Goal: Task Accomplishment & Management: Manage account settings

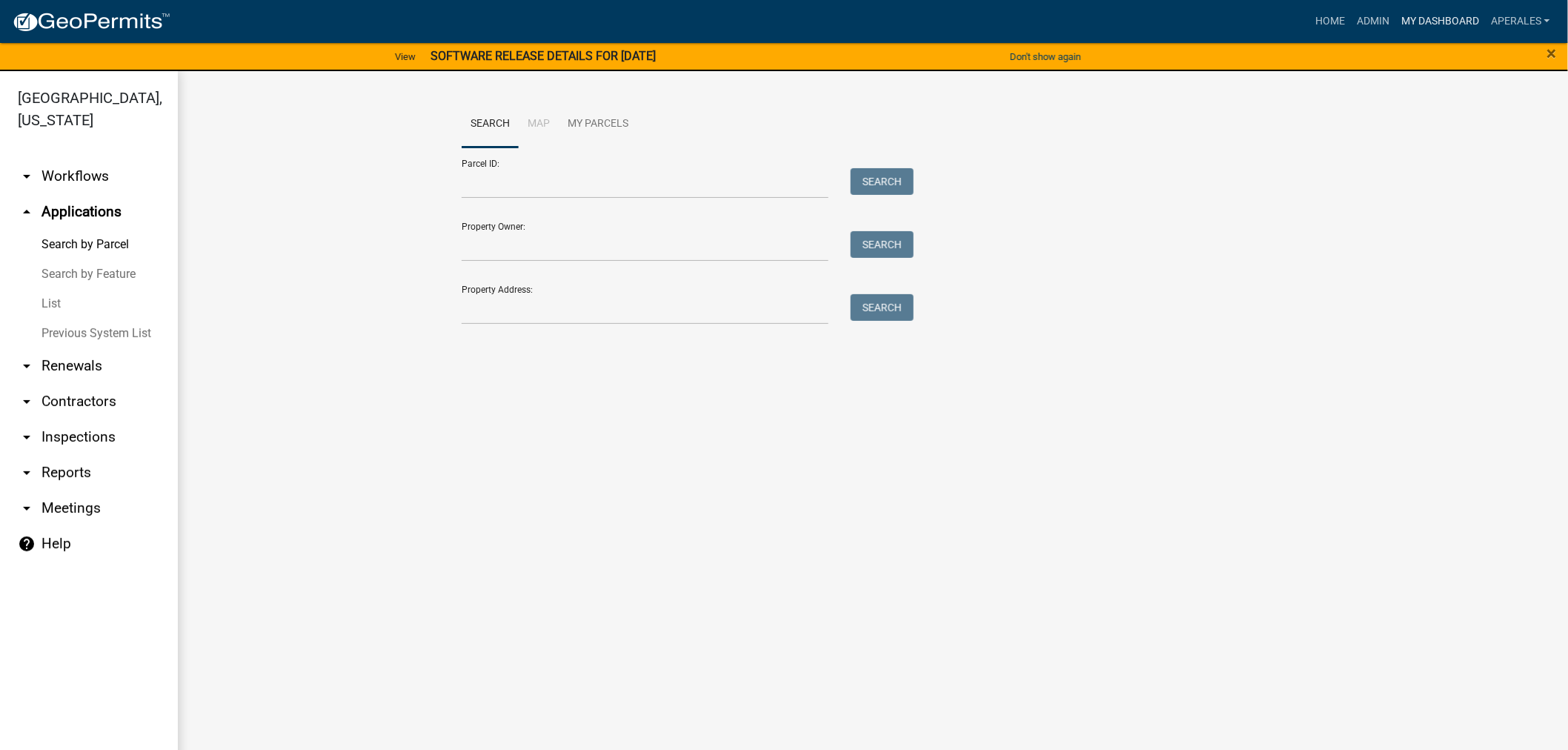
click at [1416, 17] on link "My Dashboard" at bounding box center [1440, 22] width 89 height 28
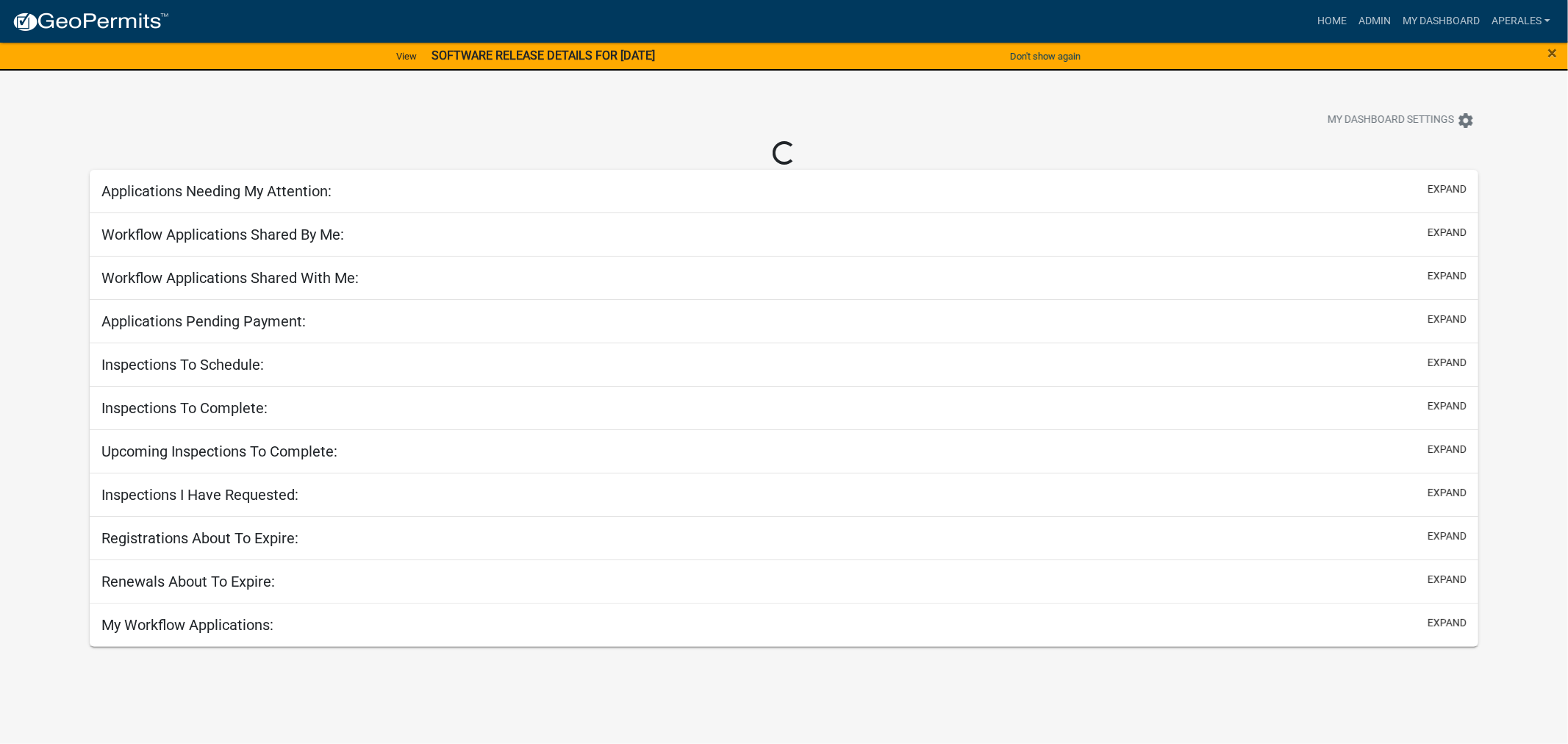
select select "3: 100"
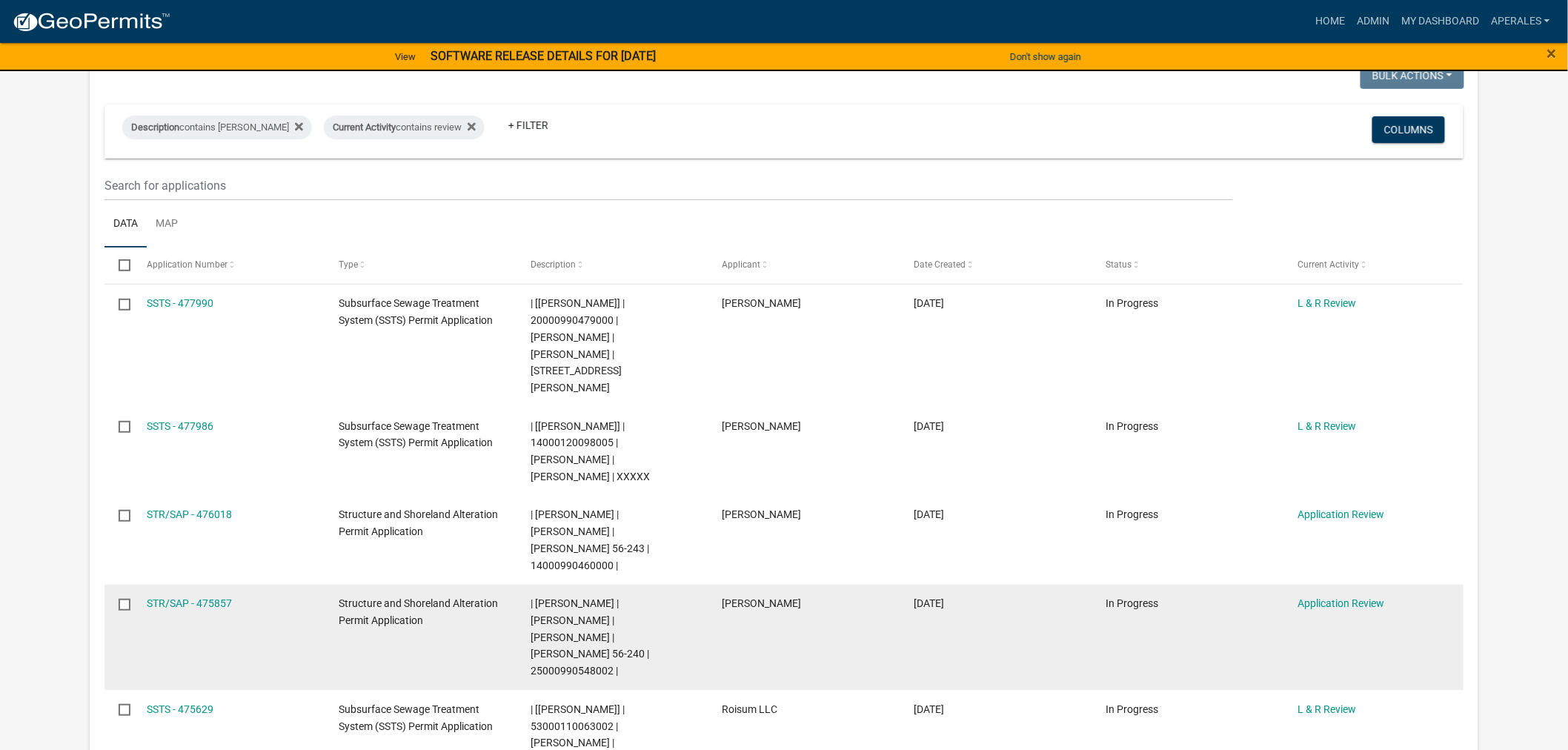
scroll to position [165, 0]
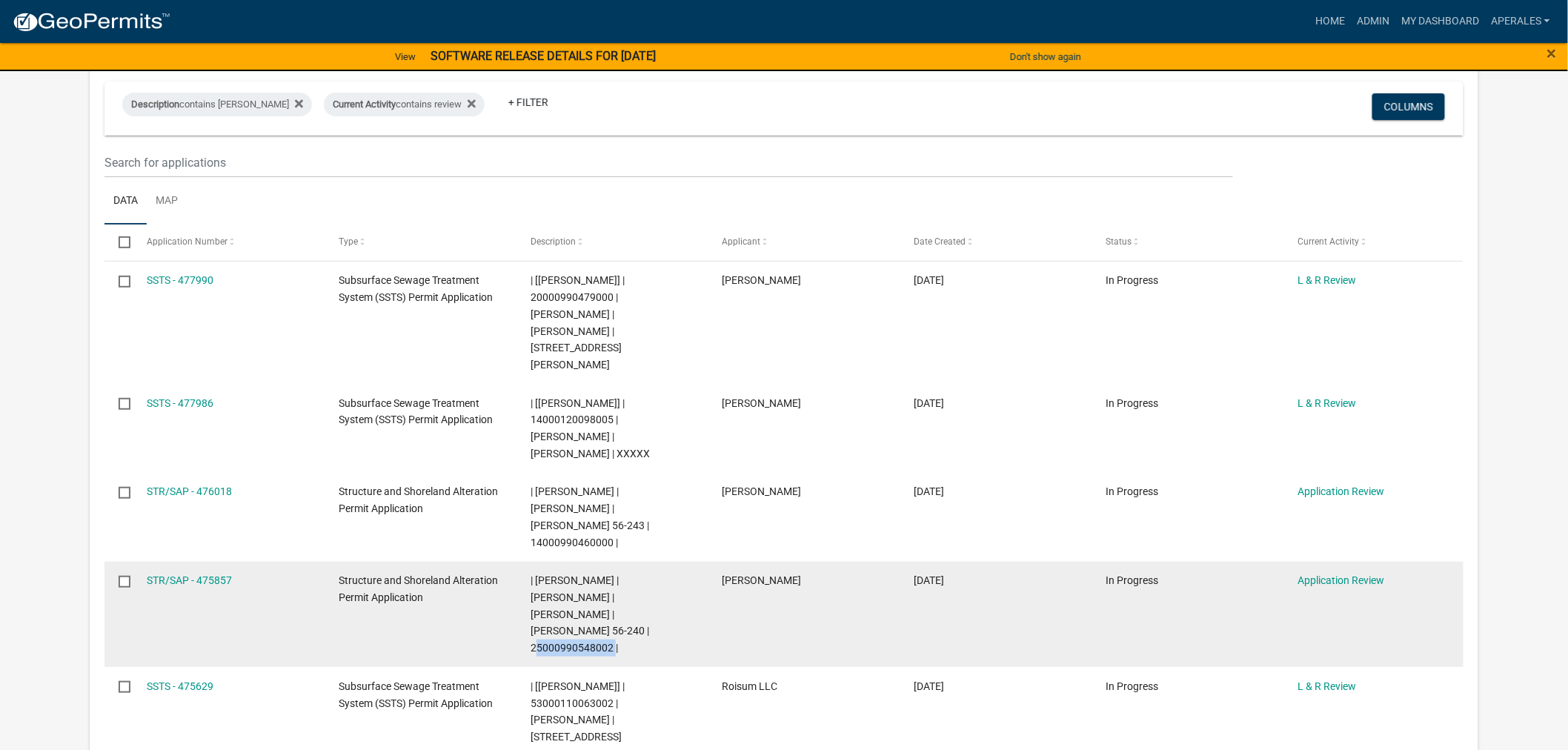
drag, startPoint x: 651, startPoint y: 564, endPoint x: 570, endPoint y: 573, distance: 81.5
click at [570, 573] on datatable-body-cell "| Andrea Perales | VICKI L MORKEN | JONATHAN D MORKEN | Blanche 56-240 | 250009…" at bounding box center [612, 615] width 192 height 106
copy span "25000990548002"
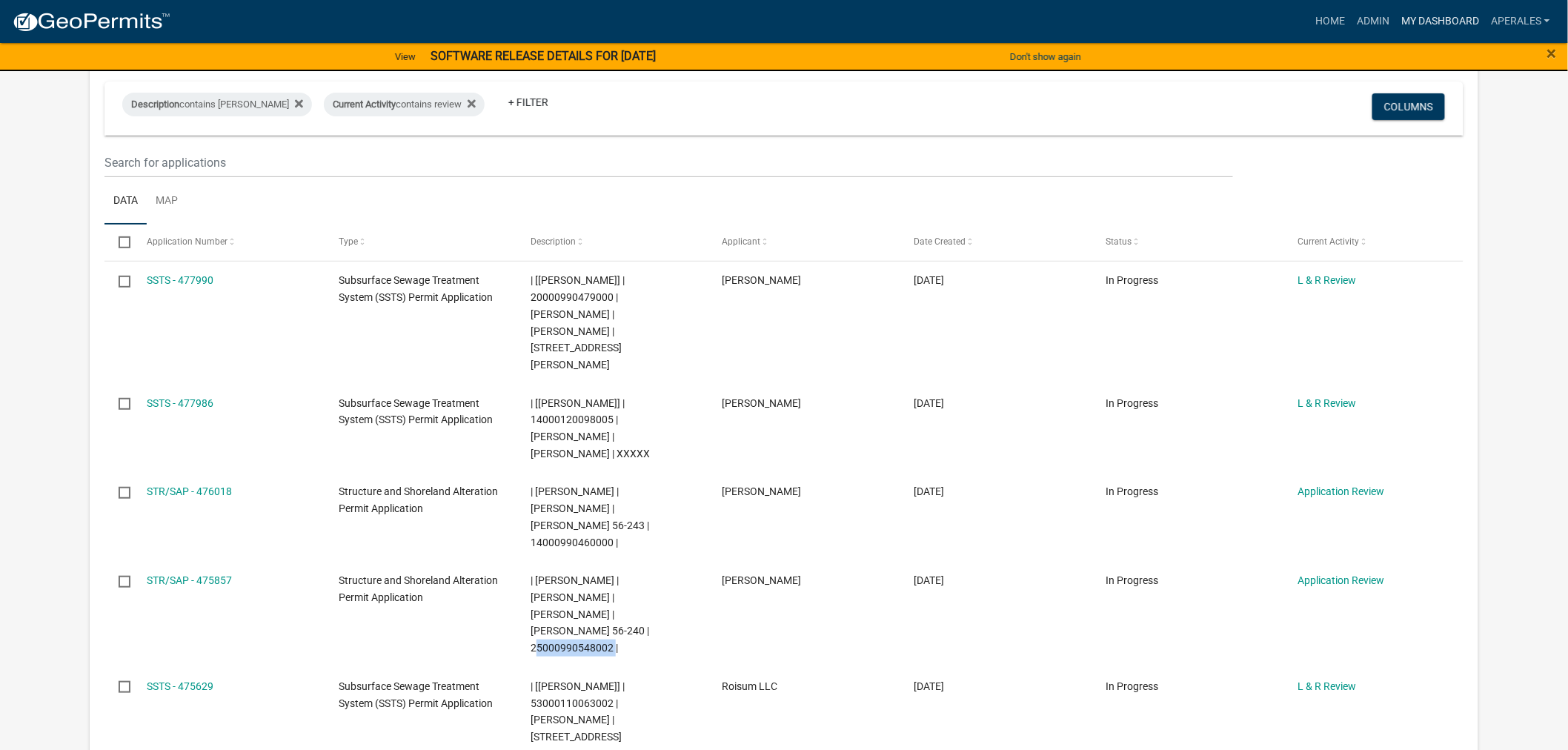
drag, startPoint x: 1455, startPoint y: 25, endPoint x: 1438, endPoint y: 43, distance: 24.8
click at [1455, 25] on link "My Dashboard" at bounding box center [1440, 22] width 89 height 28
click at [1380, 23] on link "Admin" at bounding box center [1372, 22] width 44 height 28
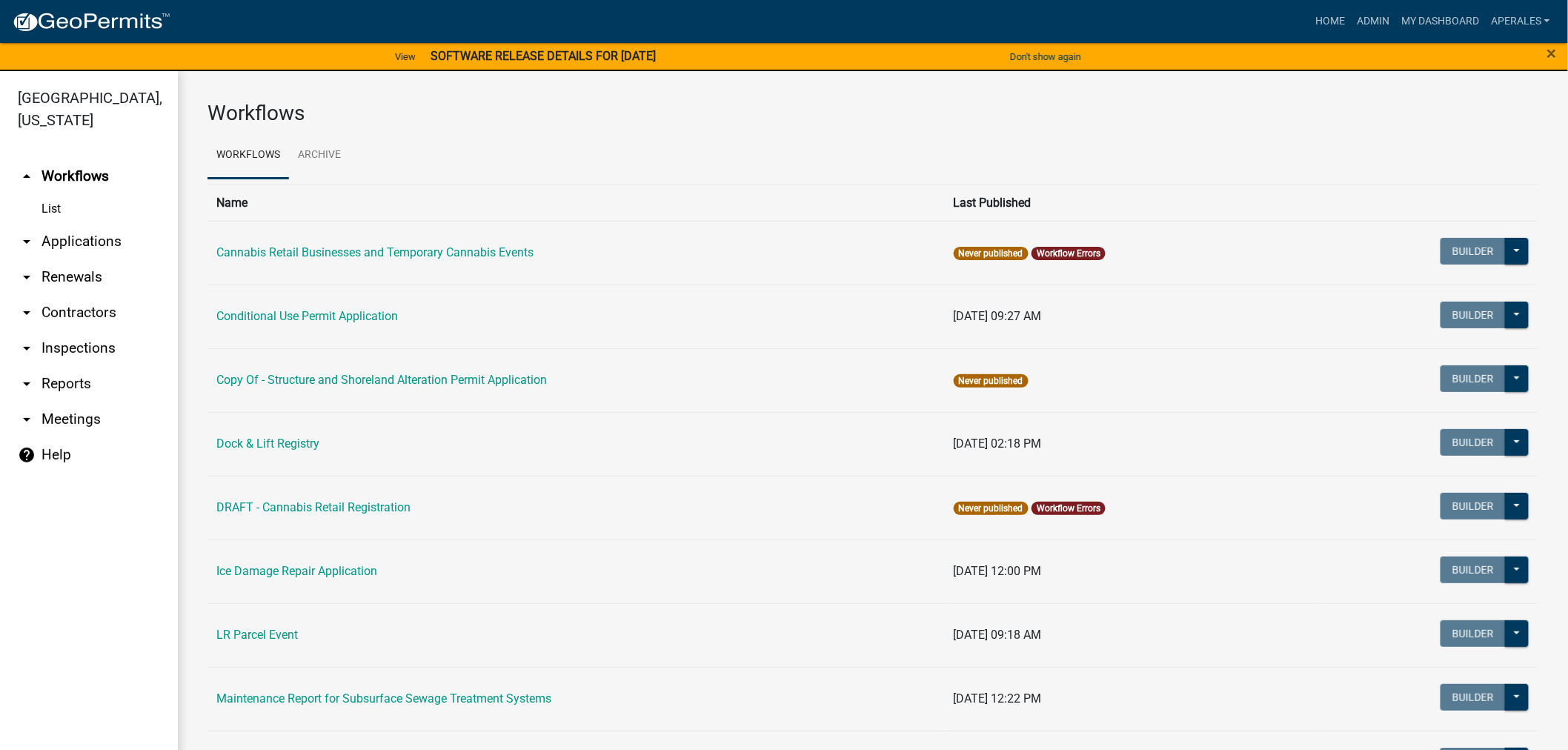
click at [116, 241] on link "arrow_drop_down Applications" at bounding box center [88, 241] width 177 height 35
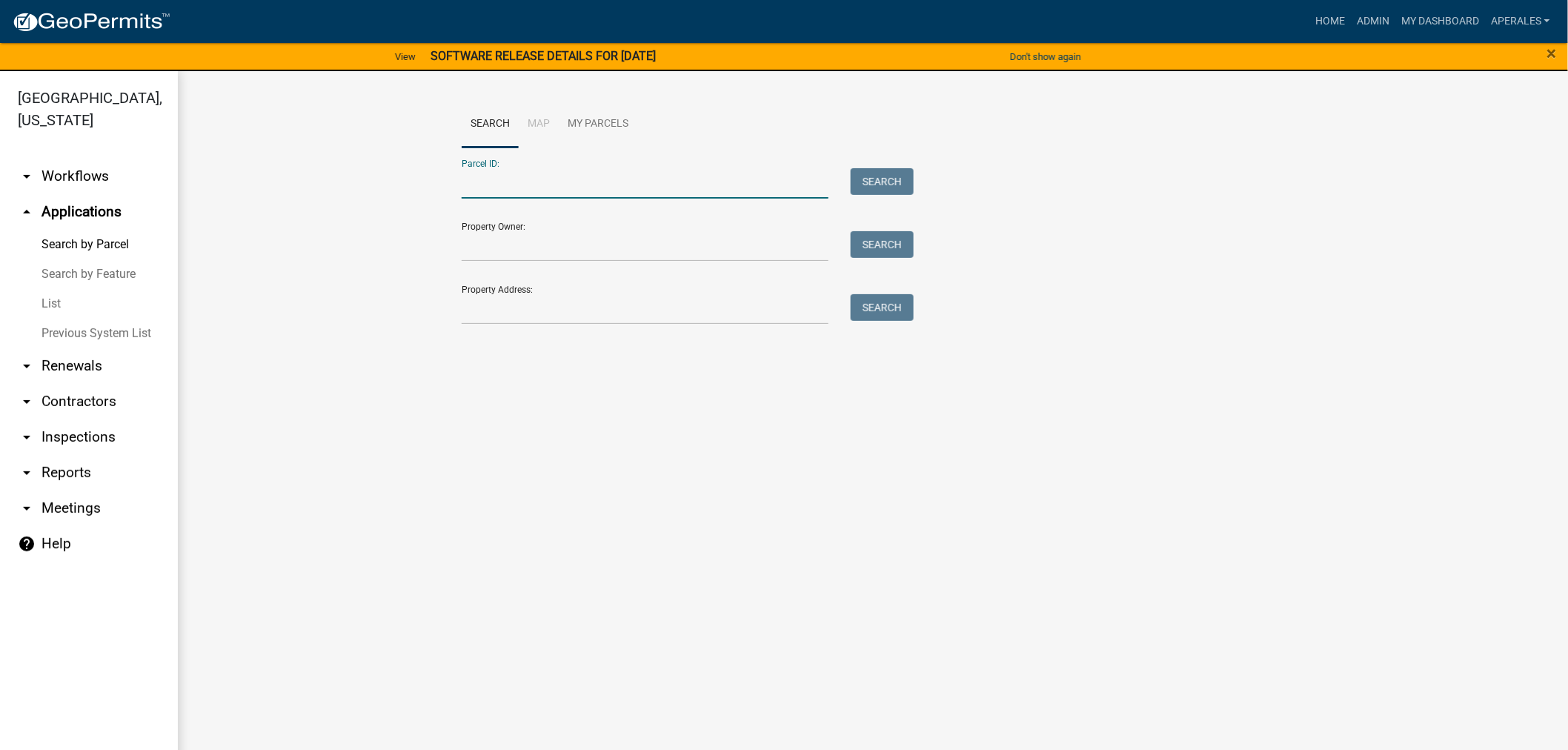
click at [548, 196] on input "Parcel ID:" at bounding box center [645, 183] width 367 height 30
click at [491, 182] on input "Parcel ID:" at bounding box center [645, 183] width 367 height 30
paste input "25000990548002"
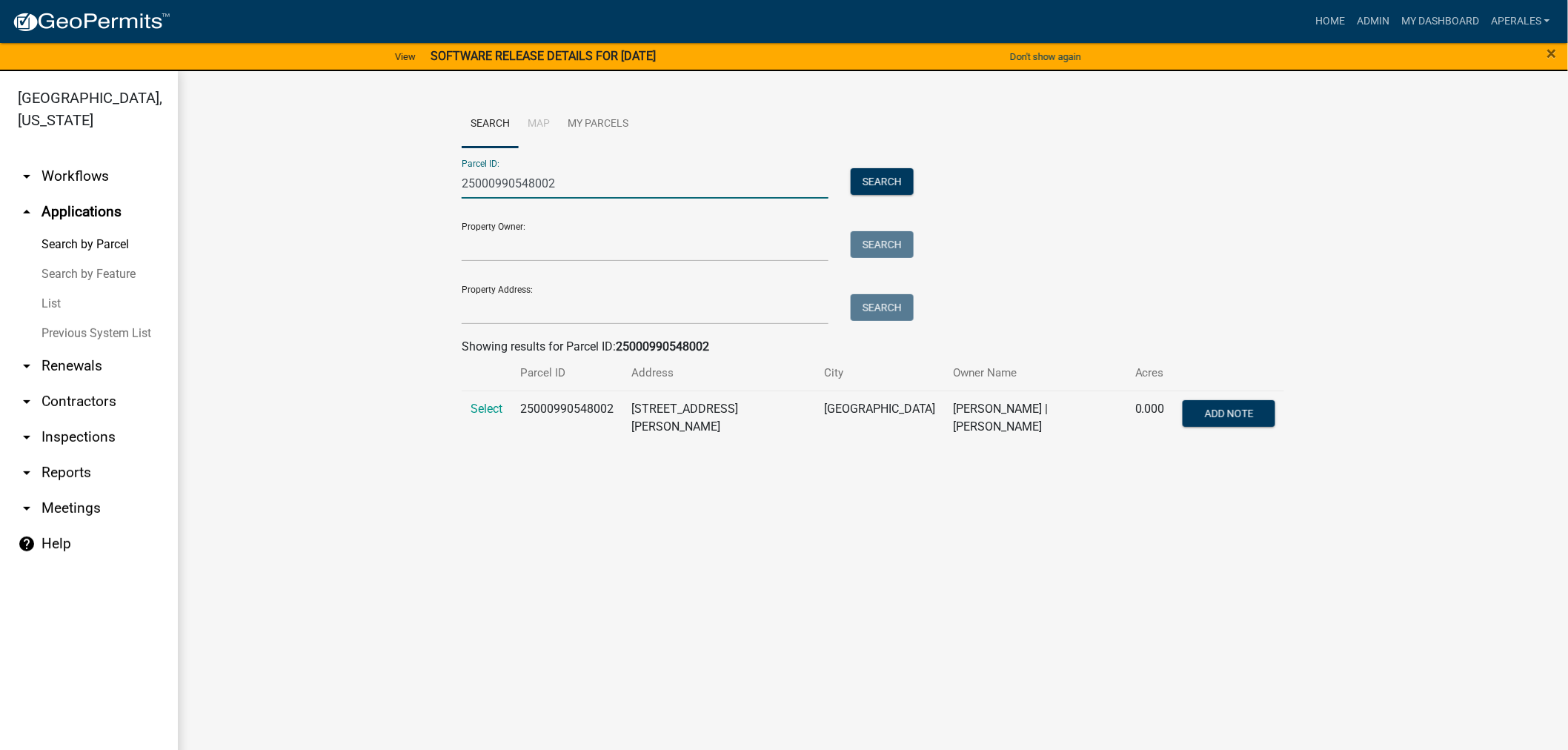
type input "25000990548002"
click at [468, 390] on td "Select" at bounding box center [486, 417] width 50 height 54
click at [486, 409] on span "Select" at bounding box center [486, 409] width 32 height 14
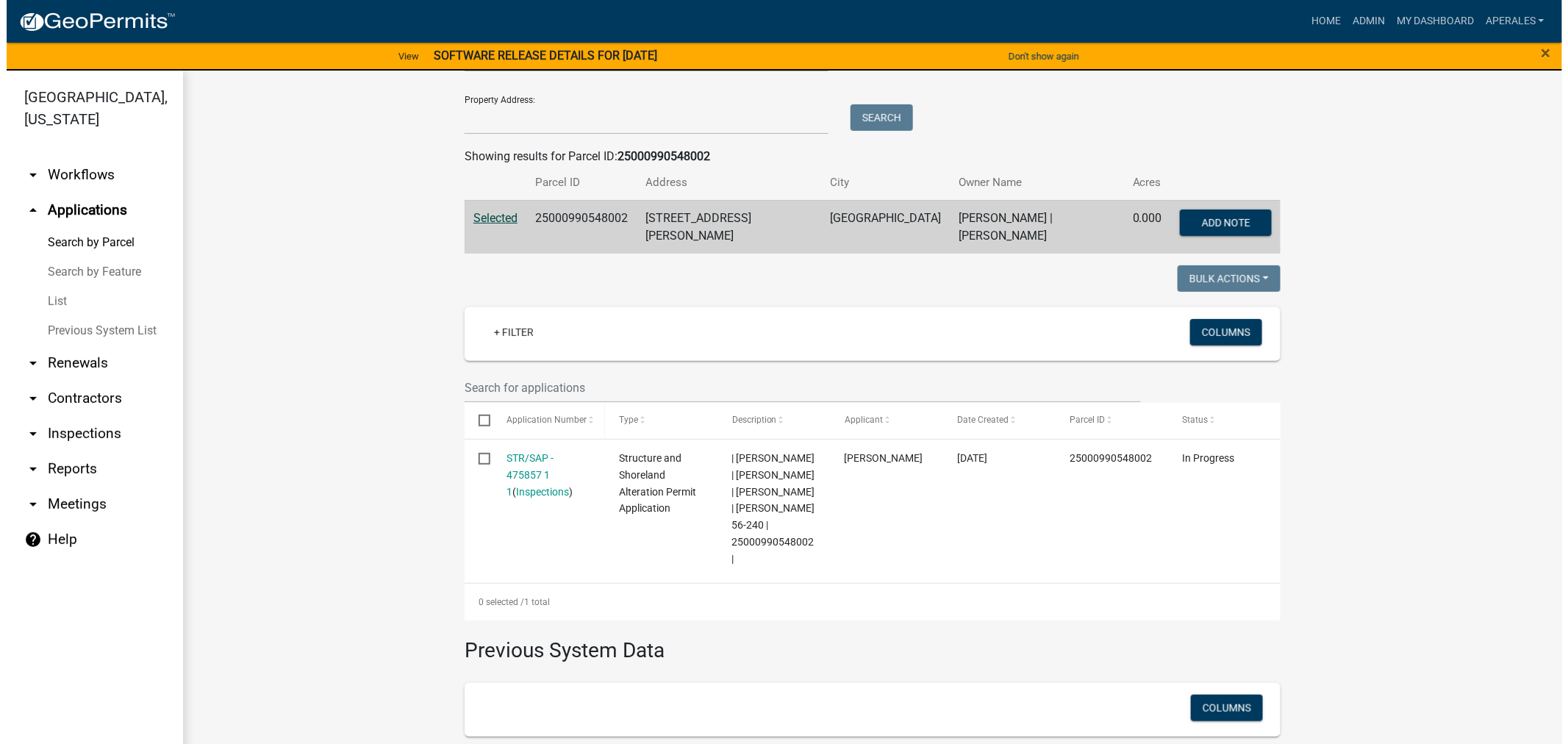
scroll to position [181, 0]
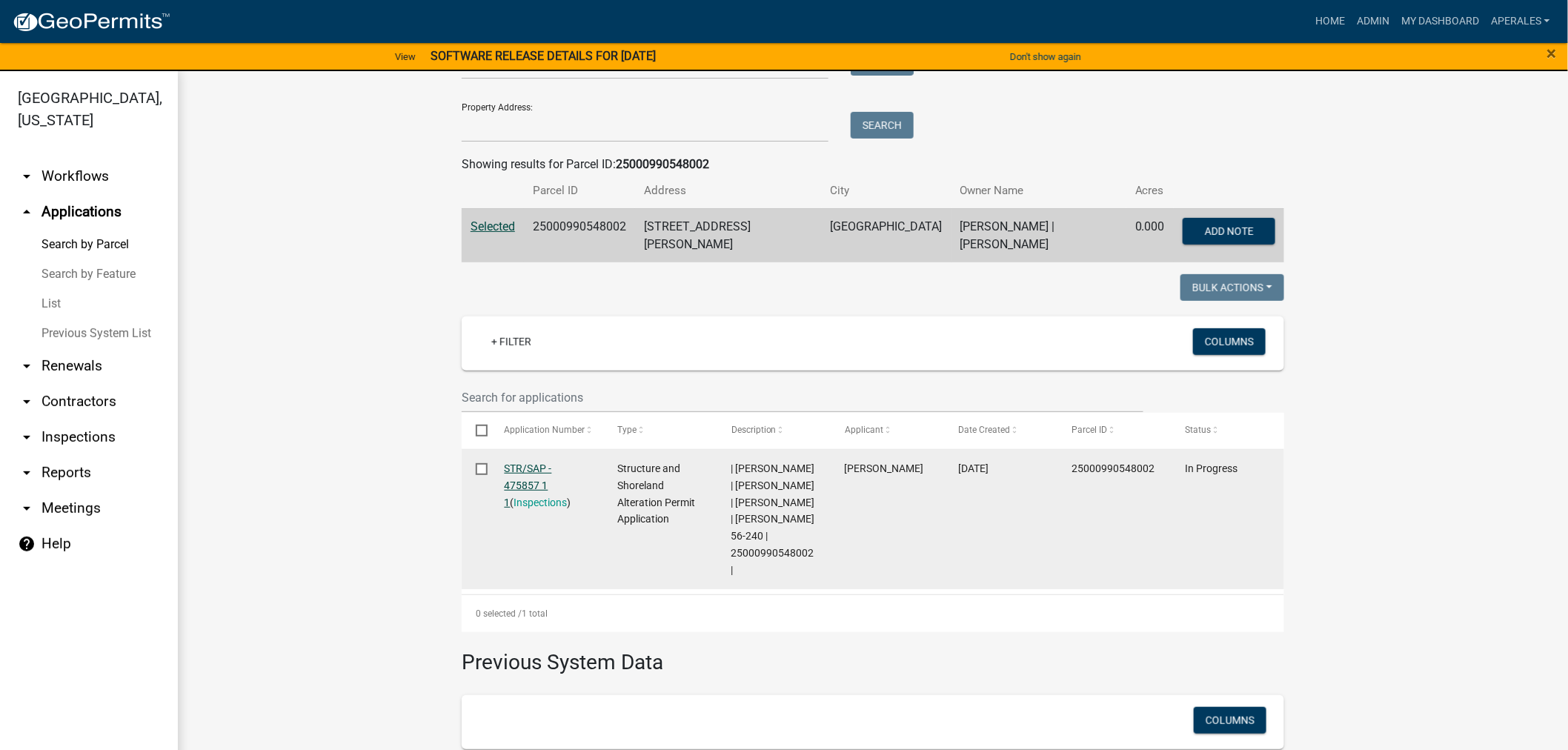
click at [506, 483] on link "STR/SAP - 475857 1 1" at bounding box center [528, 485] width 47 height 46
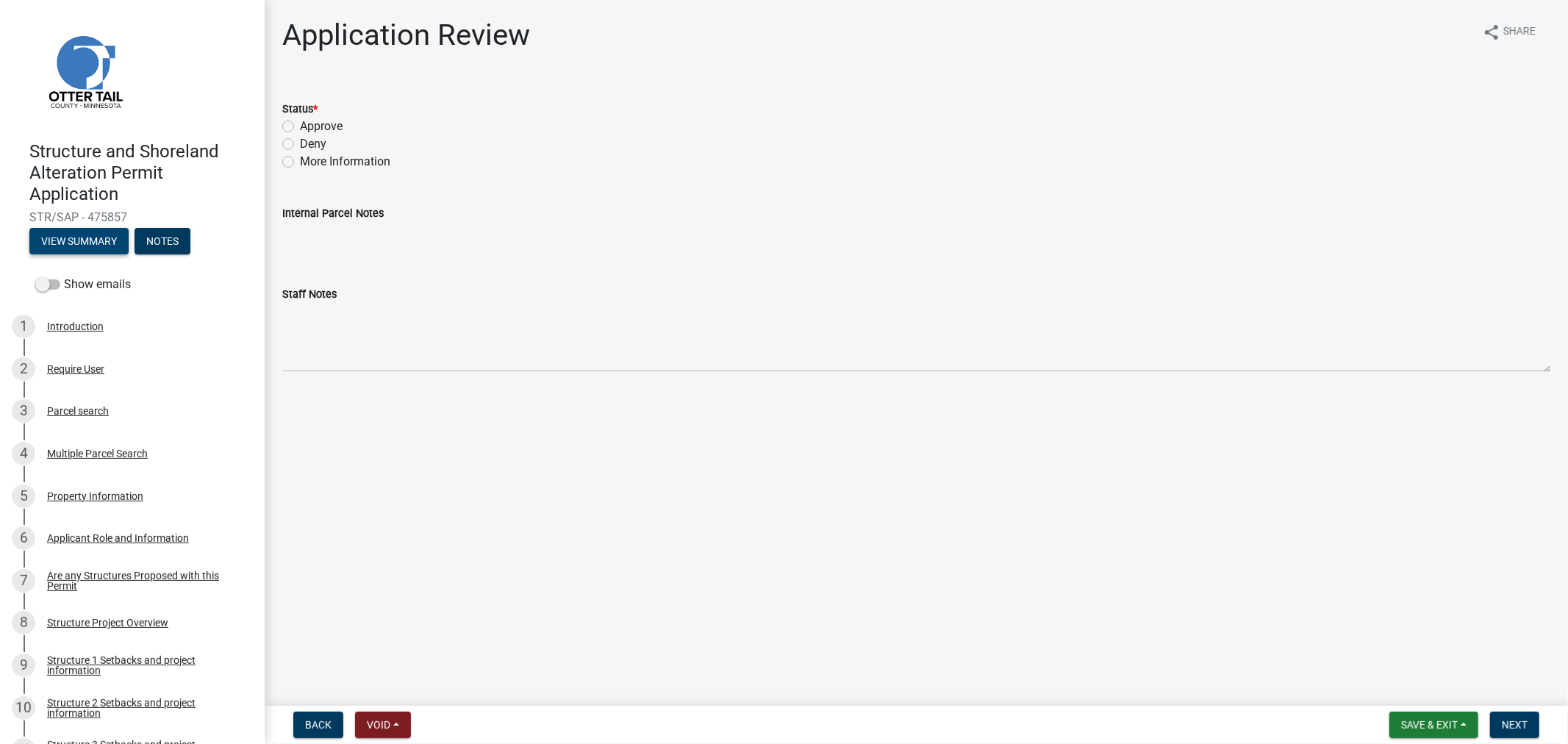
click at [75, 237] on button "View Summary" at bounding box center [79, 240] width 99 height 26
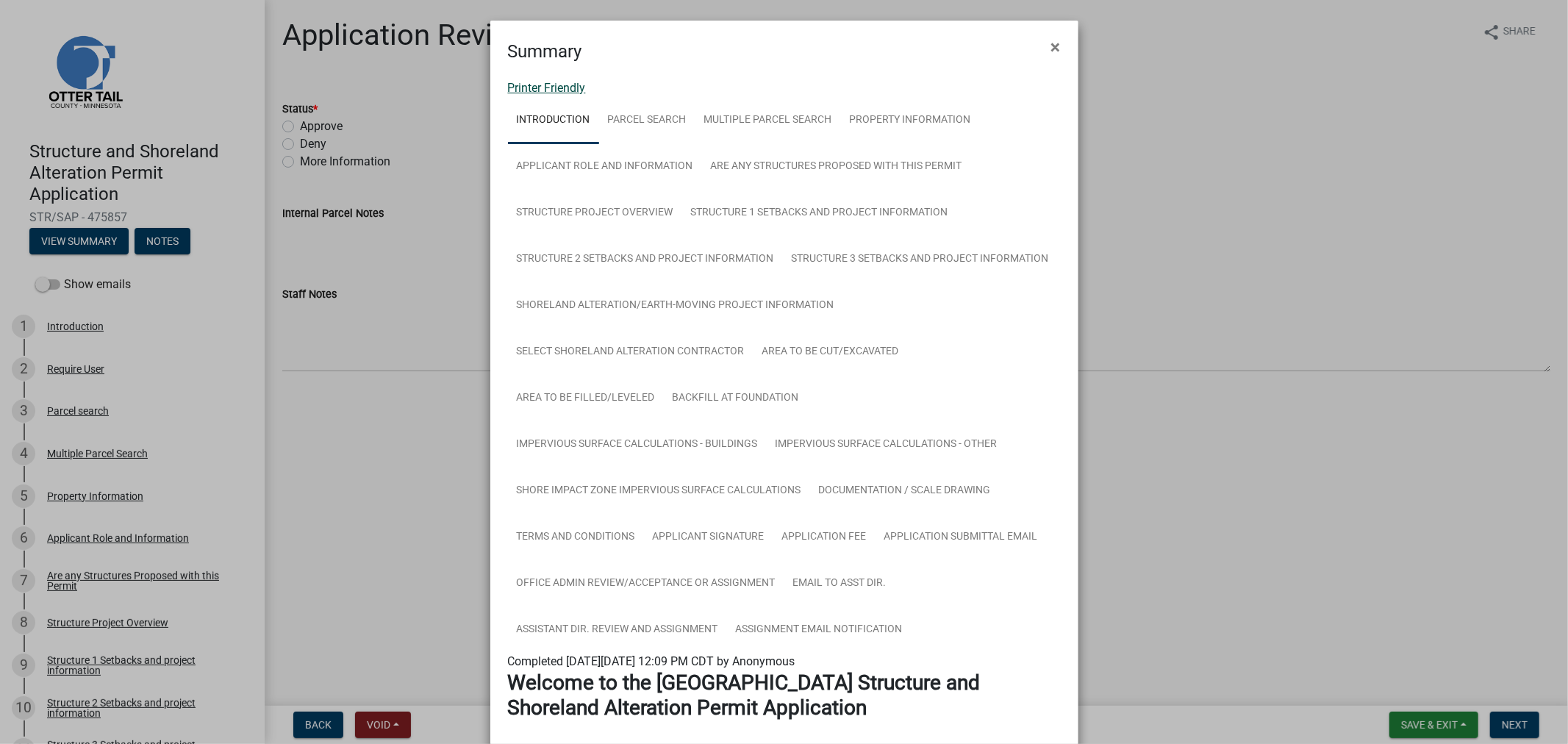
click at [526, 91] on link "Printer Friendly" at bounding box center [546, 88] width 78 height 14
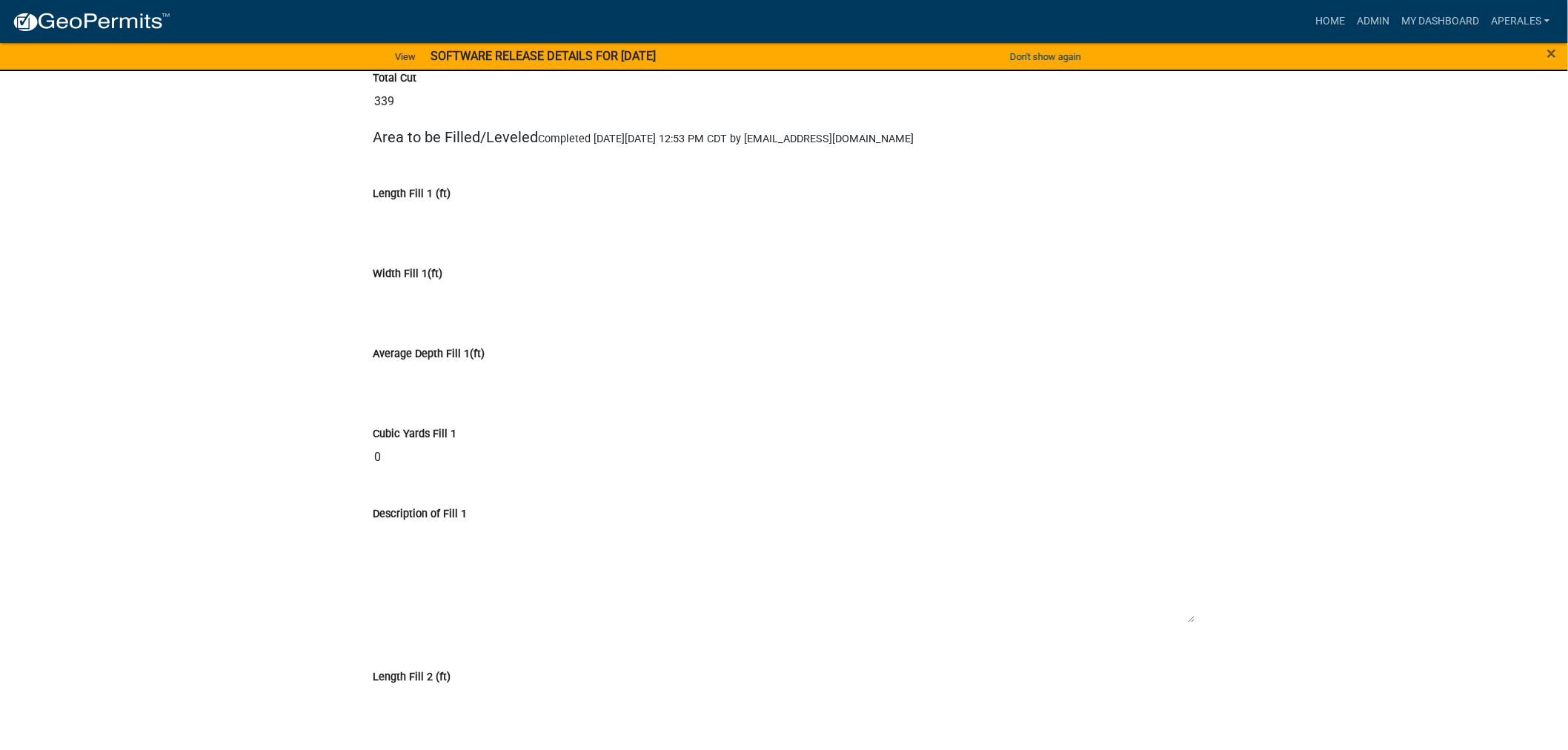
scroll to position [9718, 0]
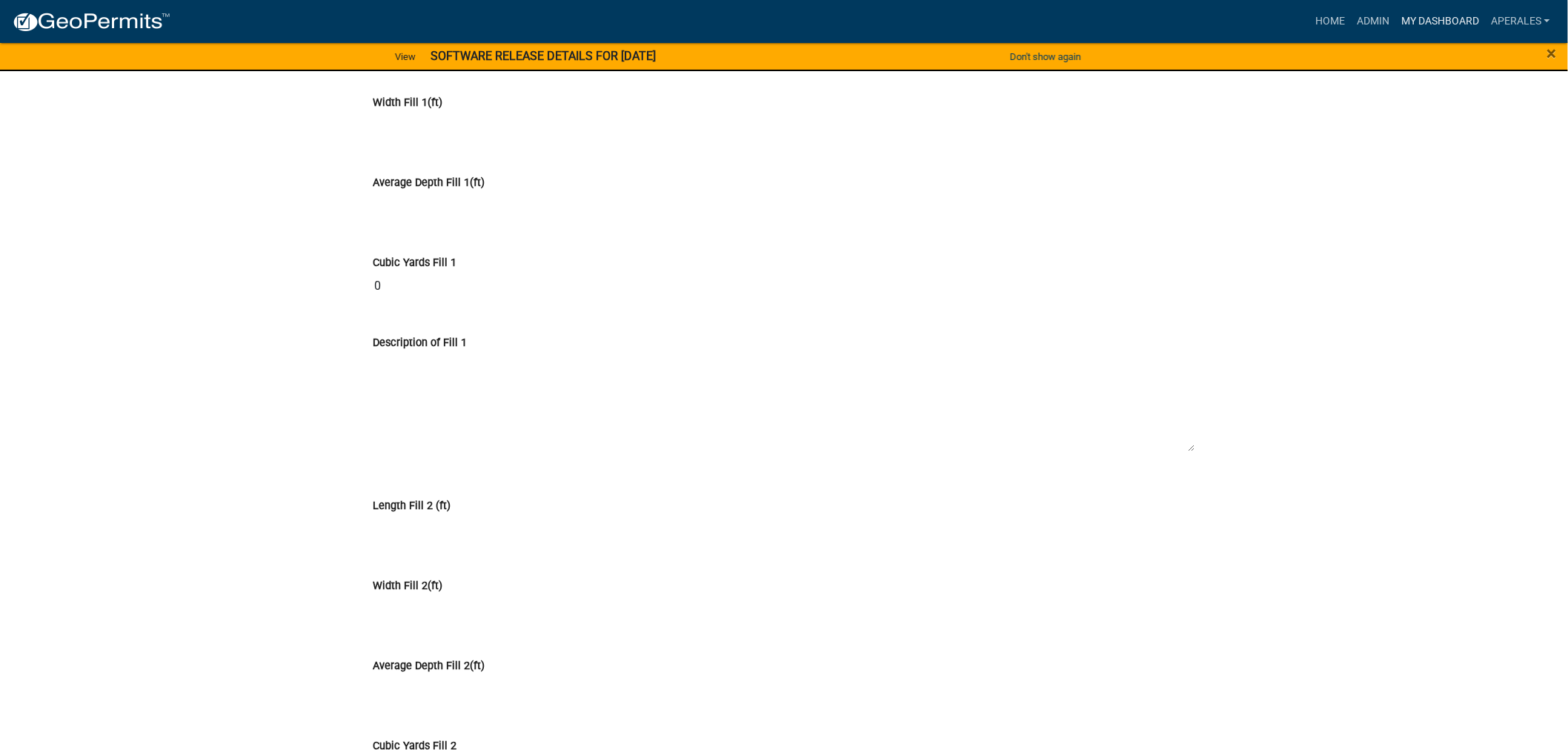
click at [1471, 25] on link "My Dashboard" at bounding box center [1440, 22] width 89 height 28
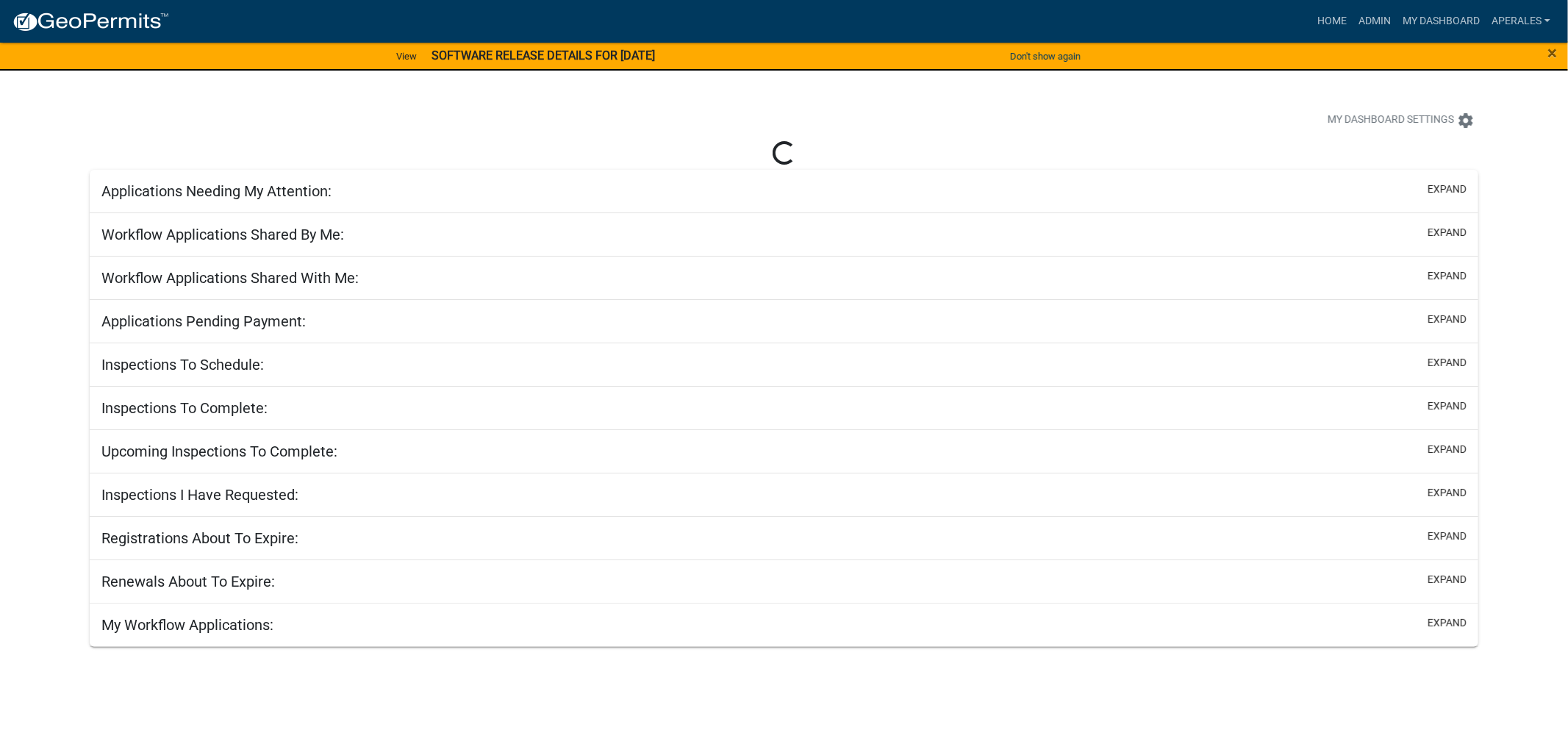
select select "3: 100"
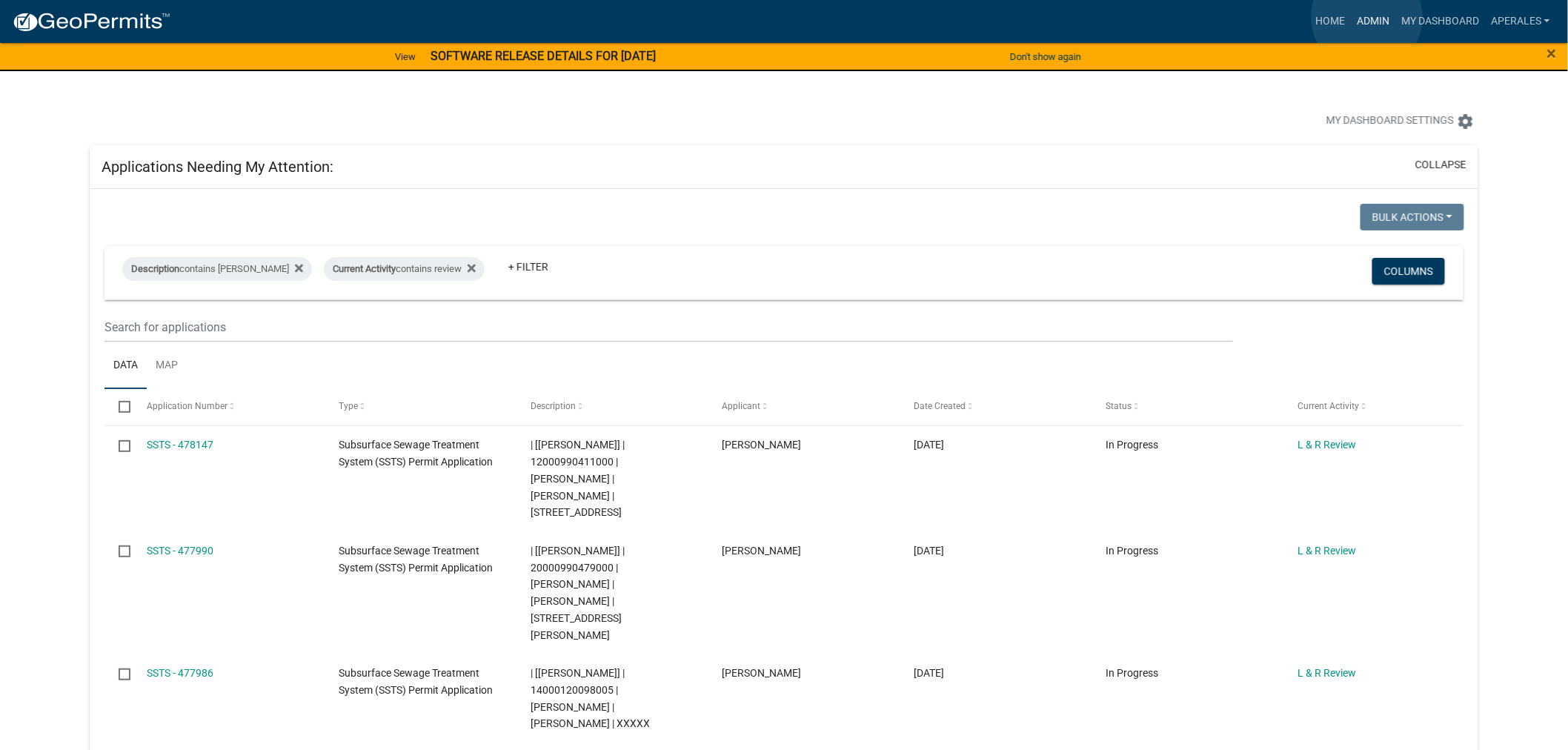
click at [1368, 18] on link "Admin" at bounding box center [1372, 22] width 44 height 28
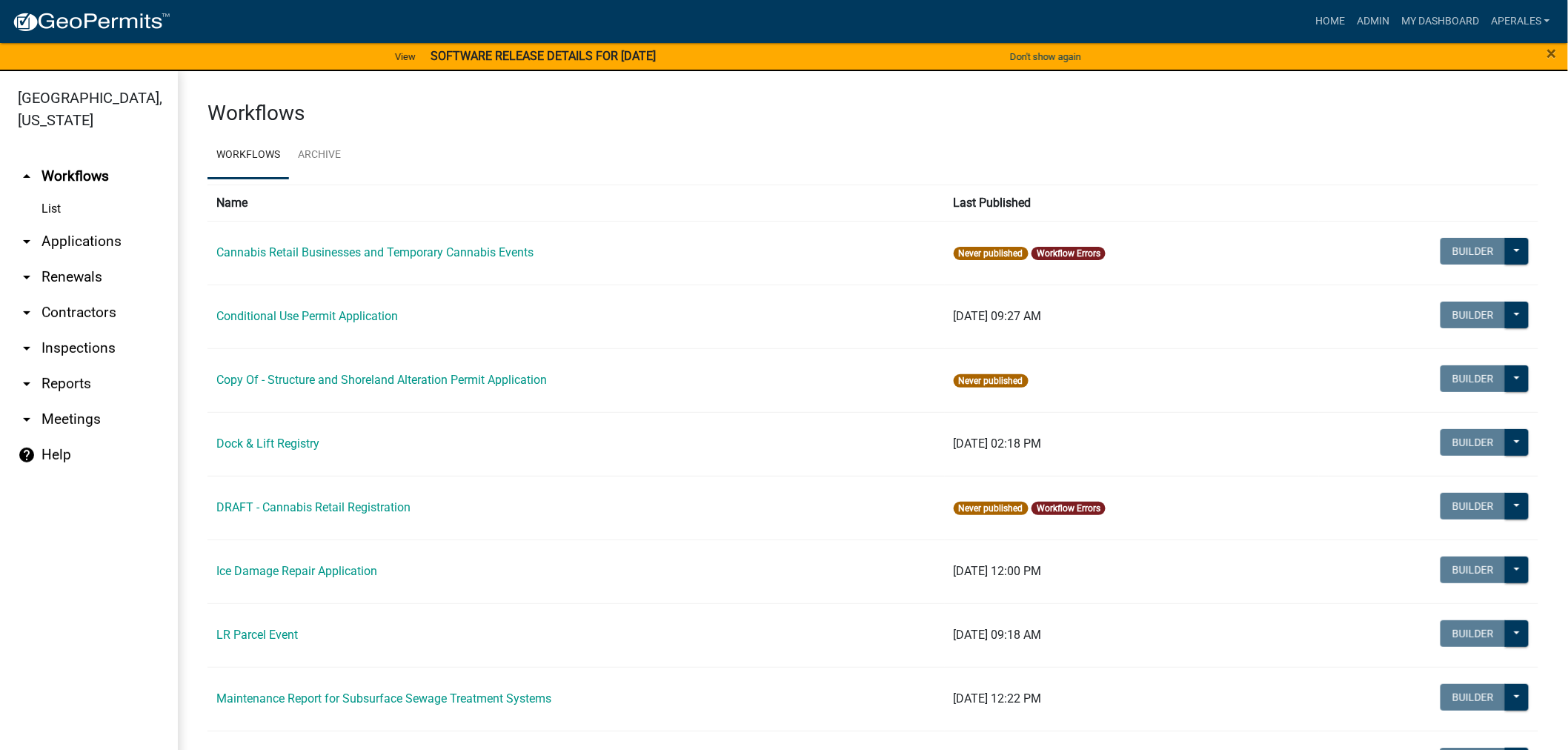
click at [54, 247] on link "arrow_drop_down Applications" at bounding box center [88, 241] width 177 height 35
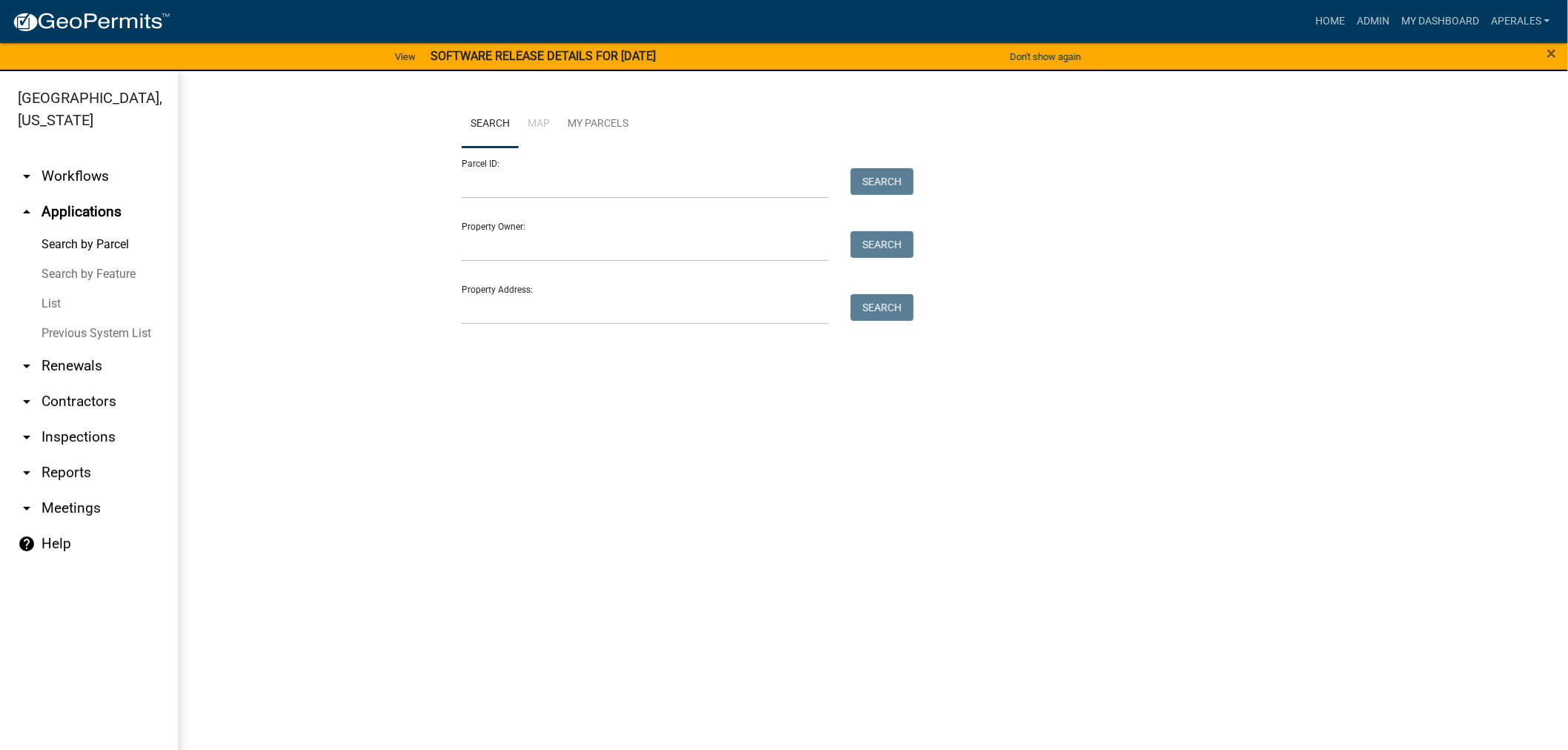
click at [578, 148] on div "Parcel ID: Search" at bounding box center [684, 173] width 445 height 51
click at [578, 180] on input "Parcel ID:" at bounding box center [645, 183] width 367 height 30
click at [508, 310] on input "Property Address:" at bounding box center [645, 309] width 367 height 30
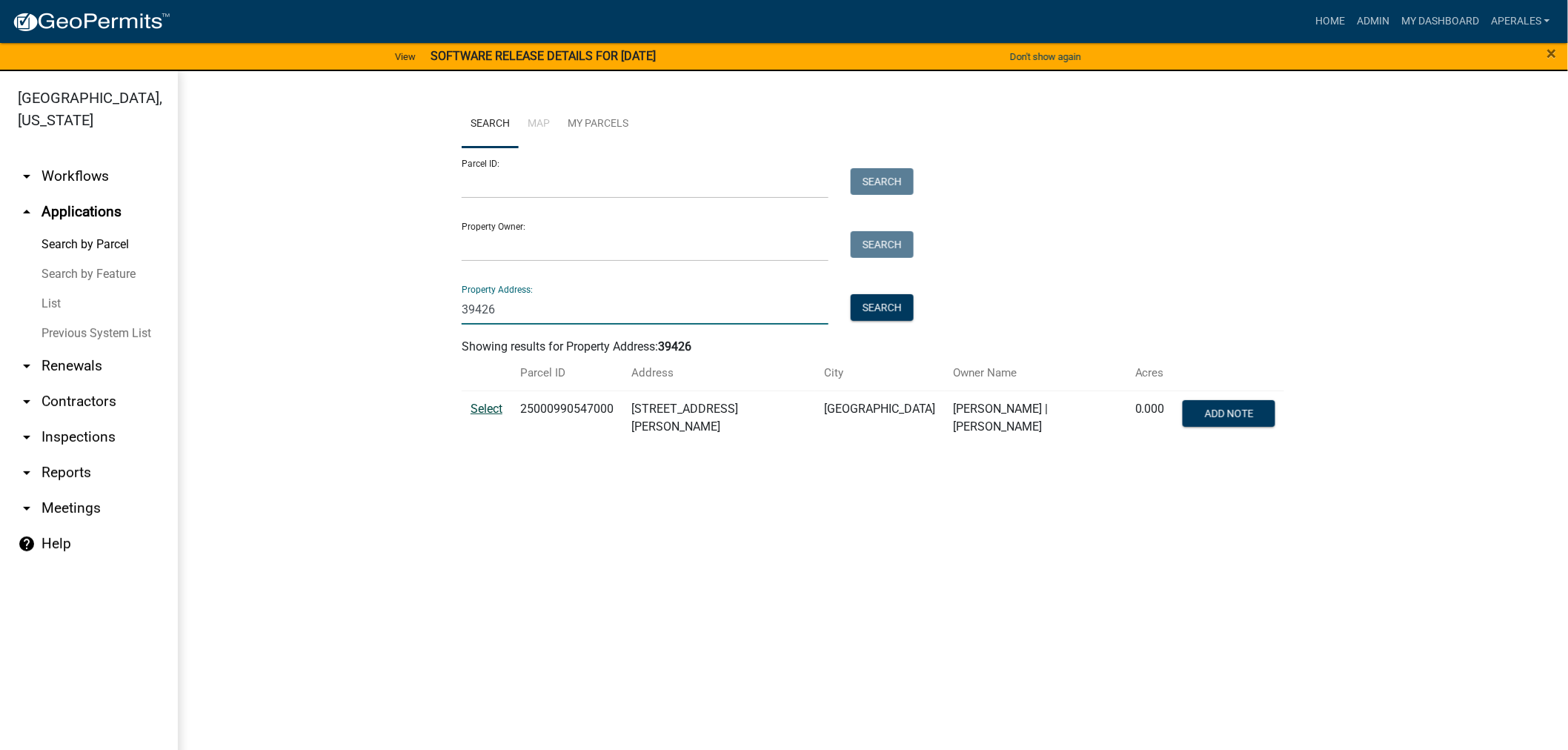
type input "39426"
click at [486, 410] on span "Select" at bounding box center [486, 409] width 32 height 14
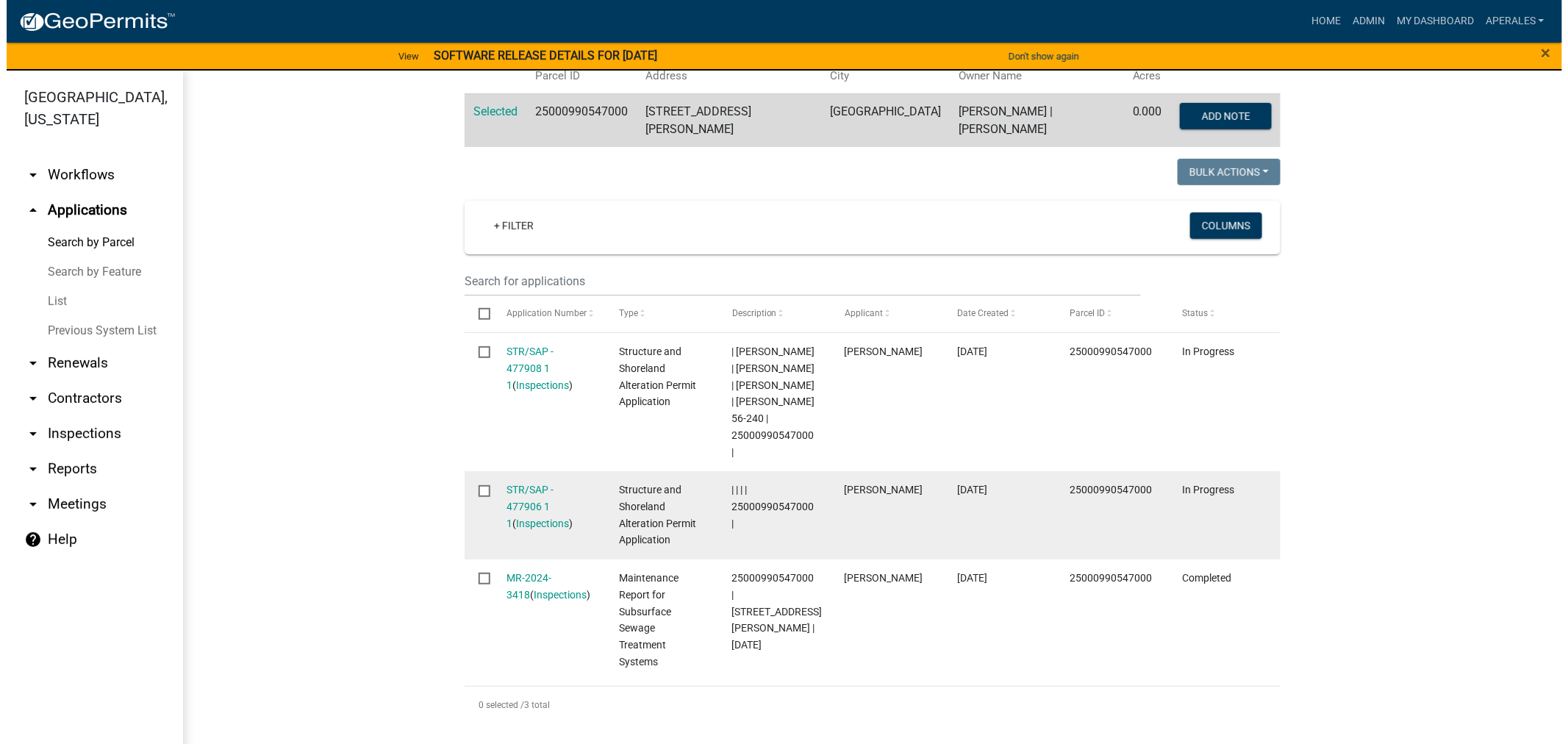
scroll to position [327, 0]
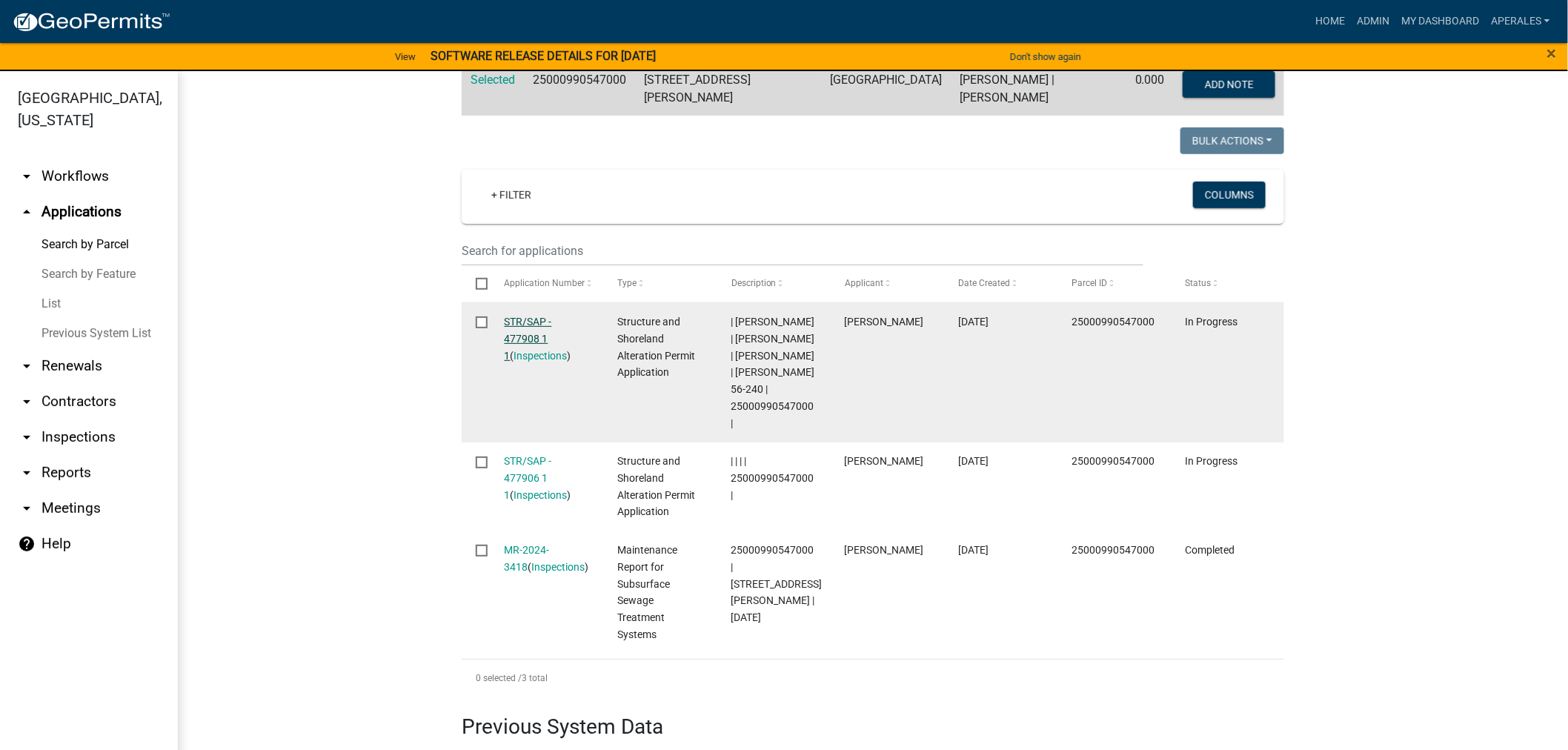
click at [535, 326] on link "STR/SAP - 477908 1 1" at bounding box center [528, 338] width 47 height 46
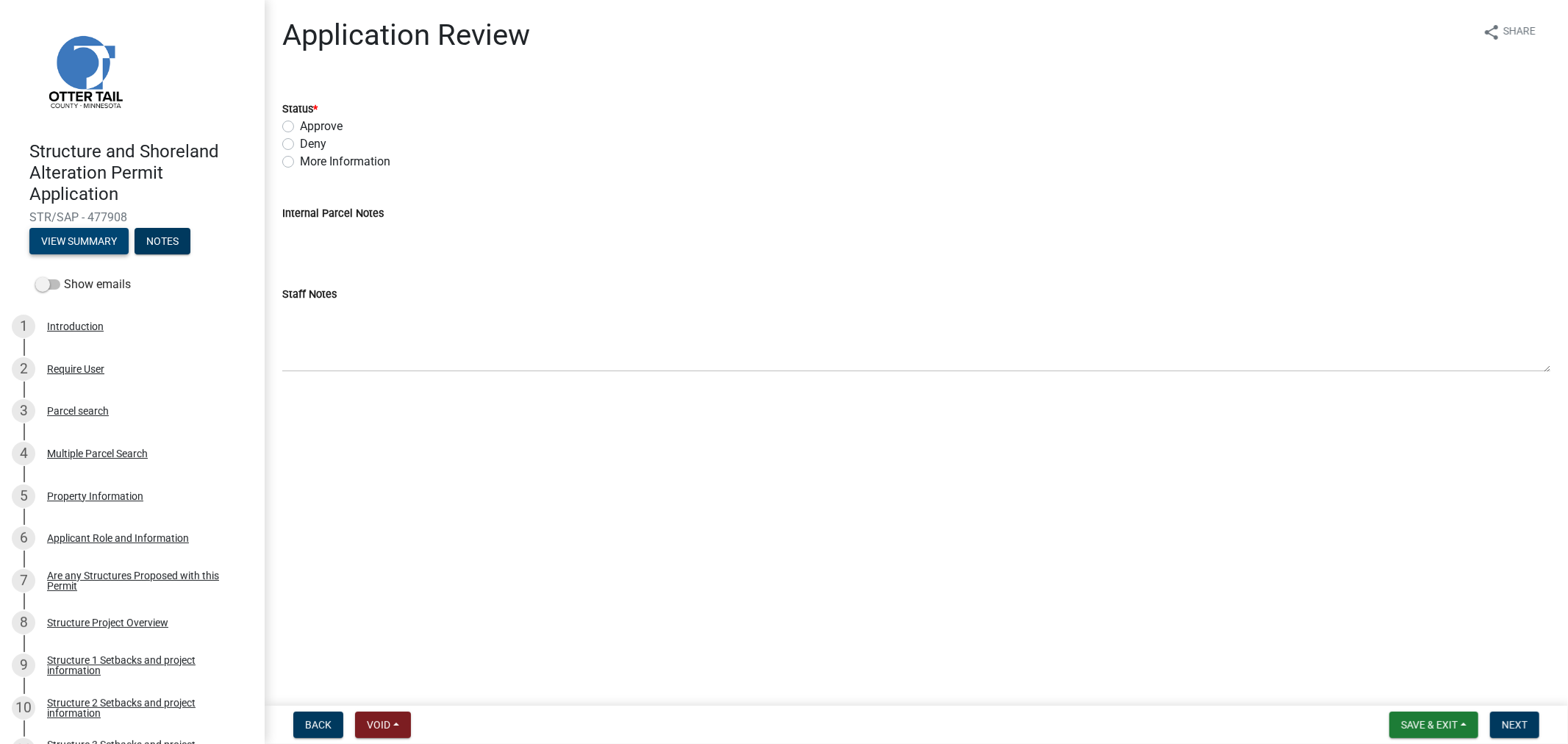
click at [103, 245] on button "View Summary" at bounding box center [79, 240] width 99 height 26
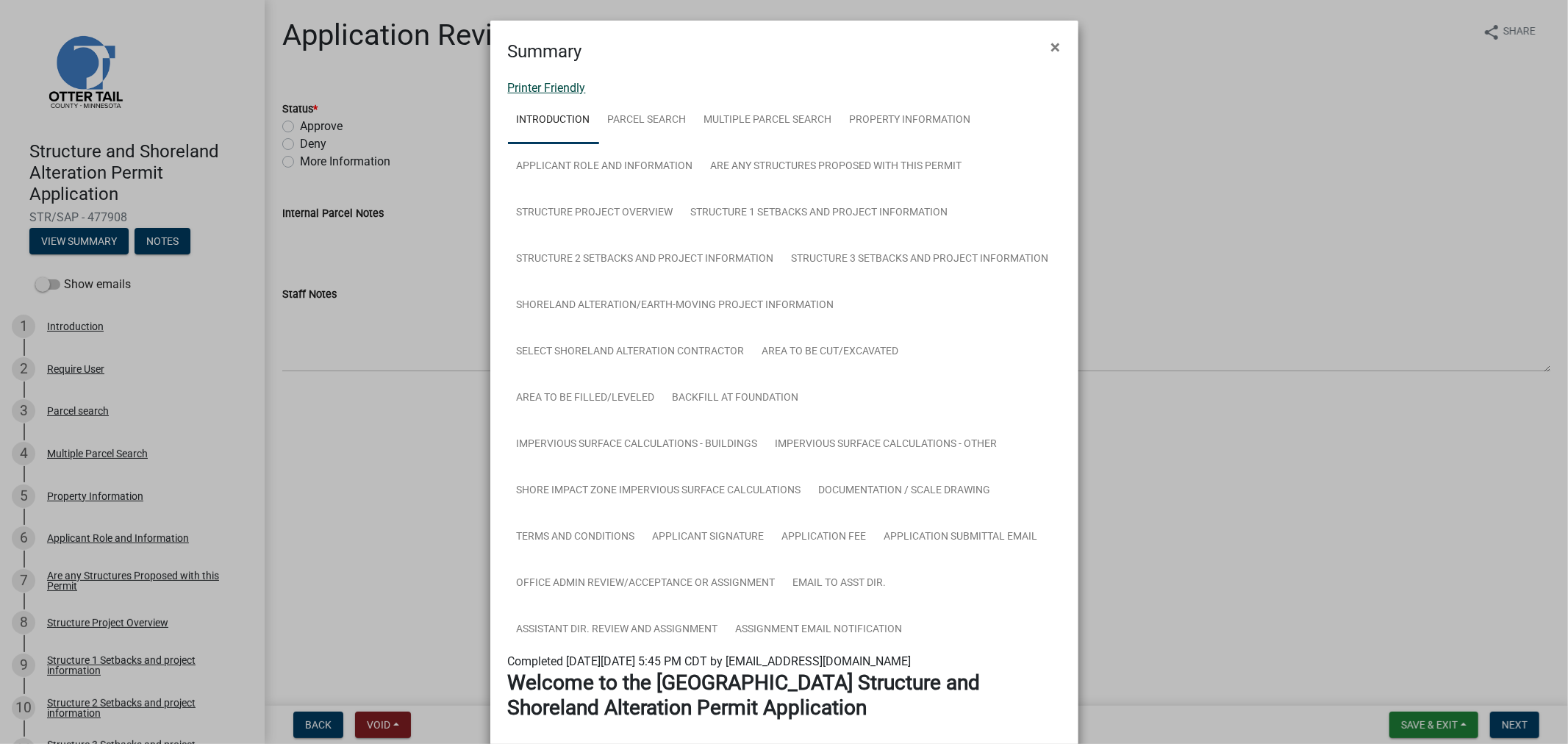
click at [549, 93] on link "Printer Friendly" at bounding box center [546, 88] width 78 height 14
click at [509, 86] on link "Printer Friendly" at bounding box center [546, 88] width 78 height 14
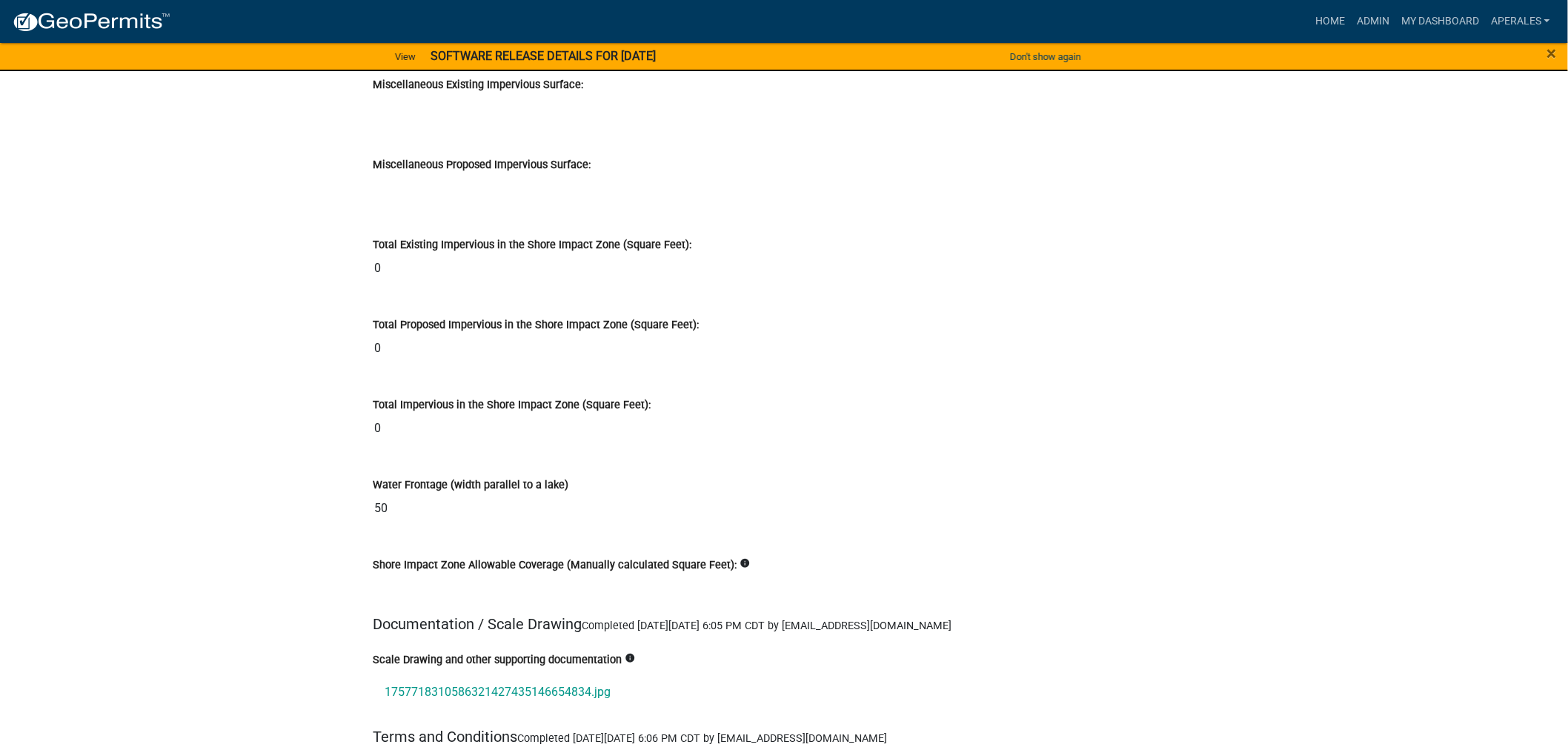
scroll to position [16634, 0]
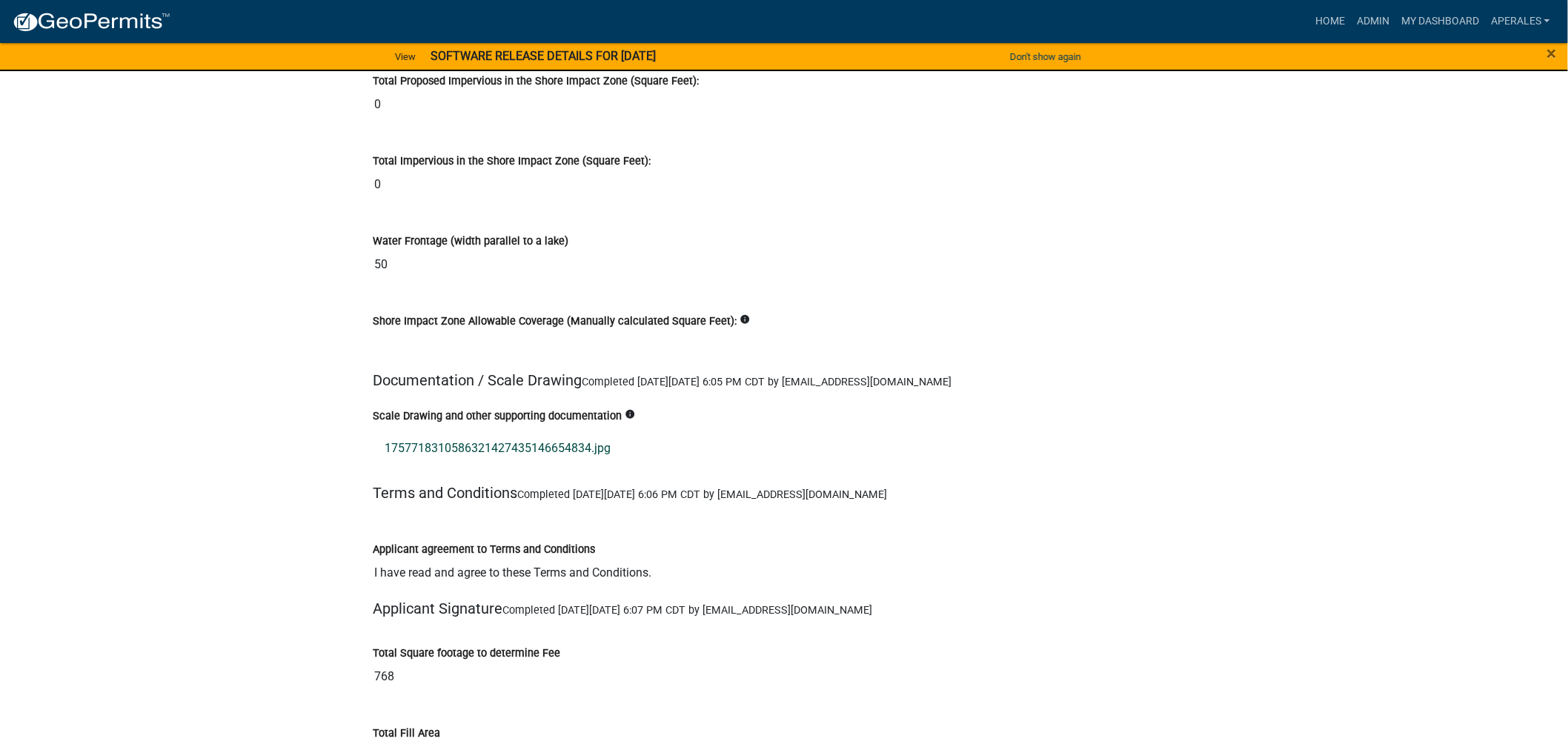
click at [528, 448] on link "1757718310586321427435146654834.jpg" at bounding box center [783, 448] width 822 height 35
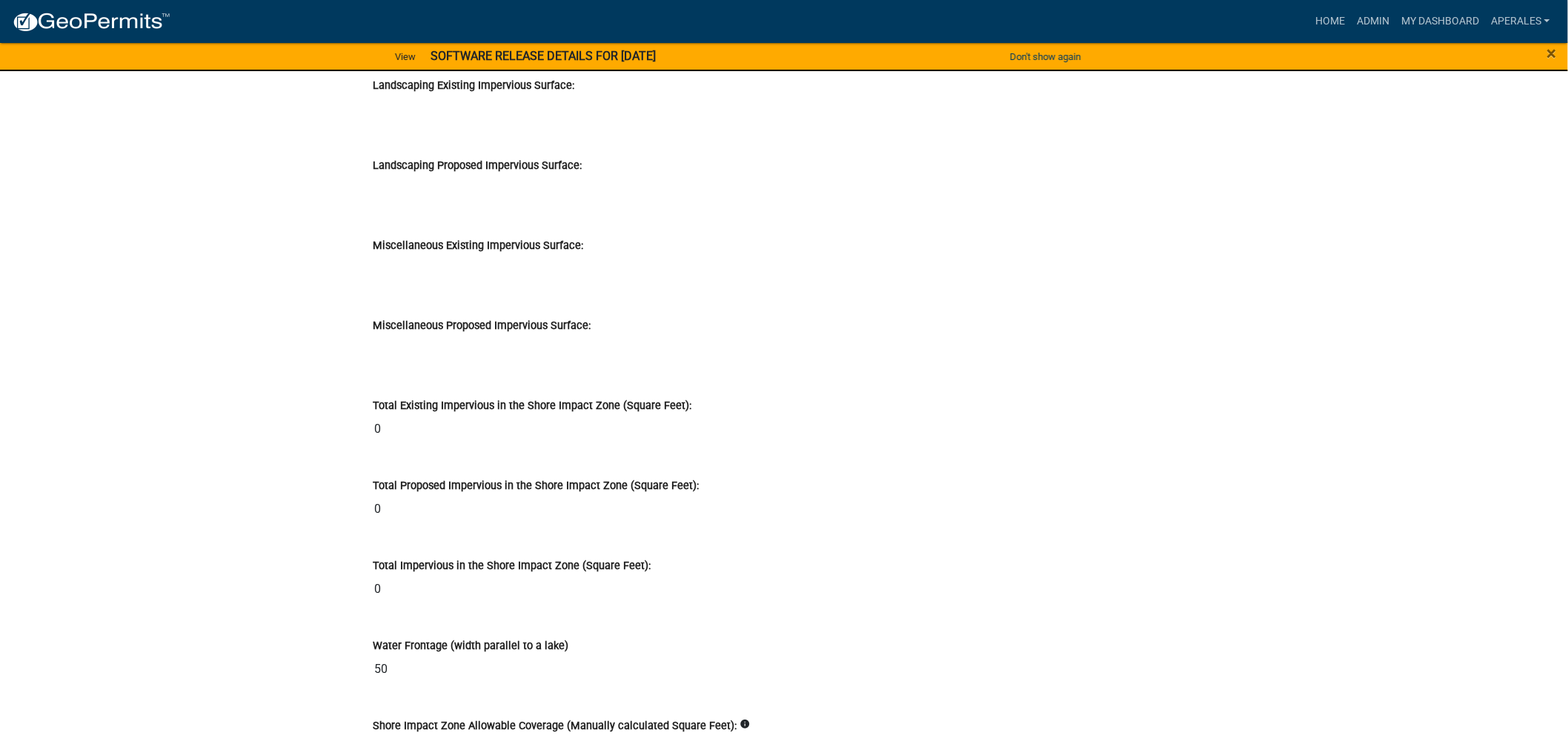
scroll to position [16223, 0]
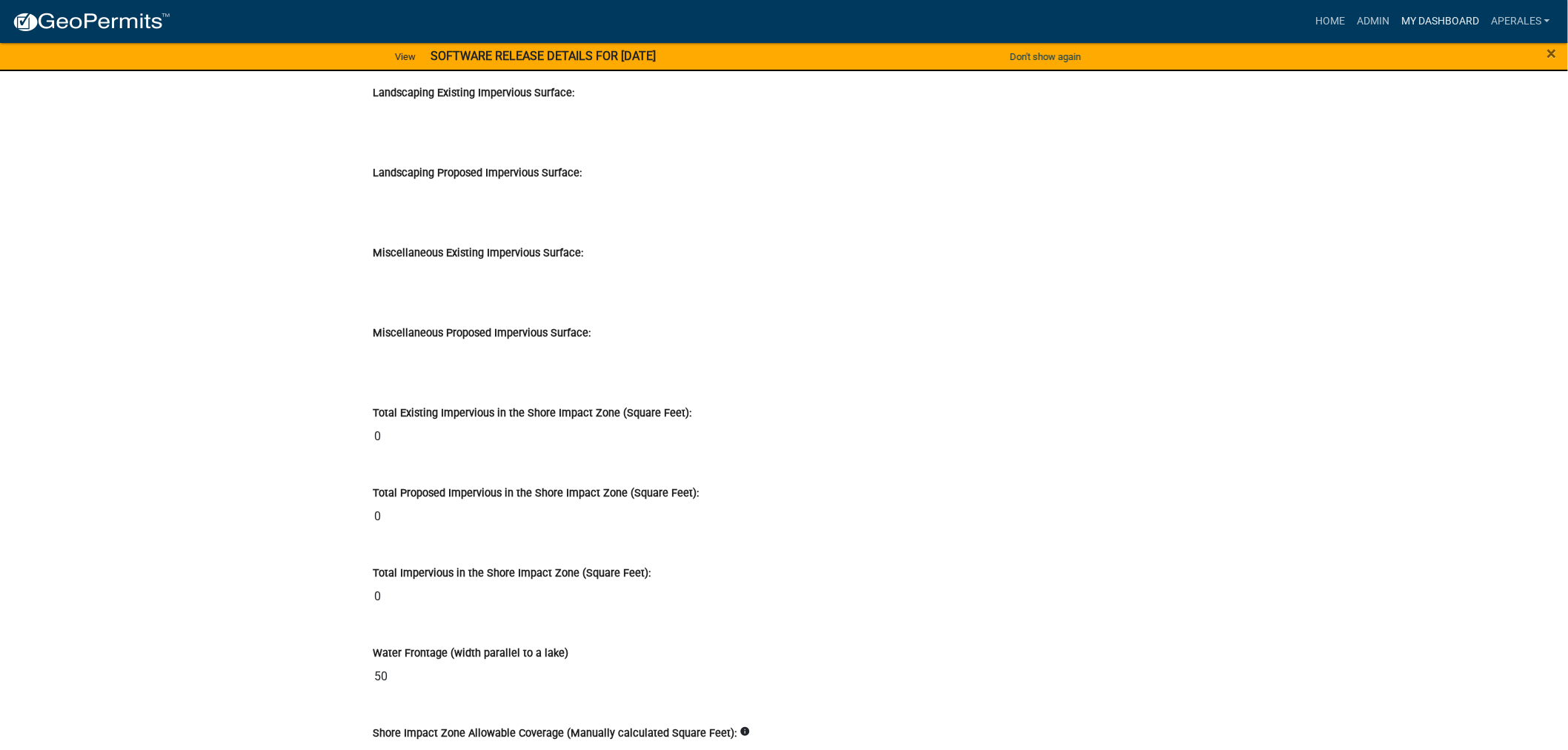
click at [1424, 11] on link "My Dashboard" at bounding box center [1440, 22] width 89 height 28
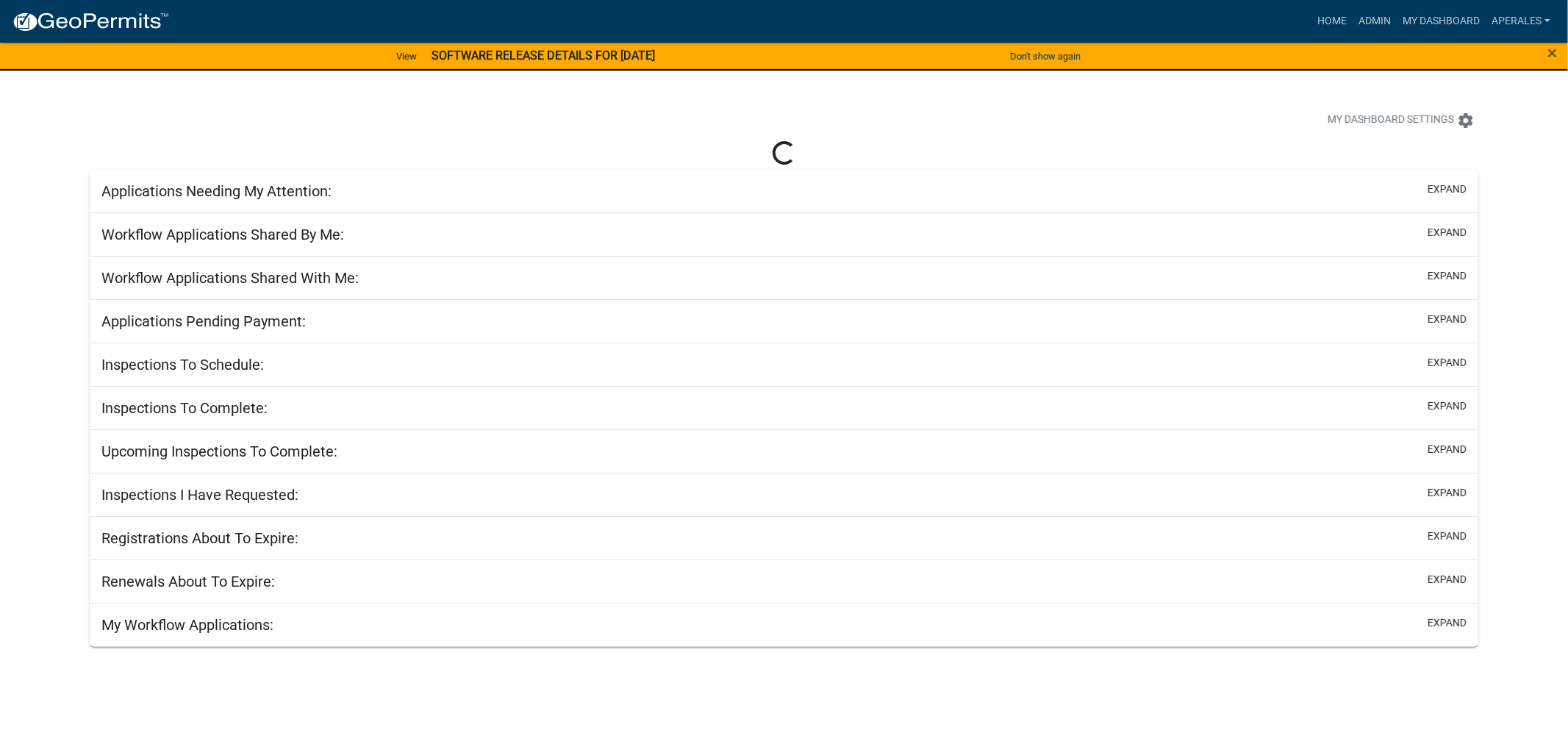
select select "3: 100"
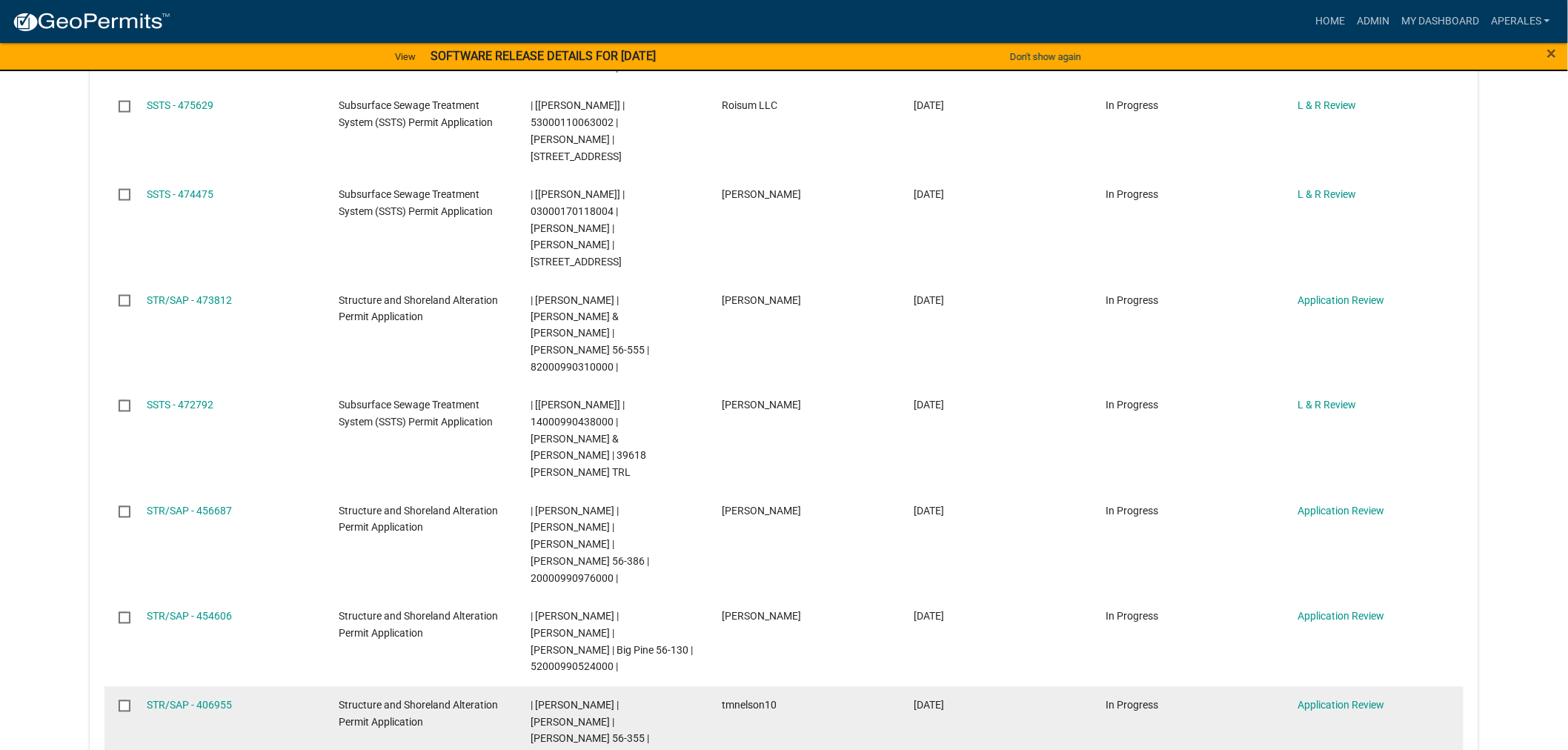
scroll to position [741, 0]
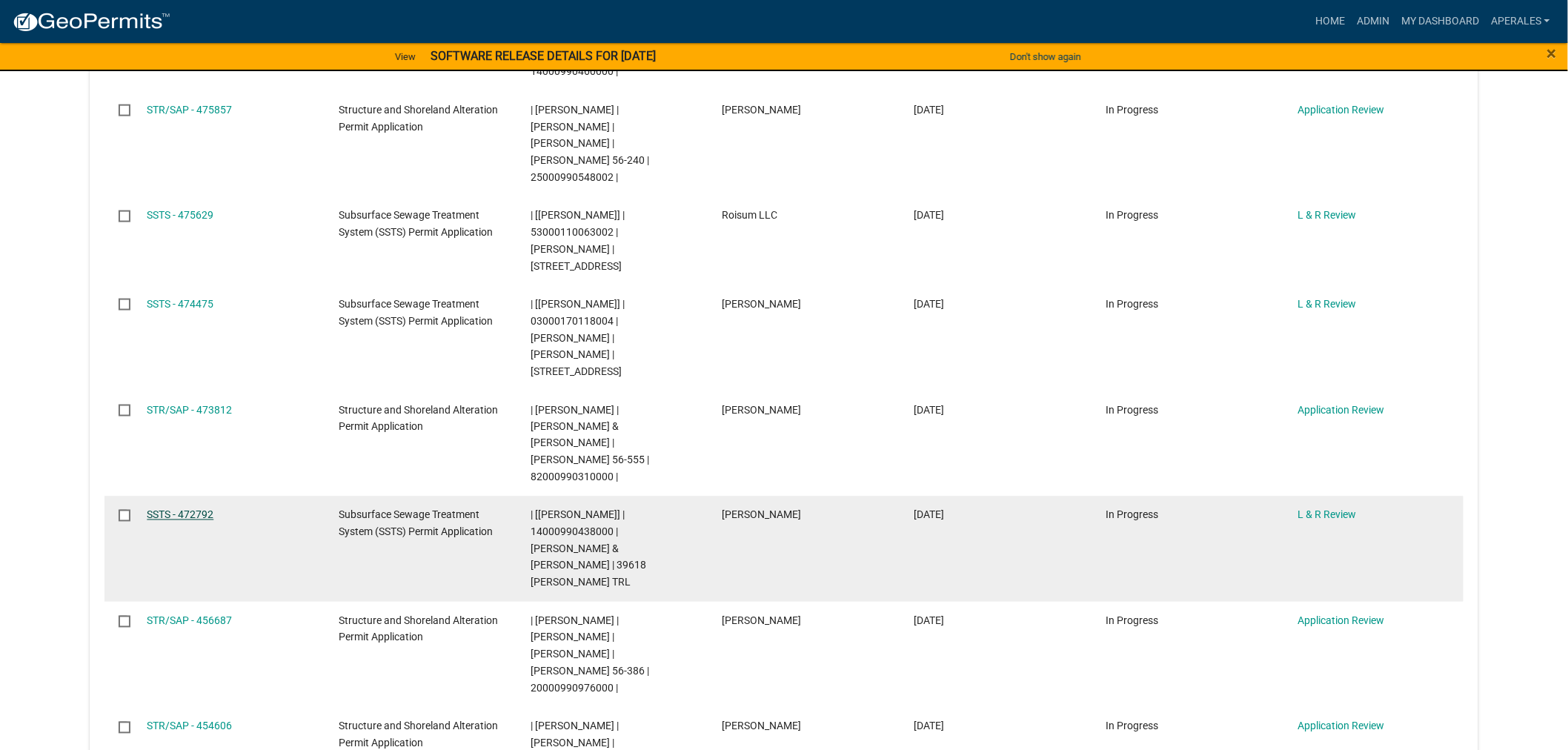
click at [174, 509] on link "SSTS - 472792" at bounding box center [180, 515] width 67 height 12
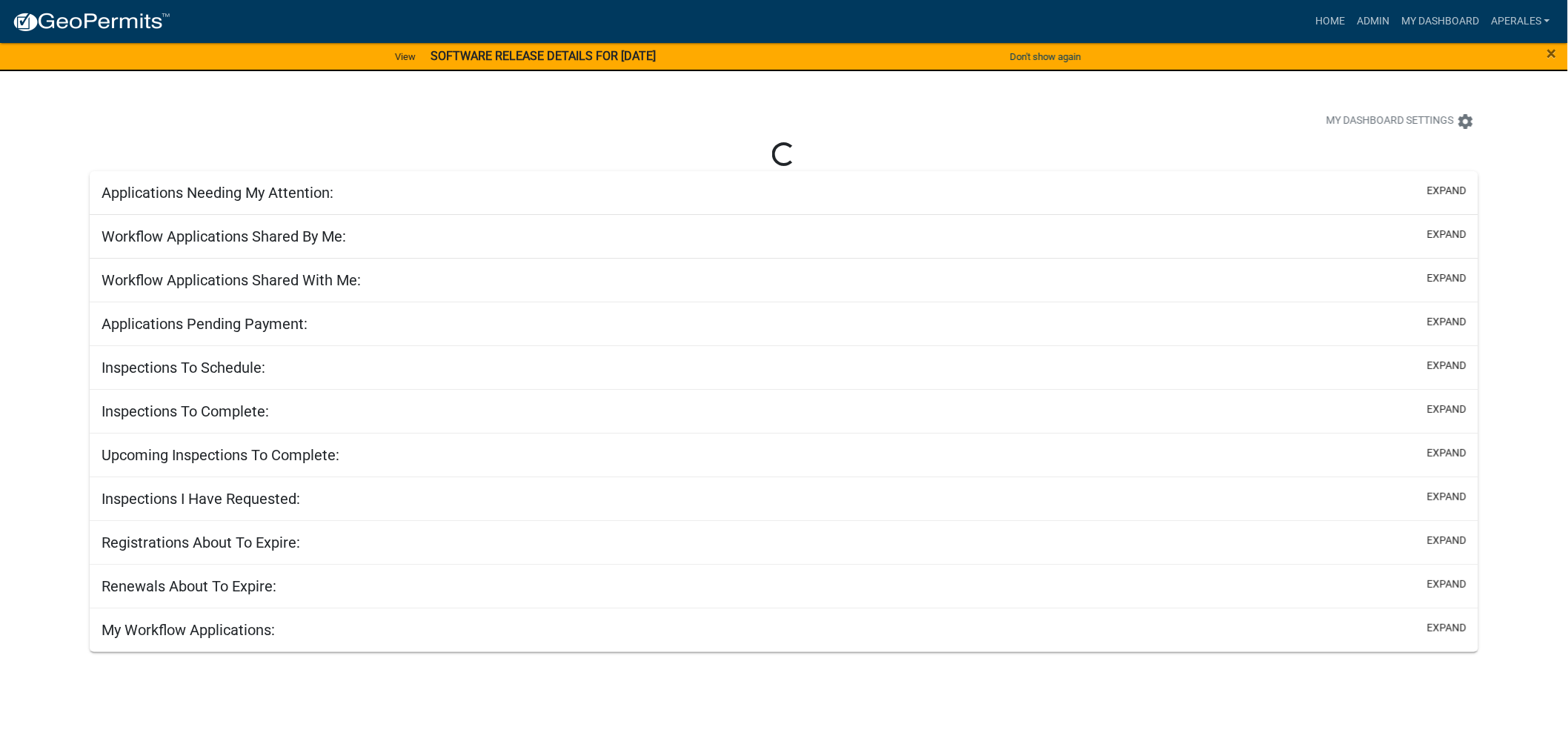
select select "3: 100"
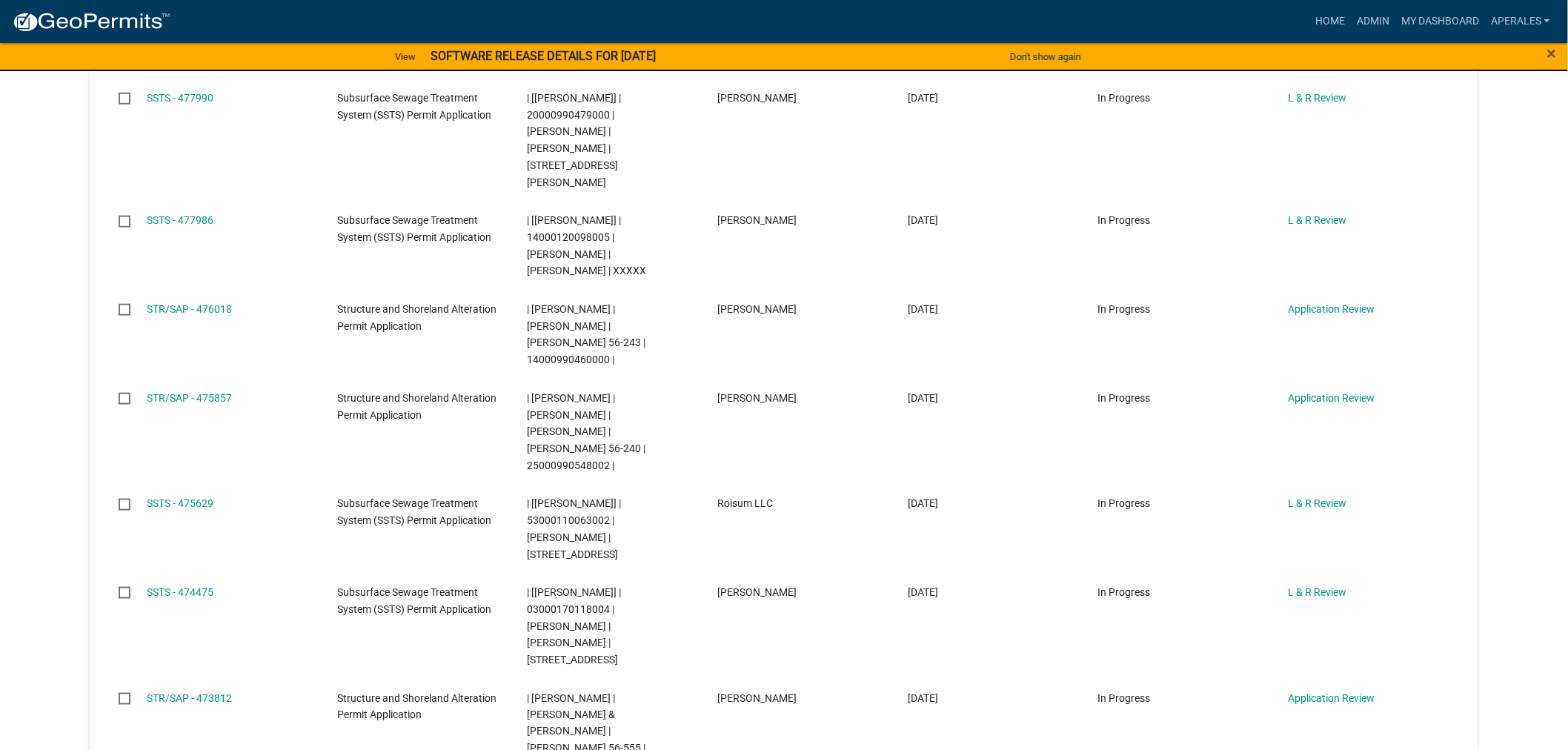
scroll to position [412, 0]
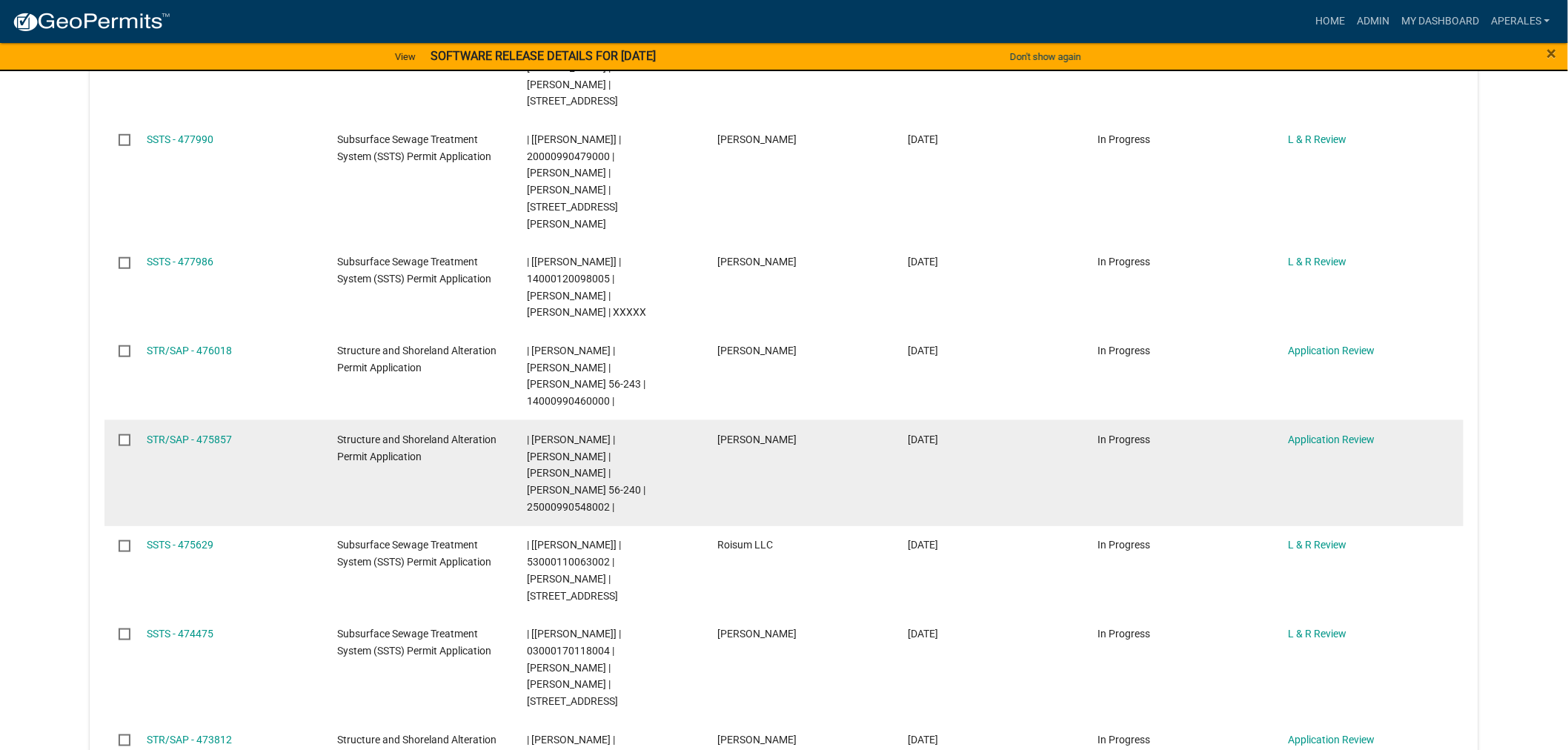
click at [588, 433] on span "| Andrea Perales | VICKI L MORKEN | JONATHAN D MORKEN | Blanche 56-240 | 250009…" at bounding box center [586, 473] width 119 height 79
click at [157, 433] on link "STR/SAP - 475857" at bounding box center [189, 439] width 85 height 12
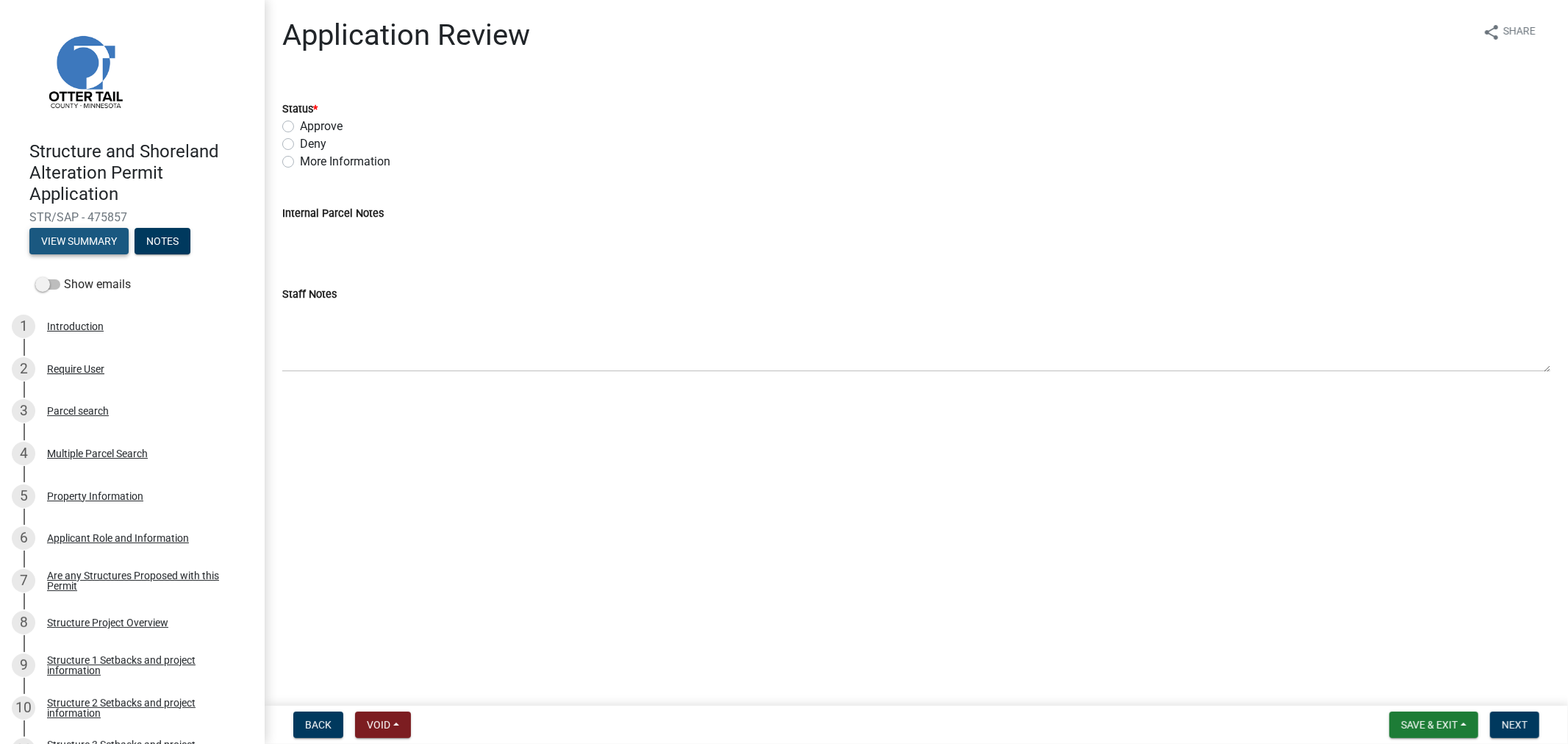
click at [90, 233] on button "View Summary" at bounding box center [79, 240] width 99 height 26
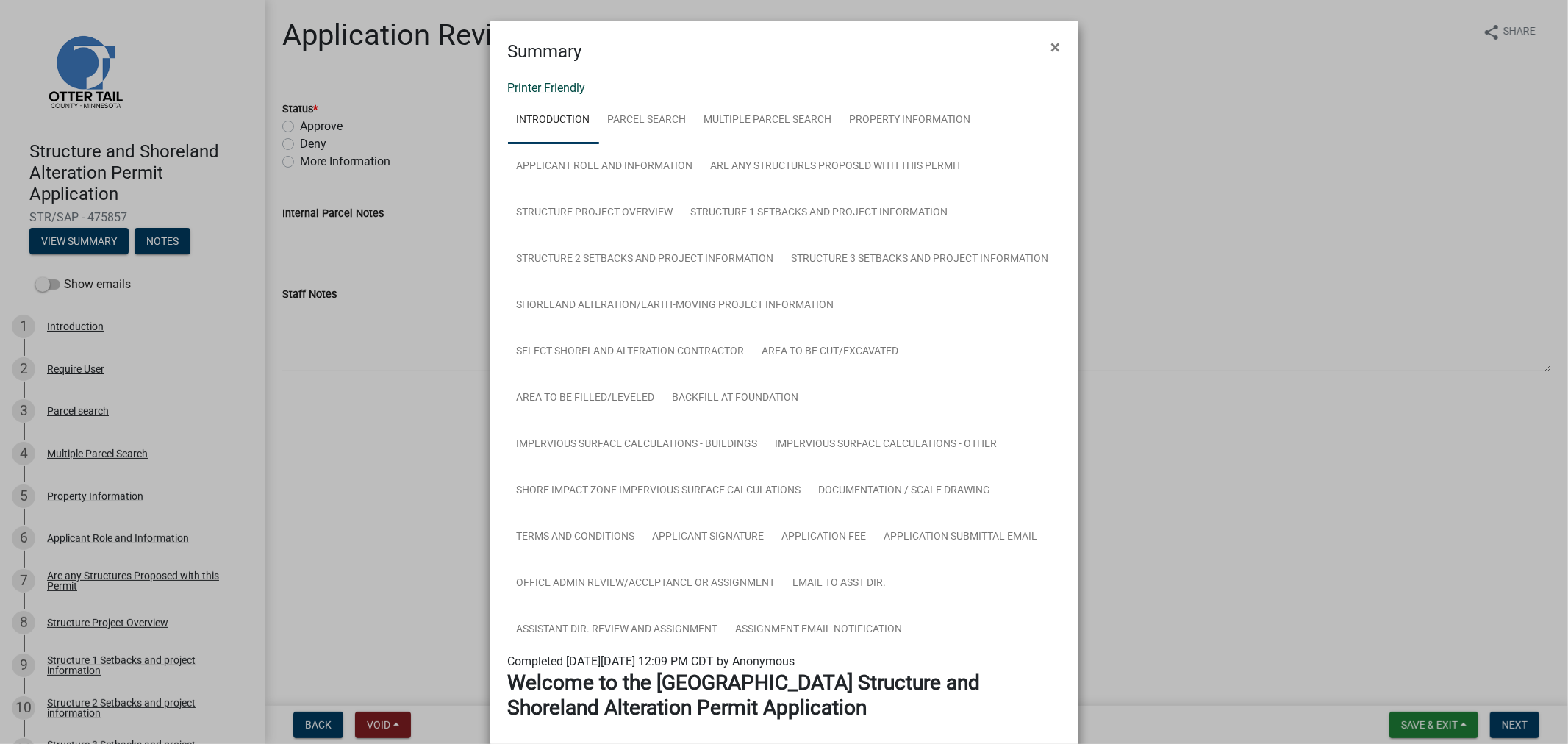
click at [543, 91] on link "Printer Friendly" at bounding box center [546, 88] width 78 height 14
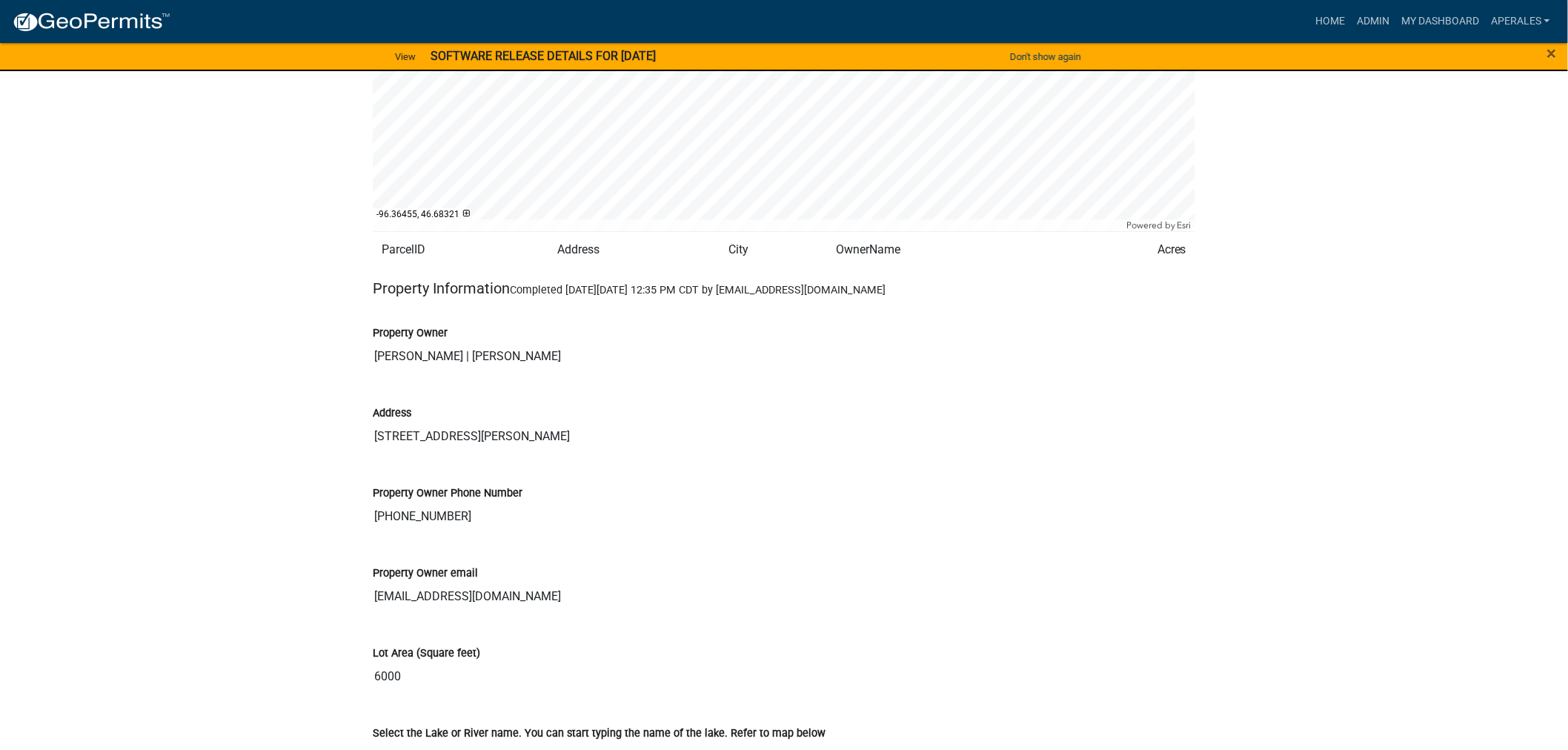
scroll to position [1812, 0]
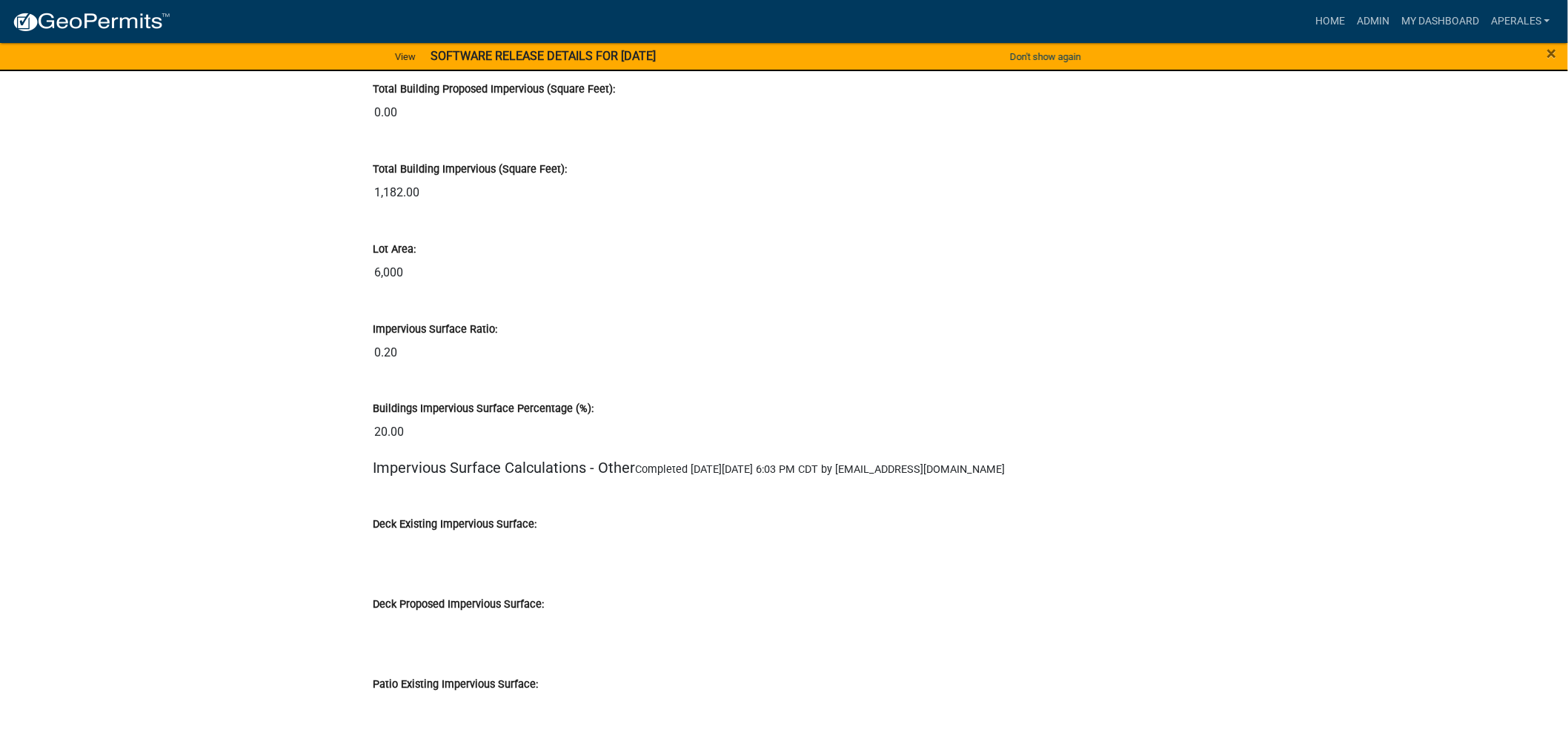
scroll to position [12517, 0]
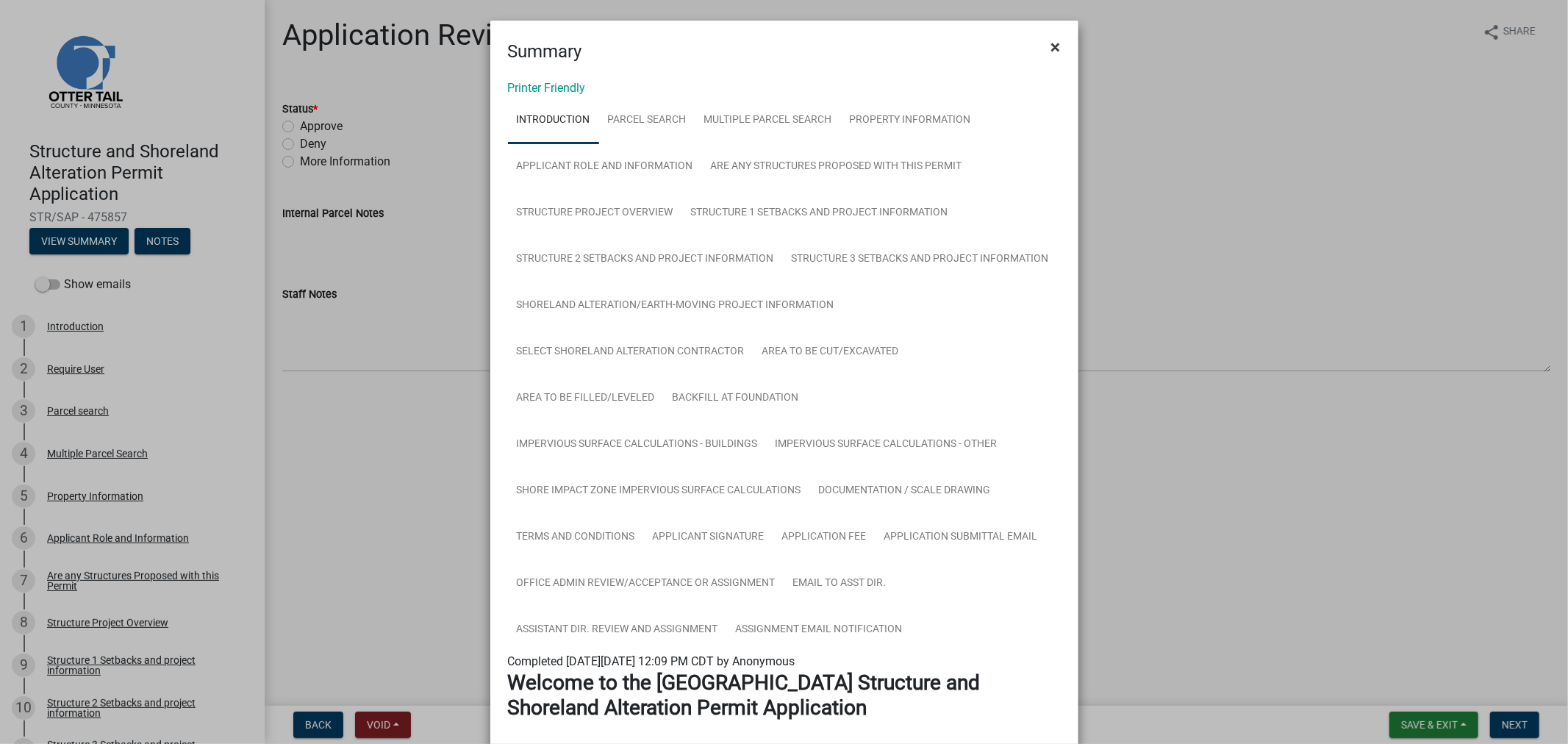
click at [1051, 48] on span "×" at bounding box center [1056, 47] width 10 height 20
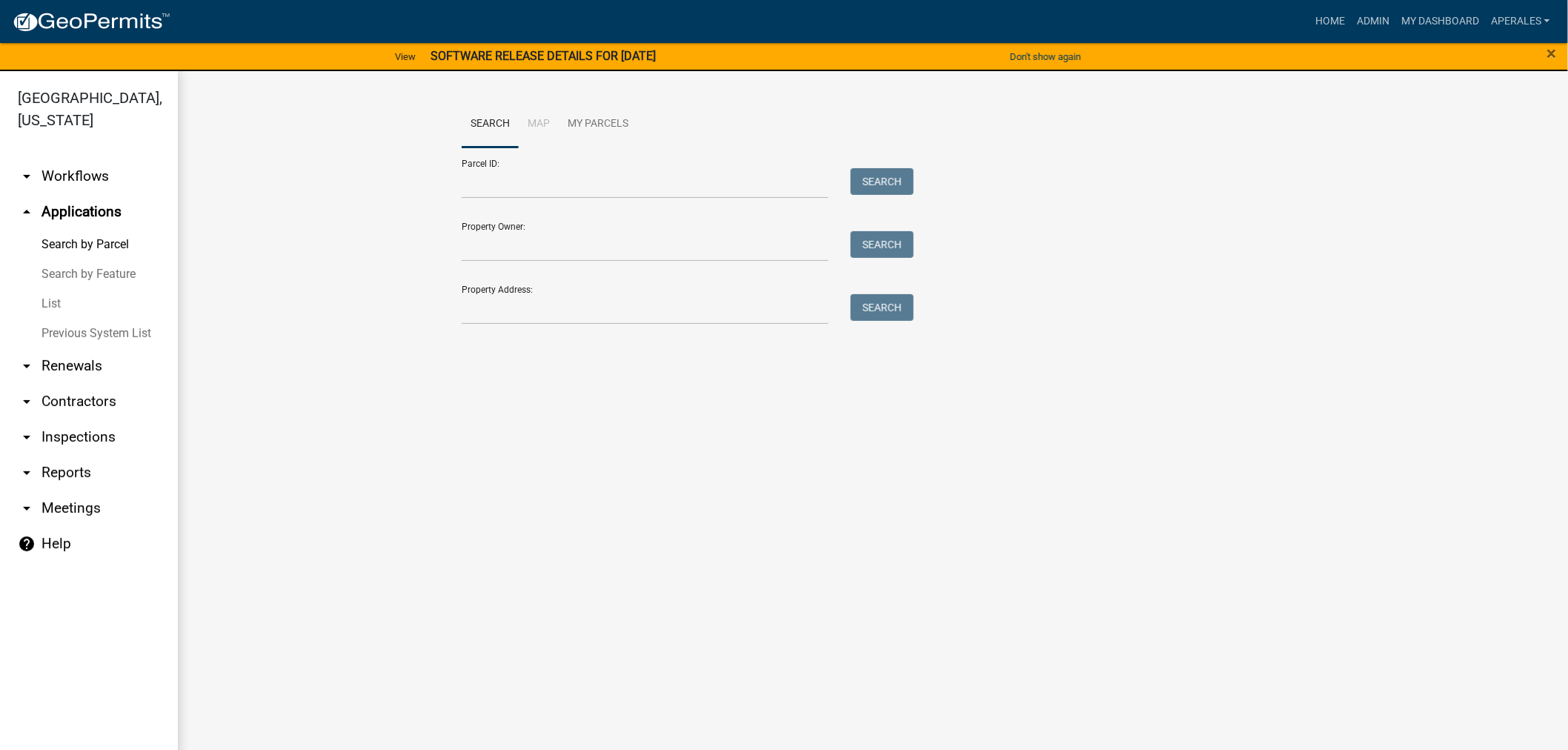
click at [668, 161] on div "Parcel ID: Search" at bounding box center [684, 173] width 445 height 51
click at [656, 181] on input "Parcel ID:" at bounding box center [645, 183] width 367 height 30
paste input "55000990883000"
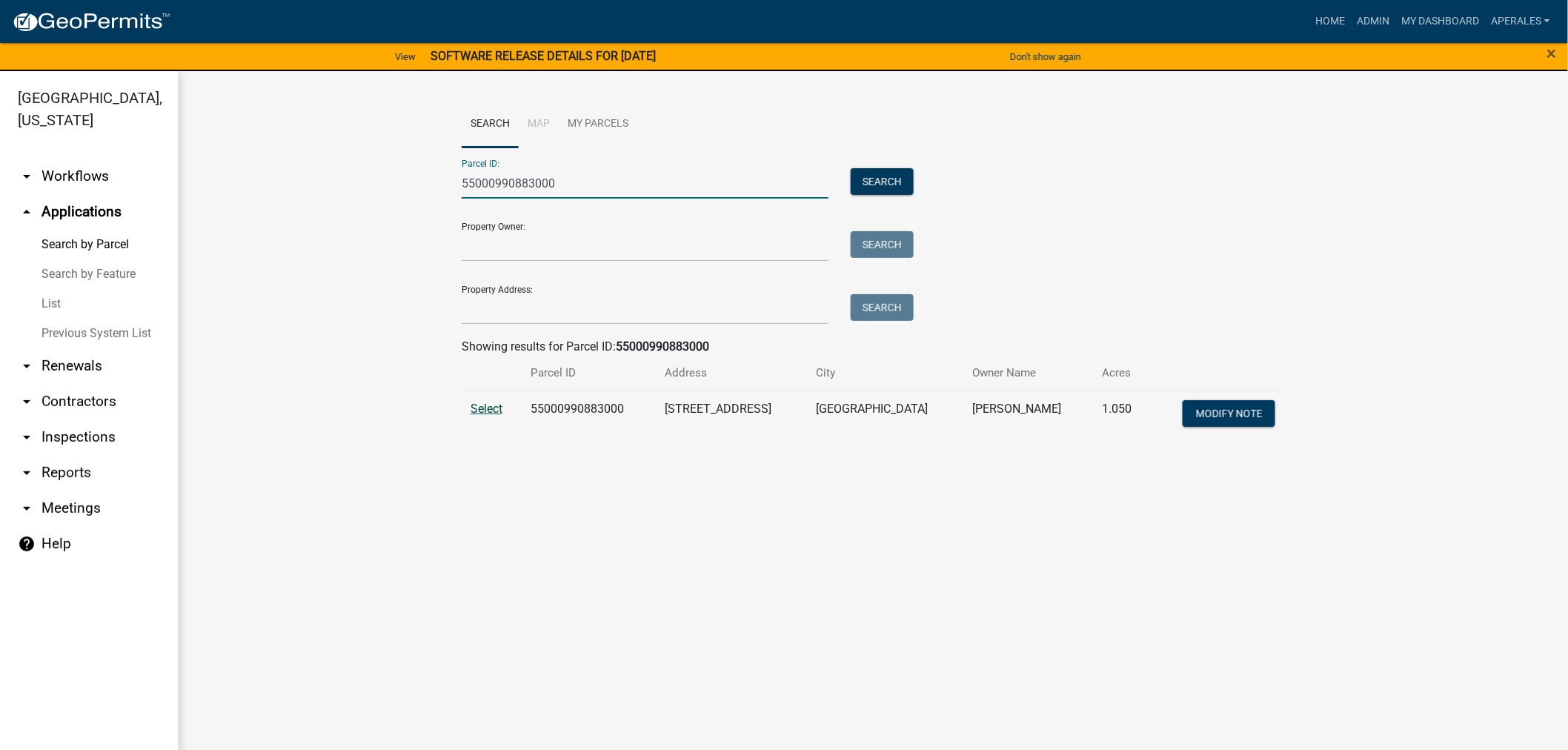
type input "55000990883000"
click at [500, 411] on span "Select" at bounding box center [486, 409] width 32 height 14
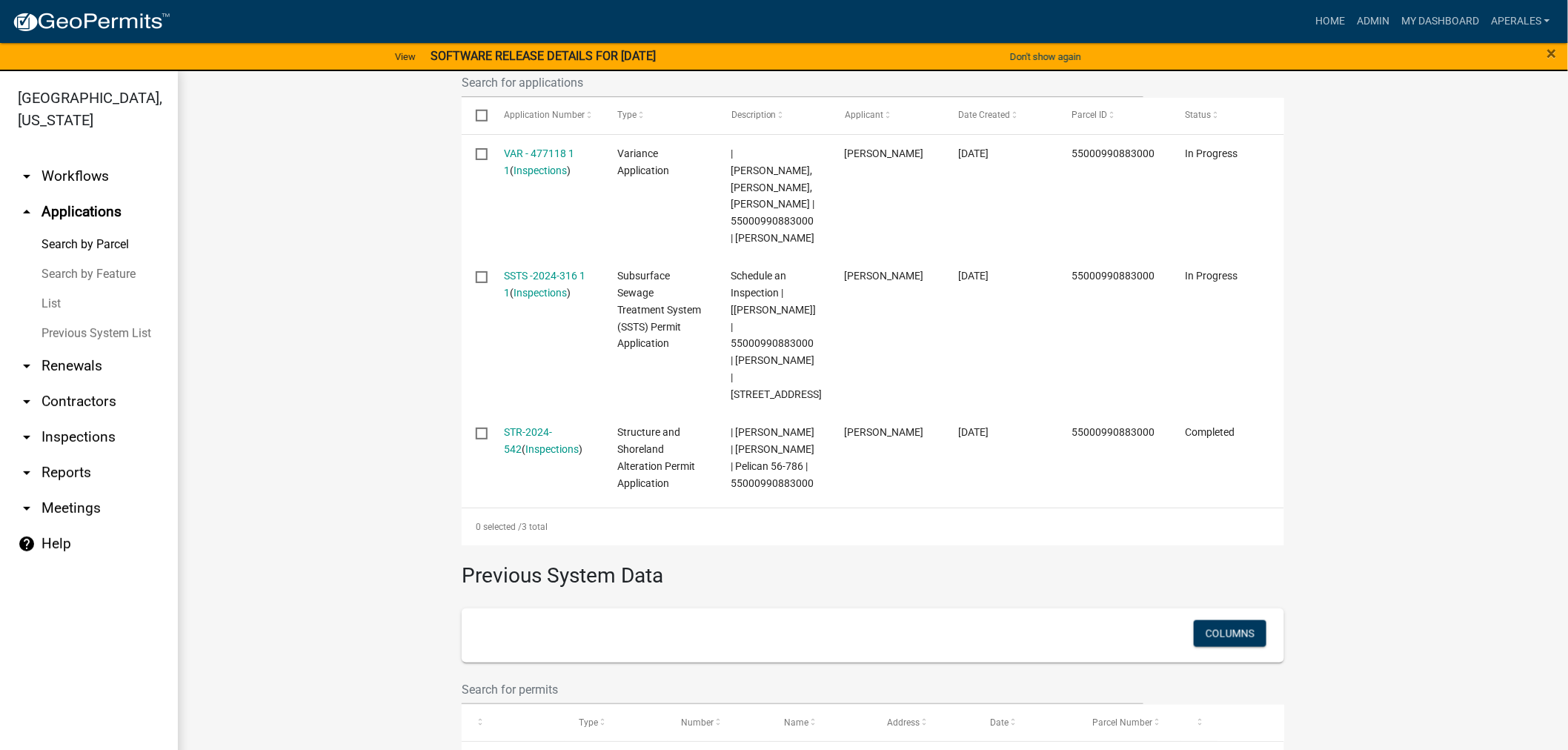
scroll to position [493, 0]
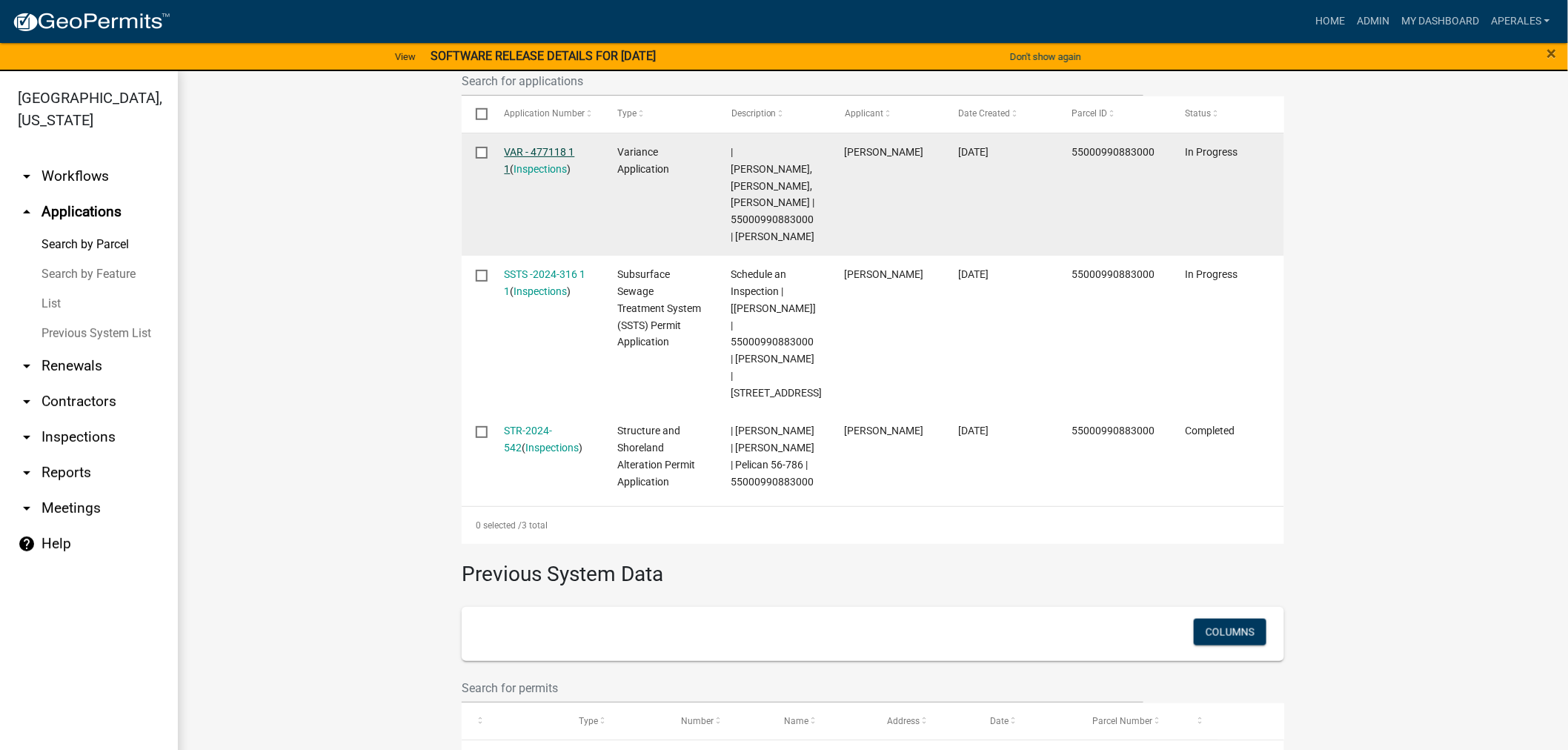
click at [542, 156] on link "VAR - 477118 1 1" at bounding box center [540, 160] width 71 height 28
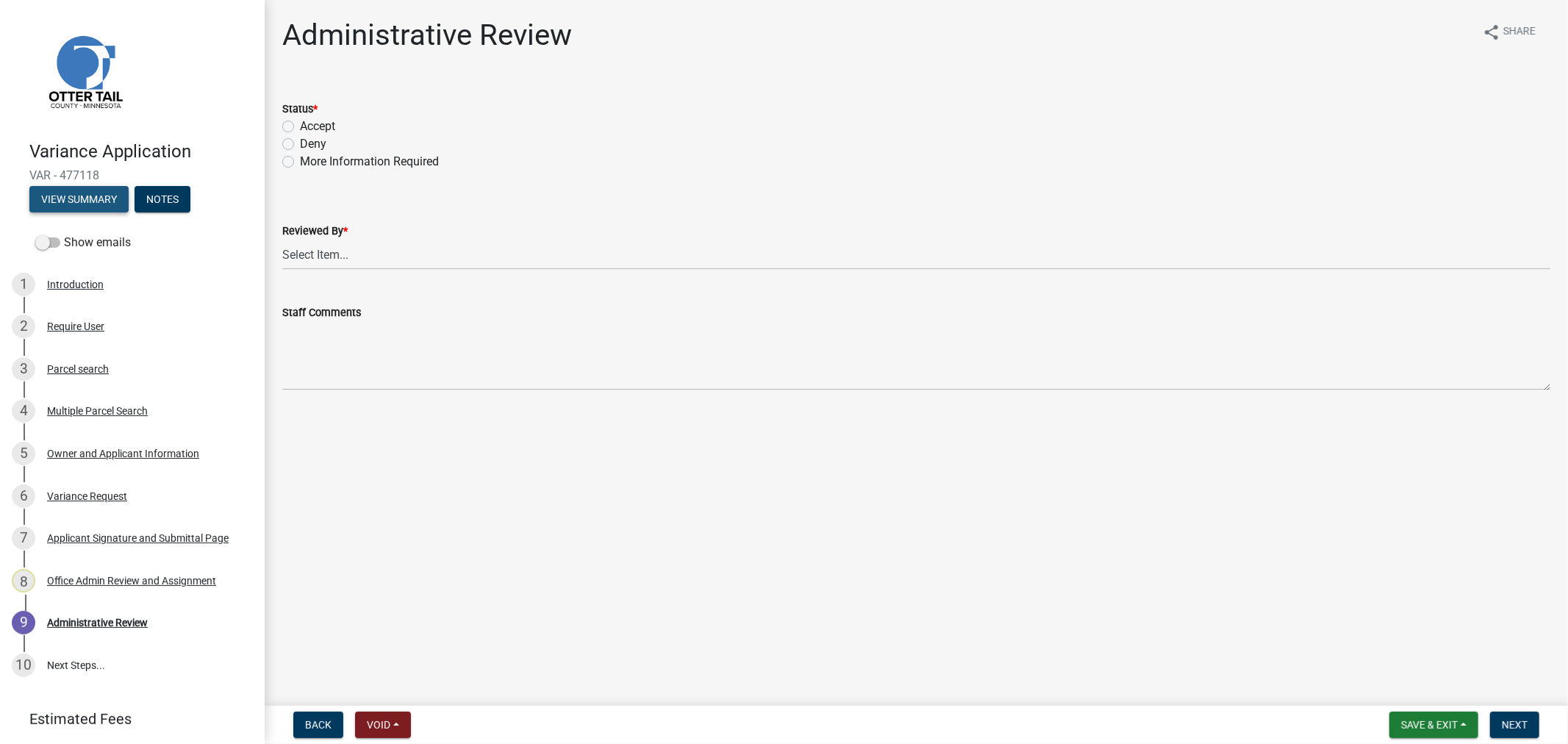
click at [62, 202] on button "View Summary" at bounding box center [79, 198] width 99 height 26
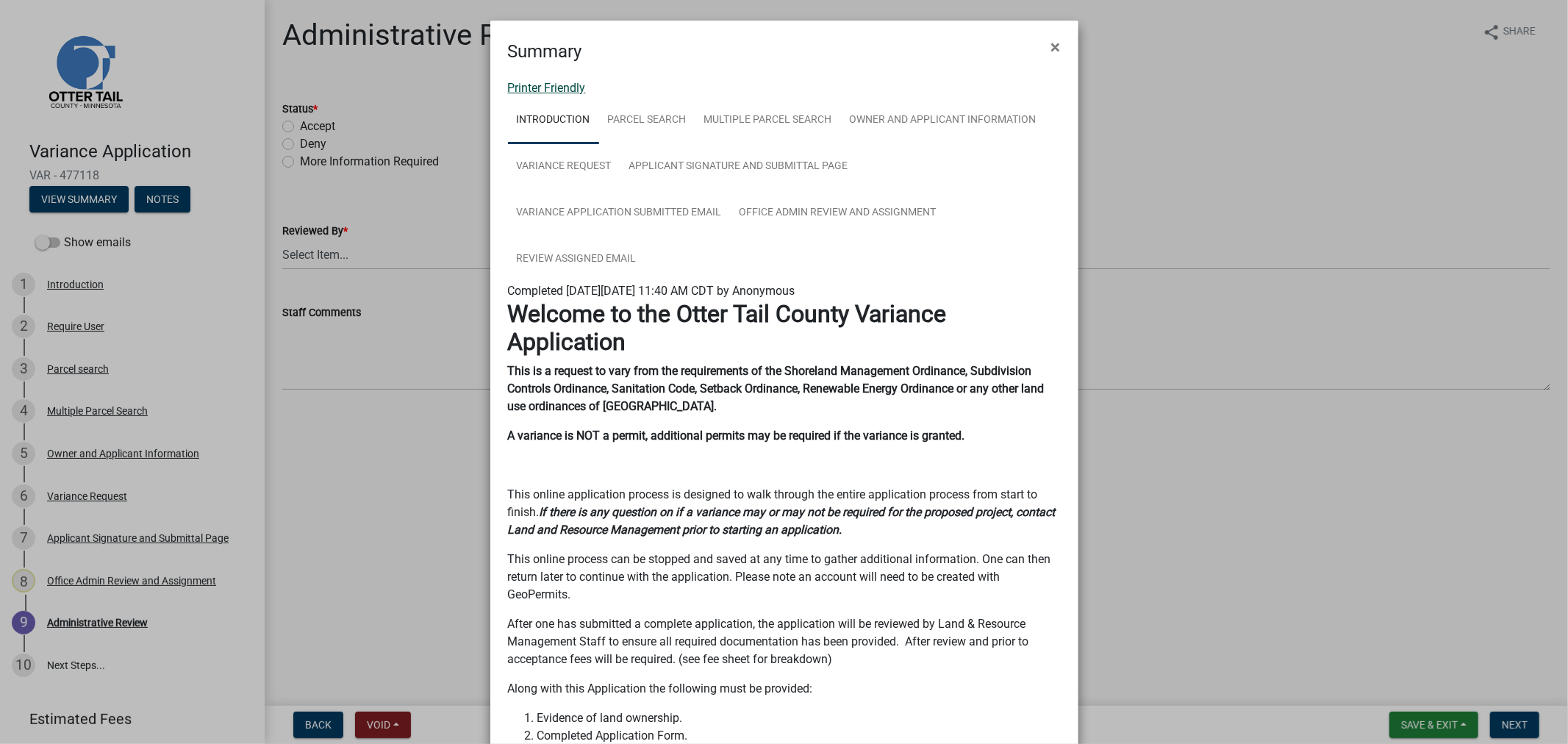
click at [546, 89] on link "Printer Friendly" at bounding box center [546, 88] width 78 height 14
click at [1060, 47] on button "×" at bounding box center [1056, 47] width 33 height 41
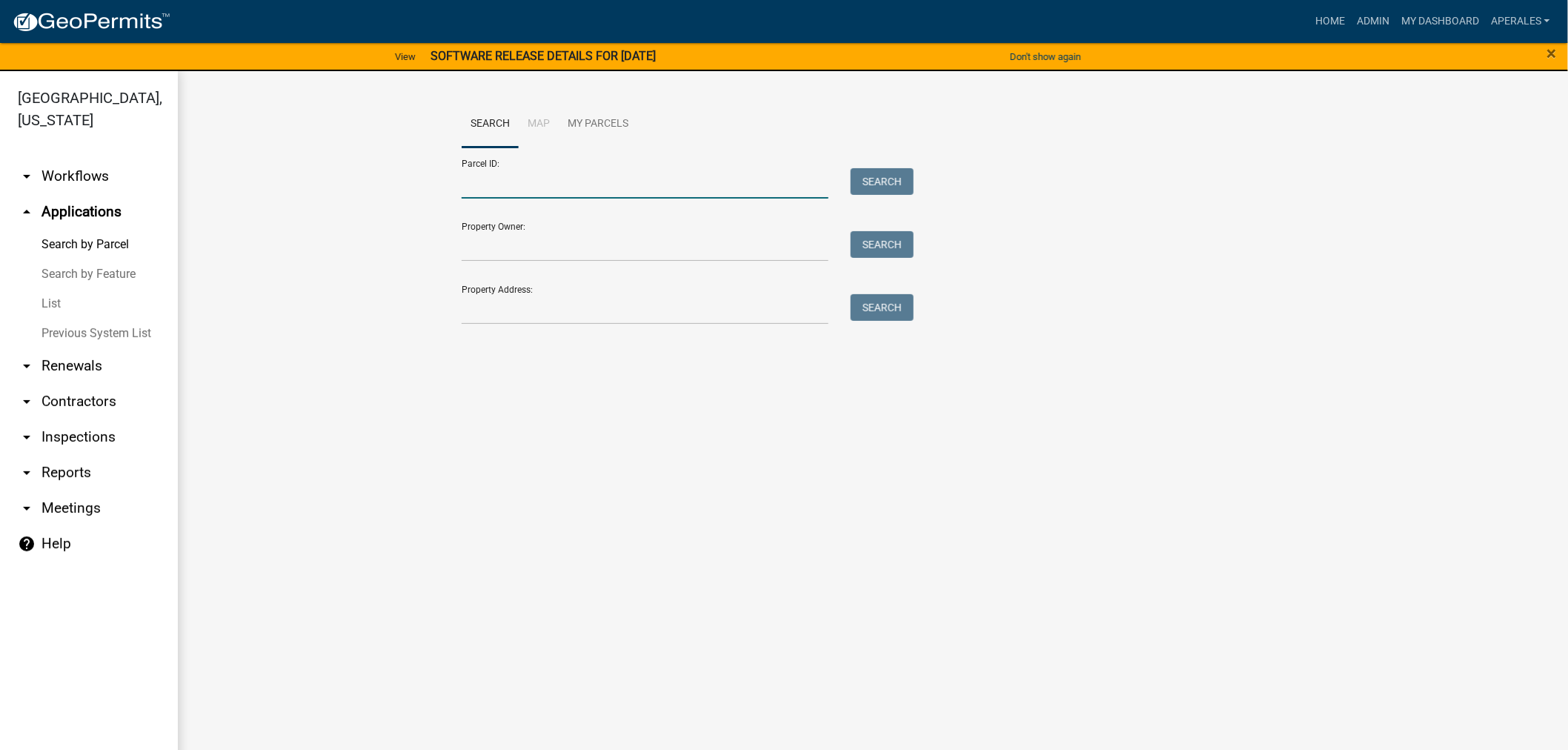
click at [567, 193] on input "Parcel ID:" at bounding box center [645, 183] width 367 height 30
paste input "20000010002042"
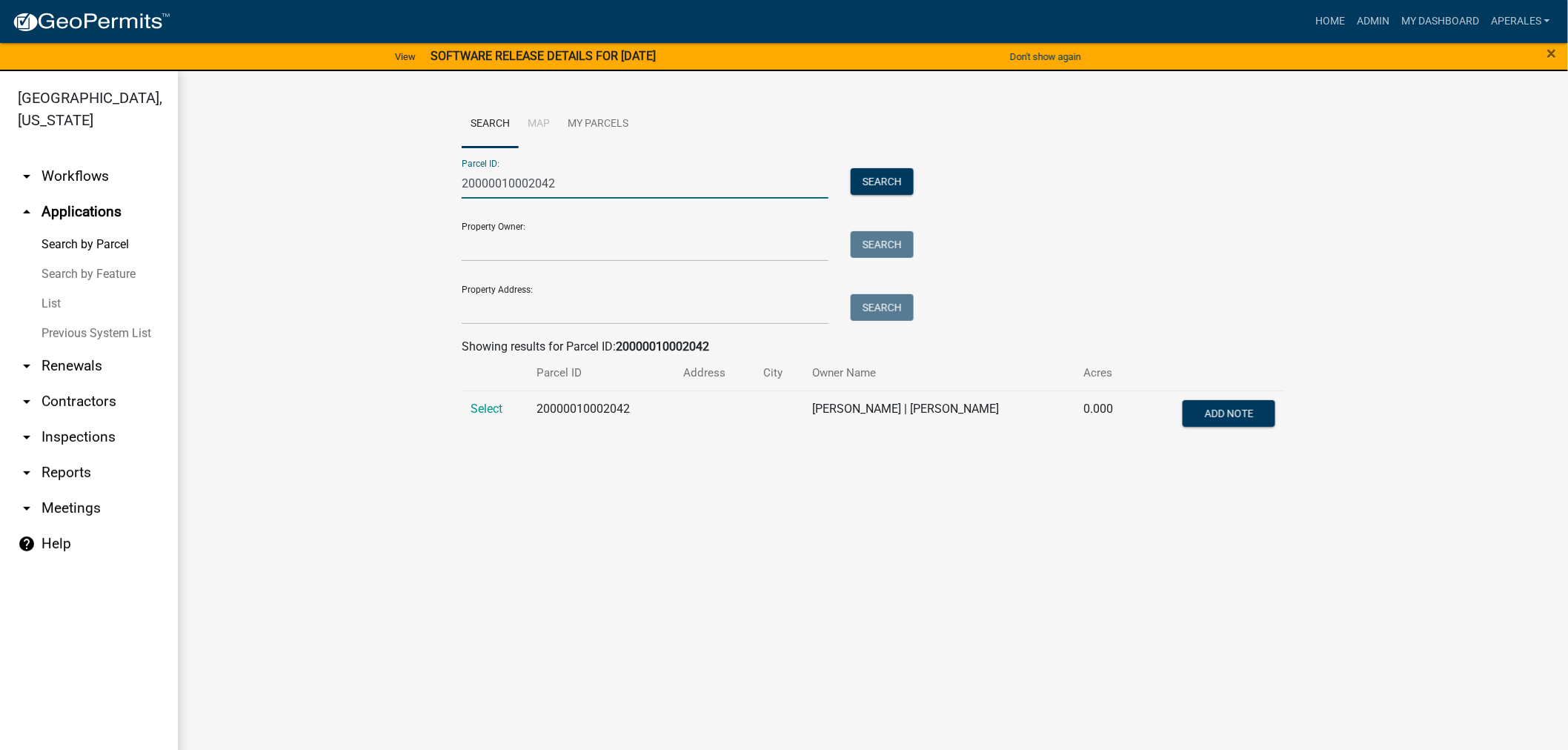
type input "20000010002042"
click at [490, 417] on td "Select" at bounding box center [494, 415] width 66 height 49
click at [493, 408] on span "Select" at bounding box center [486, 409] width 32 height 14
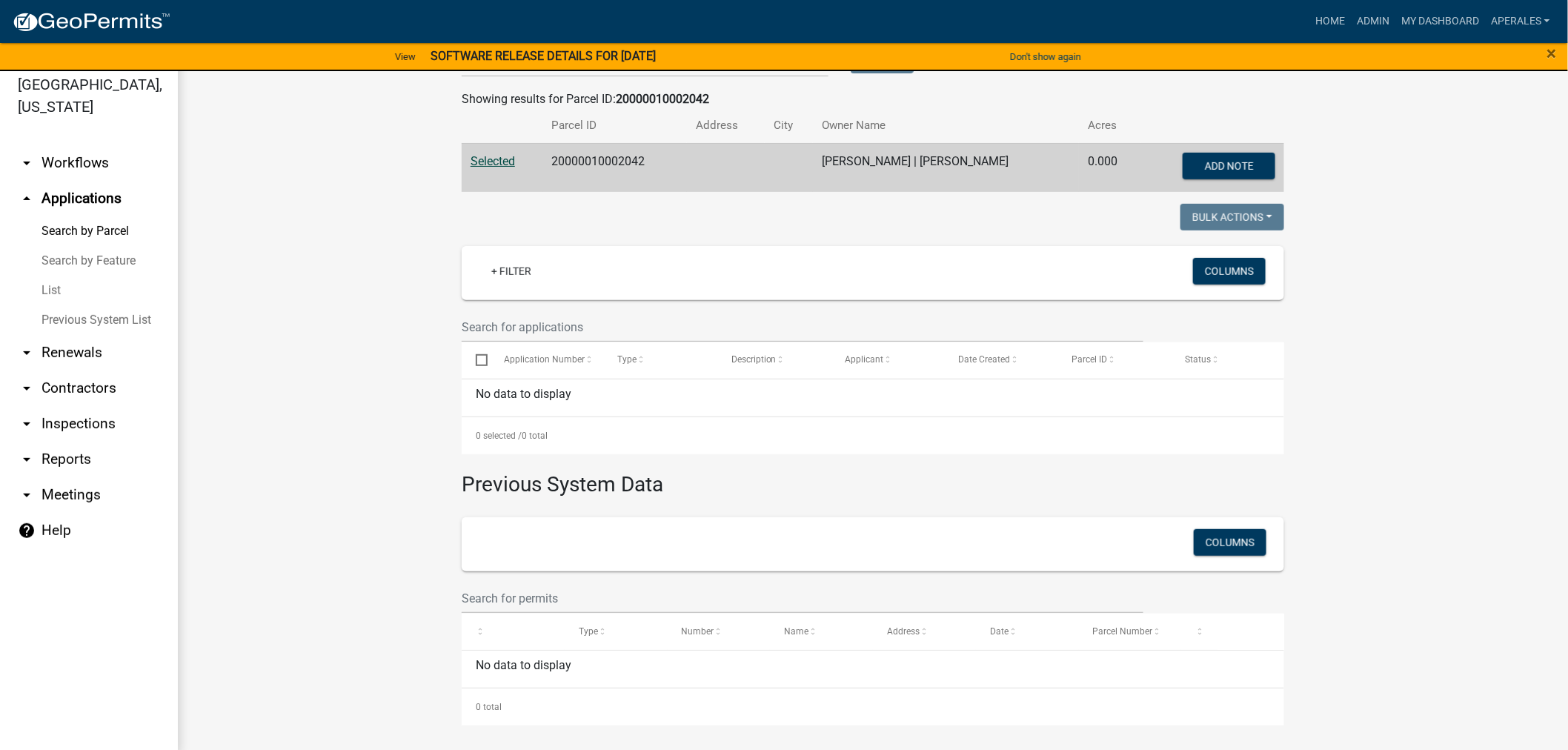
scroll to position [18, 0]
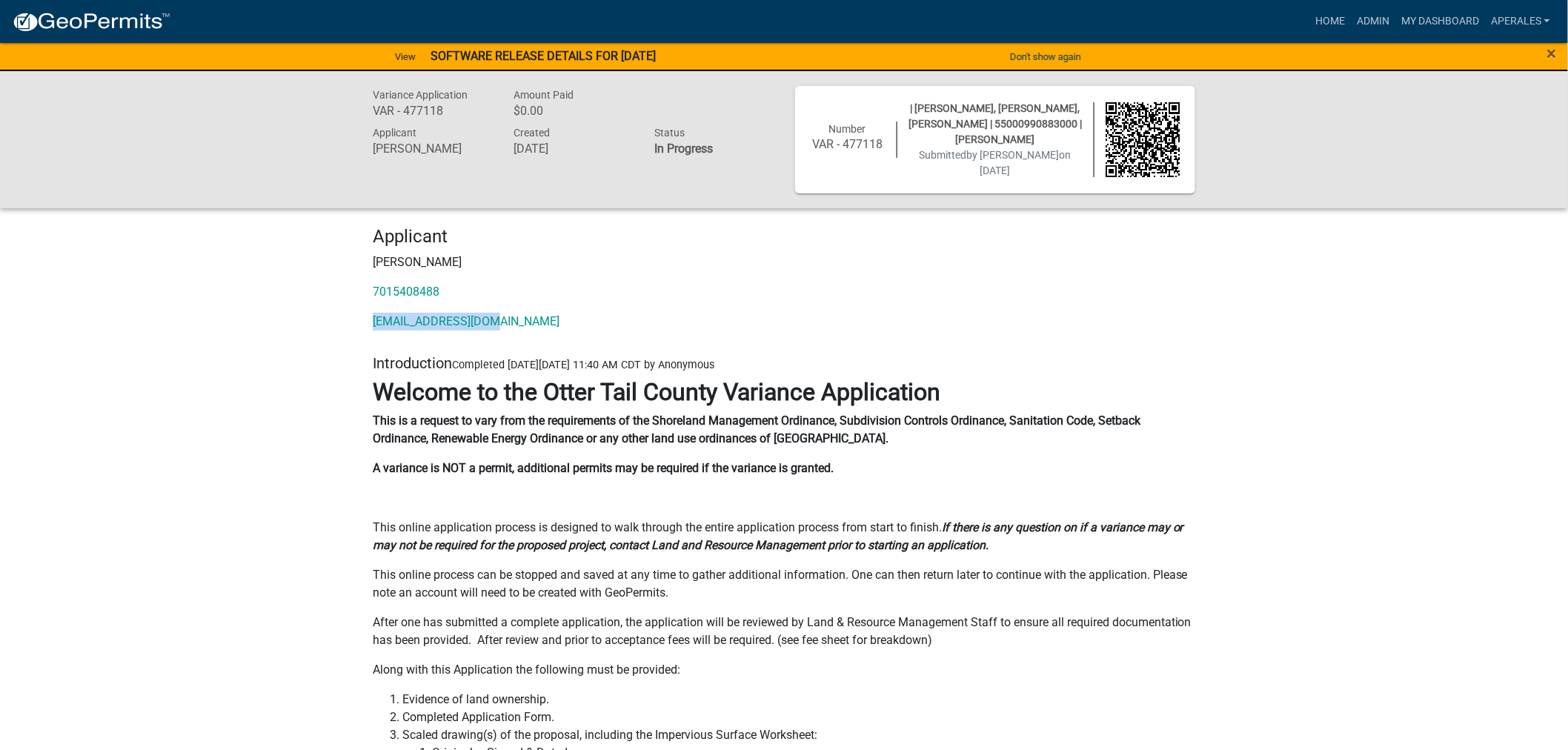
drag, startPoint x: 506, startPoint y: 315, endPoint x: 366, endPoint y: 325, distance: 140.4
click at [366, 325] on div "Applicant [PERSON_NAME] 7015408488 [EMAIL_ADDRESS][DOMAIN_NAME]" at bounding box center [784, 284] width 845 height 117
copy link "[EMAIL_ADDRESS][DOMAIN_NAME]"
click at [1419, 25] on link "My Dashboard" at bounding box center [1440, 22] width 89 height 28
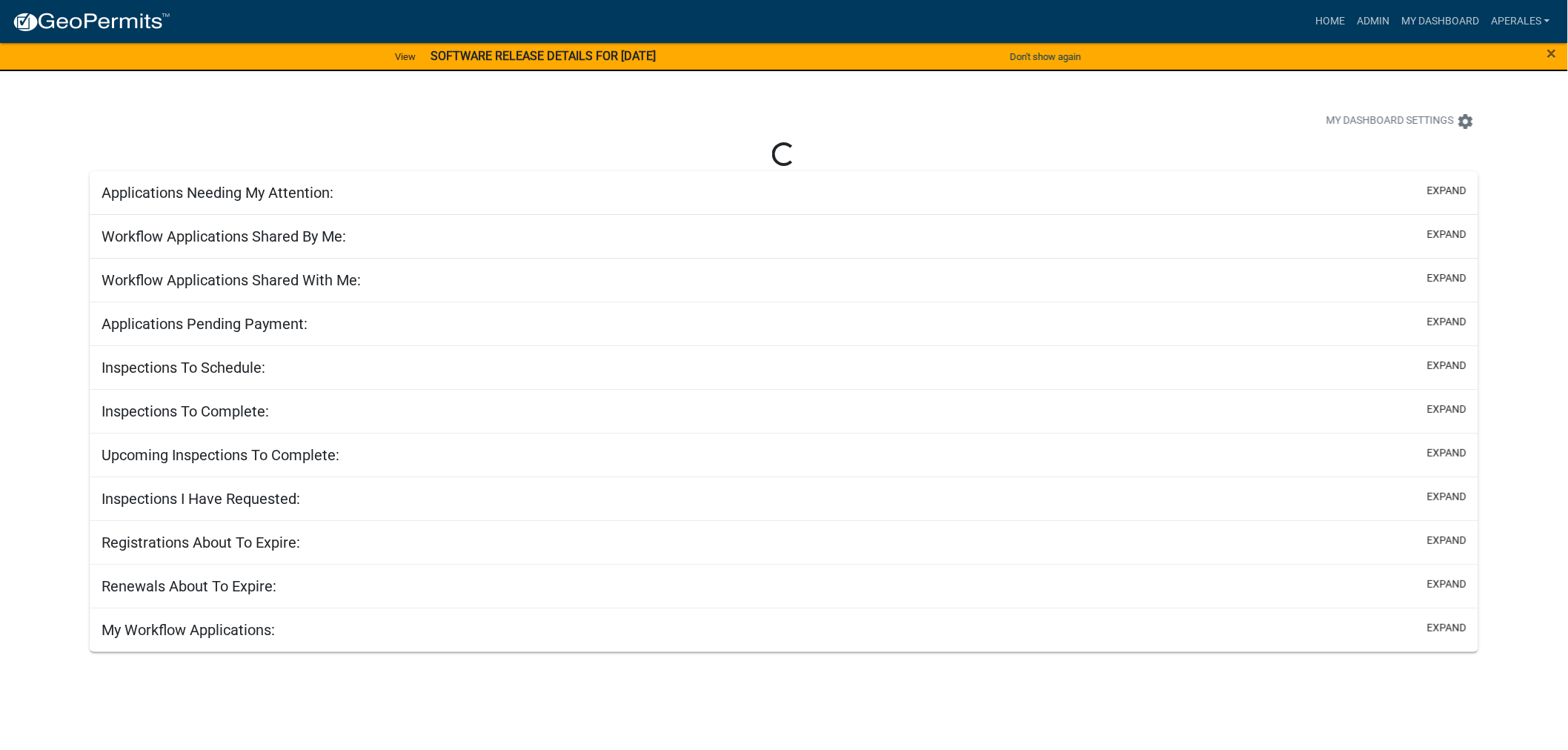
select select "3: 100"
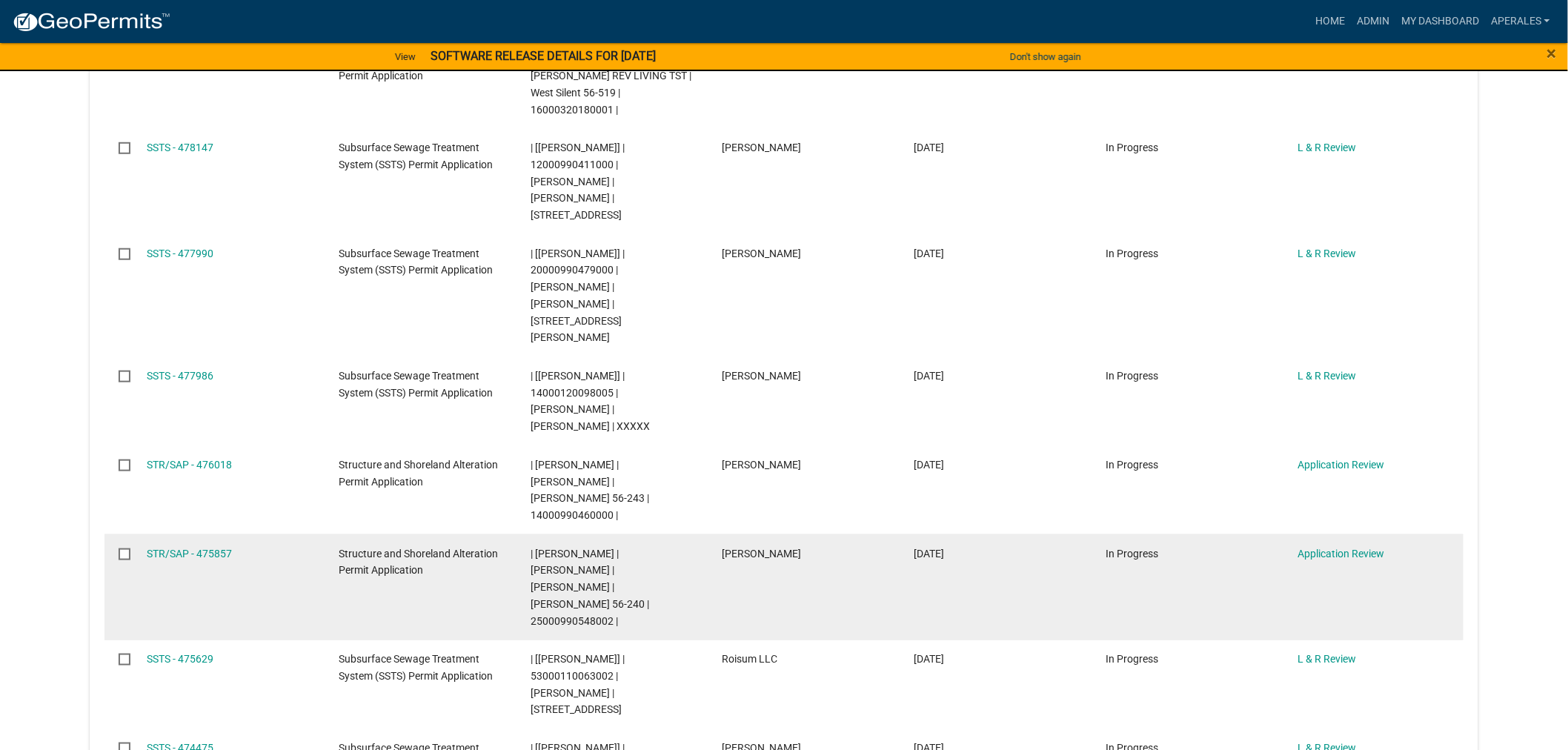
scroll to position [412, 0]
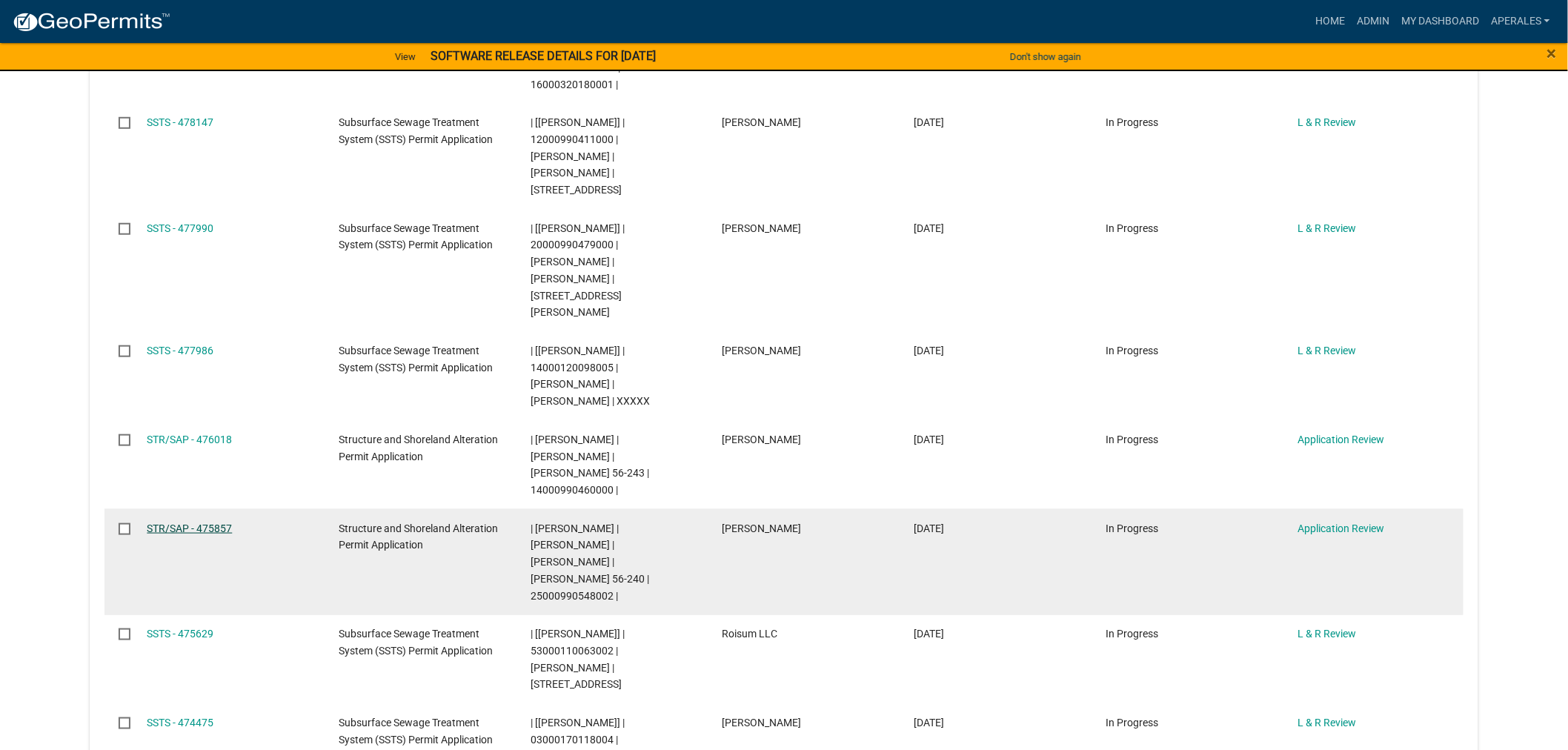
click at [154, 523] on link "STR/SAP - 475857" at bounding box center [189, 528] width 85 height 12
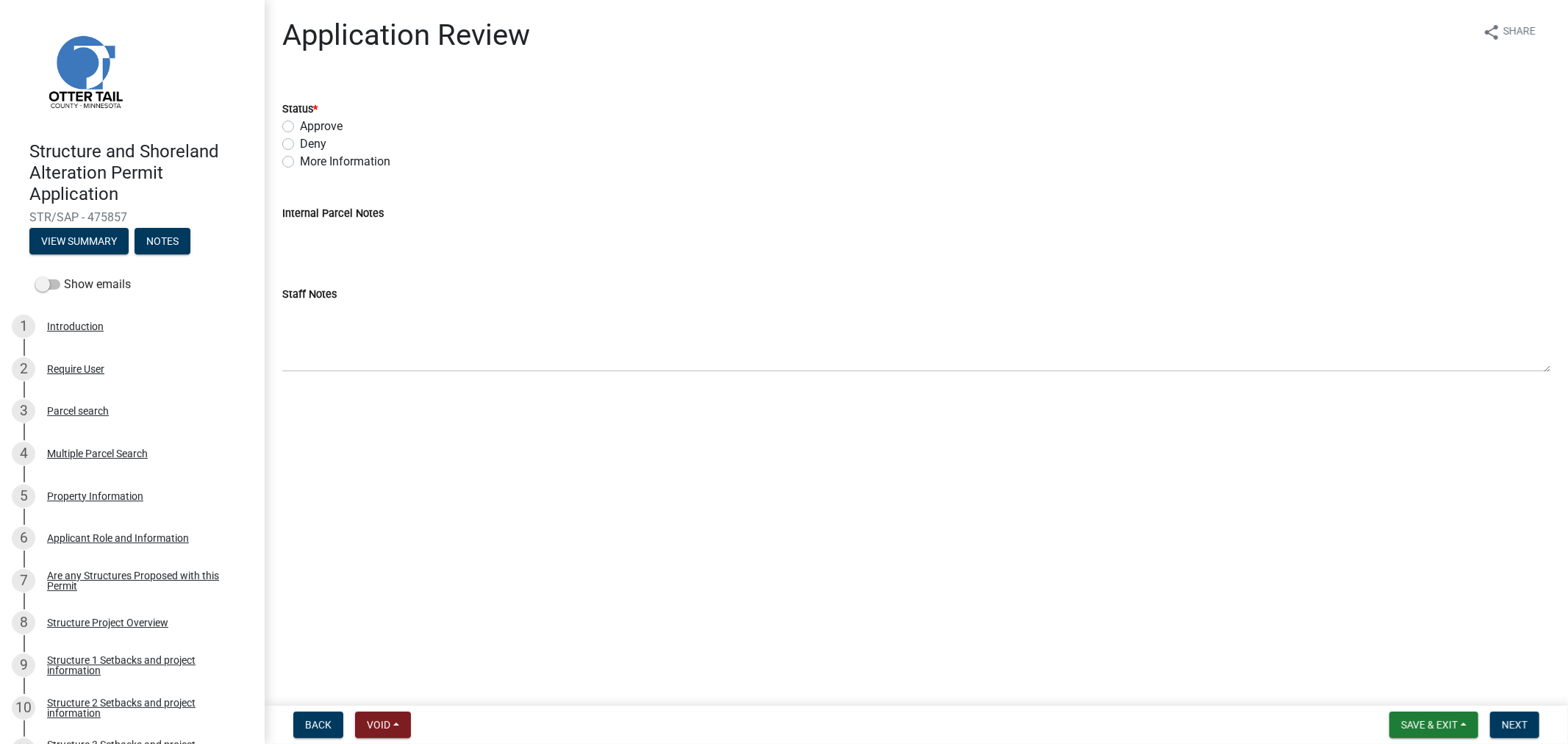
click at [299, 159] on label "More Information" at bounding box center [344, 161] width 90 height 18
click at [299, 159] on input "More Information" at bounding box center [304, 158] width 10 height 10
radio input "true"
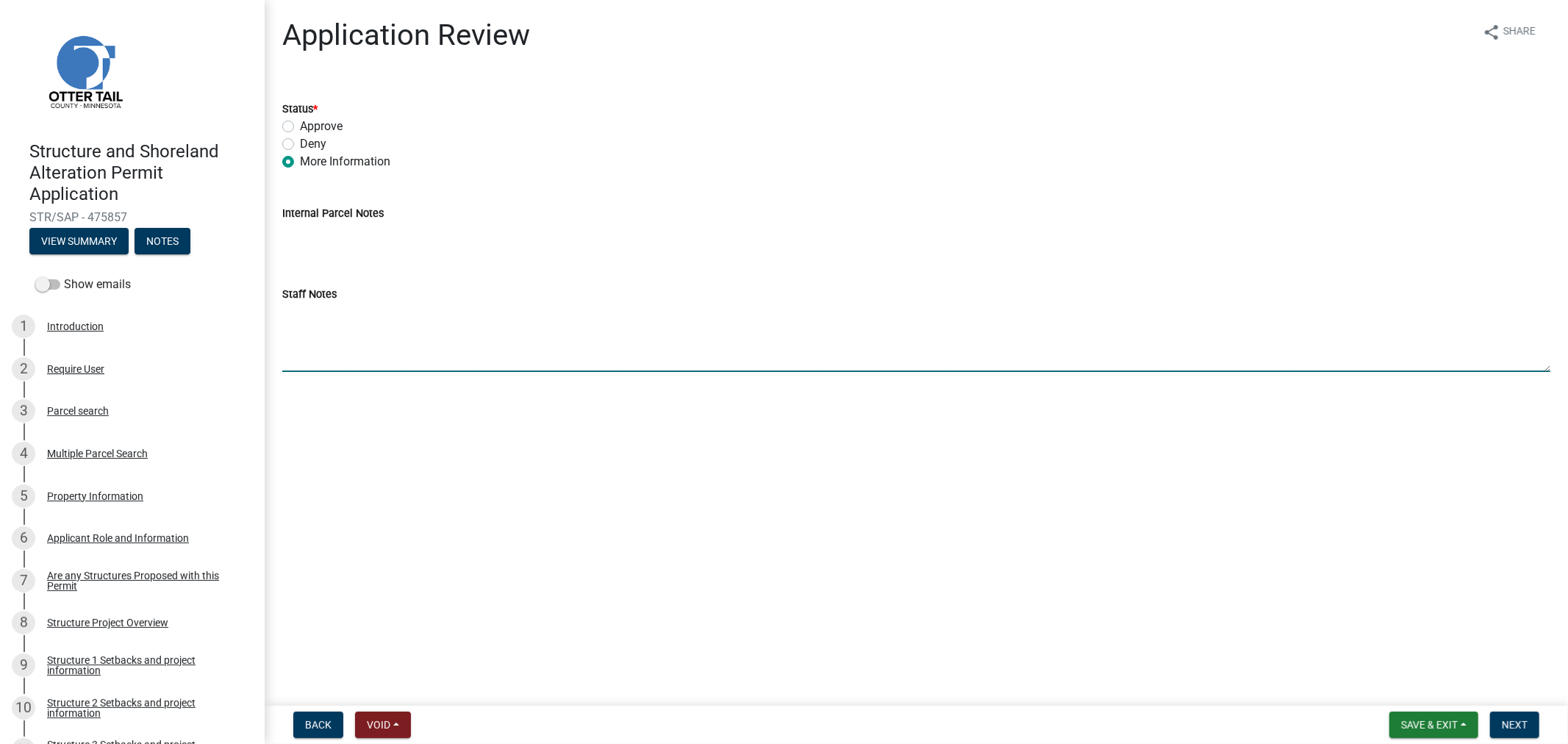
click at [391, 313] on textarea "Staff Notes" at bounding box center [916, 337] width 1268 height 69
click at [583, 324] on textarea "This application is being returned until a survey is done" at bounding box center [916, 337] width 1268 height 69
drag, startPoint x: 820, startPoint y: 318, endPoint x: 278, endPoint y: 339, distance: 542.4
click at [278, 339] on div "Staff Notes This application is being returned as there is going to be a survey…" at bounding box center [916, 318] width 1290 height 107
type textarea "This application is being returned as there is going to be a survey done to det…"
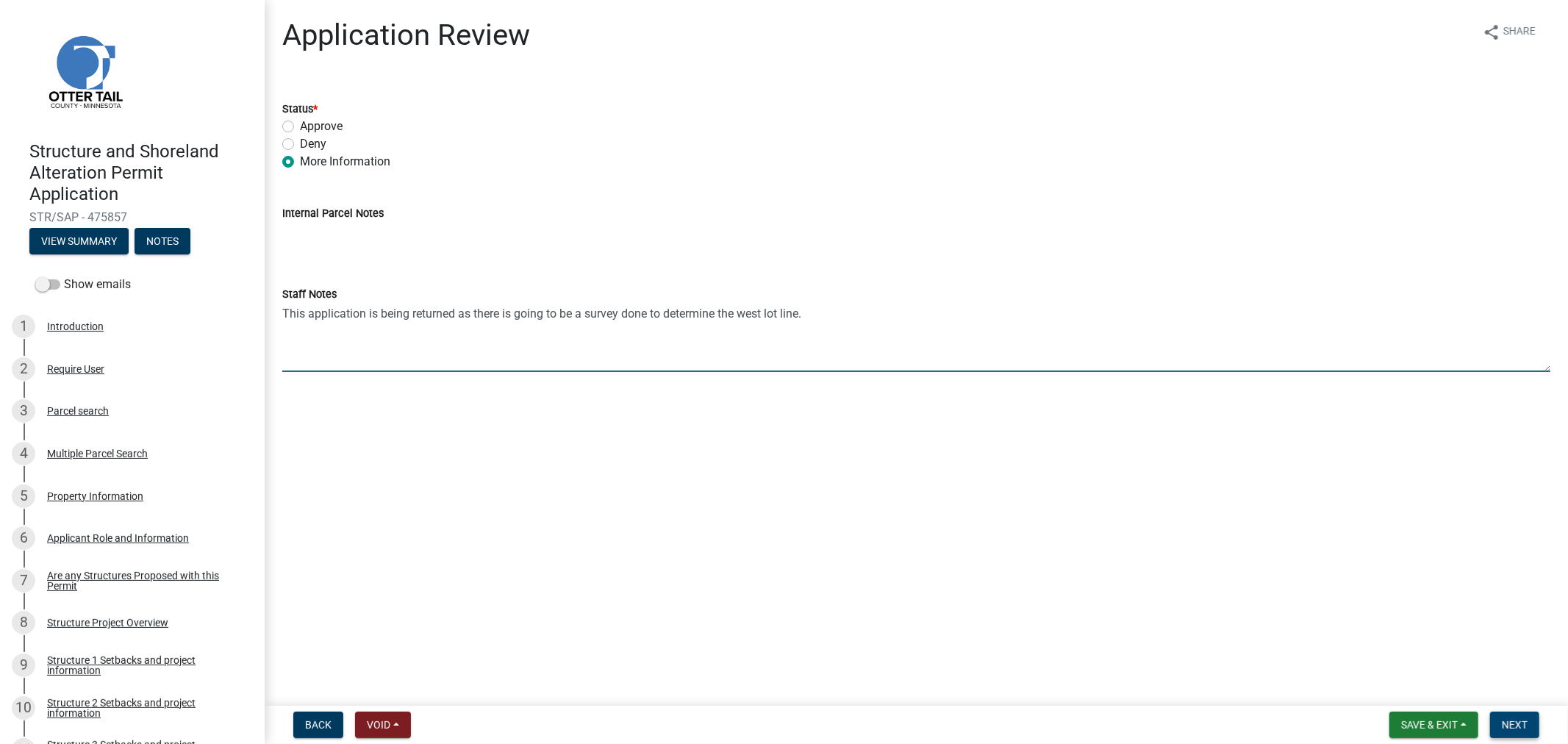
click at [1504, 719] on span "Next" at bounding box center [1514, 725] width 25 height 12
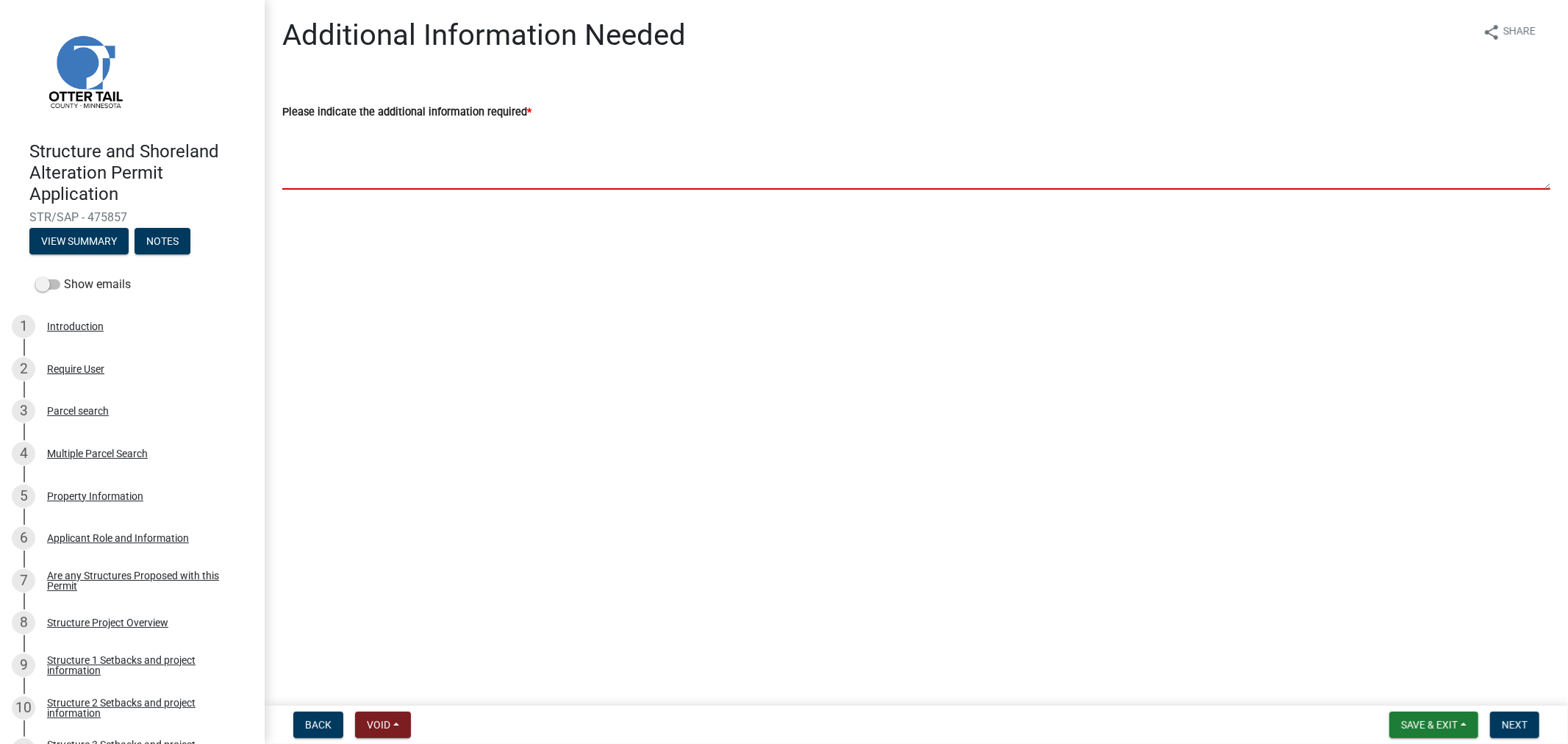
click at [387, 134] on textarea "Please indicate the additional information required *" at bounding box center [916, 155] width 1268 height 69
paste textarea "This application is being returned as there is going to be a survey done to det…"
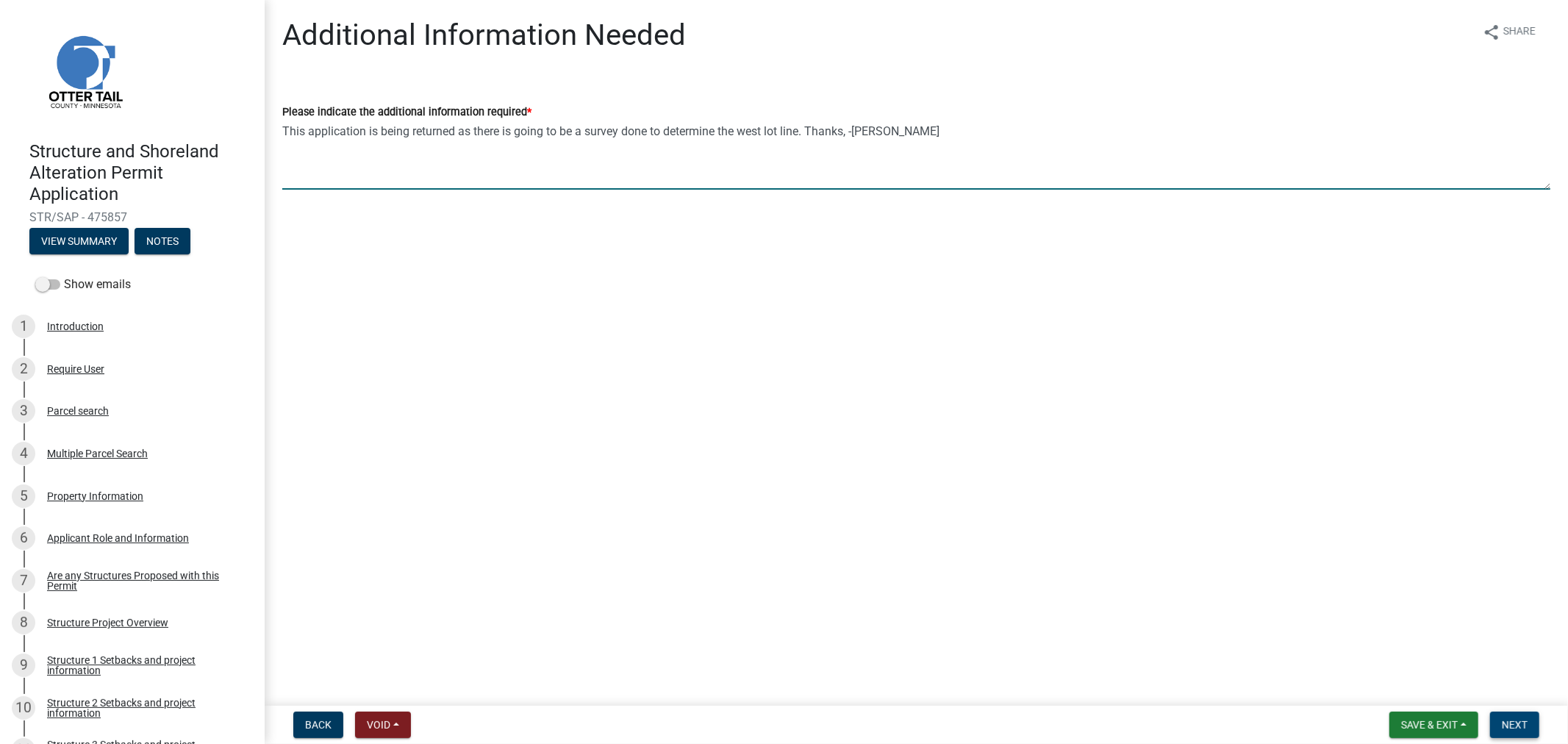
type textarea "This application is being returned as there is going to be a survey done to det…"
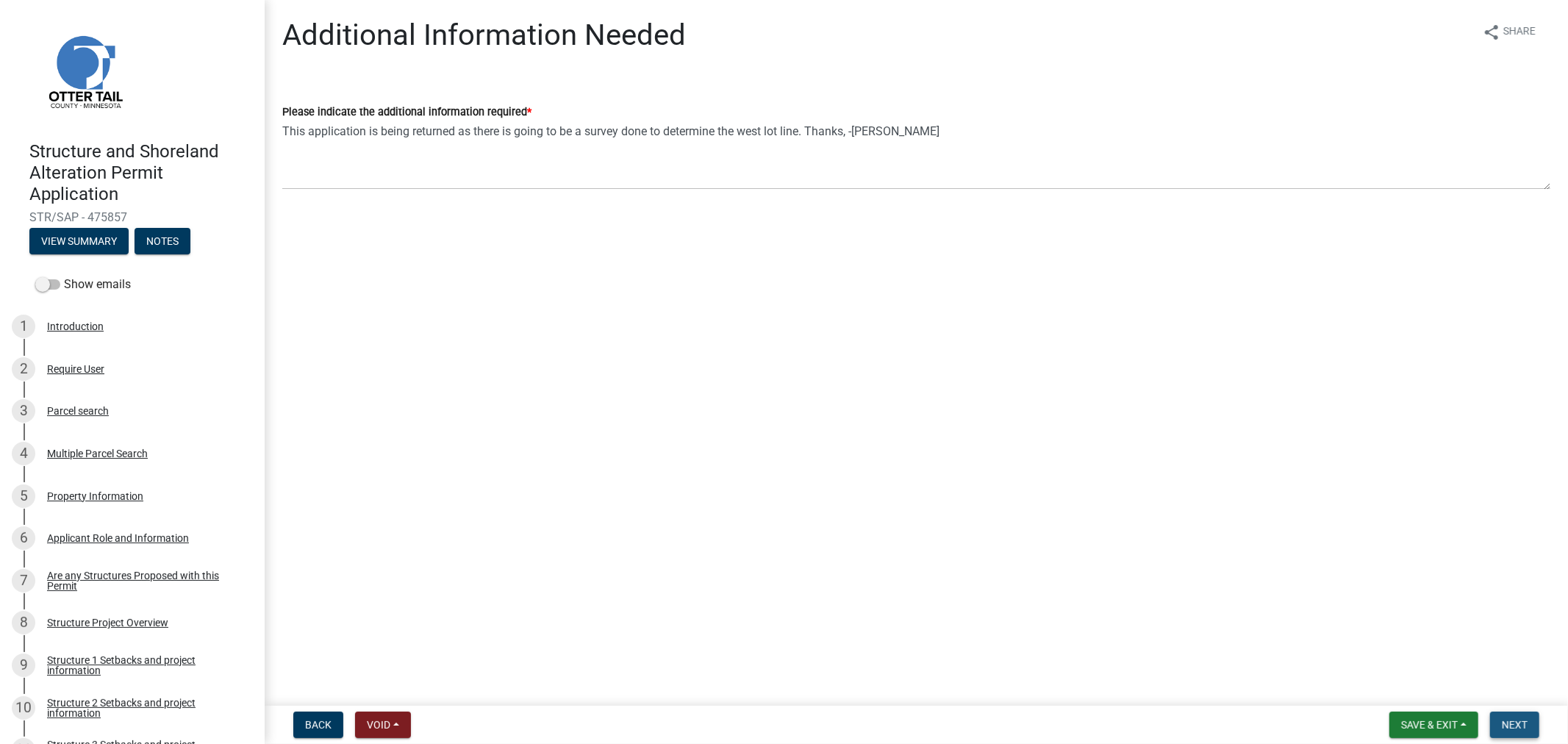
click at [1508, 716] on button "Next" at bounding box center [1514, 725] width 50 height 26
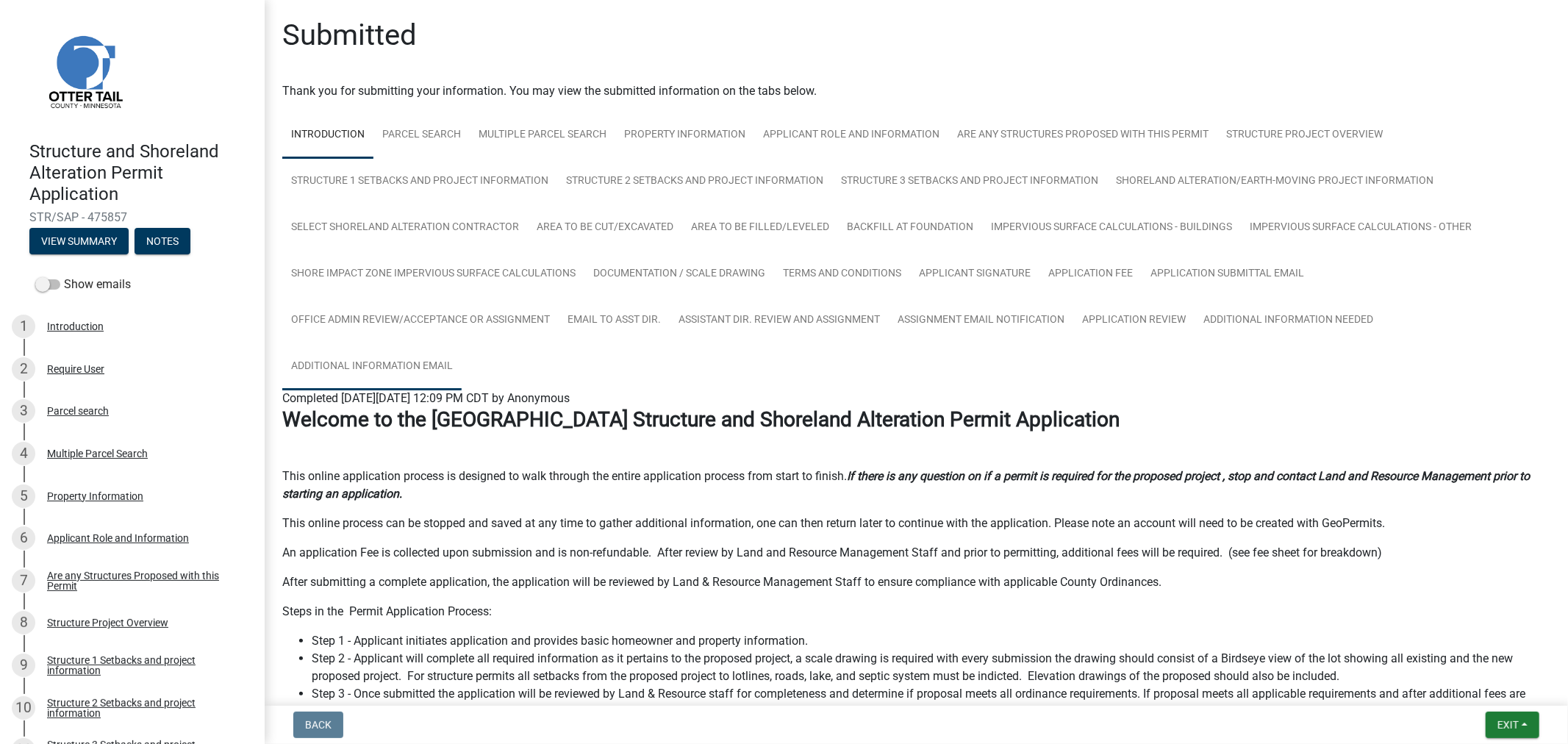
click at [417, 370] on link "Additional Information Email" at bounding box center [371, 367] width 179 height 47
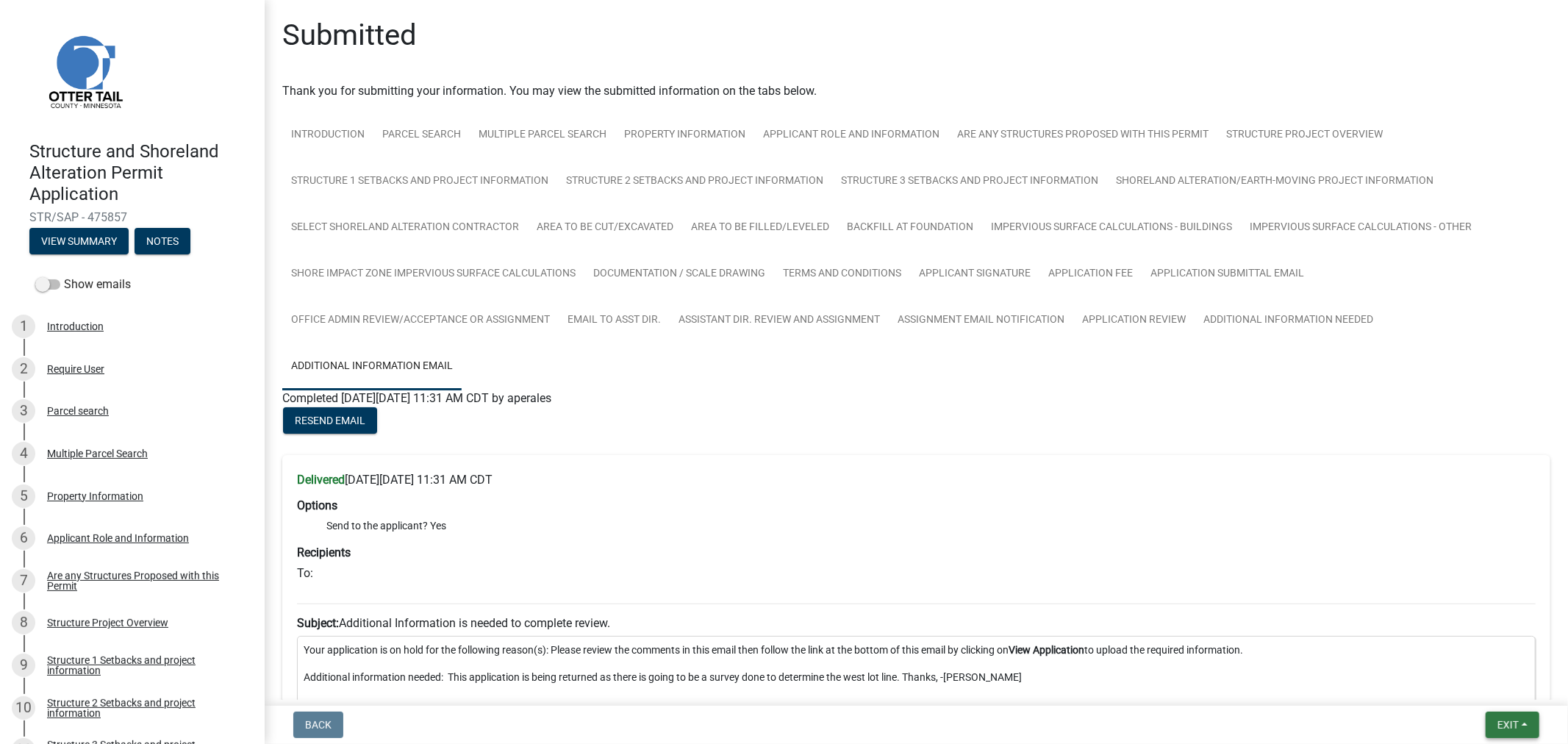
click at [1518, 719] on span "Exit" at bounding box center [1508, 725] width 21 height 12
click at [1496, 689] on button "Save & Exit" at bounding box center [1480, 687] width 118 height 35
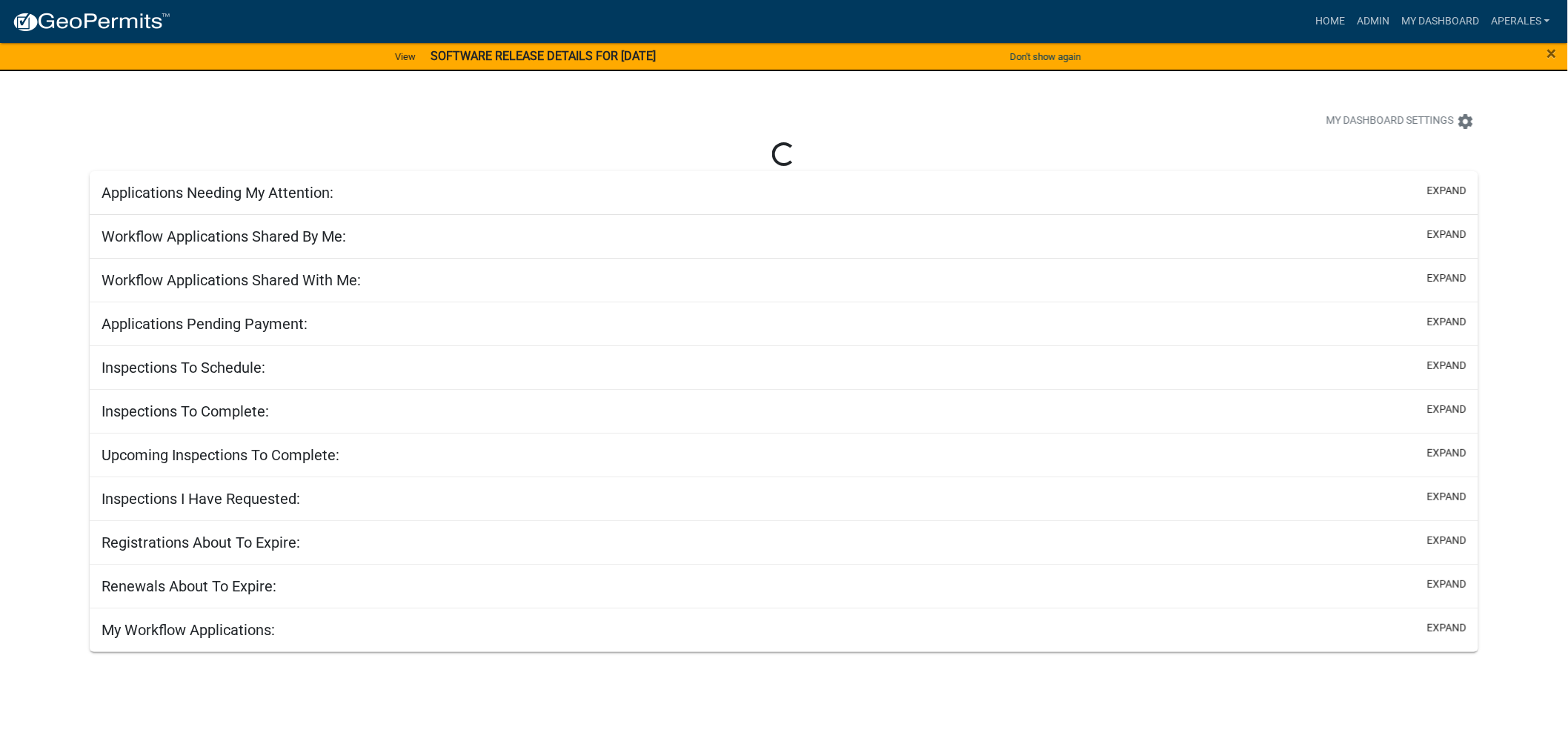
select select "3: 100"
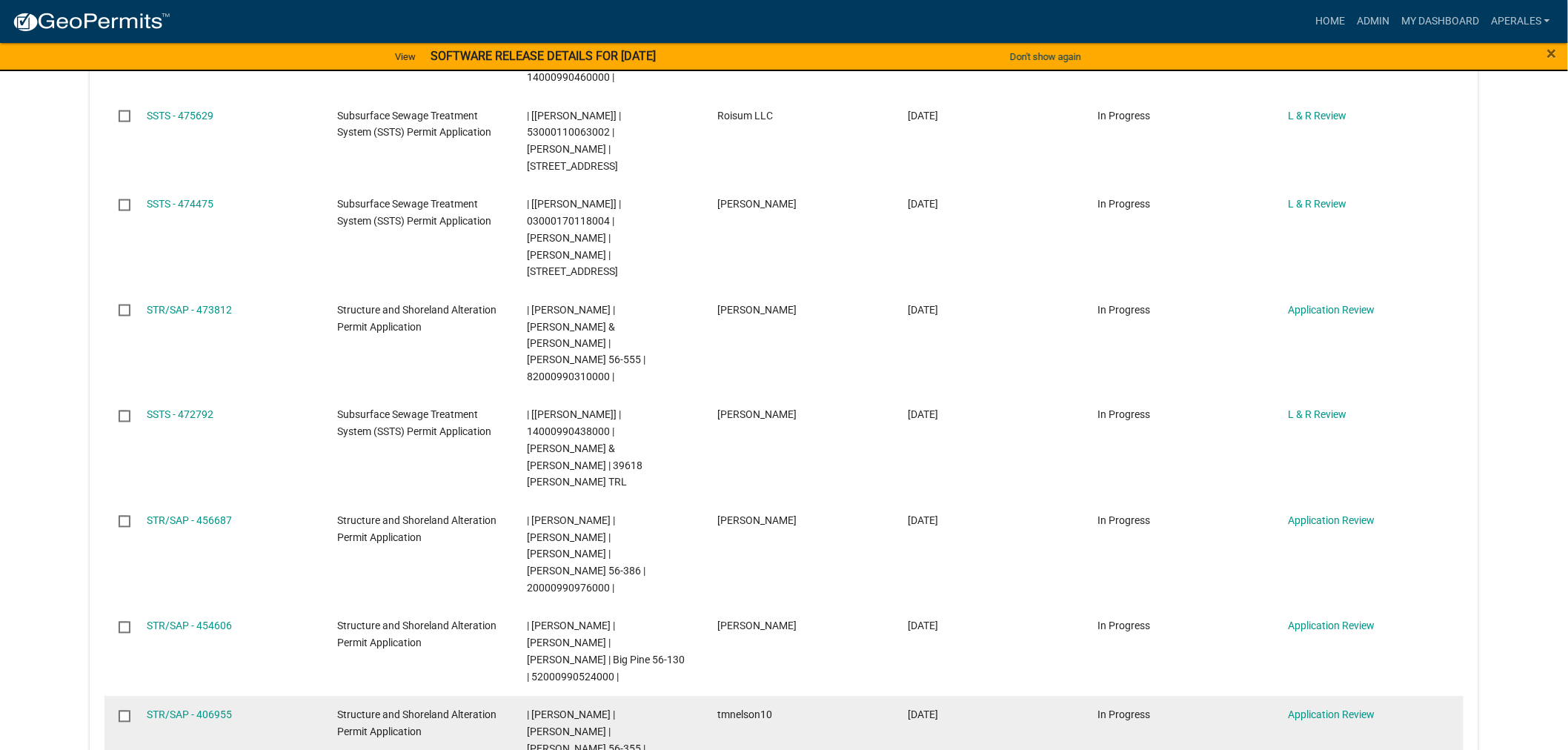
scroll to position [824, 0]
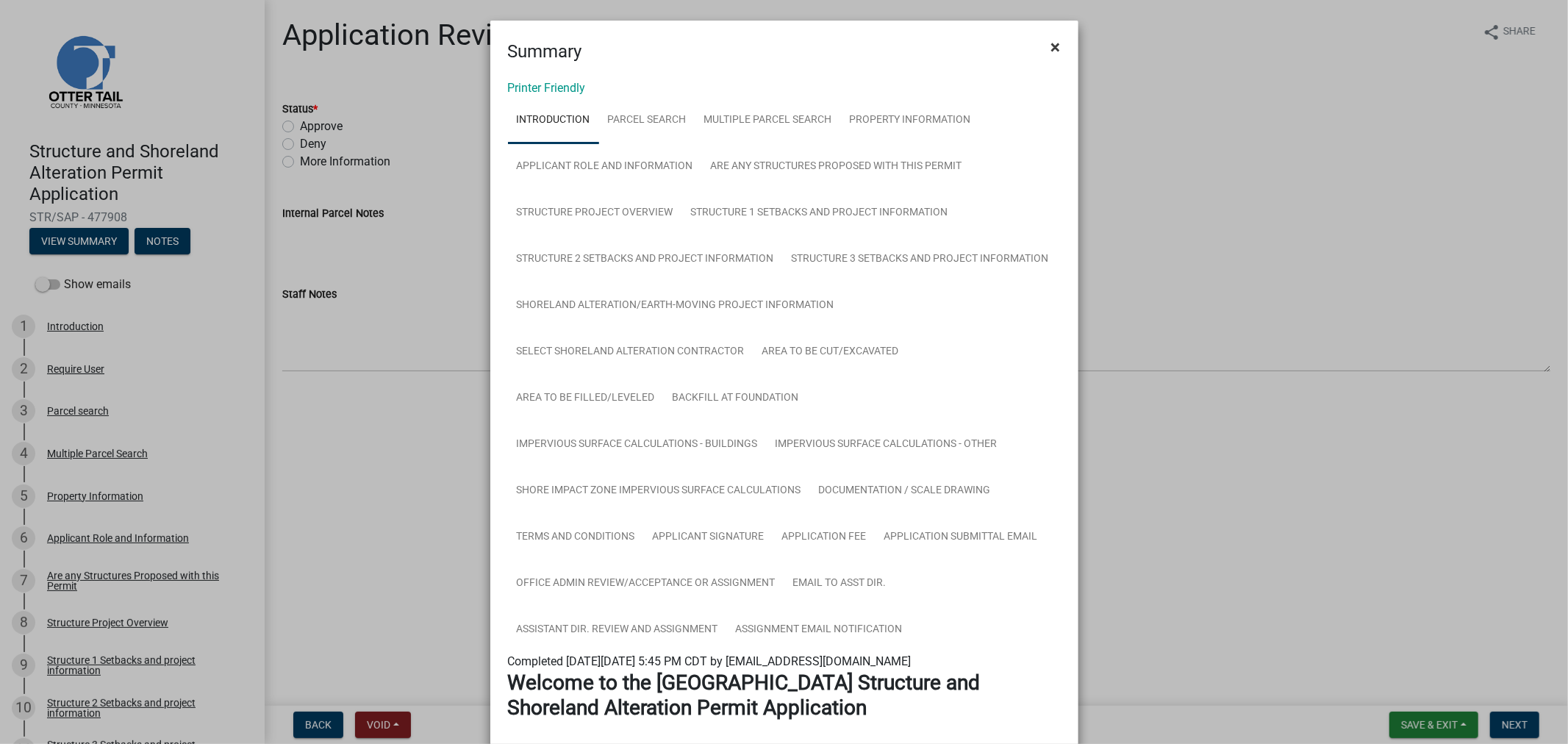
drag, startPoint x: 1045, startPoint y: 41, endPoint x: 960, endPoint y: 10, distance: 90.5
click at [1051, 41] on span "×" at bounding box center [1056, 47] width 10 height 20
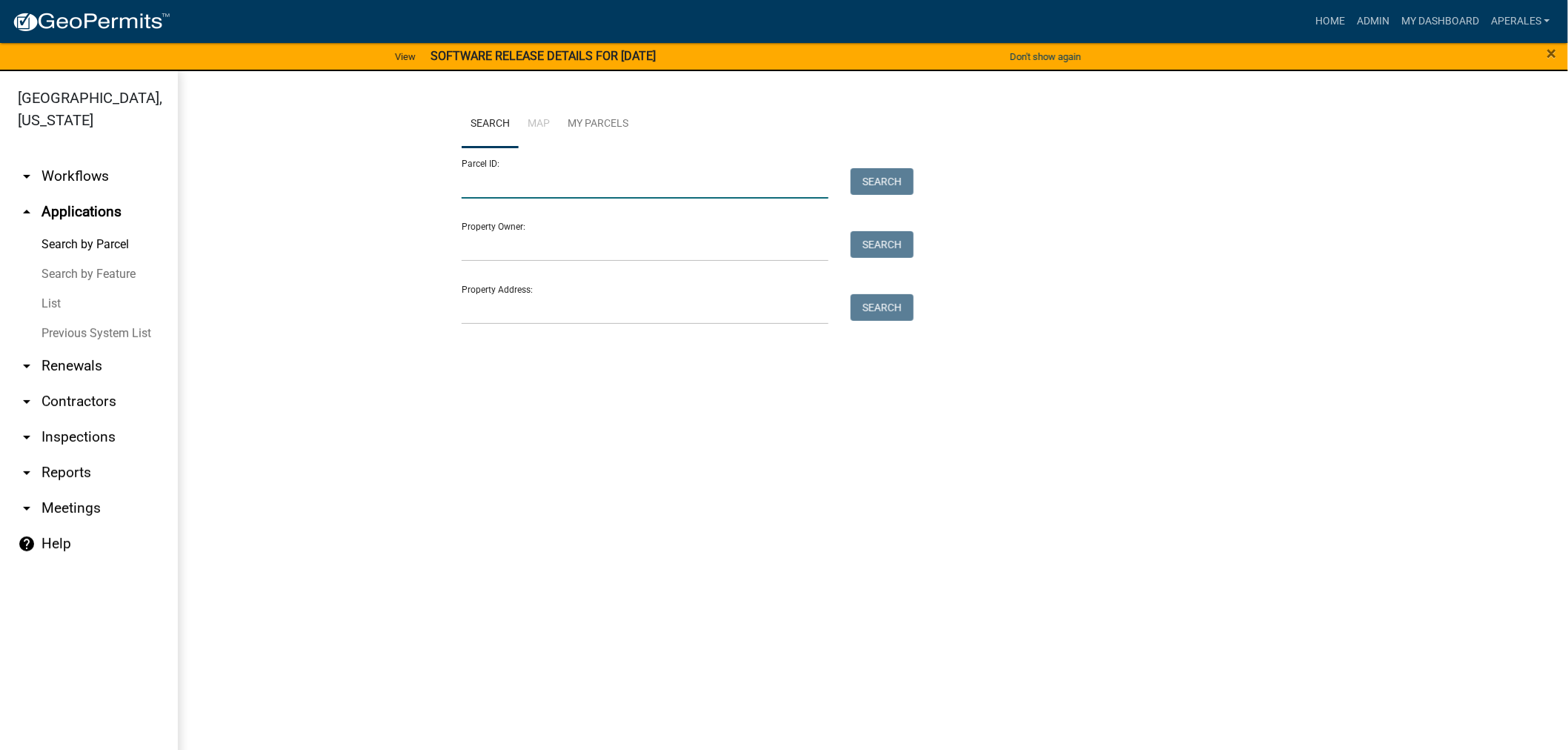
click at [490, 186] on input "Parcel ID:" at bounding box center [645, 183] width 367 height 30
paste input "20000010002043"
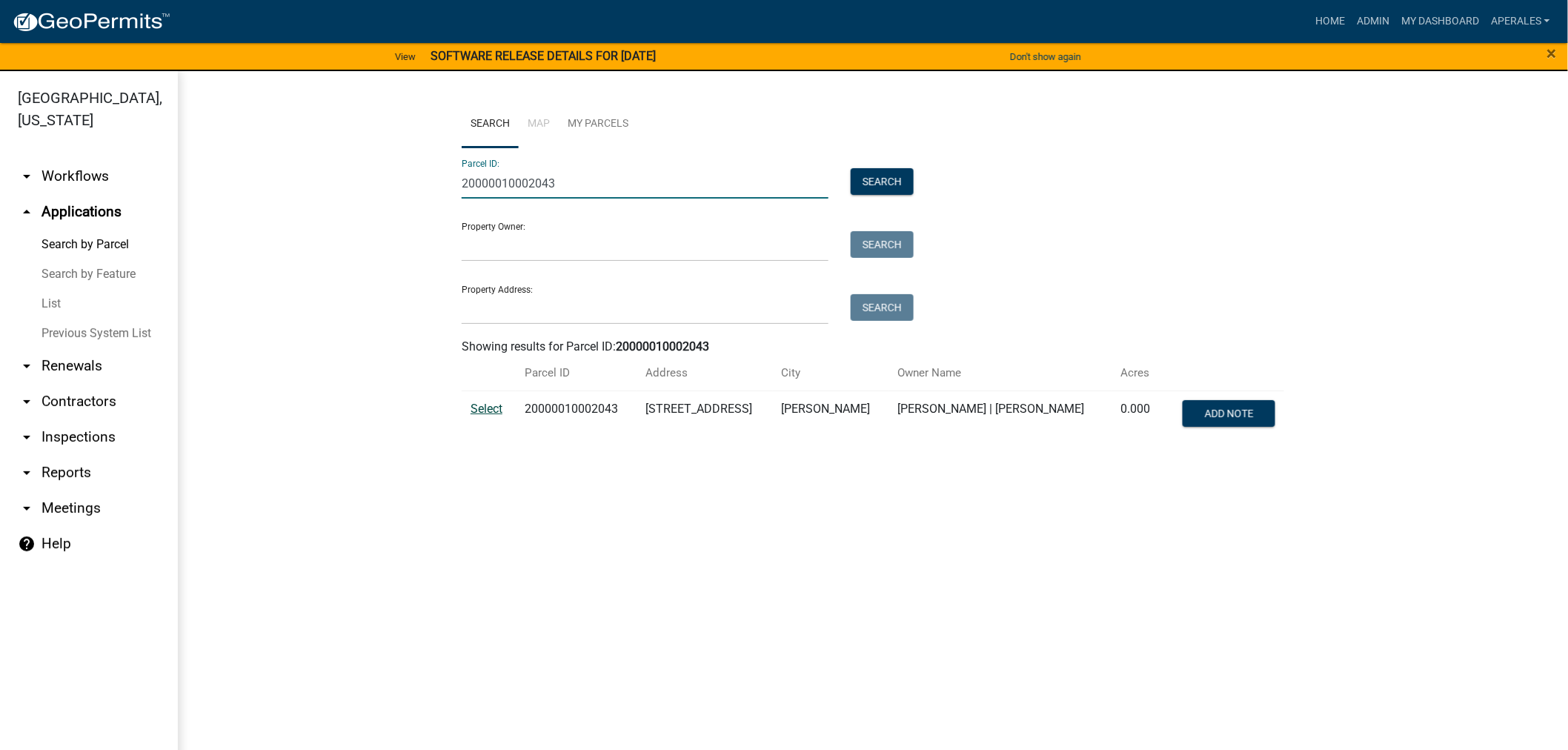
type input "20000010002043"
click at [489, 412] on span "Select" at bounding box center [486, 409] width 32 height 14
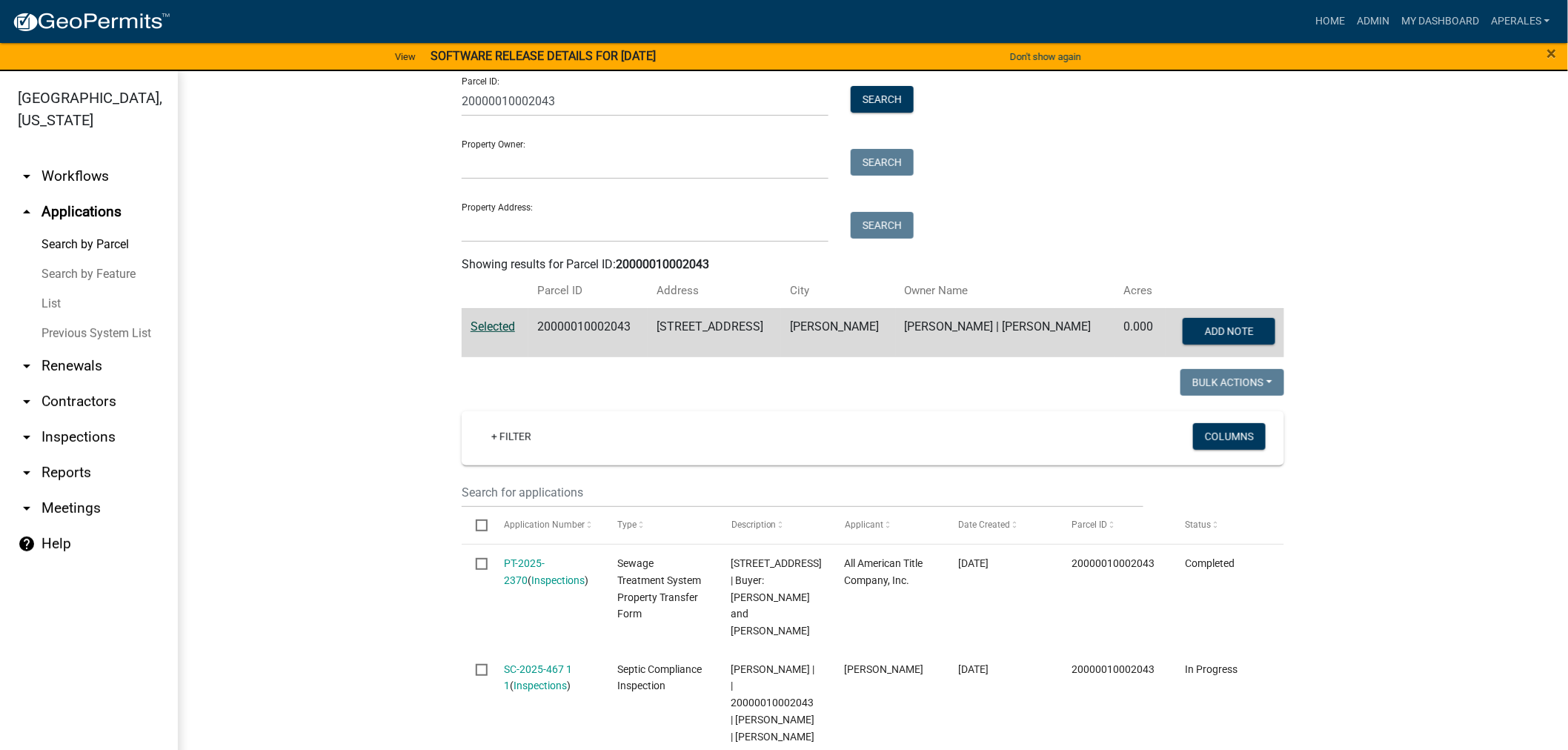
scroll to position [247, 0]
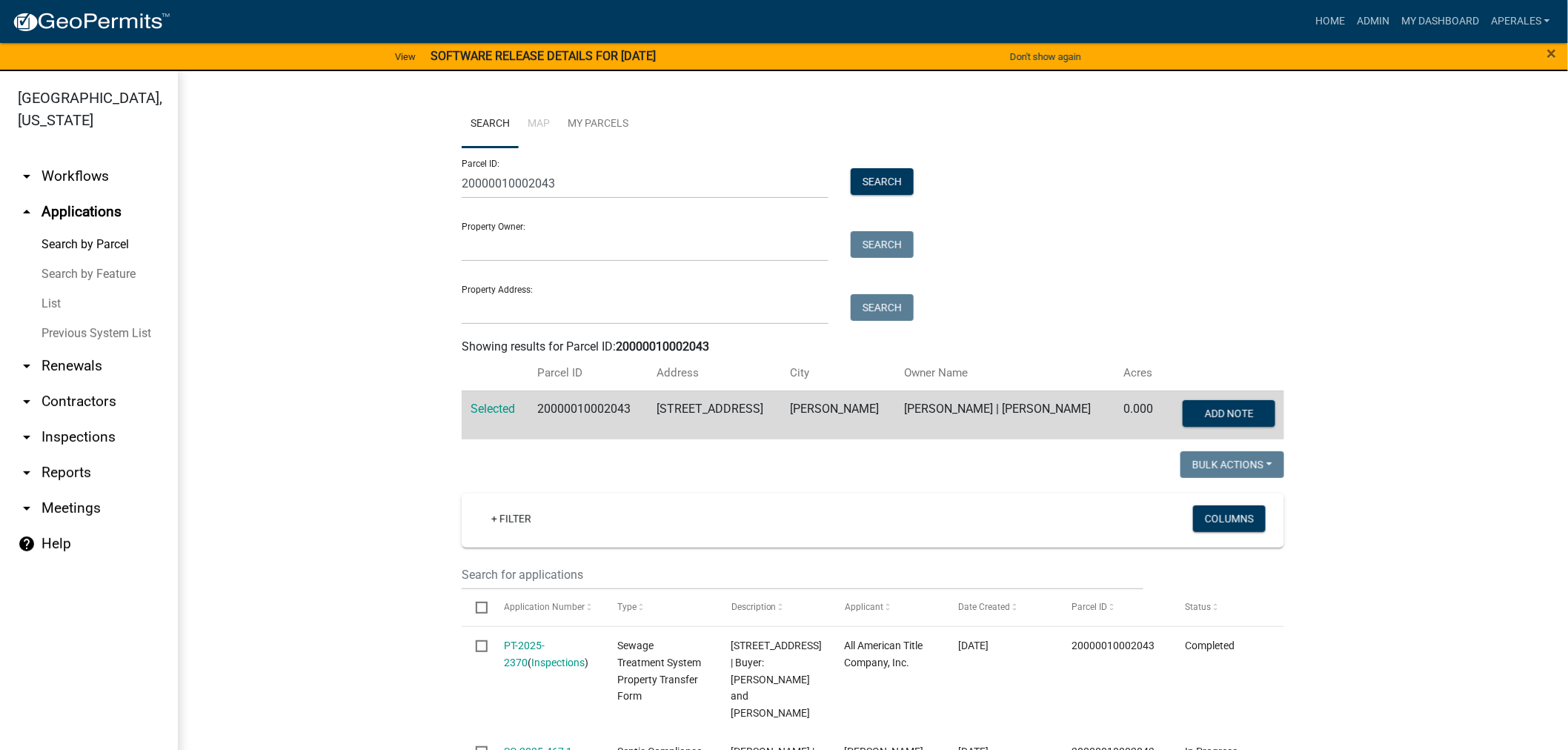
scroll to position [247, 0]
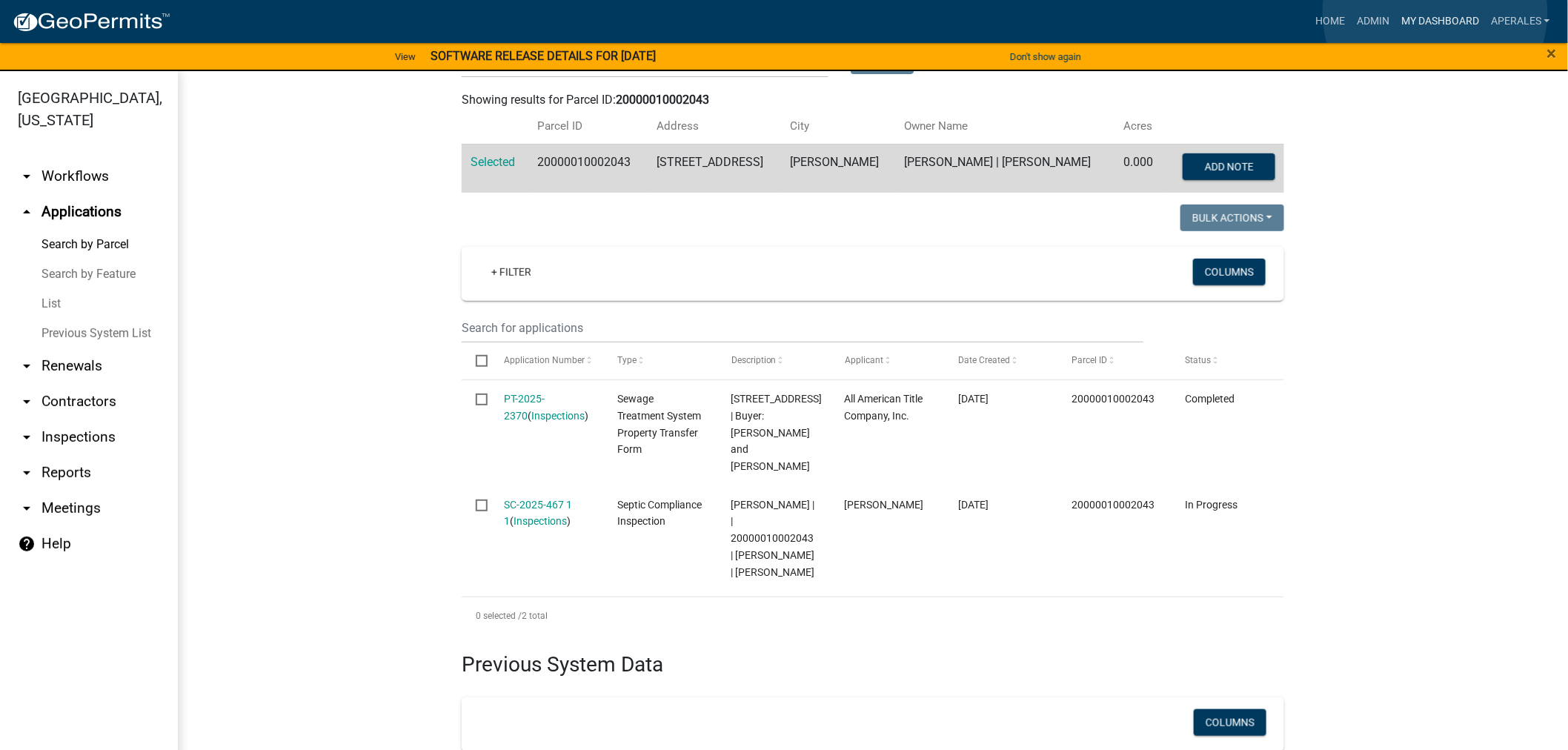
click at [1435, 13] on link "My Dashboard" at bounding box center [1440, 22] width 89 height 28
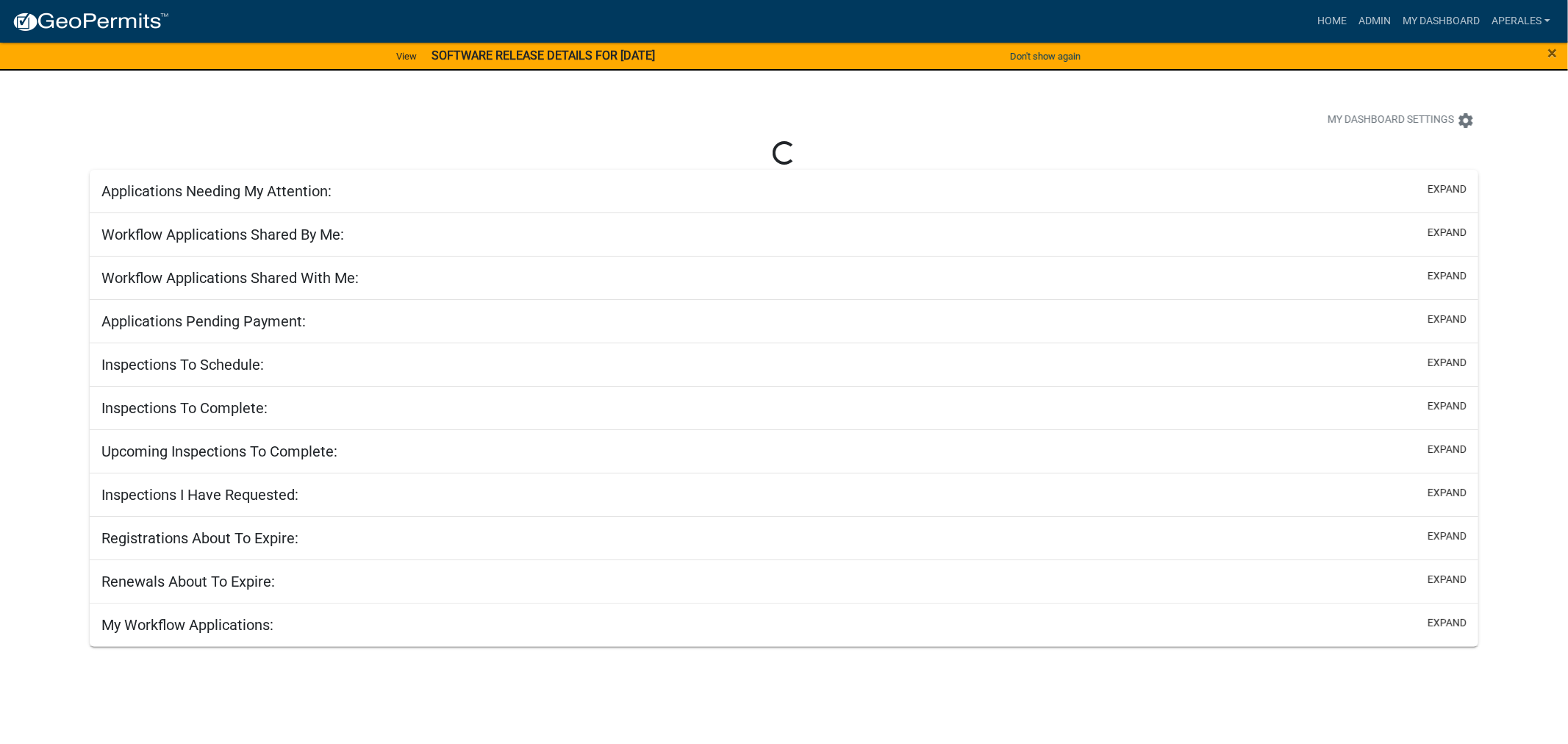
select select "3: 100"
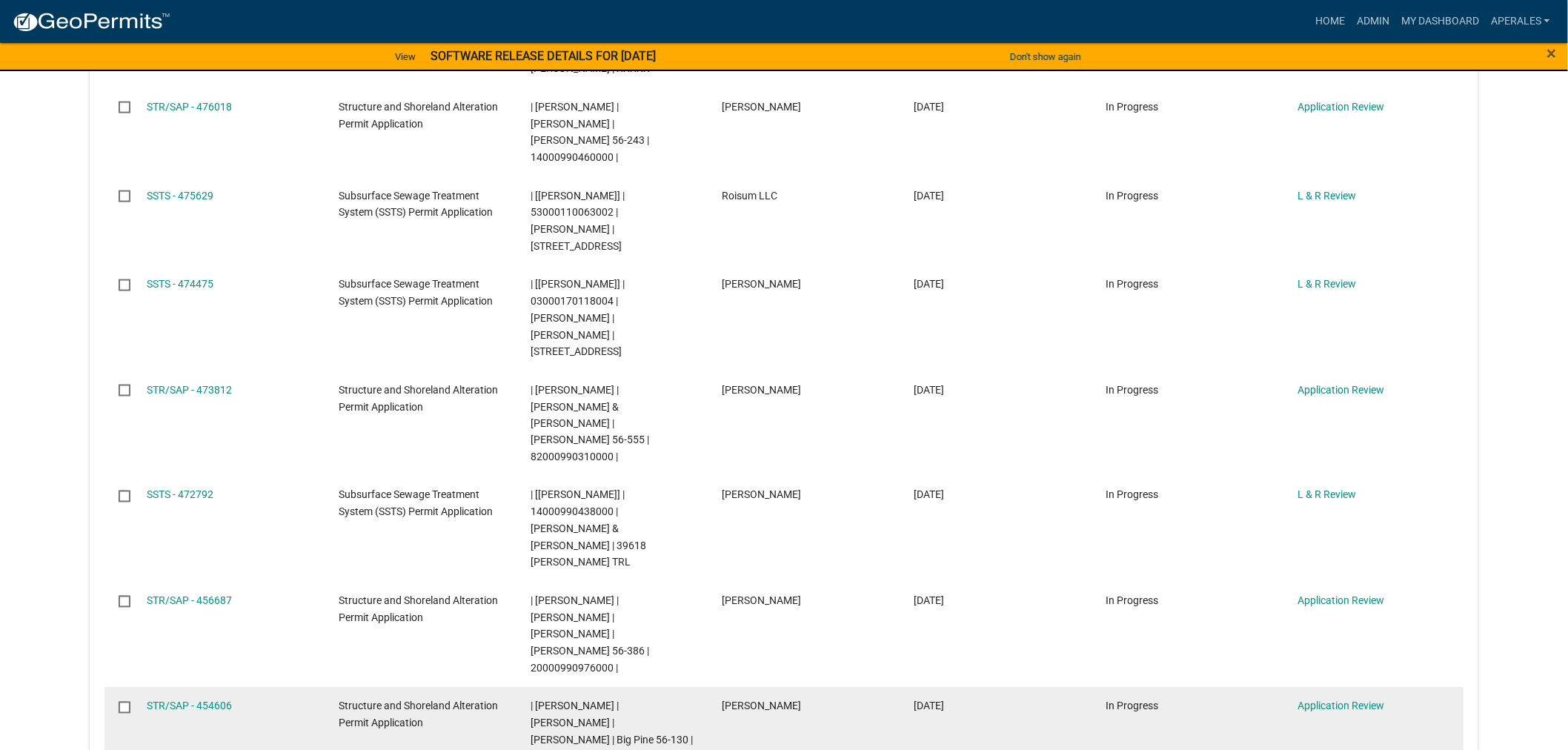
scroll to position [741, 0]
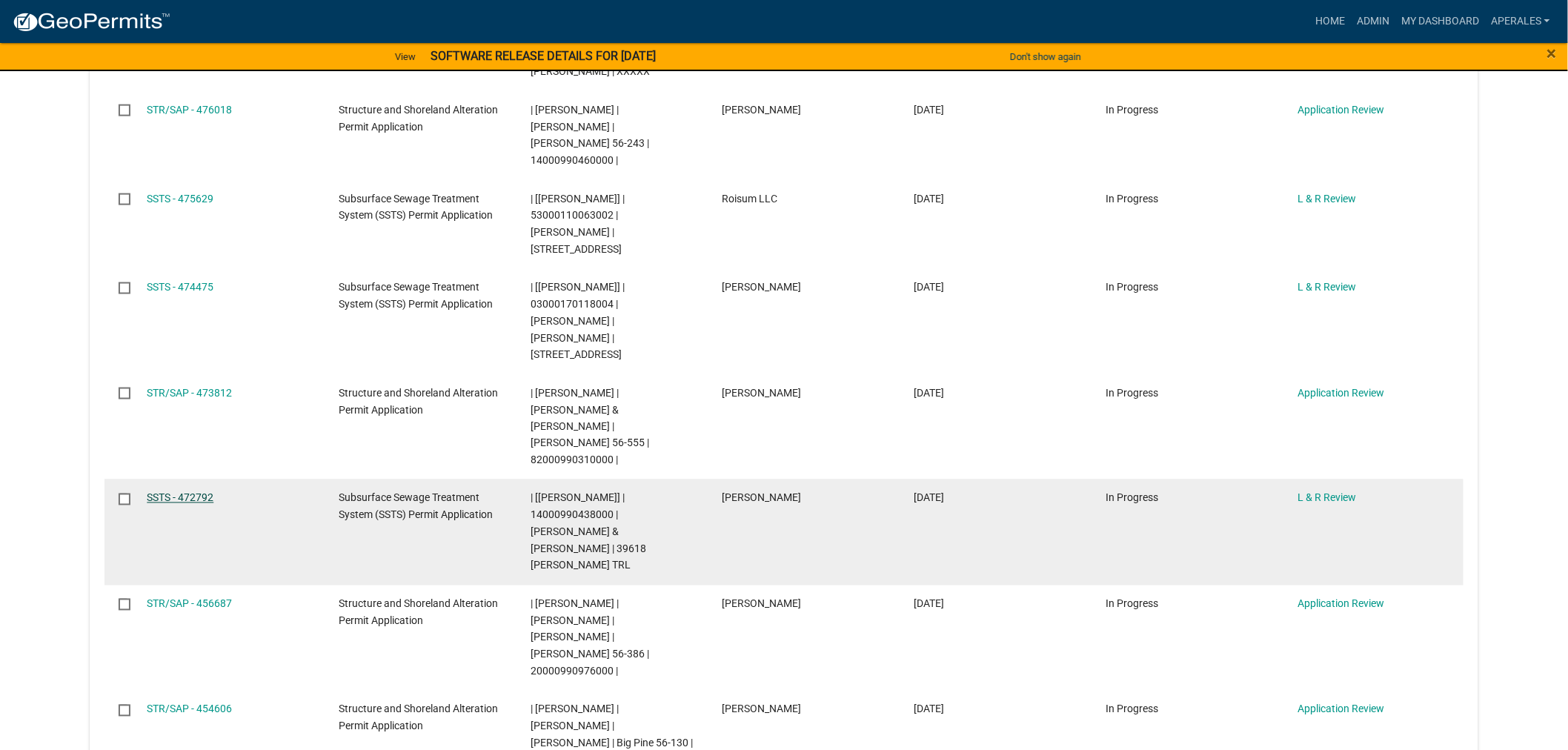
click at [179, 492] on link "SSTS - 472792" at bounding box center [180, 498] width 67 height 12
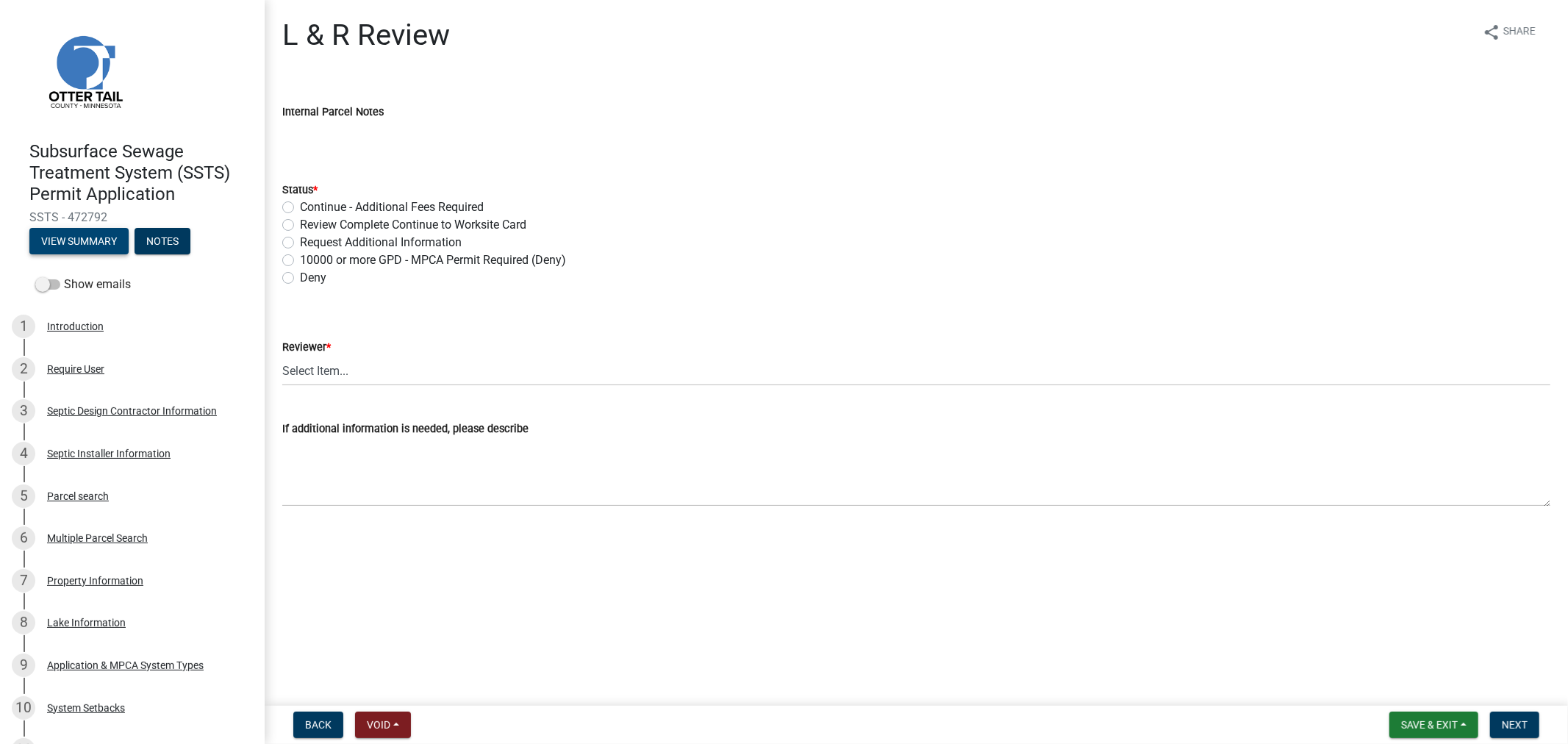
click at [116, 235] on button "View Summary" at bounding box center [79, 240] width 99 height 26
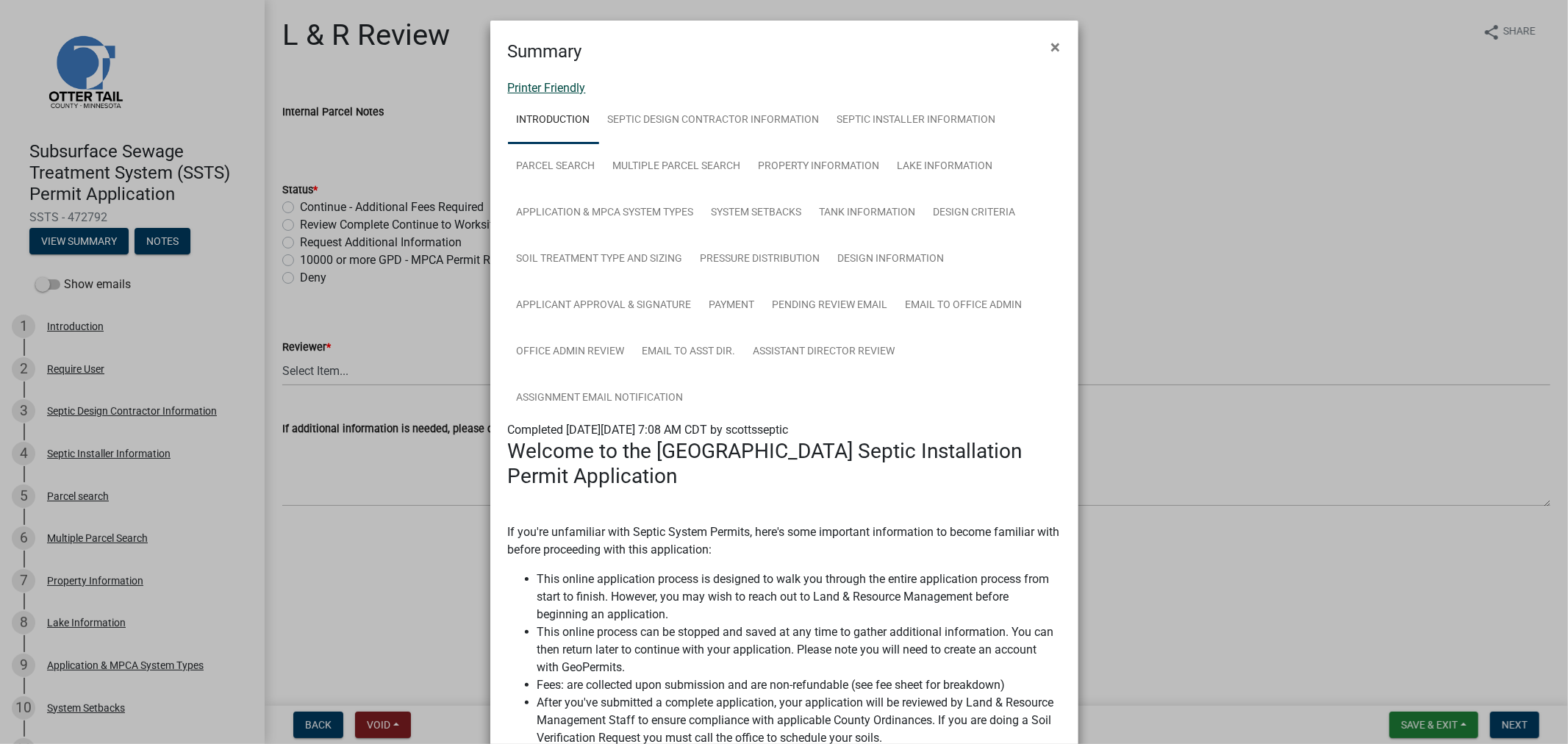
click at [568, 81] on link "Printer Friendly" at bounding box center [546, 88] width 78 height 14
click at [1051, 39] on span "×" at bounding box center [1056, 47] width 10 height 20
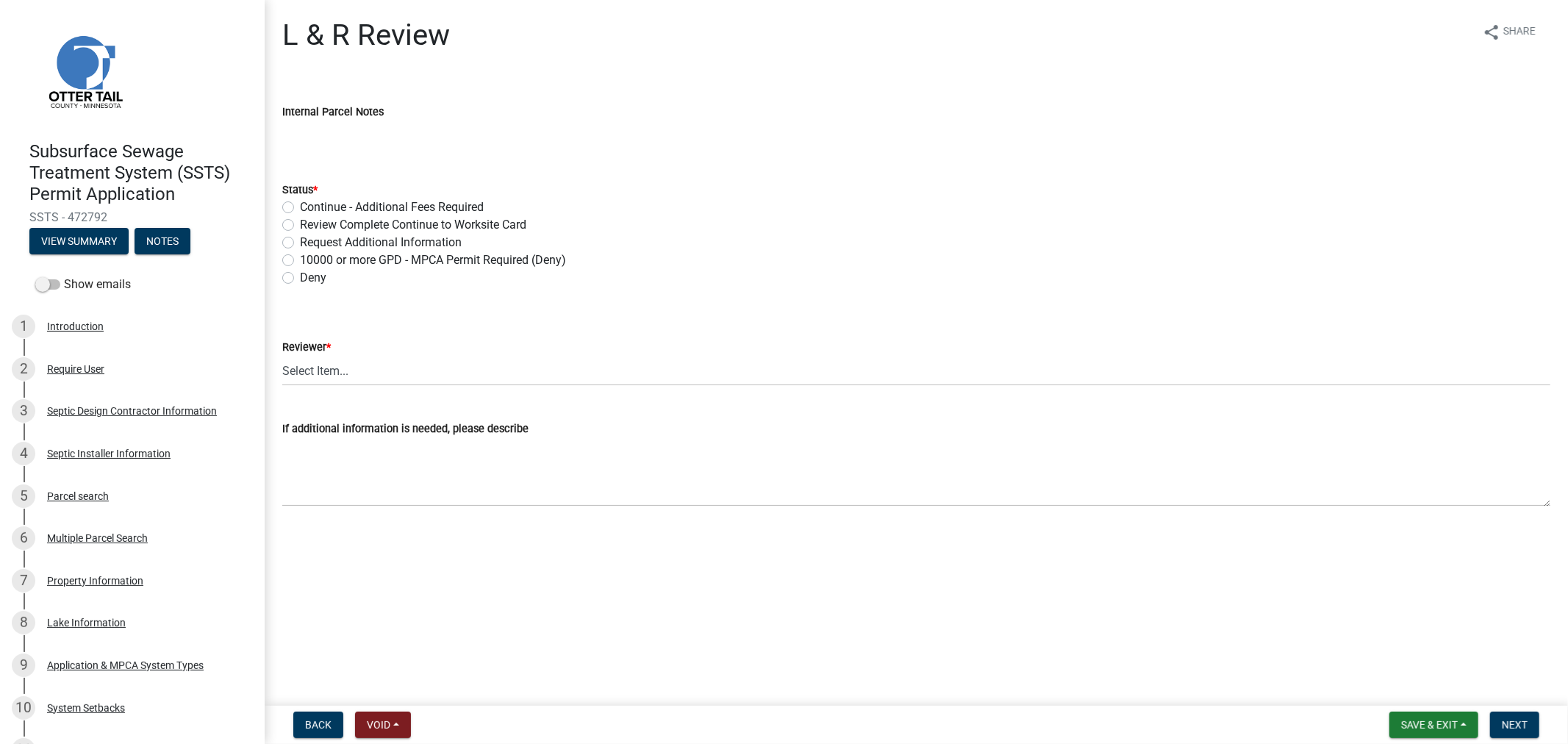
click at [299, 225] on label "Review Complete Continue to Worksite Card" at bounding box center [412, 225] width 226 height 18
click at [299, 225] on input "Review Complete Continue to Worksite Card" at bounding box center [304, 221] width 10 height 10
radio input "true"
click at [357, 368] on select "Select Item... Alexis Newark Andrea Perales Brittany Tollefson Elizabeth Plaste…" at bounding box center [916, 371] width 1268 height 30
click at [282, 356] on select "Select Item... Alexis Newark Andrea Perales Brittany Tollefson Elizabeth Plaste…" at bounding box center [916, 371] width 1268 height 30
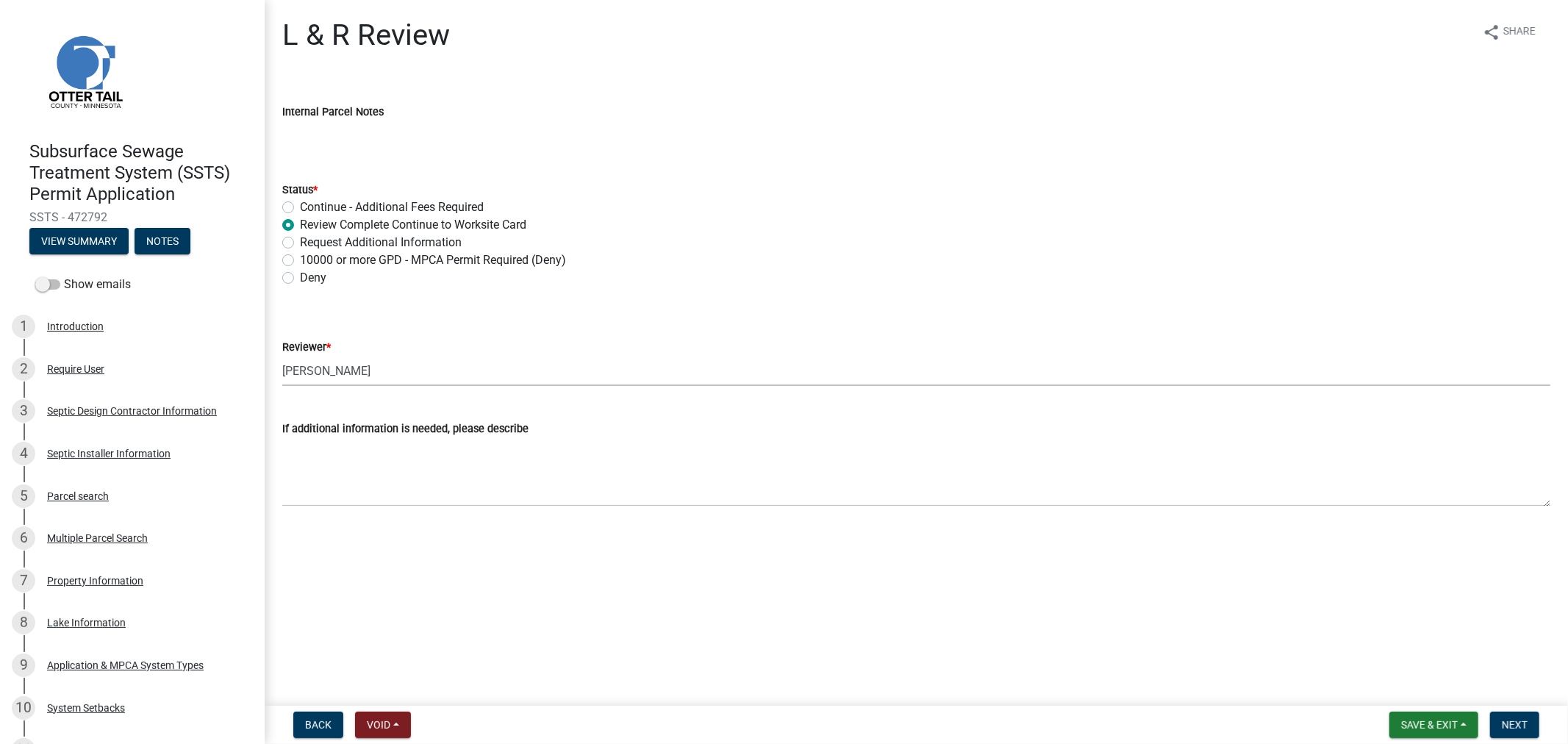
select select "9c3b6904-81c6-453c-afae-16c55a593472"
click at [1501, 722] on button "Next" at bounding box center [1514, 725] width 50 height 26
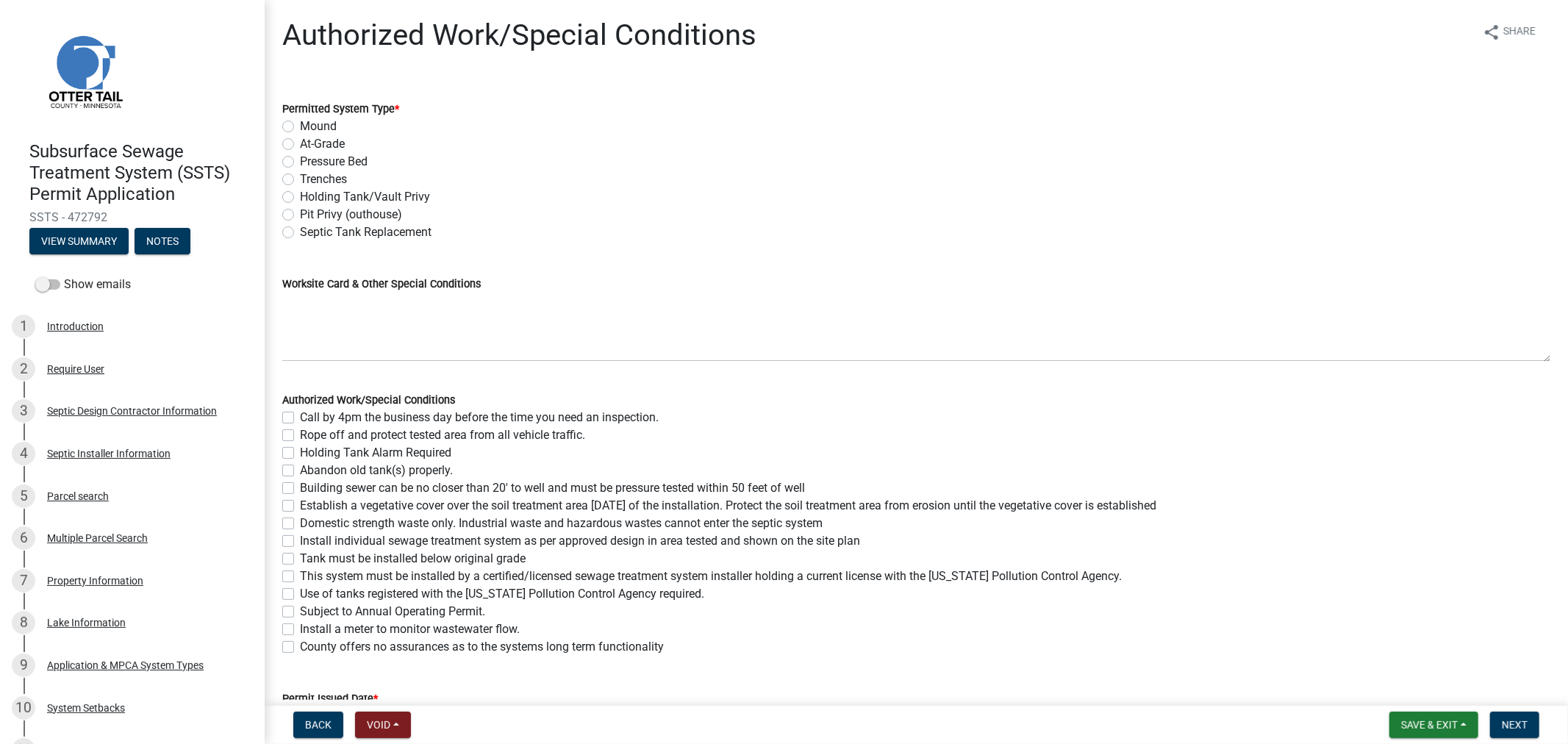
click at [299, 160] on label "Pressure Bed" at bounding box center [333, 161] width 68 height 18
click at [299, 160] on input "Pressure Bed" at bounding box center [304, 158] width 10 height 10
radio input "true"
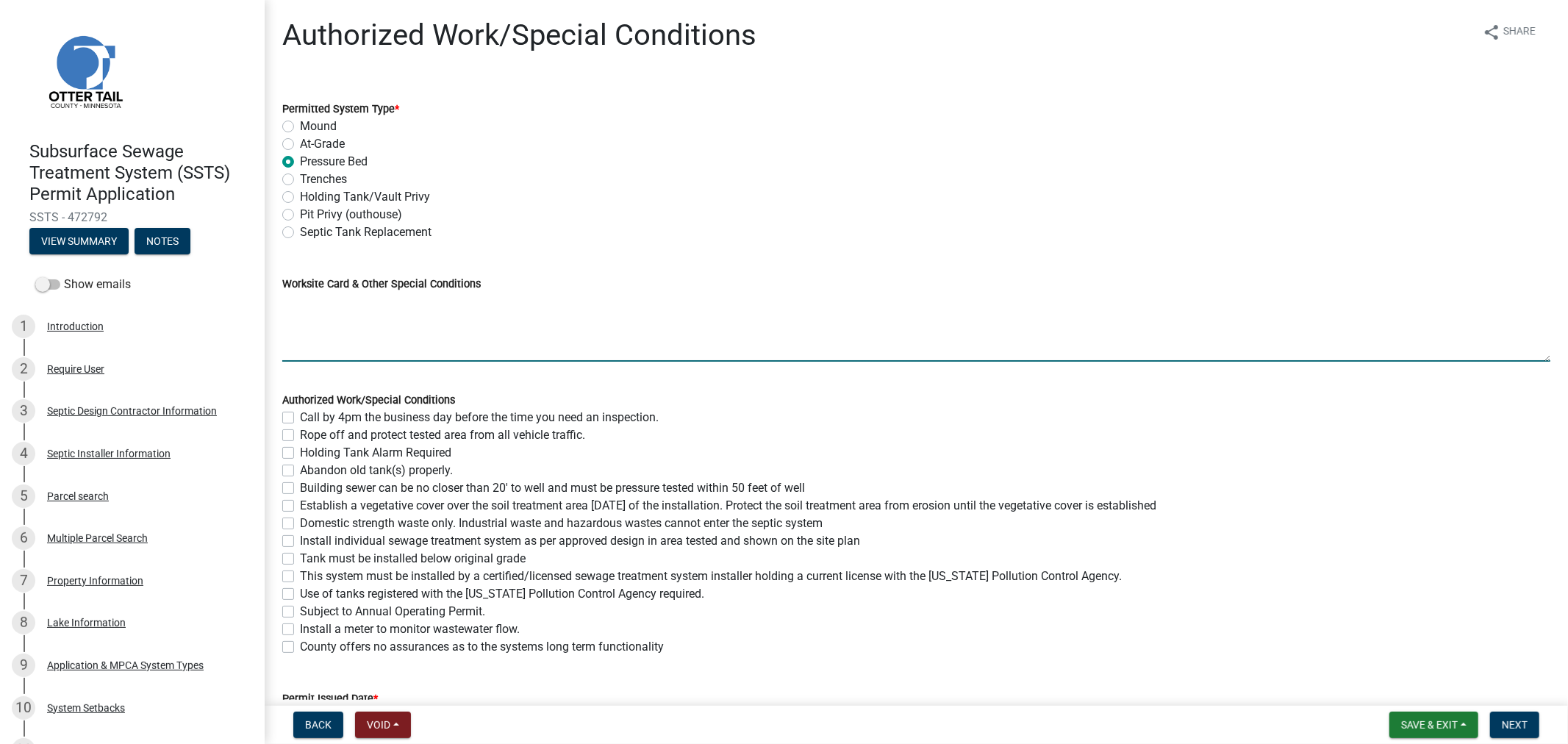
click at [297, 317] on textarea "Worksite Card & Other Special Conditions" at bounding box center [916, 327] width 1268 height 69
click at [688, 327] on textarea "1500/2 Septic Tank 1000 Gallon Lift Tank Type III Pressure Bed 25' x 40' Rock B…" at bounding box center [916, 327] width 1268 height 69
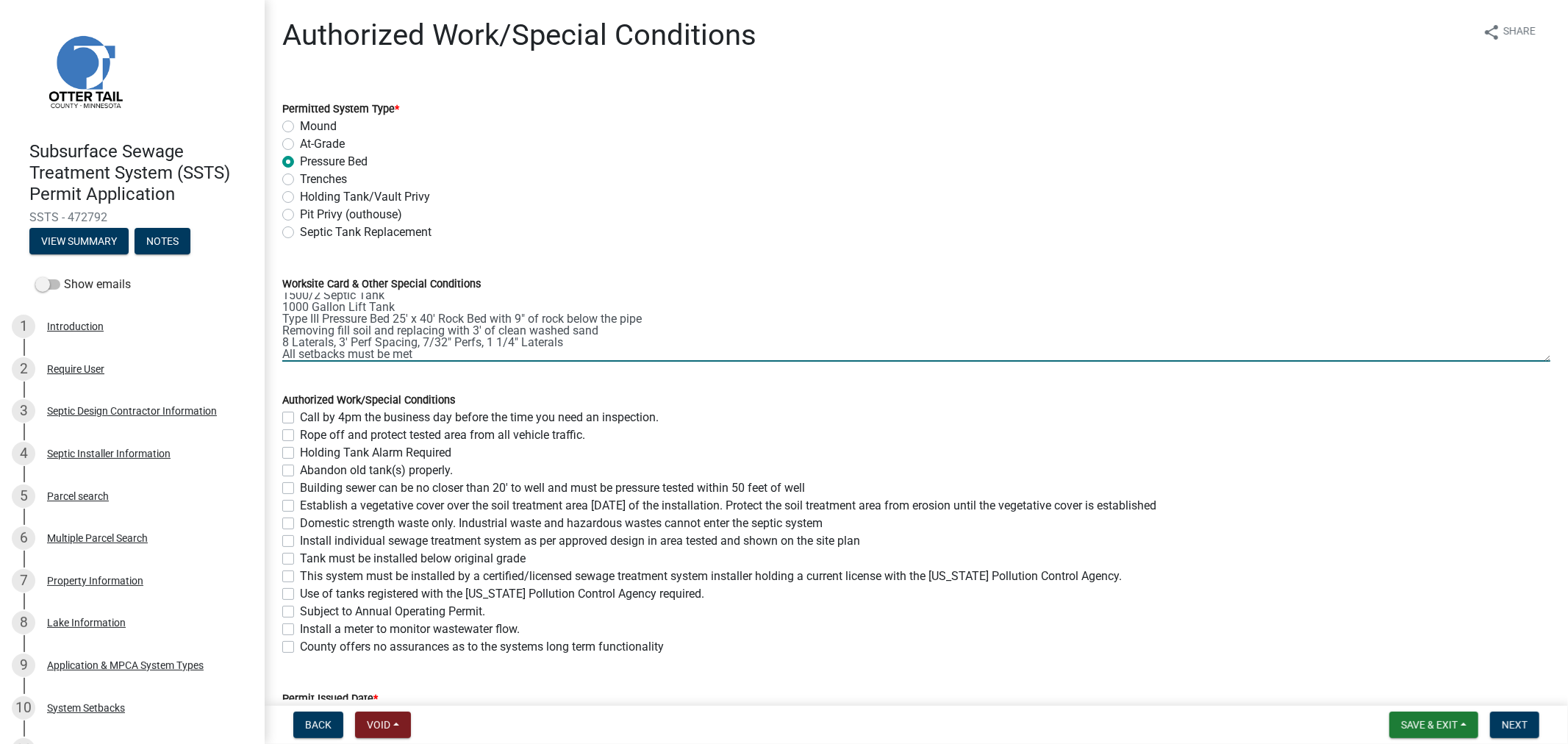
type textarea "1500/2 Septic Tank 1000 Gallon Lift Tank Type III Pressure Bed 25' x 40' Rock B…"
click at [299, 414] on label "Call by 4pm the business day before the time you need an inspection." at bounding box center [478, 417] width 359 height 18
click at [299, 414] on input "Call by 4pm the business day before the time you need an inspection." at bounding box center [304, 413] width 10 height 10
checkbox input "true"
checkbox input "false"
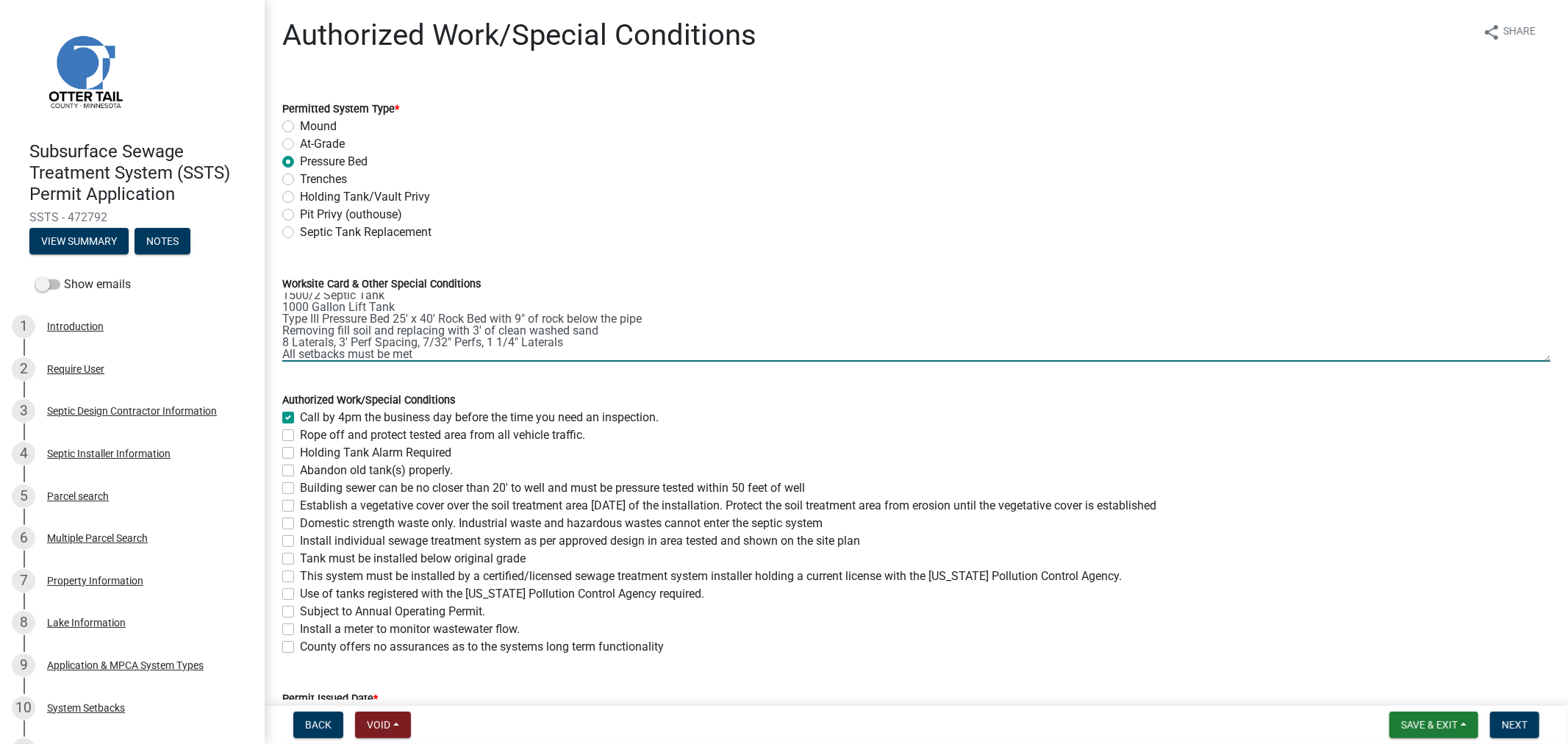
checkbox input "false"
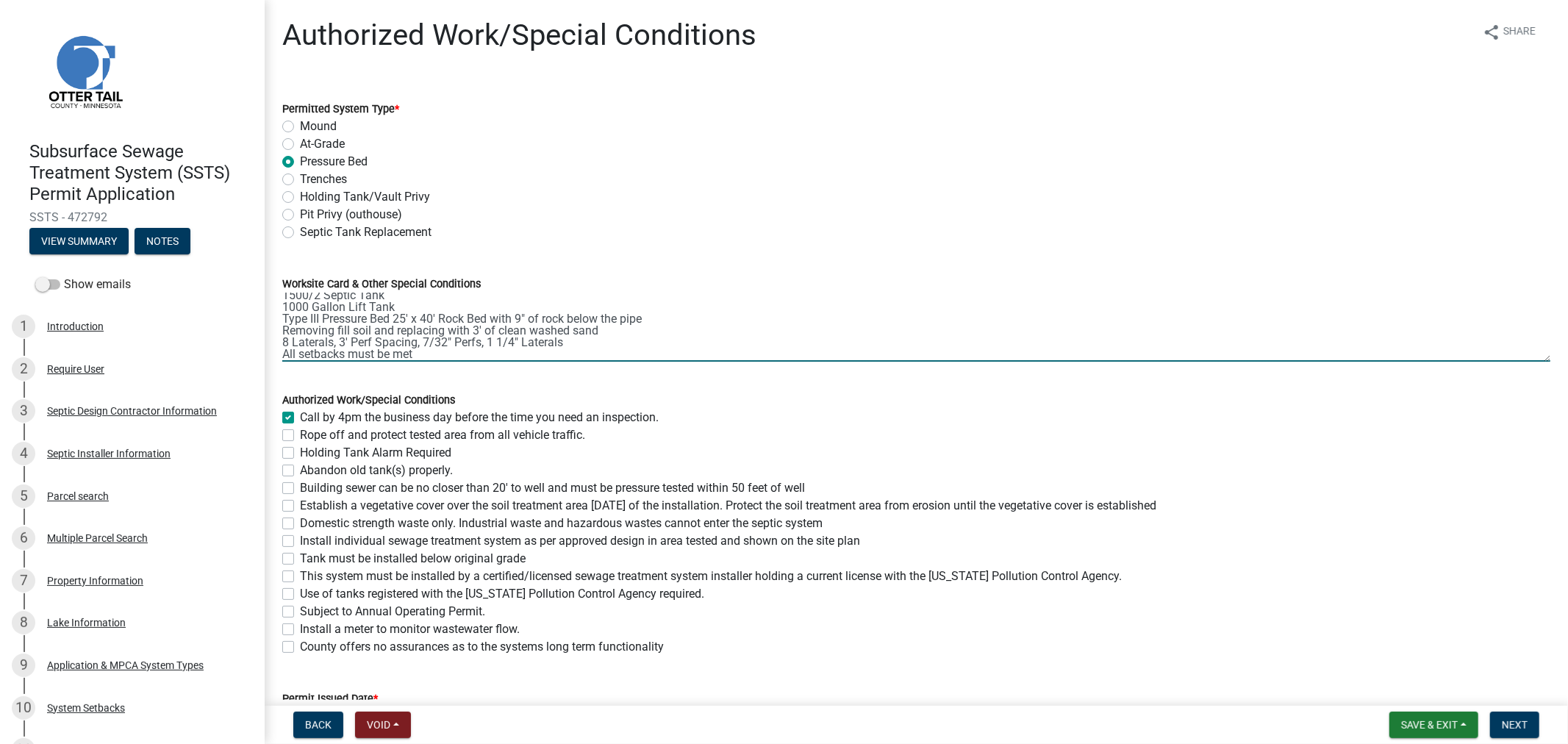
checkbox input "false"
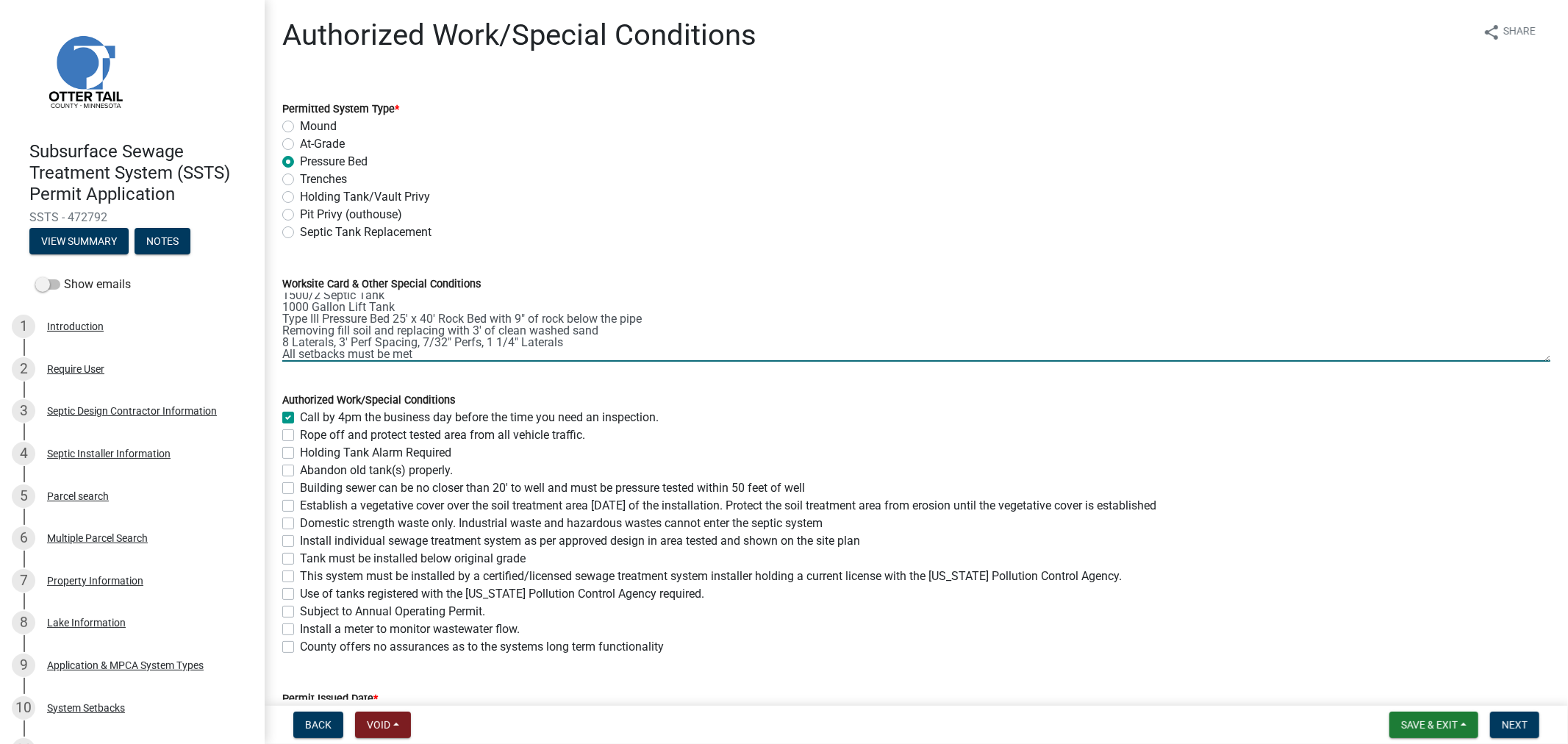
checkbox input "false"
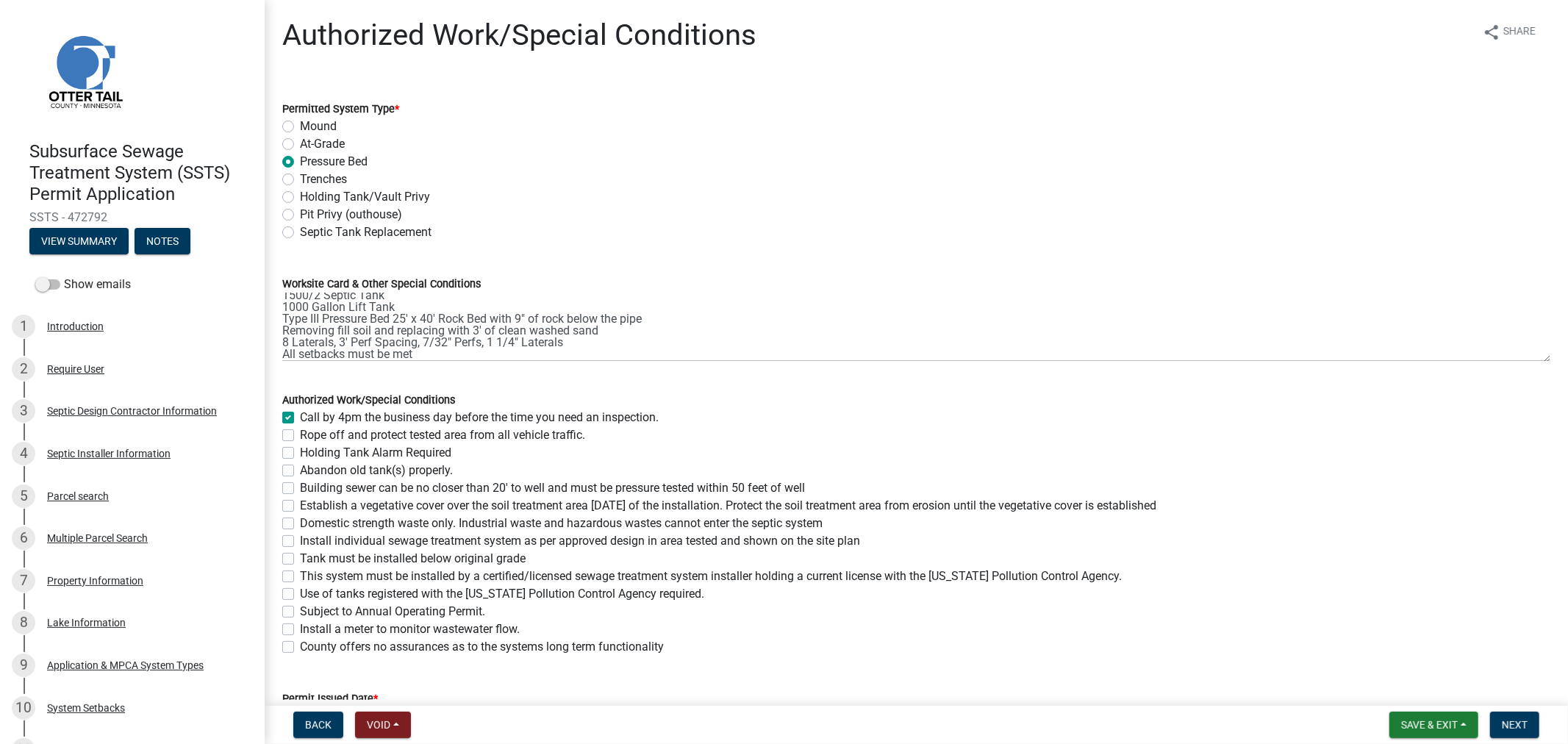
click at [299, 436] on label "Rope off and protect tested area from all vehicle traffic." at bounding box center [441, 435] width 285 height 18
click at [299, 436] on input "Rope off and protect tested area from all vehicle traffic." at bounding box center [304, 431] width 10 height 10
checkbox input "true"
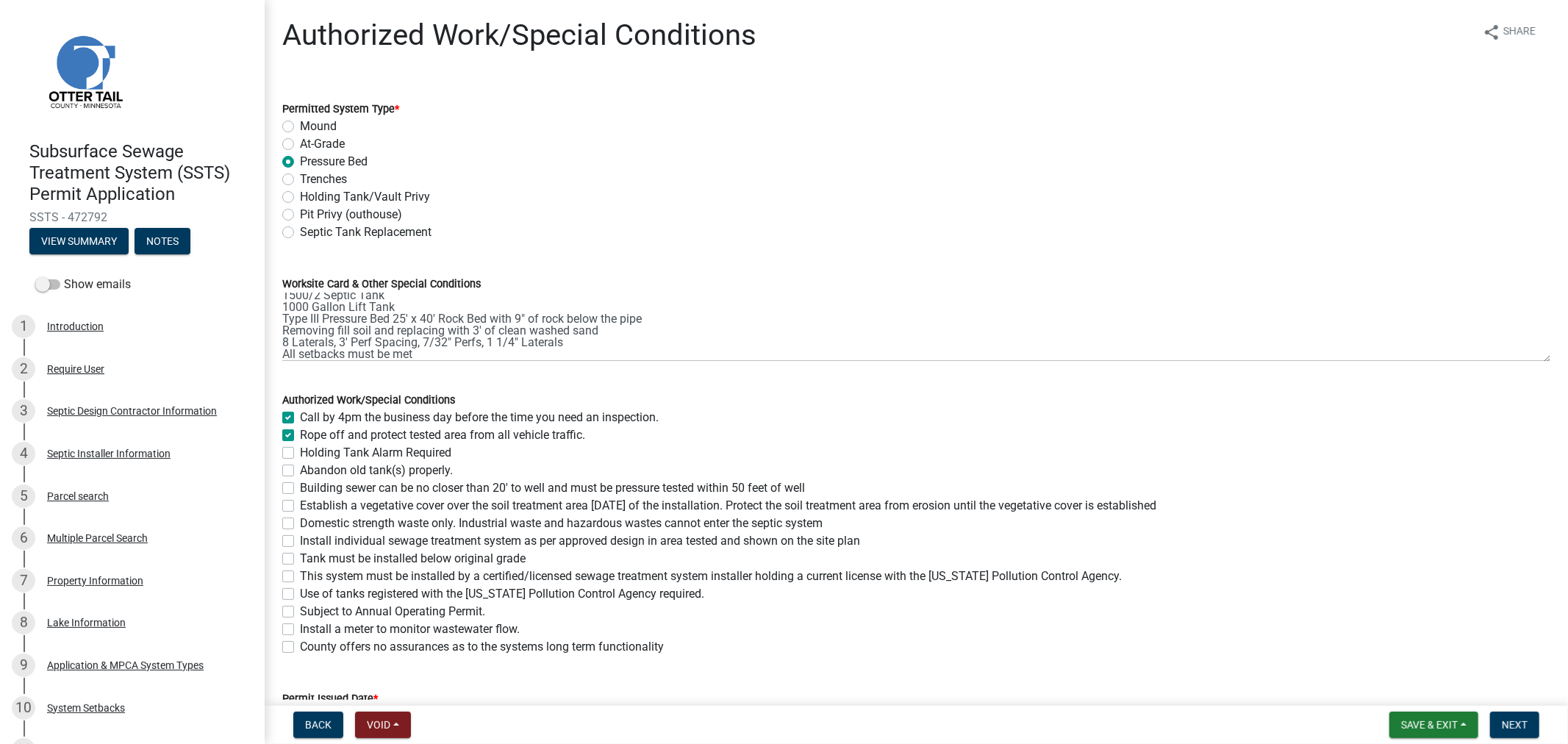
checkbox input "false"
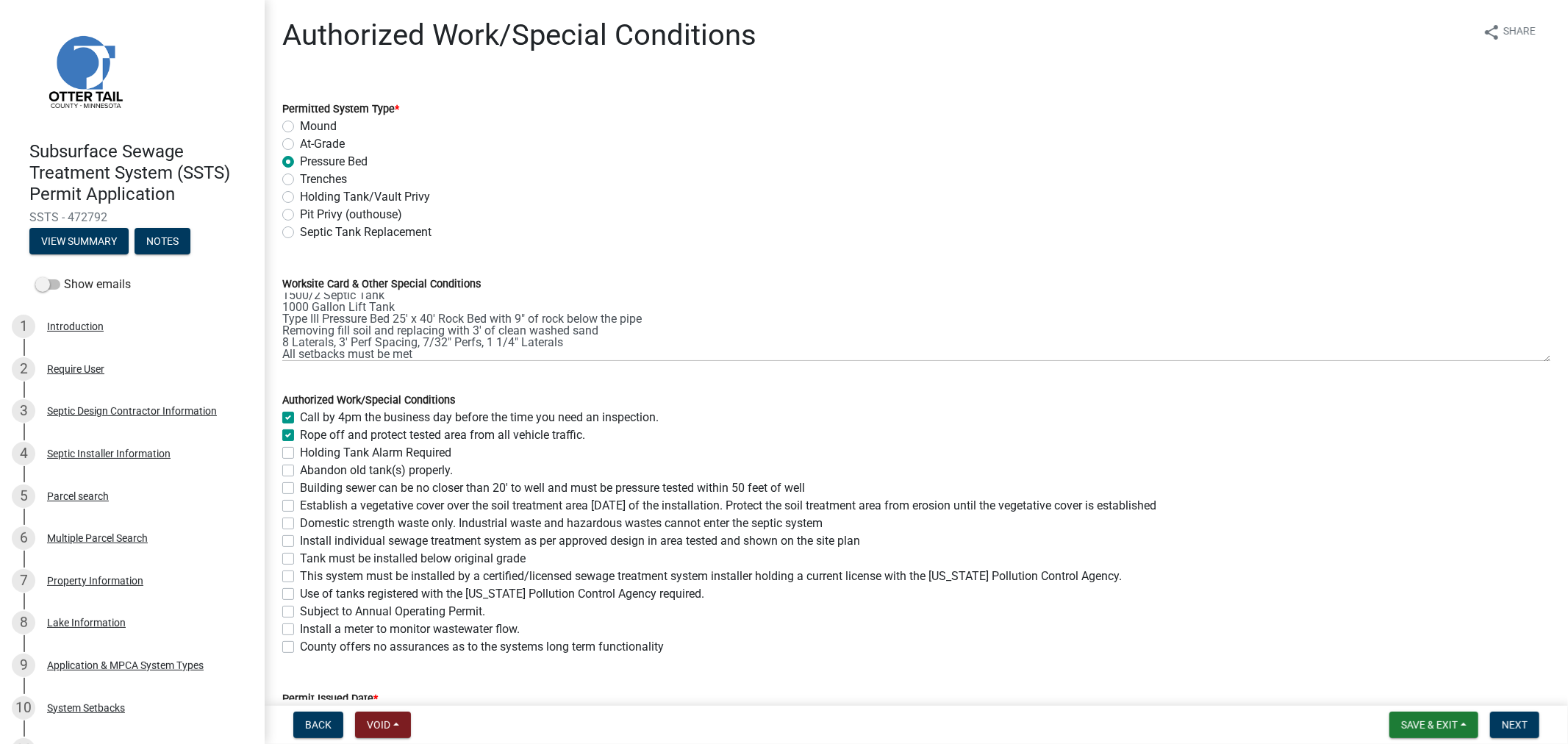
checkbox input "false"
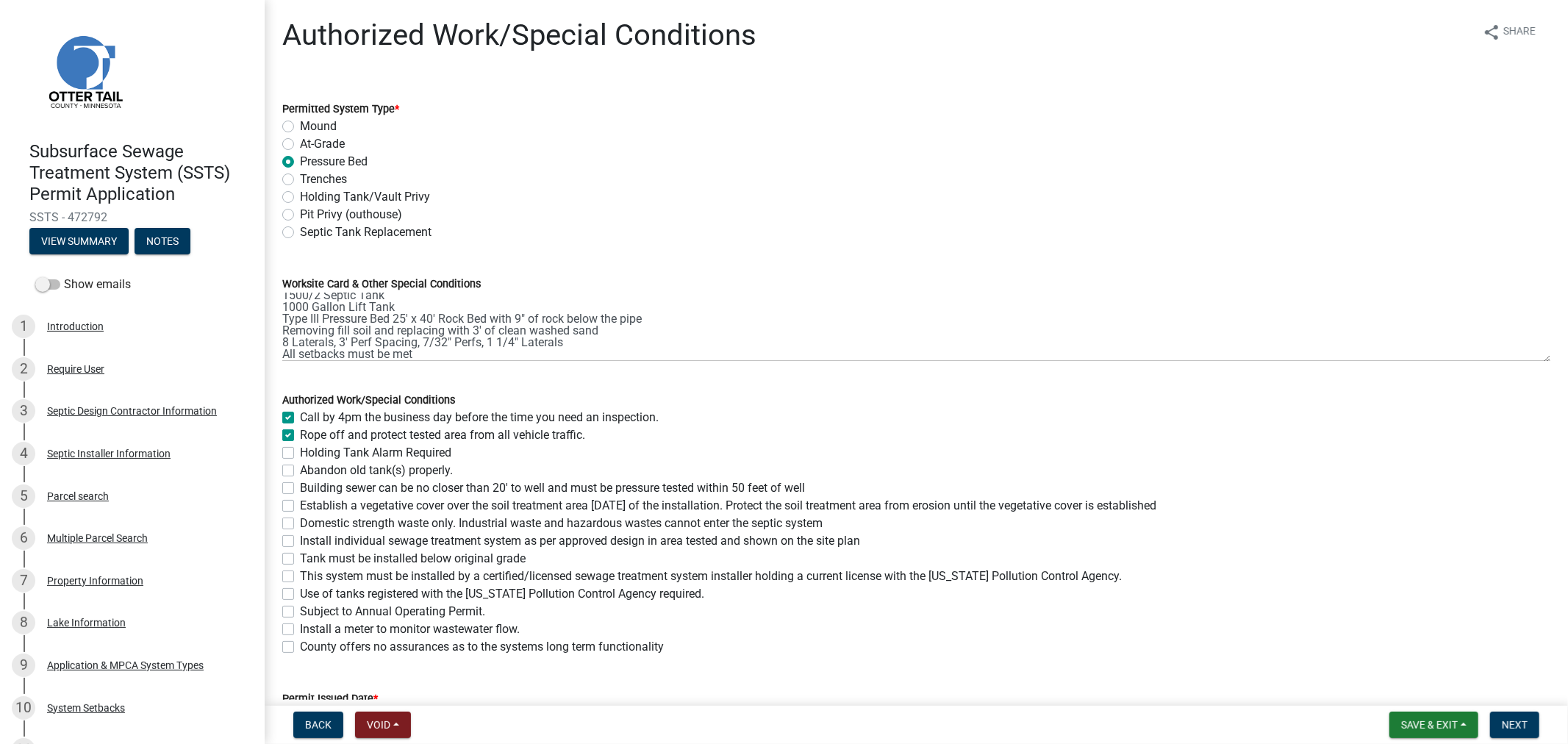
checkbox input "false"
click at [299, 466] on label "Abandon old tank(s) properly." at bounding box center [375, 471] width 153 height 18
click at [299, 466] on input "Abandon old tank(s) properly." at bounding box center [304, 467] width 10 height 10
checkbox input "true"
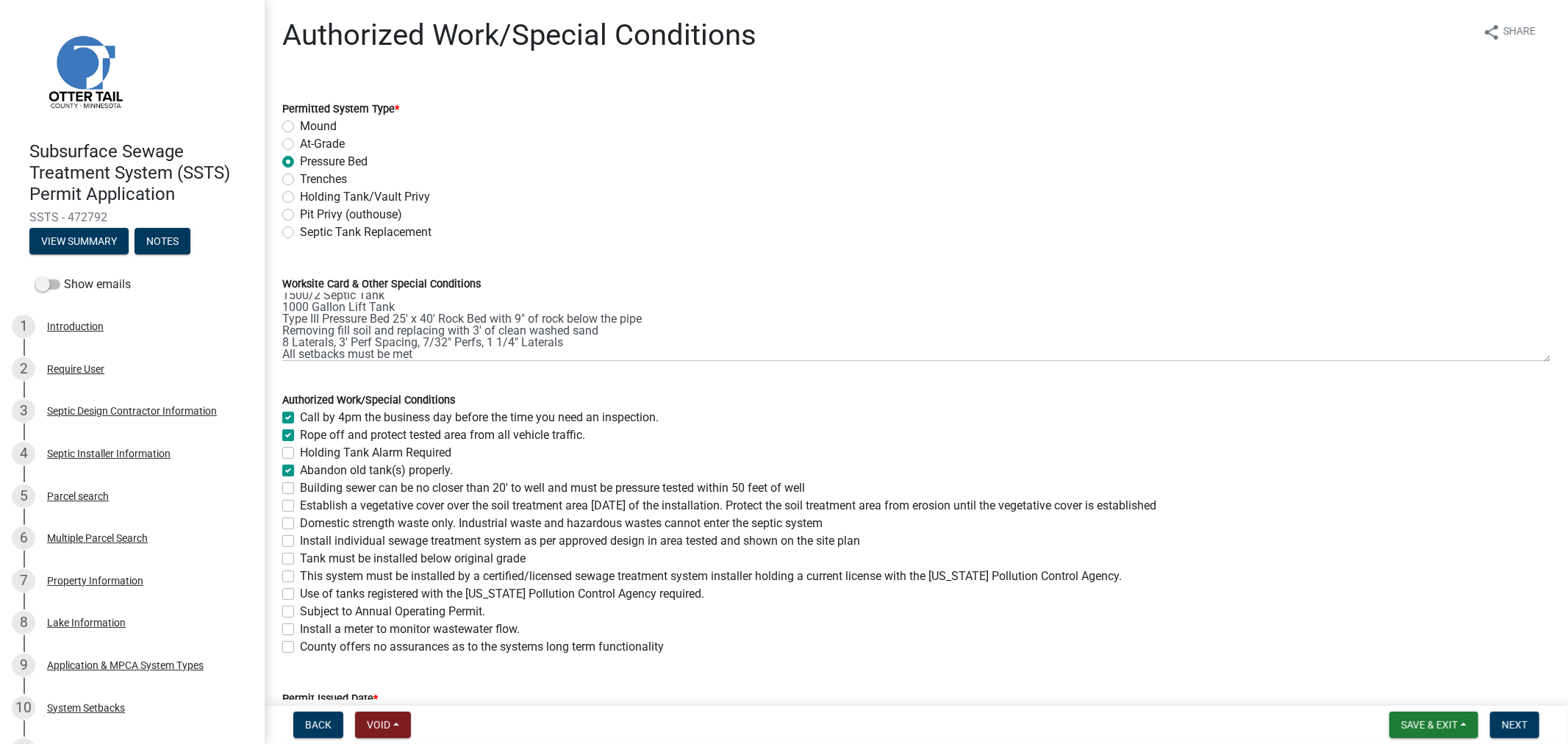
checkbox input "true"
checkbox input "false"
checkbox input "true"
checkbox input "false"
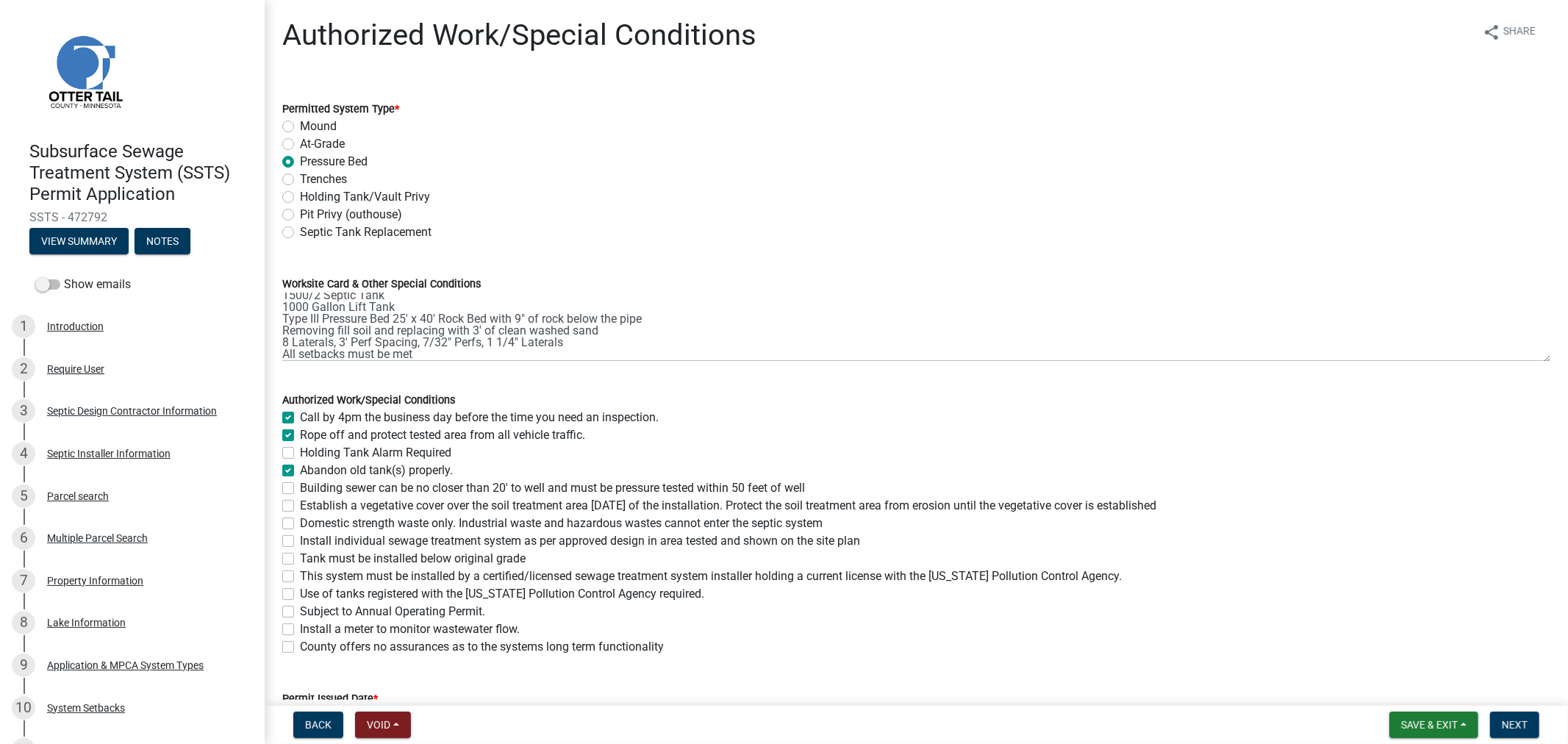
checkbox input "false"
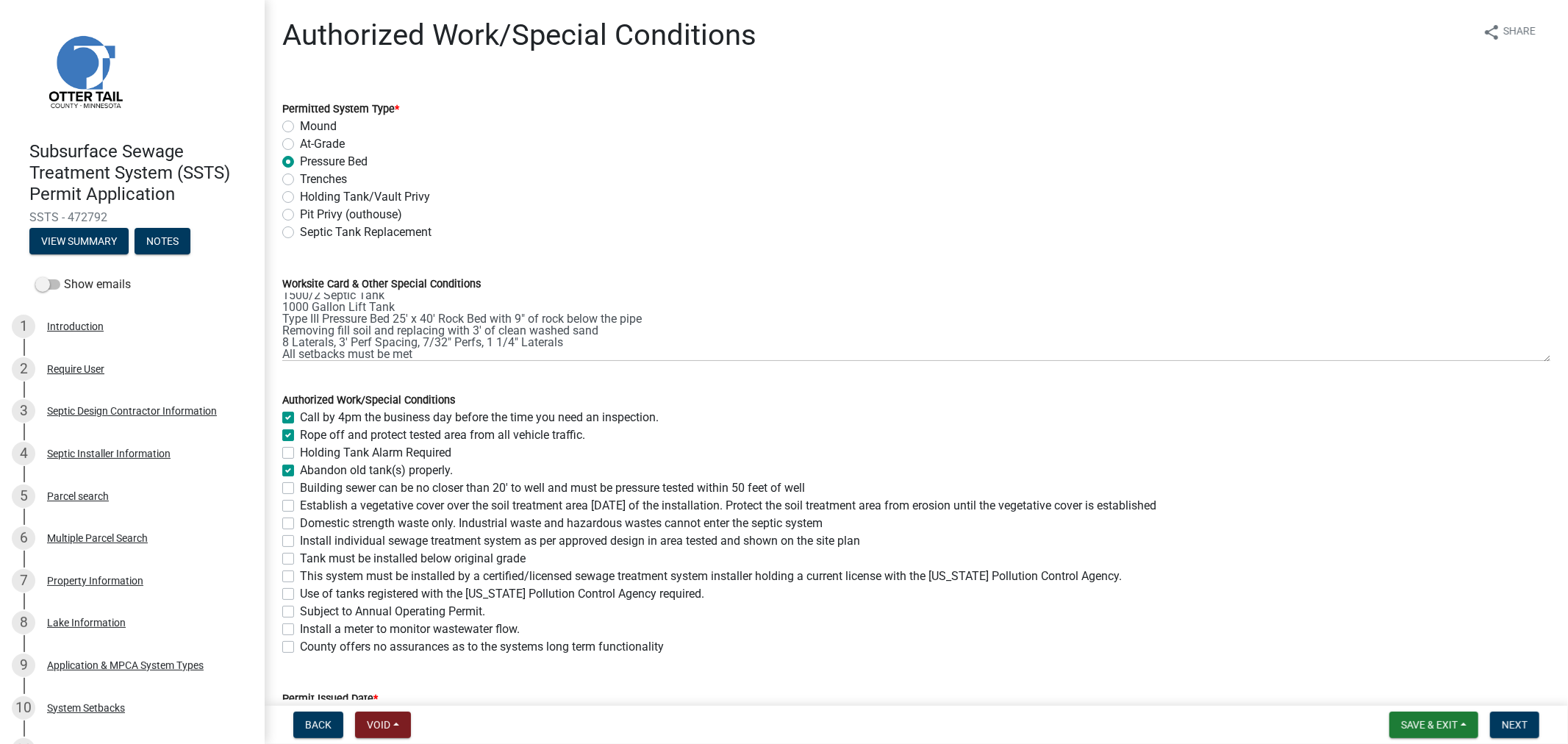
checkbox input "false"
click at [299, 489] on label "Building sewer can be no closer than 20' to well and must be pressure tested wi…" at bounding box center [551, 488] width 505 height 18
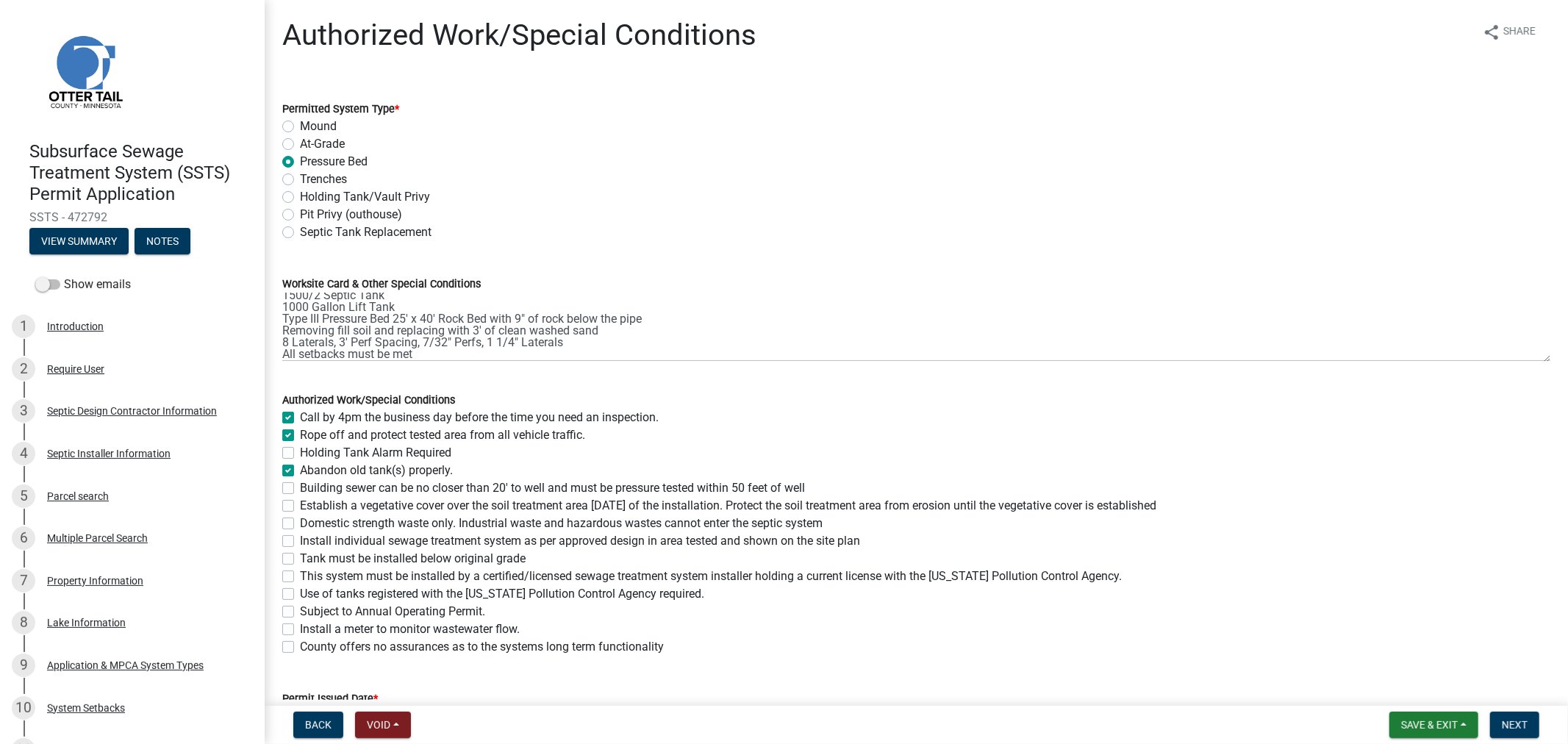
click at [299, 489] on input "Building sewer can be no closer than 20' to well and must be pressure tested wi…" at bounding box center [304, 484] width 10 height 10
checkbox input "true"
checkbox input "false"
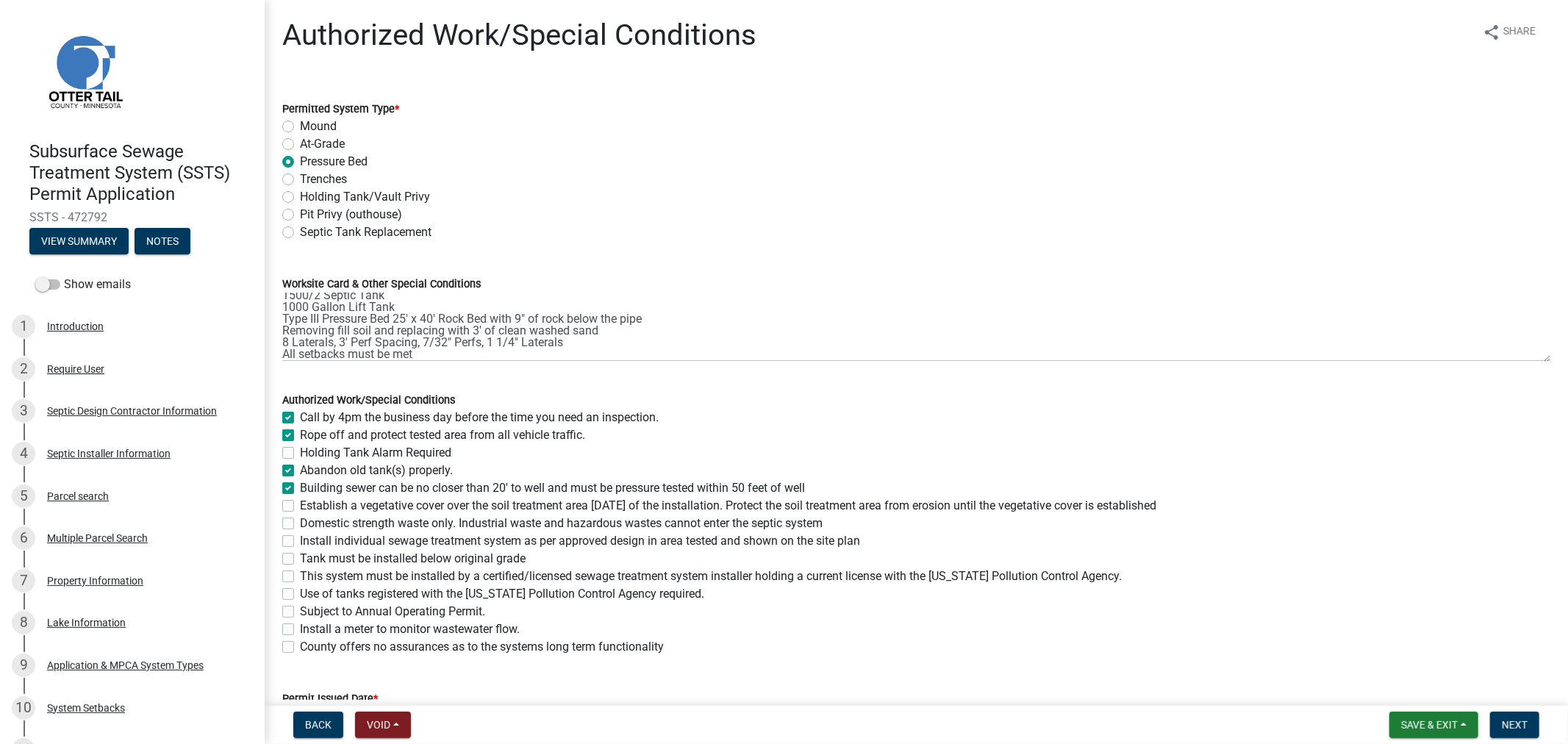
checkbox input "true"
checkbox input "false"
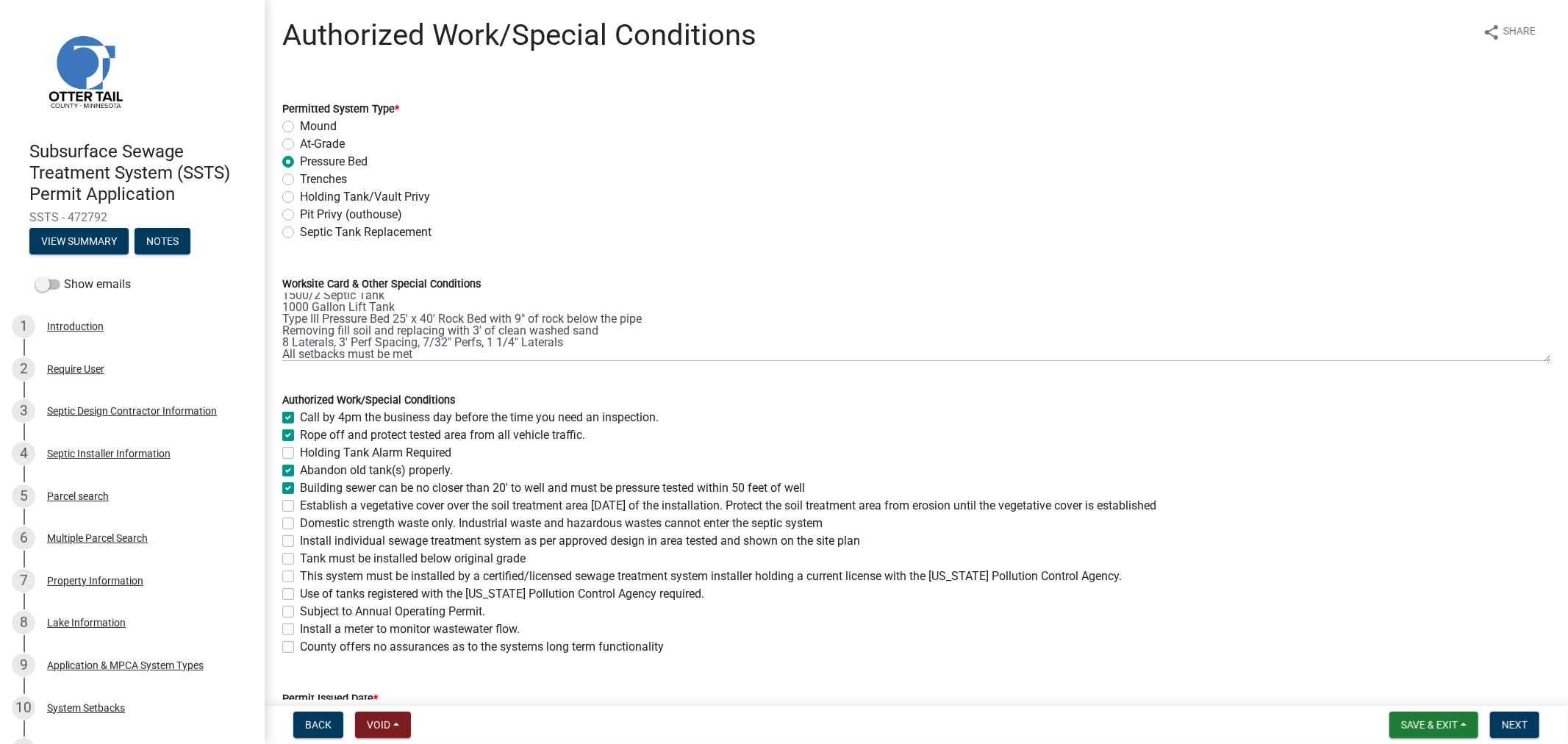
checkbox input "false"
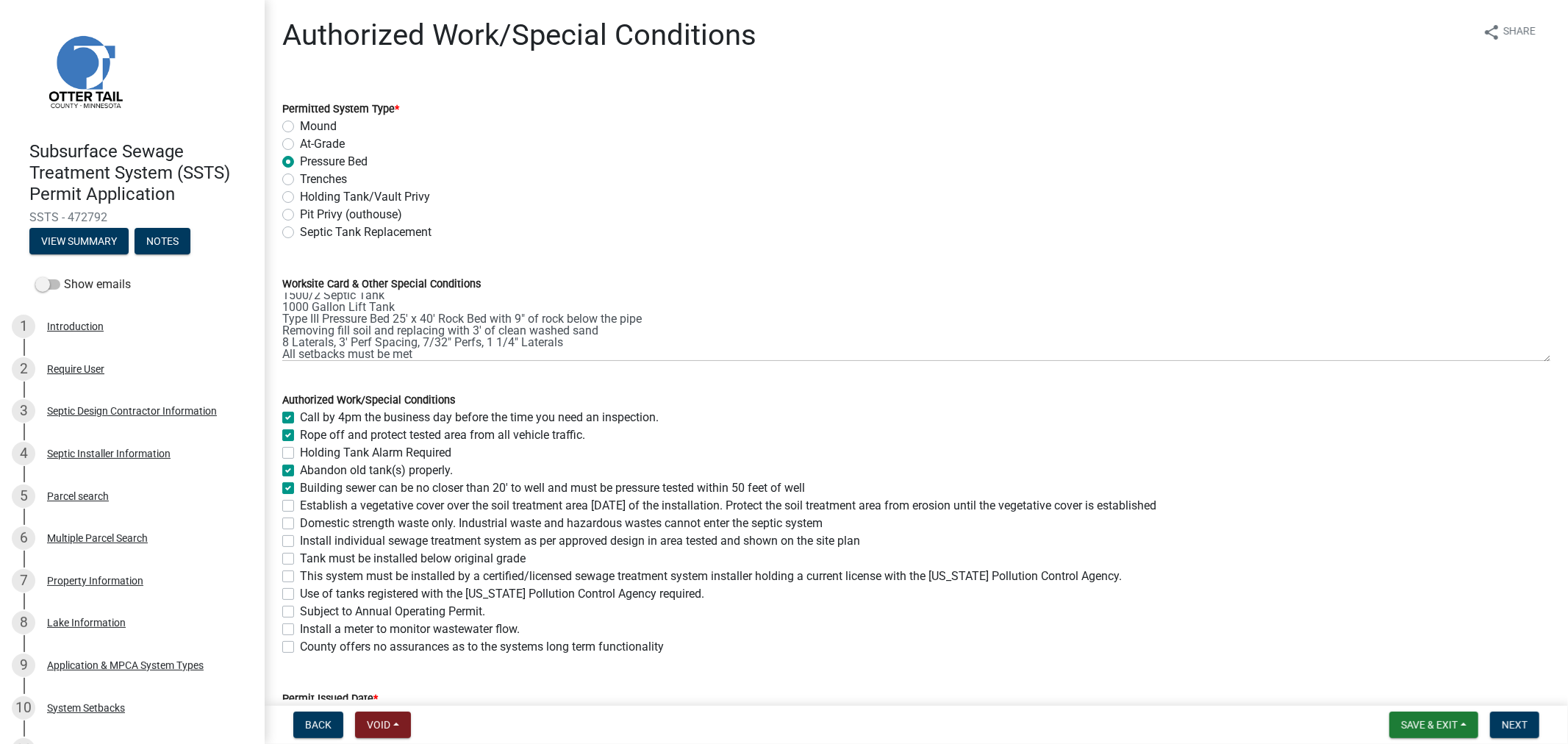
checkbox input "false"
click at [284, 512] on div "Establish a vegetative cover over the soil treatment area within 30 days of the…" at bounding box center [916, 506] width 1268 height 18
click at [299, 520] on label "Domestic strength waste only. Industrial waste and hazardous wastes cannot ente…" at bounding box center [561, 523] width 523 height 18
click at [299, 520] on input "Domestic strength waste only. Industrial waste and hazardous wastes cannot ente…" at bounding box center [304, 519] width 10 height 10
checkbox input "true"
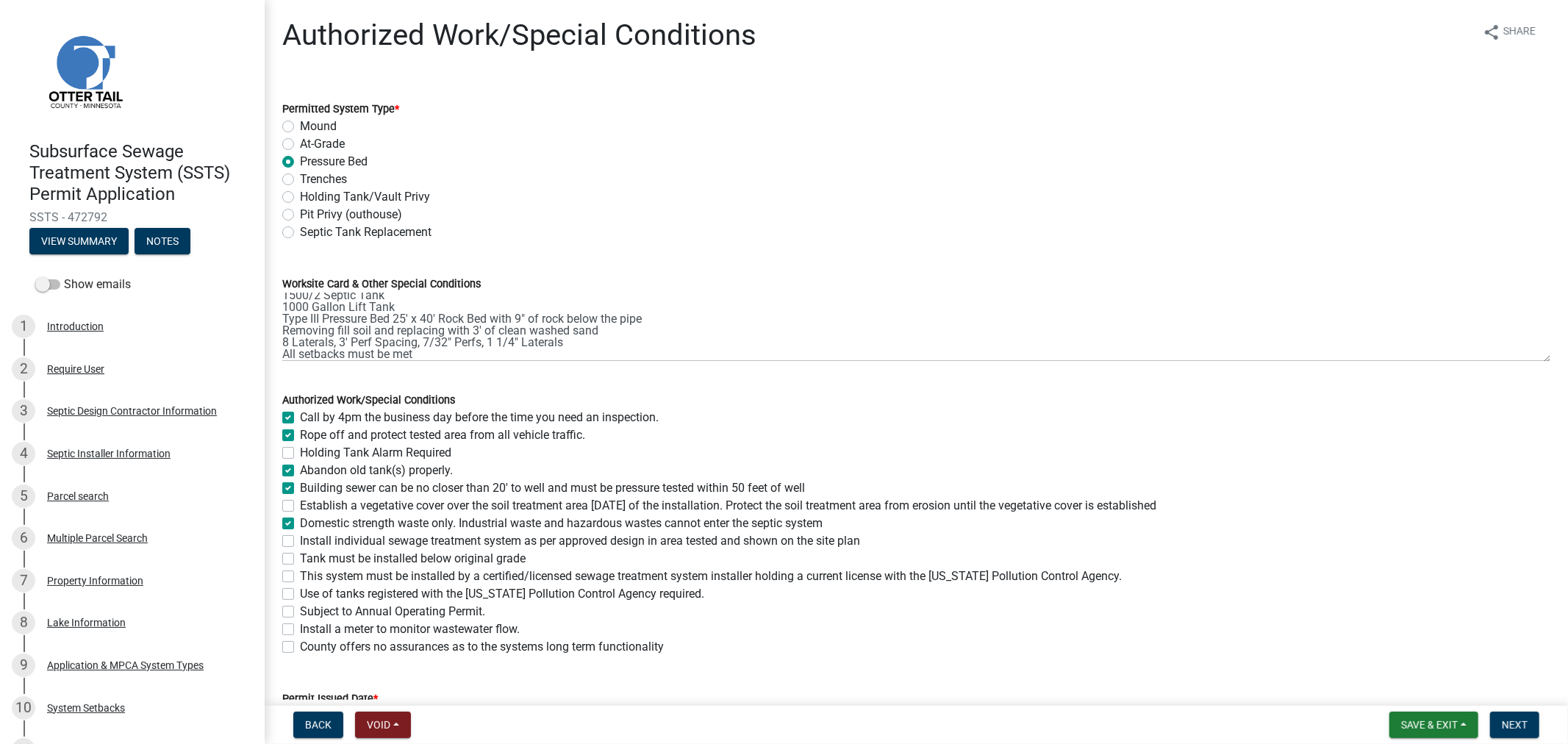
checkbox input "true"
checkbox input "false"
checkbox input "true"
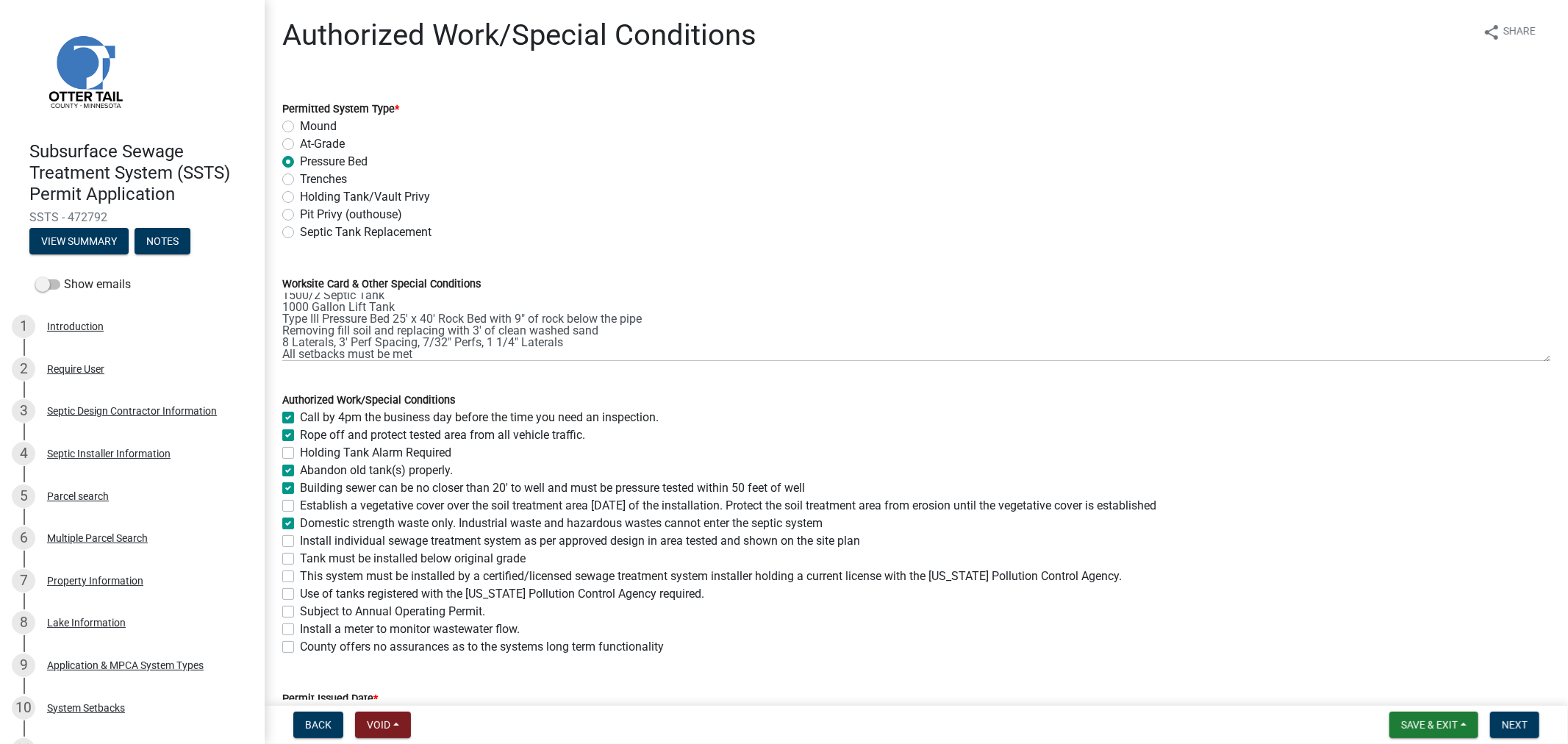
checkbox input "false"
checkbox input "true"
checkbox input "false"
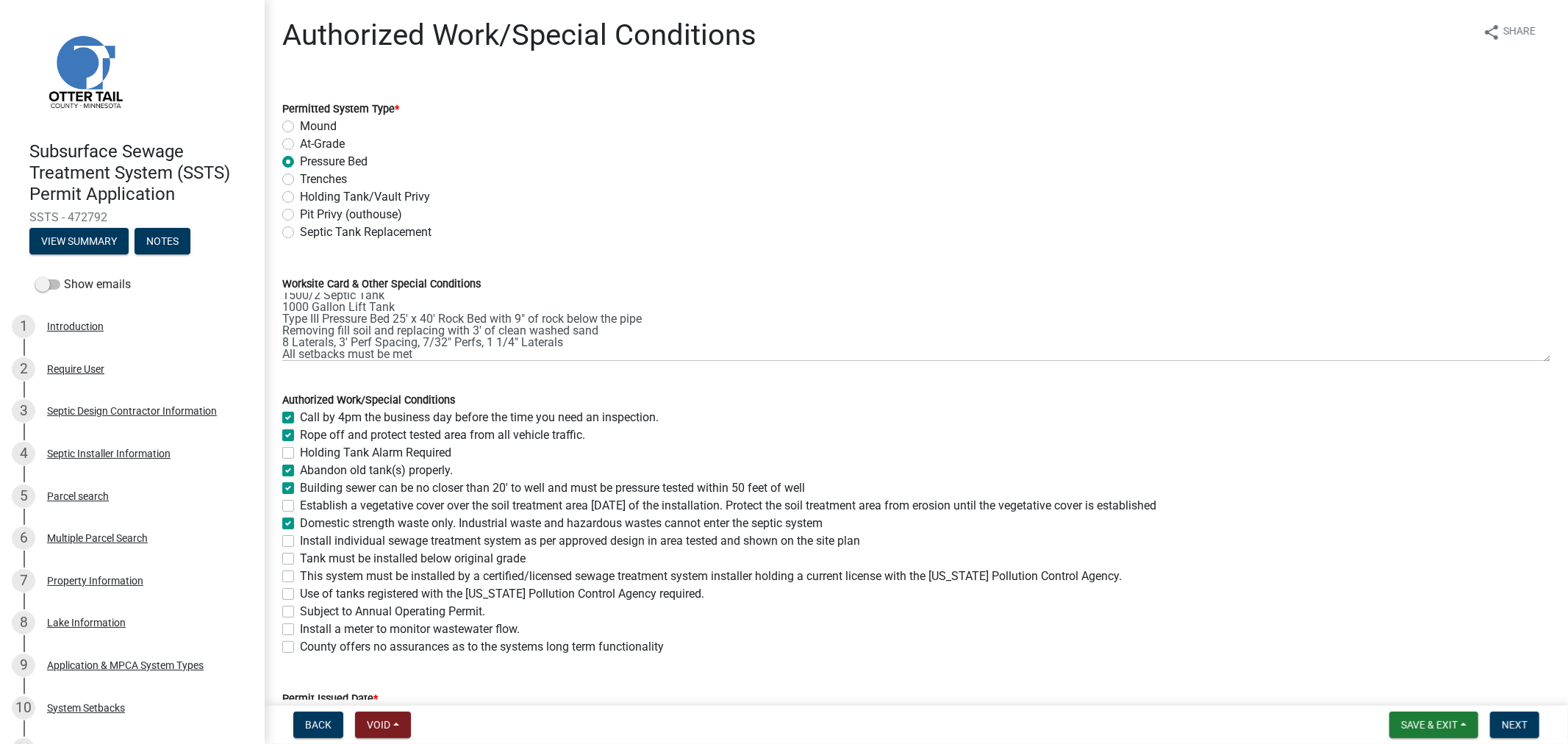
checkbox input "false"
click at [299, 505] on label "Establish a vegetative cover over the soil treatment area within 30 days of the…" at bounding box center [727, 506] width 856 height 18
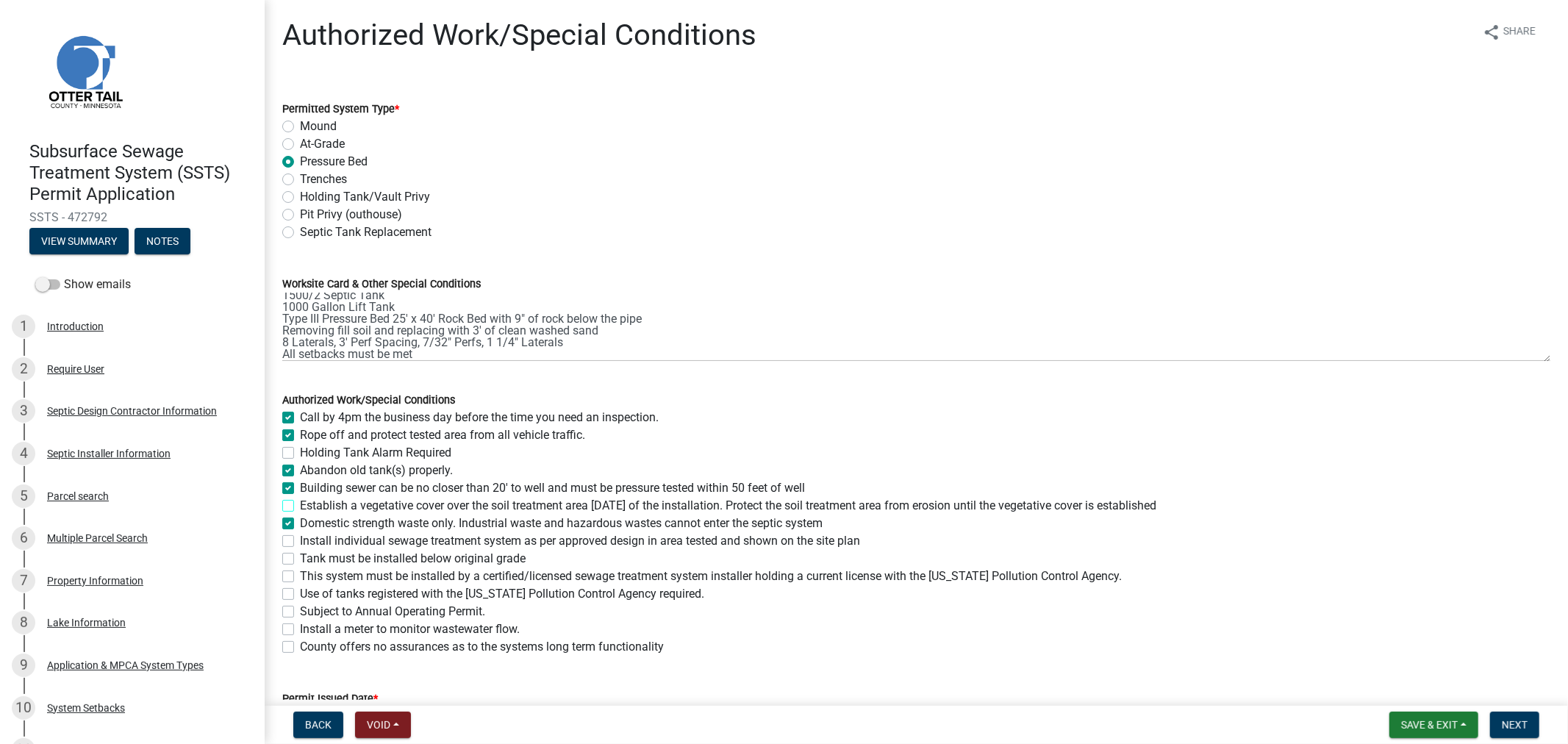
click at [299, 505] on input "Establish a vegetative cover over the soil treatment area within 30 days of the…" at bounding box center [304, 502] width 10 height 10
checkbox input "true"
checkbox input "false"
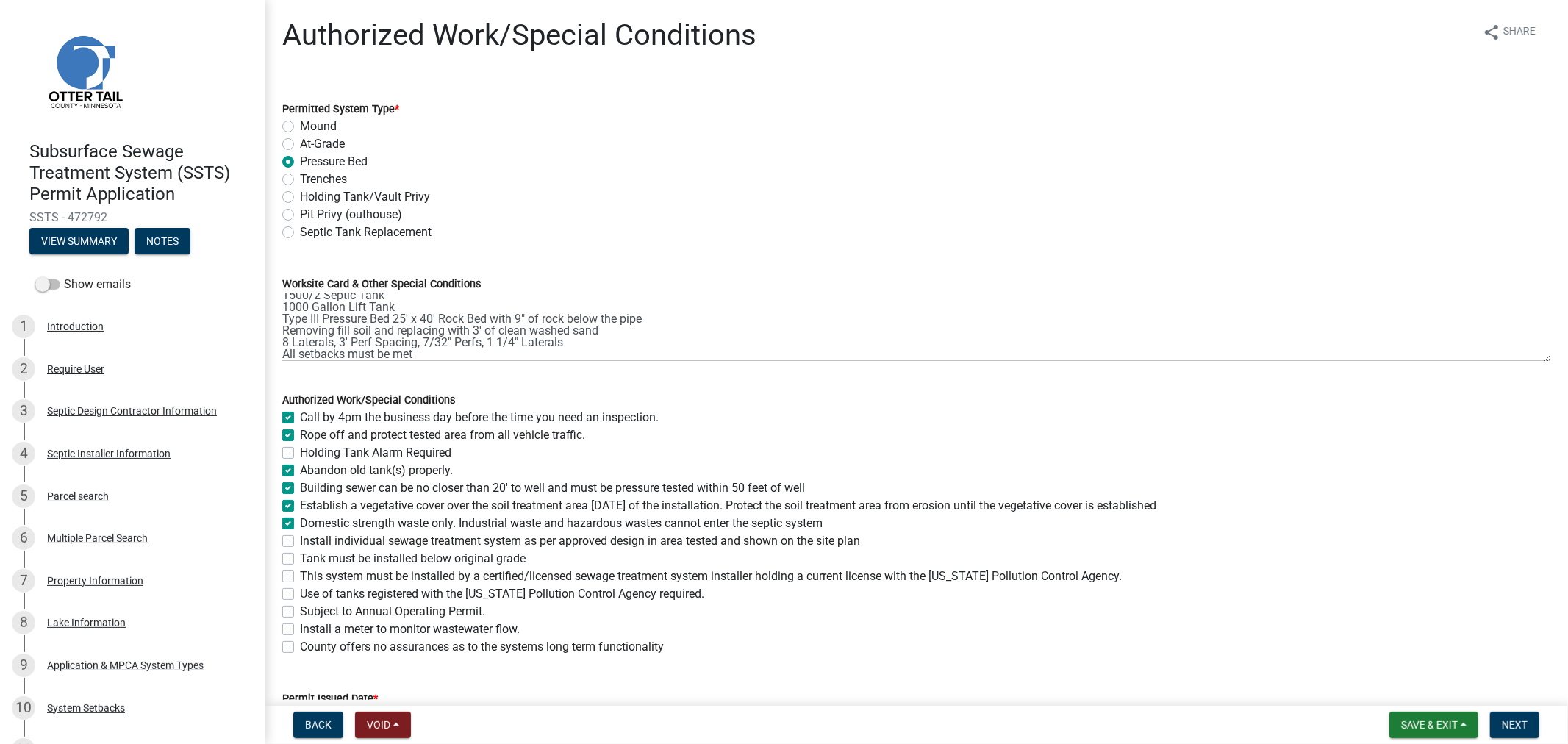
checkbox input "true"
checkbox input "false"
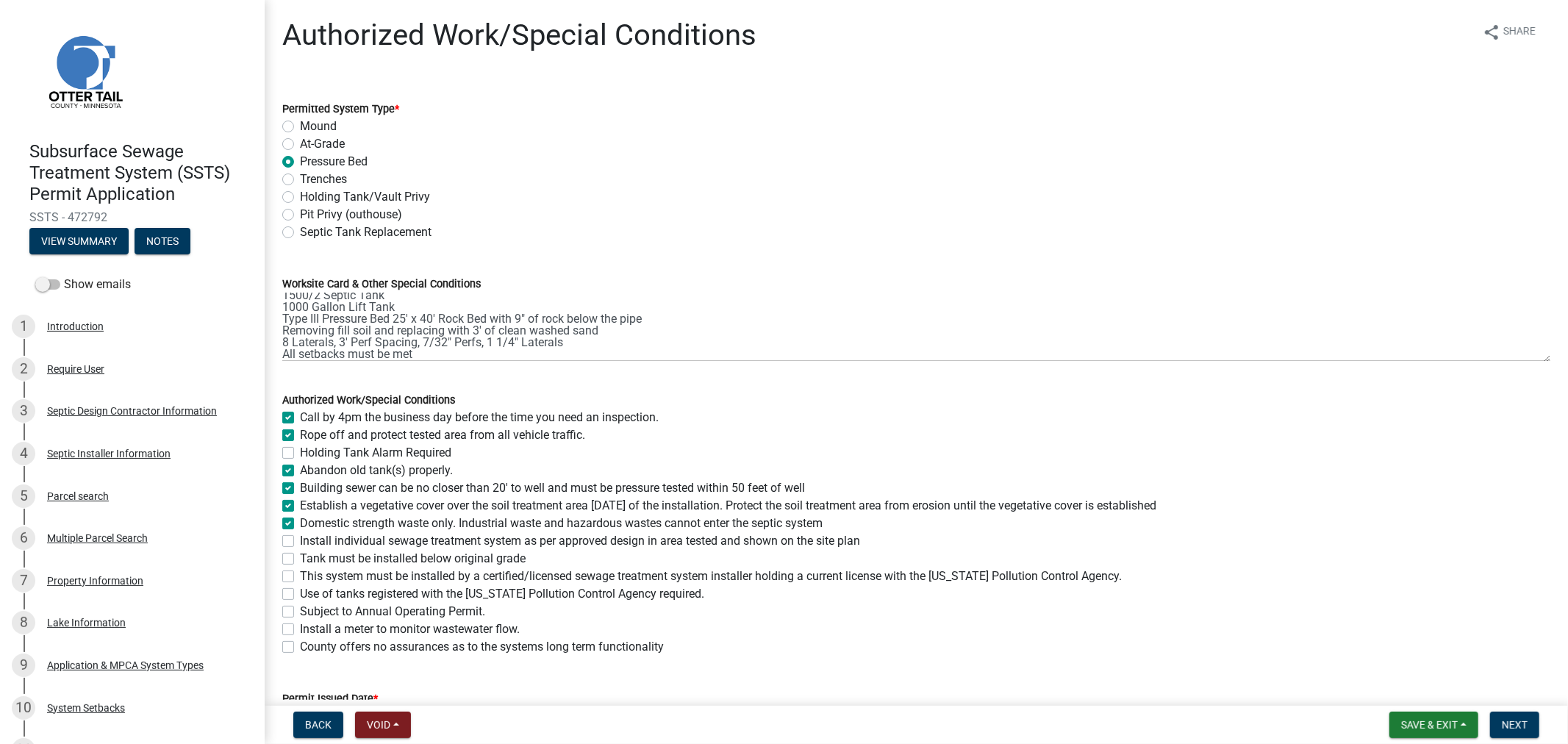
checkbox input "false"
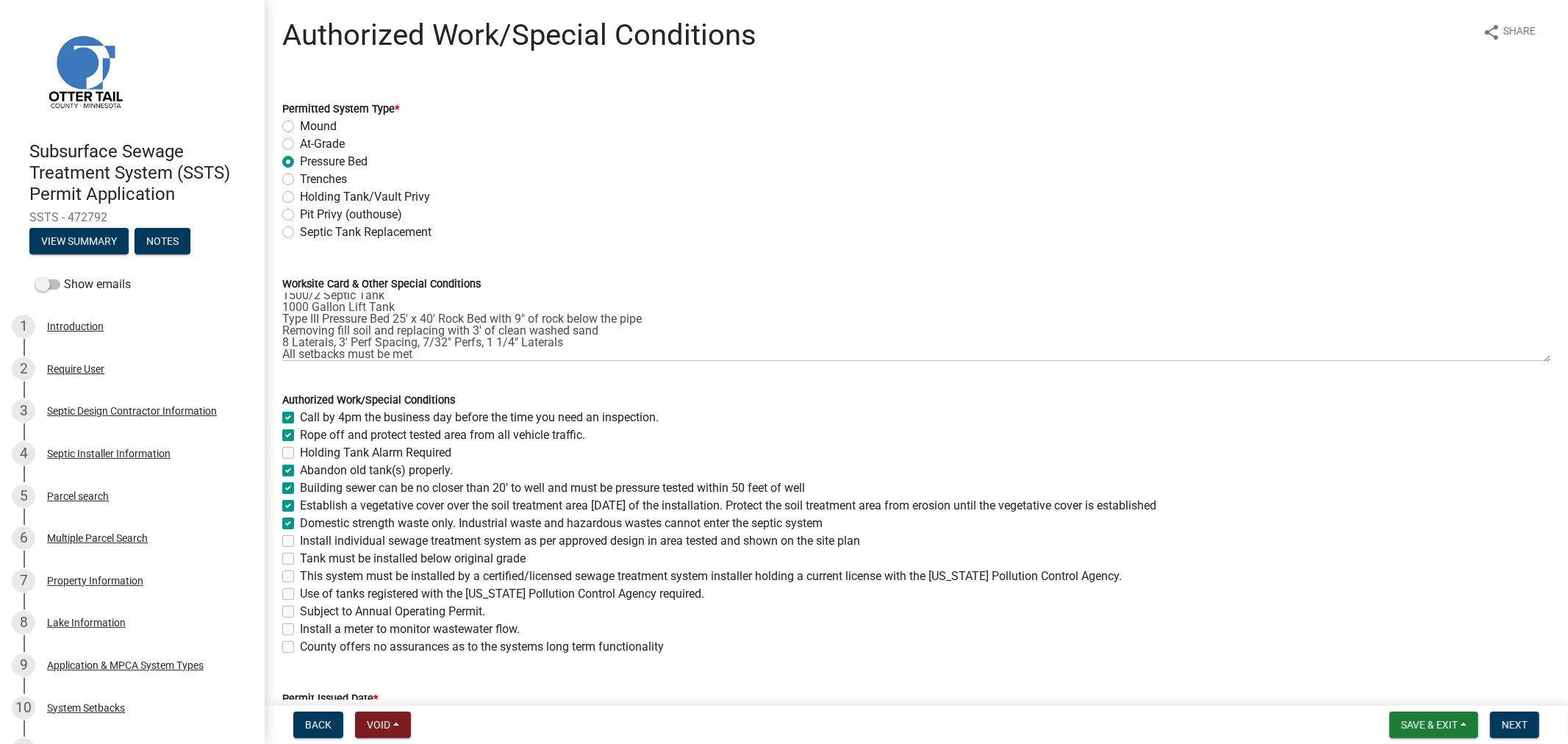
checkbox input "false"
click at [299, 539] on label "Install individual sewage treatment system as per approved design in area teste…" at bounding box center [579, 541] width 560 height 18
click at [299, 539] on input "Install individual sewage treatment system as per approved design in area teste…" at bounding box center [304, 537] width 10 height 10
checkbox input "true"
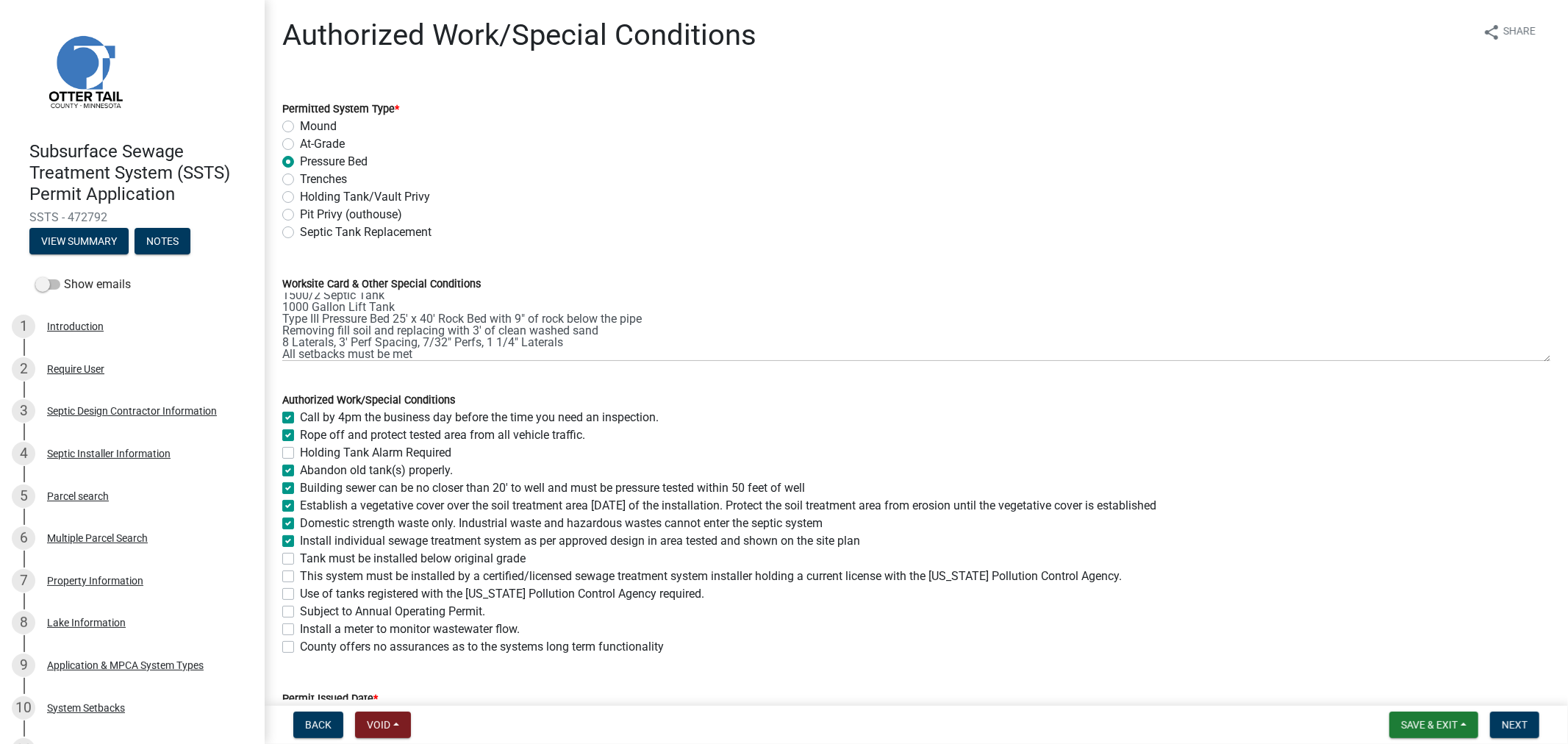
checkbox input "true"
checkbox input "false"
checkbox input "true"
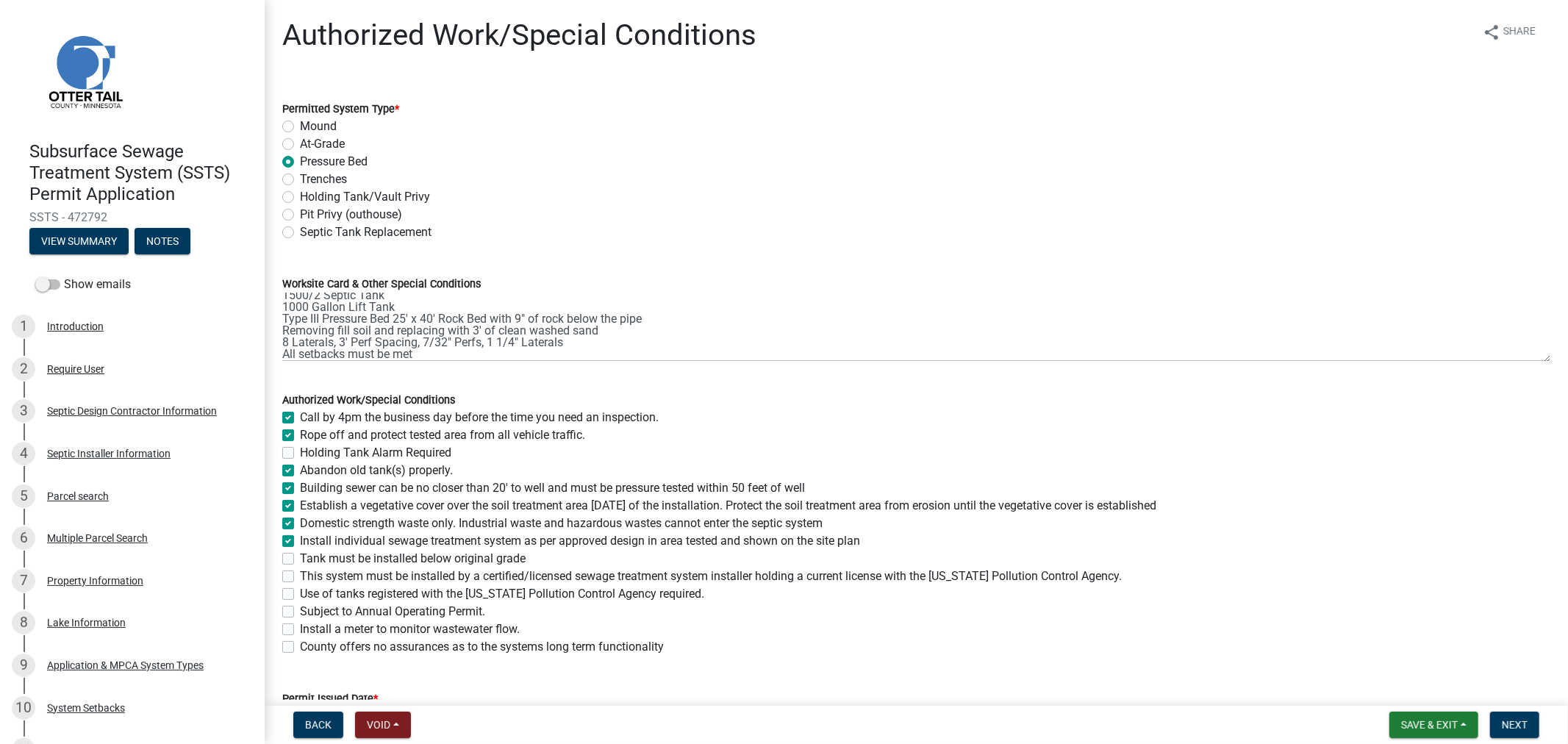
checkbox input "true"
checkbox input "false"
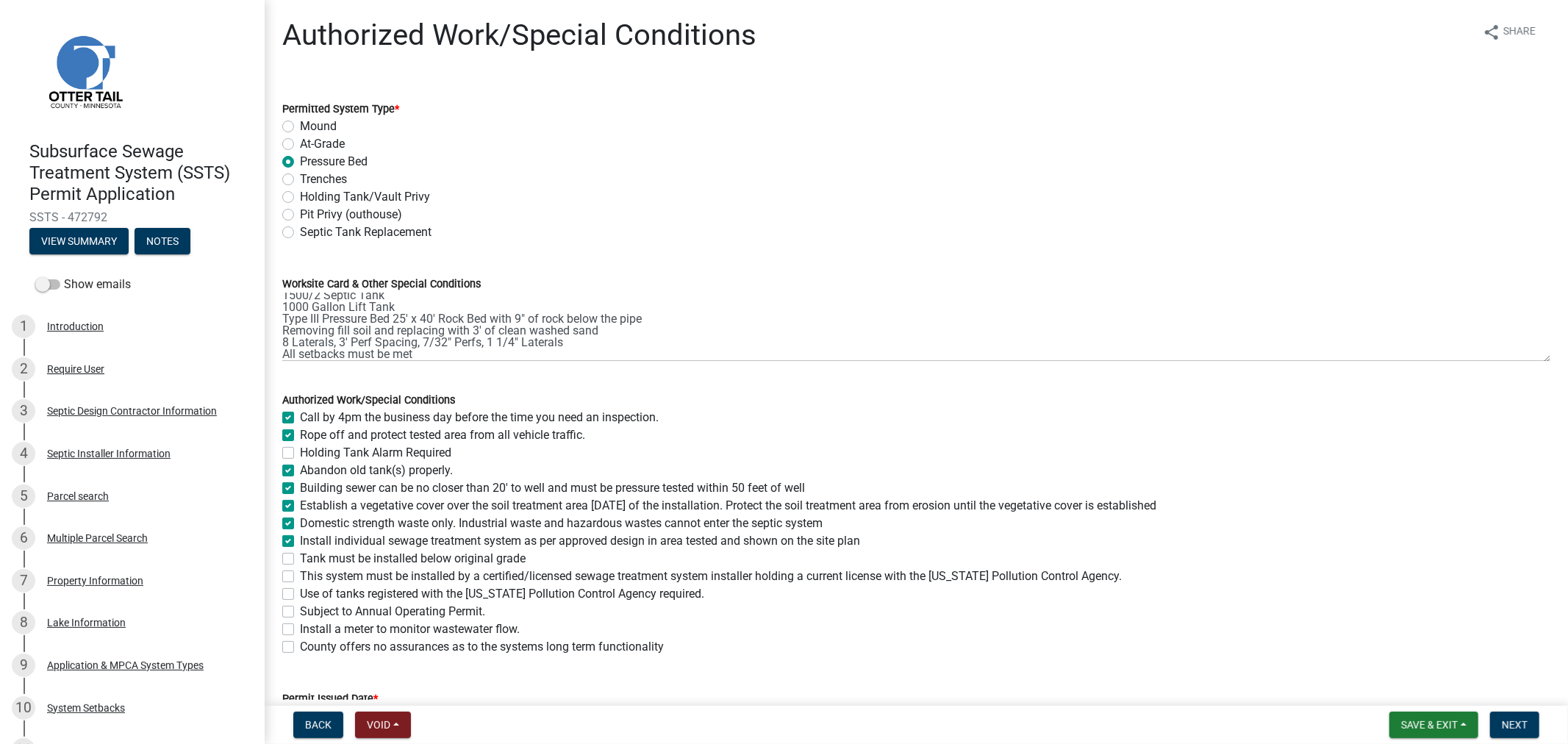
checkbox input "false"
click at [299, 559] on label "Tank must be installed below original grade" at bounding box center [412, 558] width 226 height 18
click at [299, 559] on input "Tank must be installed below original grade" at bounding box center [304, 554] width 10 height 10
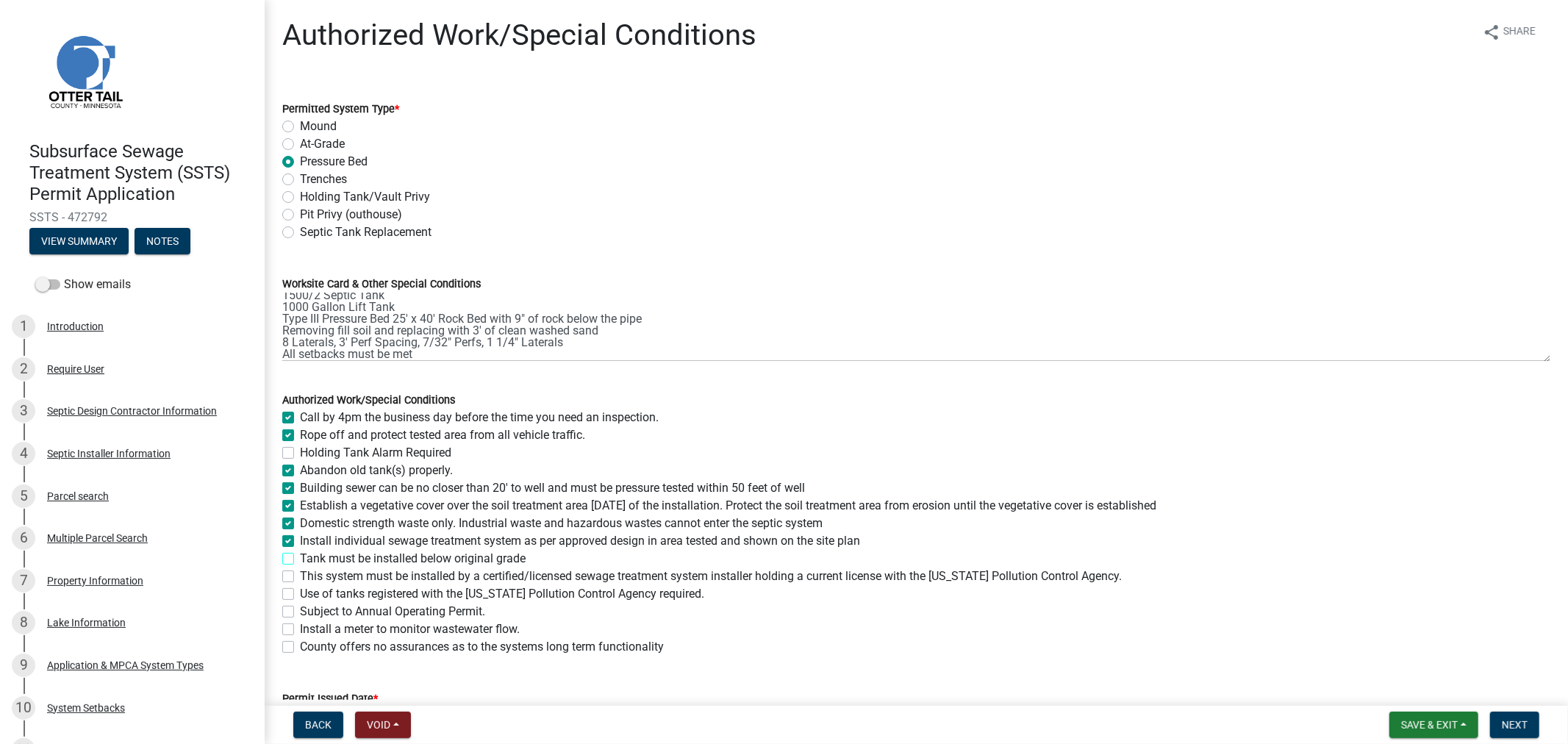
checkbox input "true"
checkbox input "false"
checkbox input "true"
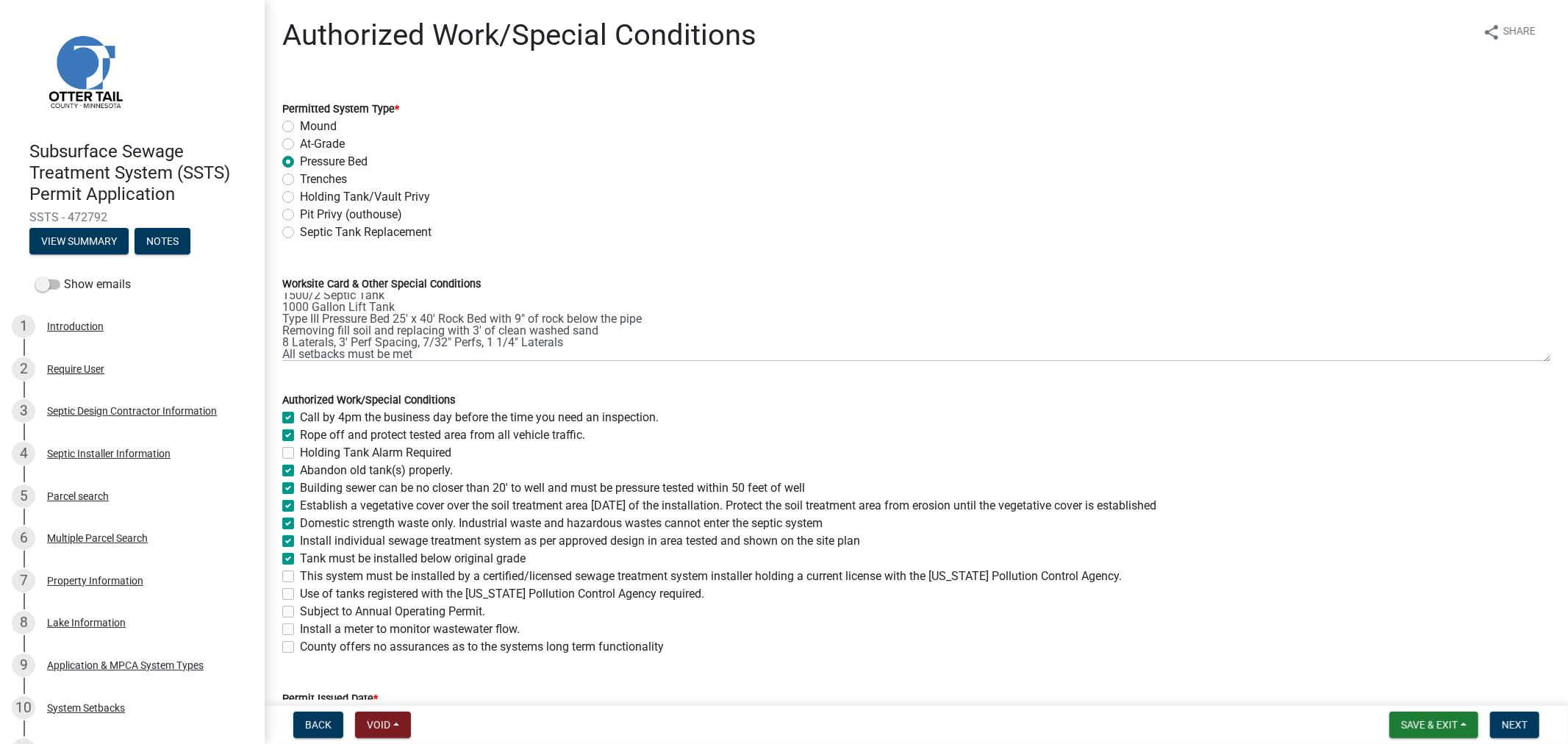
checkbox input "true"
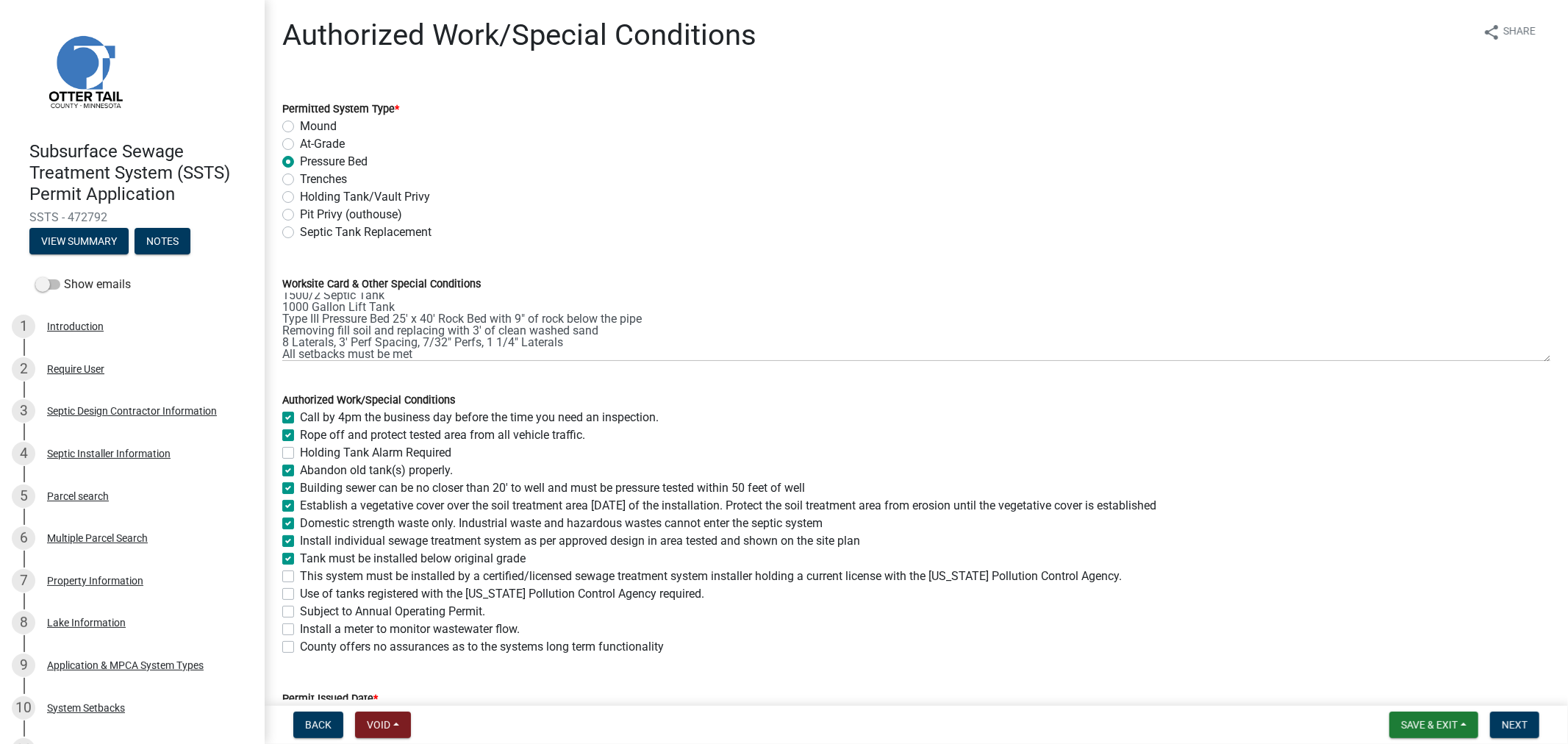
checkbox input "false"
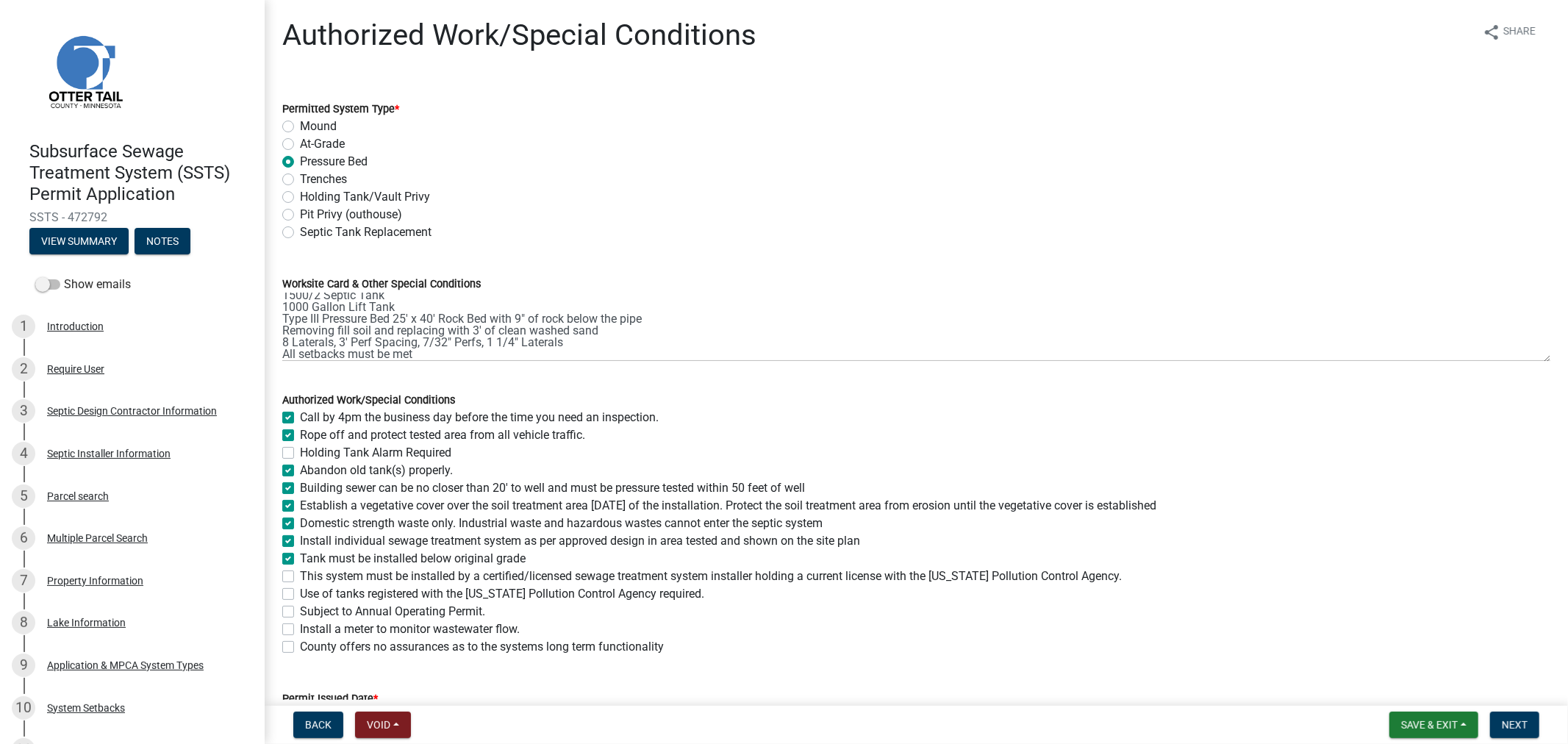
click at [299, 574] on label "This system must be installed by a certified/licensed sewage treatment system i…" at bounding box center [710, 577] width 821 height 18
click at [299, 574] on input "This system must be installed by a certified/licensed sewage treatment system i…" at bounding box center [304, 573] width 10 height 10
checkbox input "true"
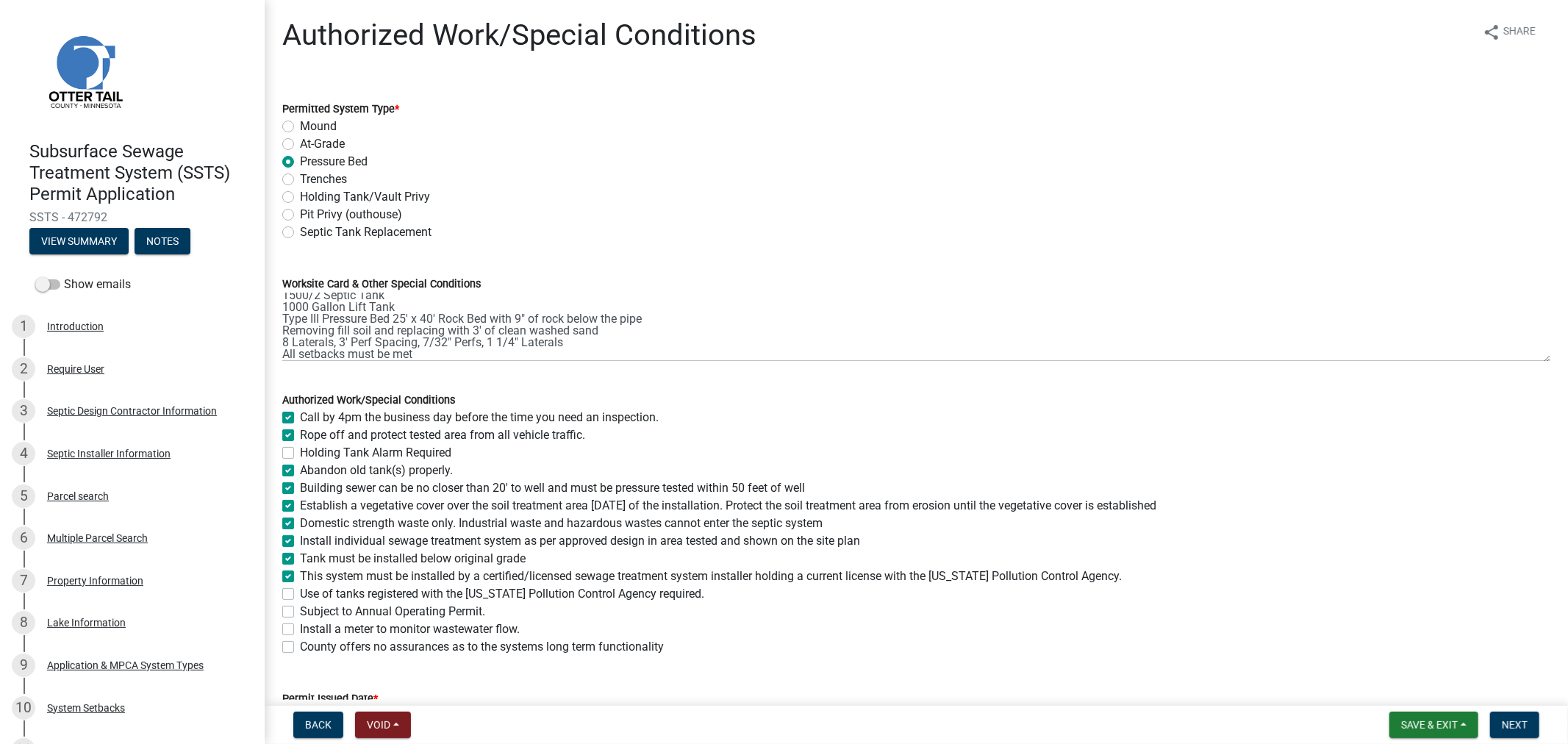
checkbox input "false"
checkbox input "true"
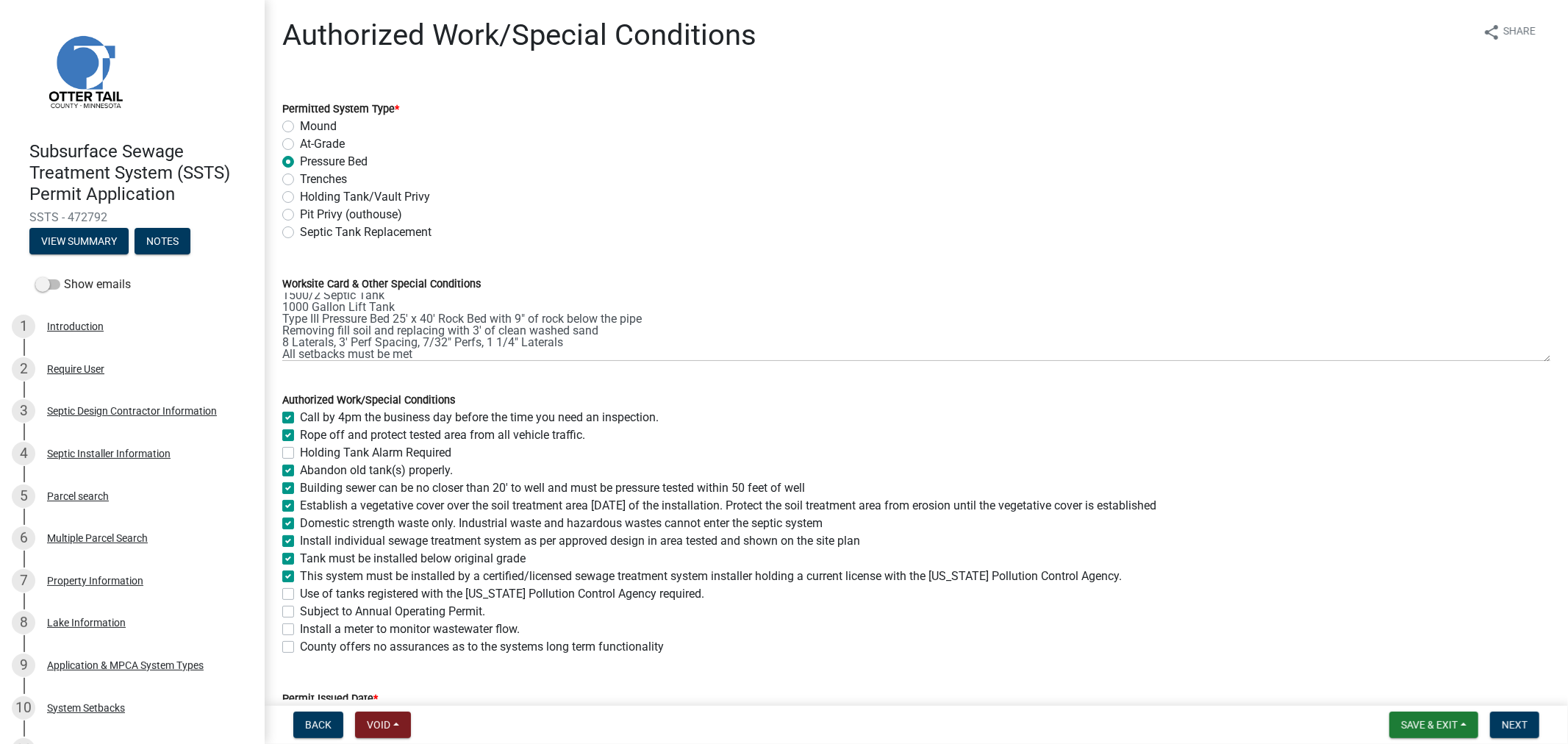
checkbox input "true"
checkbox input "false"
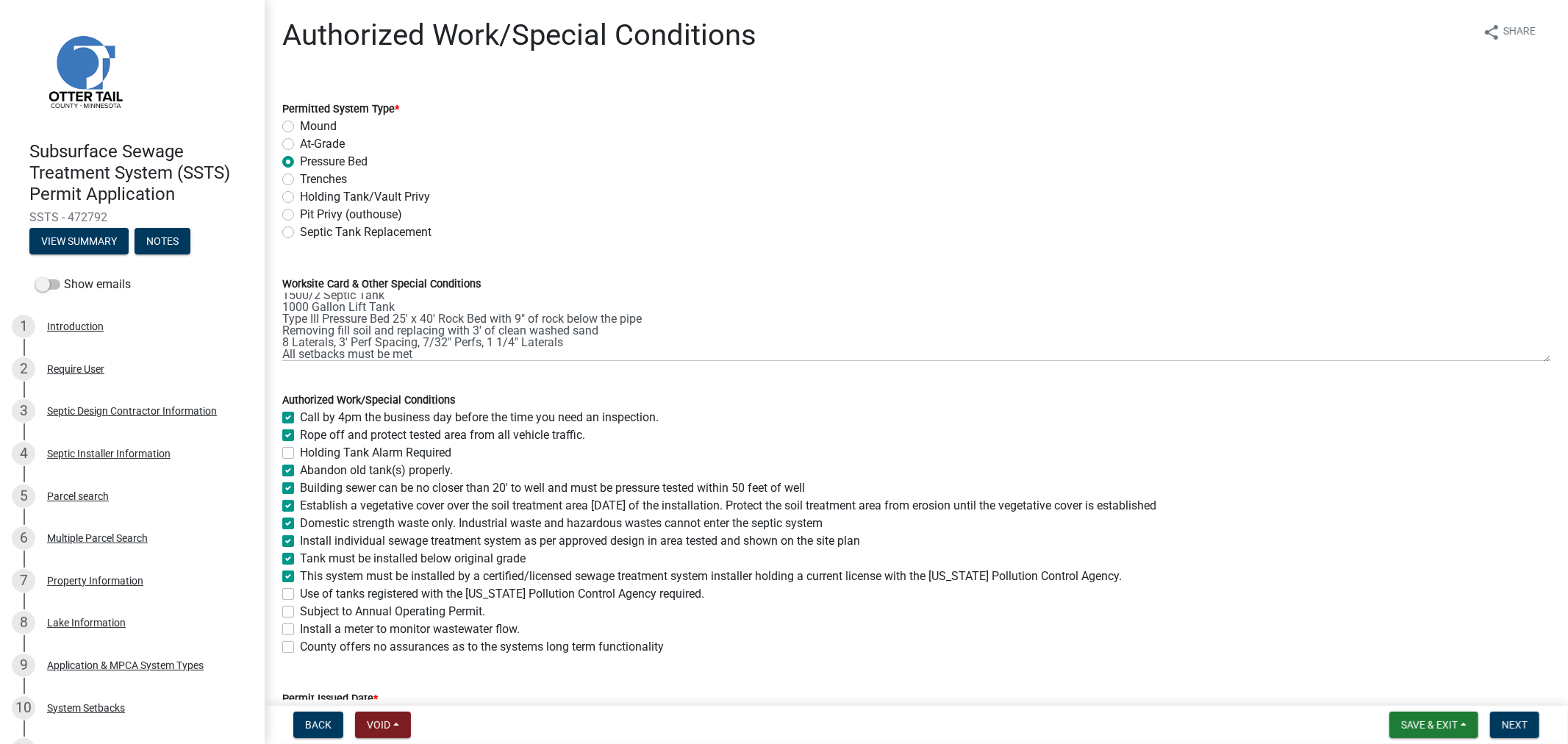
checkbox input "false"
click at [299, 591] on label "Use of tanks registered with the Minnesota Pollution Control Agency required." at bounding box center [502, 594] width 404 height 18
click at [299, 591] on input "Use of tanks registered with the Minnesota Pollution Control Agency required." at bounding box center [304, 590] width 10 height 10
checkbox input "true"
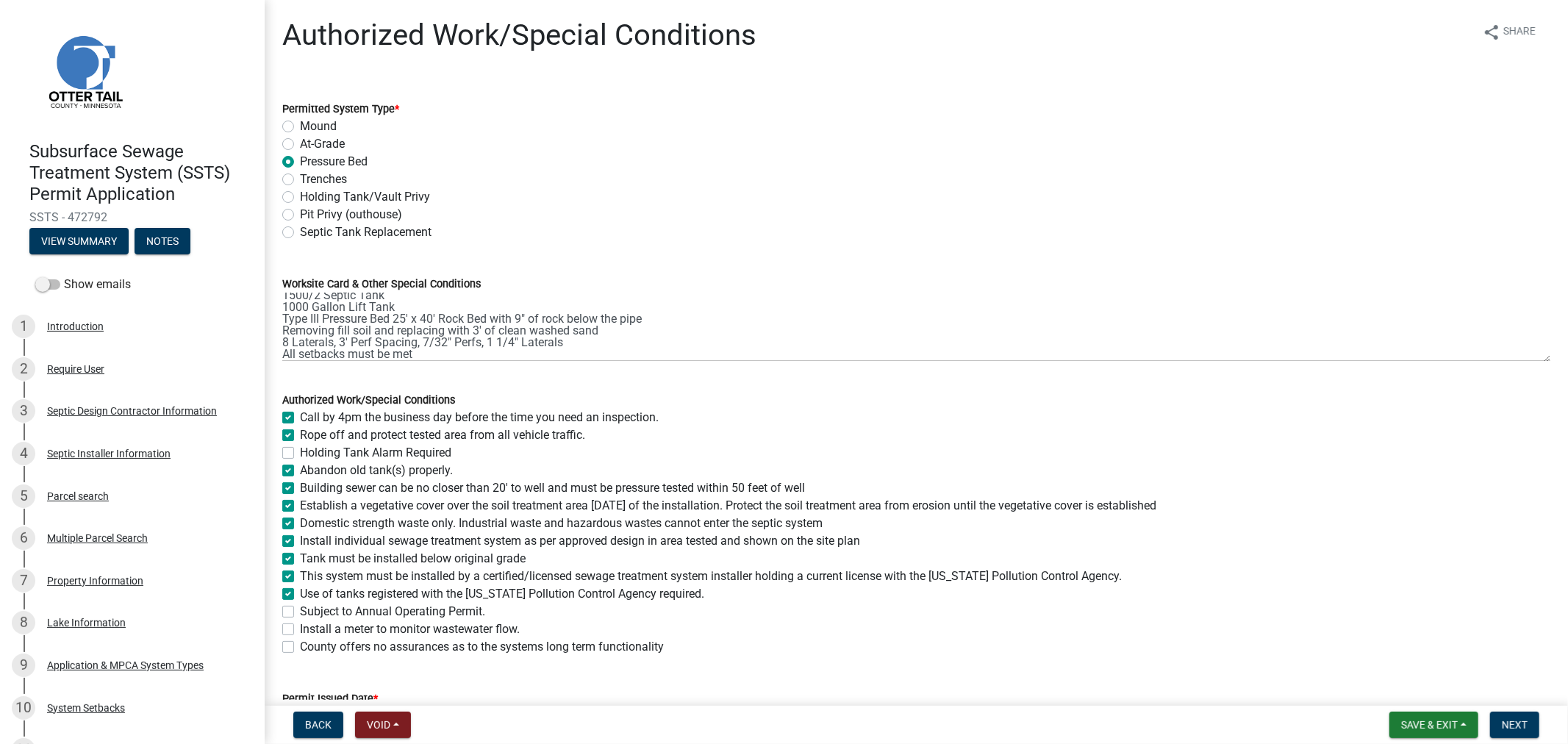
checkbox input "true"
checkbox input "false"
checkbox input "true"
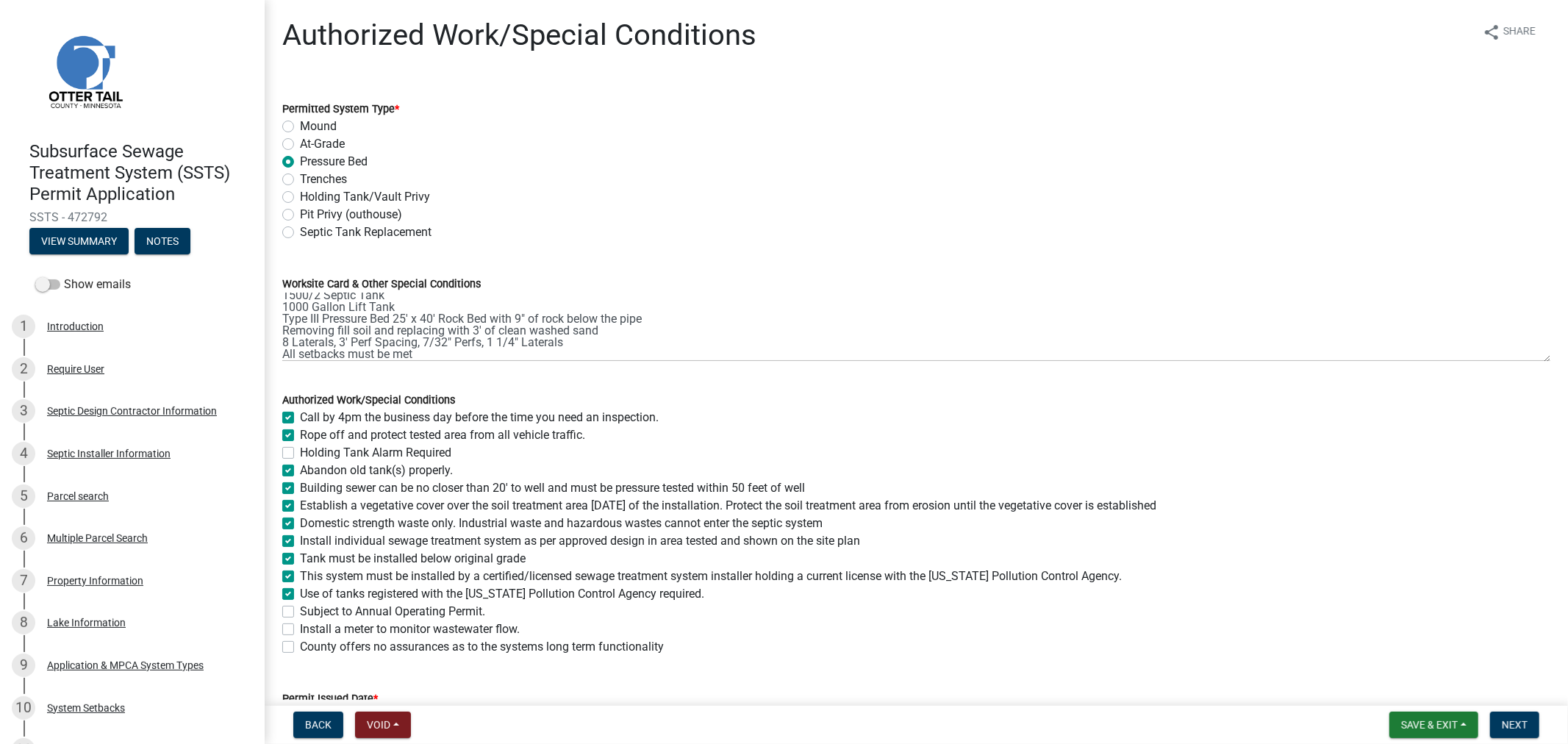
checkbox input "true"
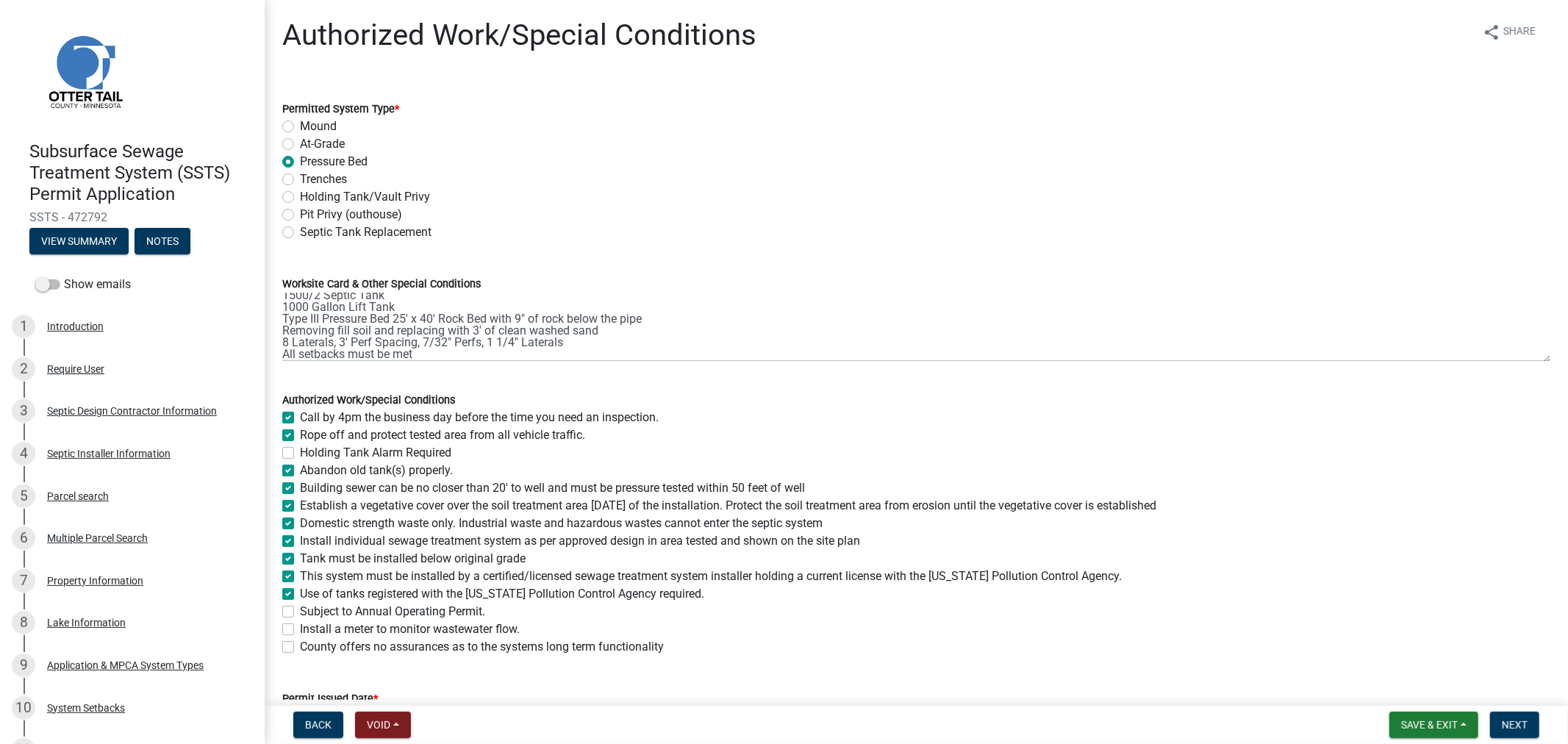
checkbox input "true"
checkbox input "false"
click at [299, 645] on label "County offers no assurances as to the systems long term functionality" at bounding box center [481, 647] width 364 height 18
click at [299, 645] on input "County offers no assurances as to the systems long term functionality" at bounding box center [304, 643] width 10 height 10
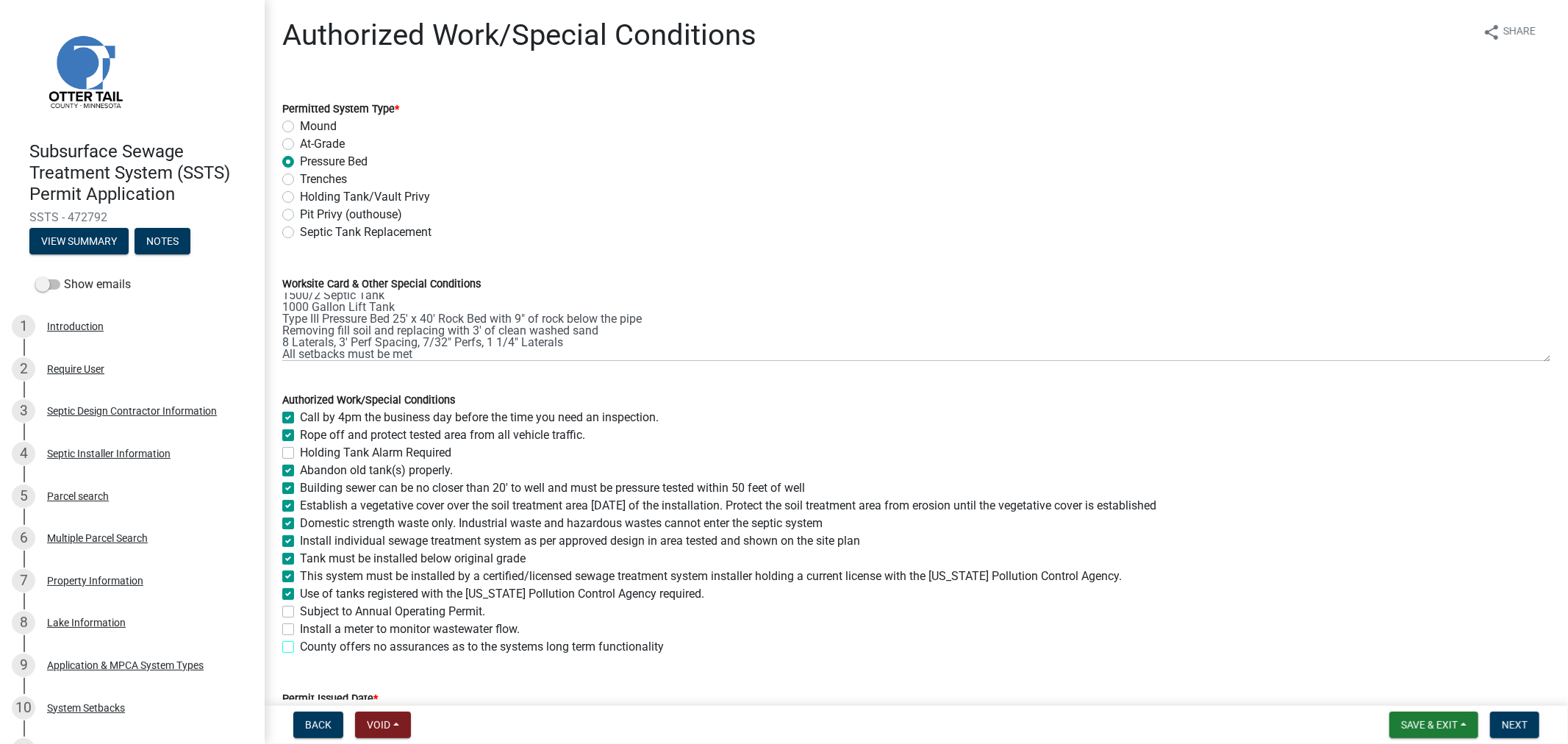
checkbox input "true"
checkbox input "false"
checkbox input "true"
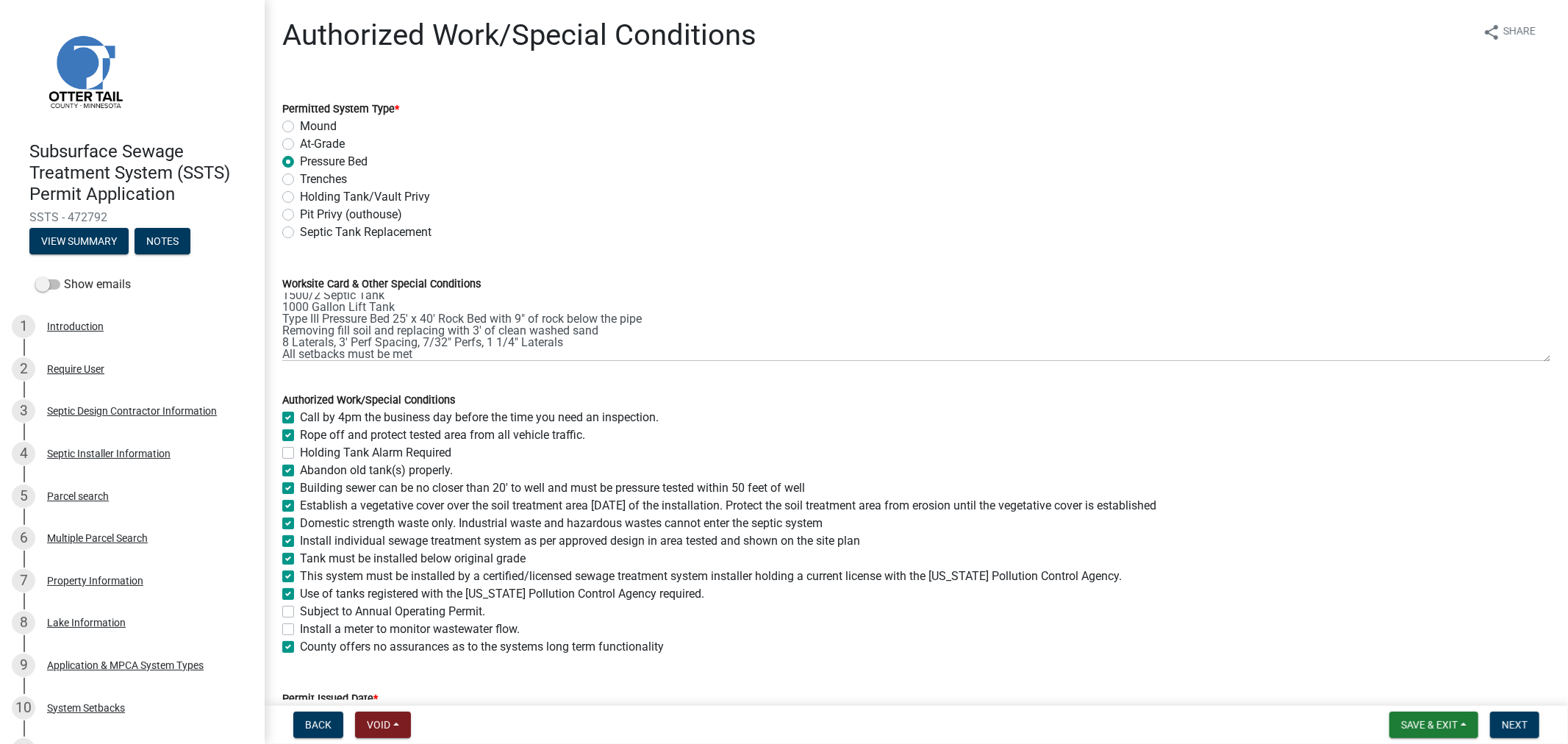
checkbox input "true"
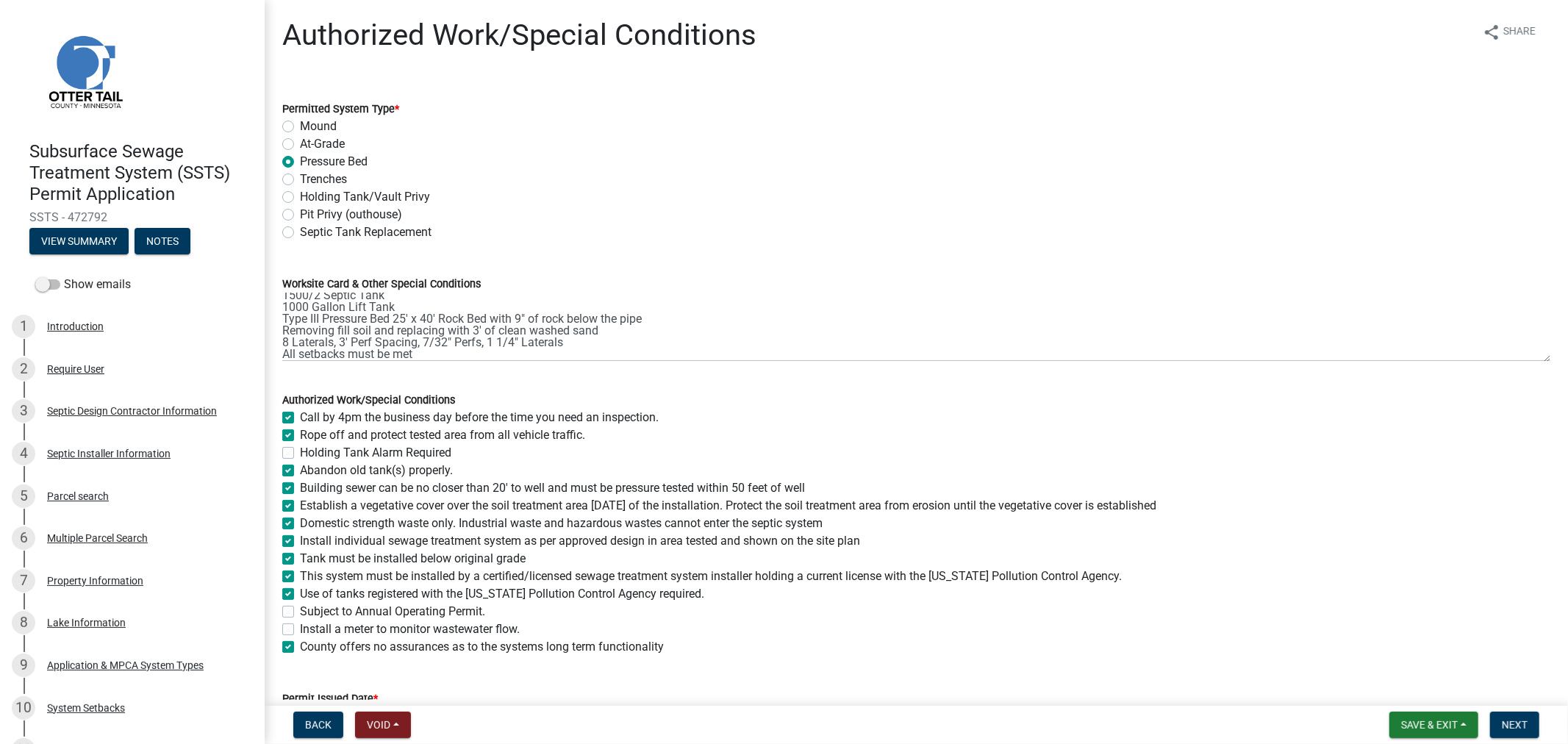
checkbox input "true"
checkbox input "false"
checkbox input "true"
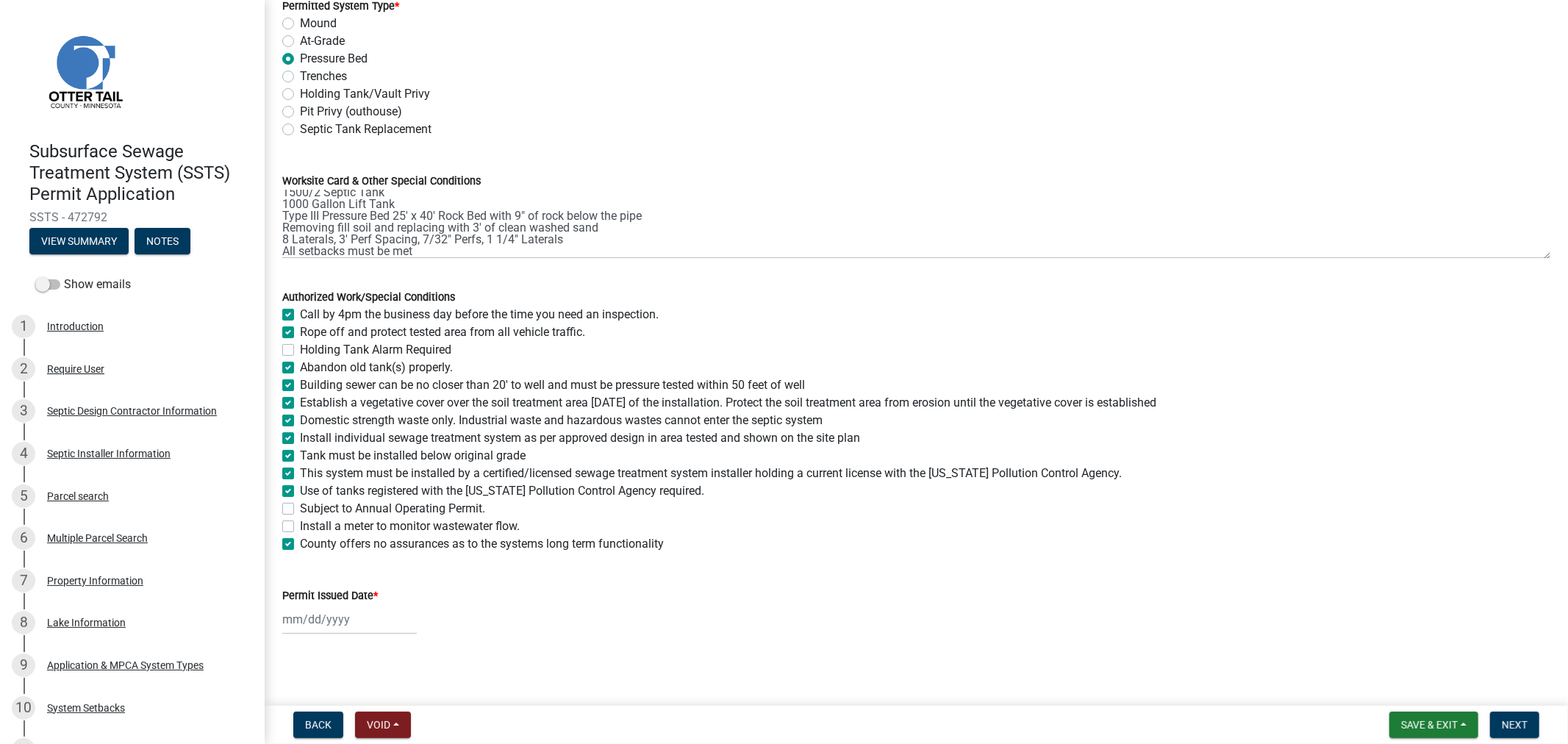
scroll to position [107, 0]
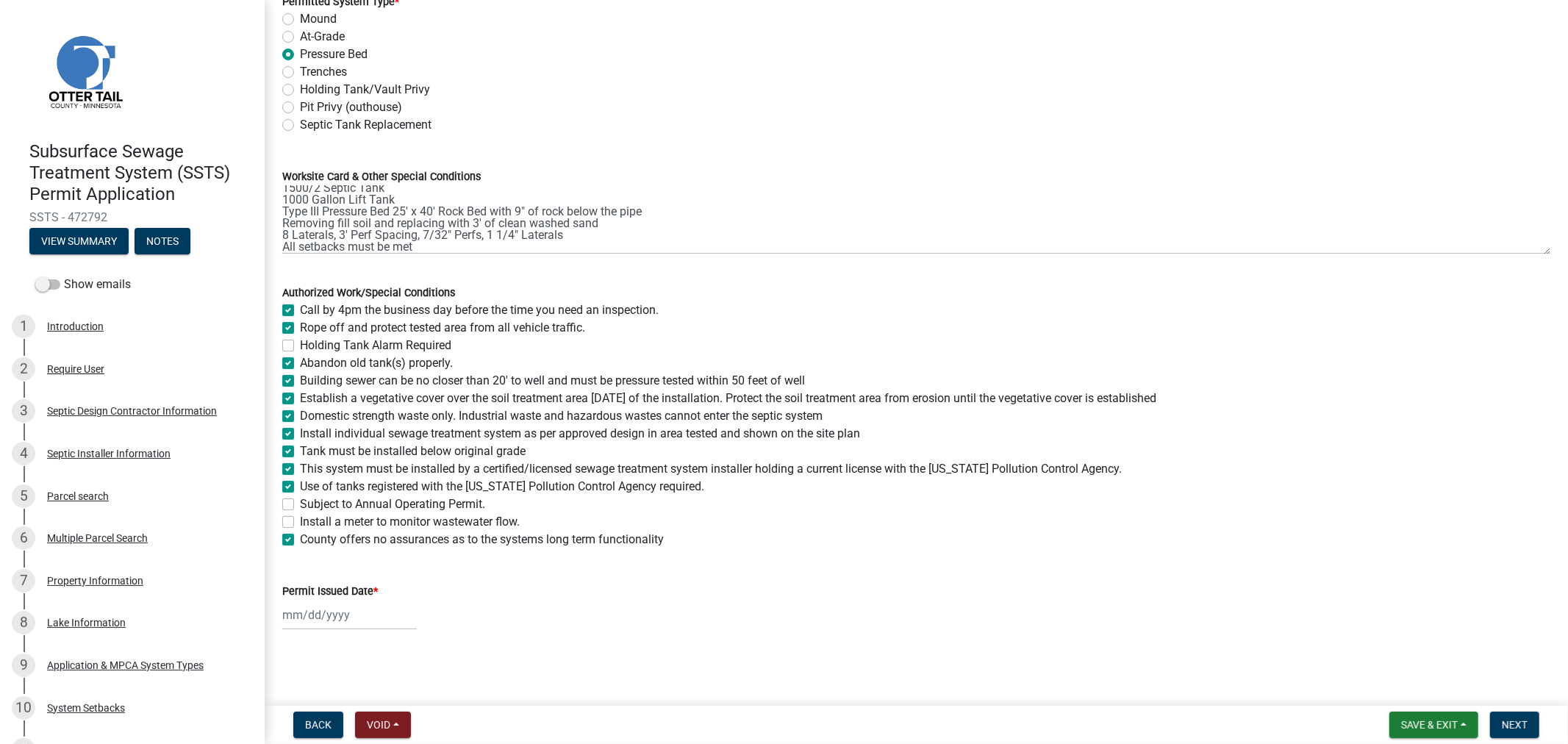
click at [340, 614] on div at bounding box center [349, 615] width 134 height 30
select select "9"
select select "2025"
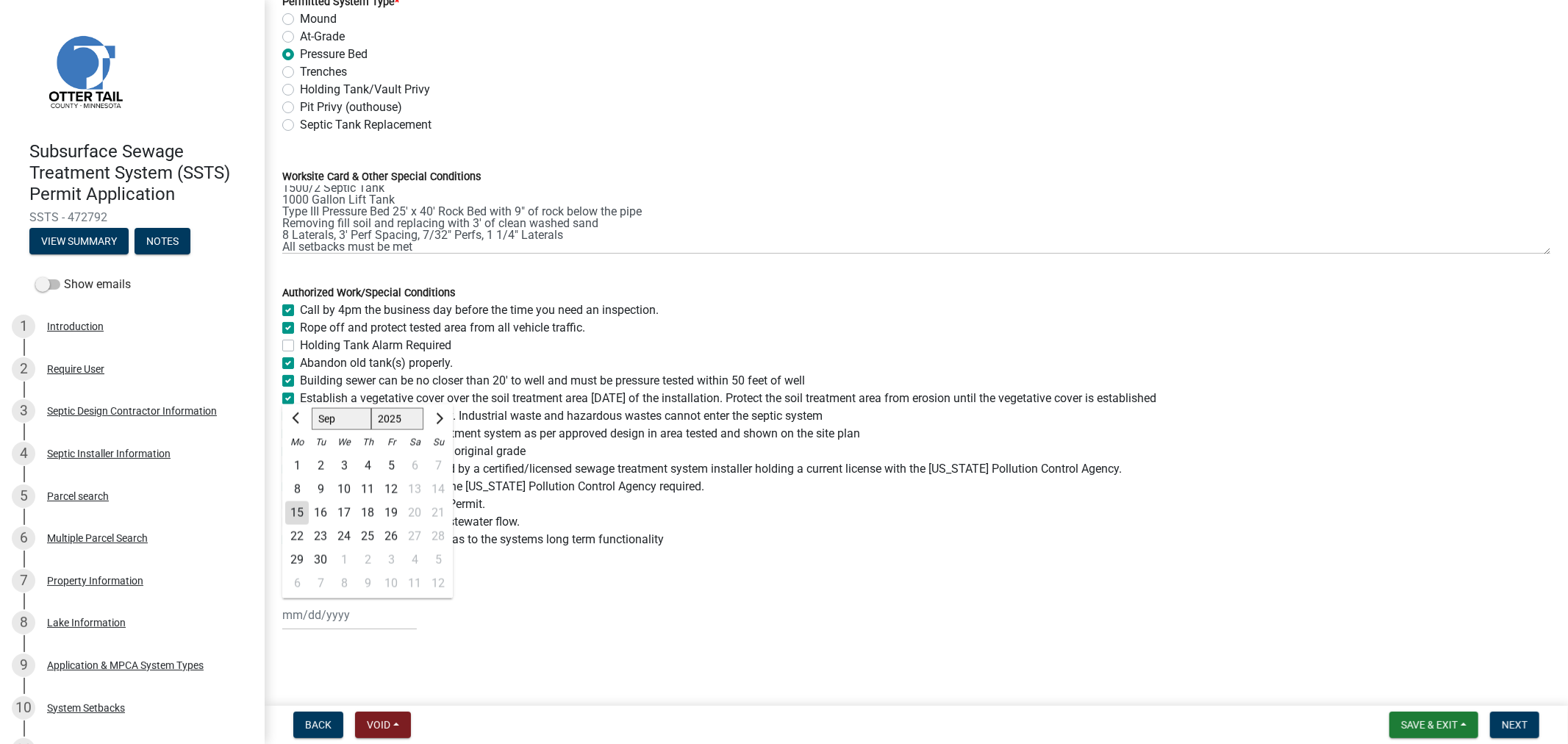
click at [299, 512] on div "15" at bounding box center [296, 514] width 23 height 23
type input "09/15/2025"
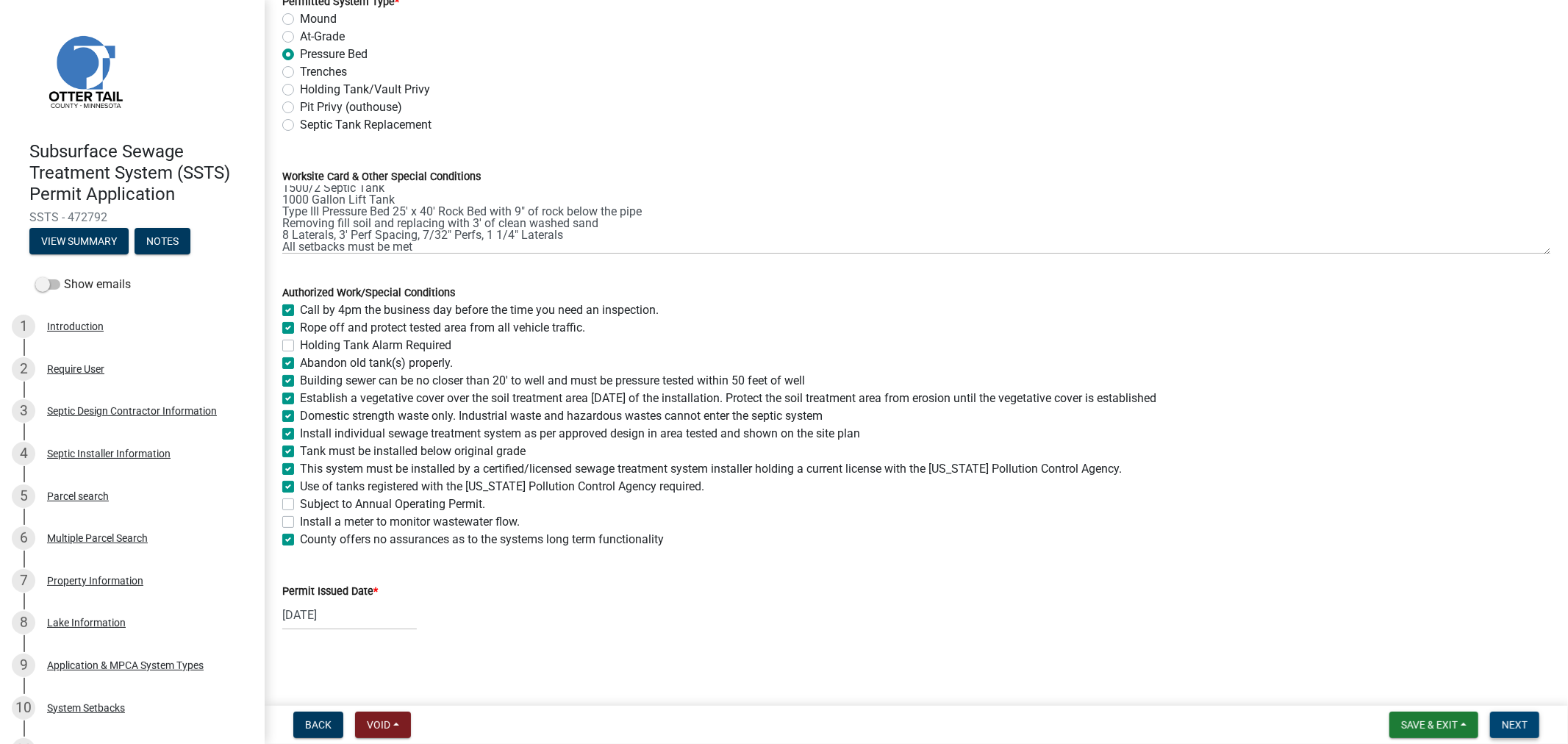
click at [1525, 719] on span "Next" at bounding box center [1514, 725] width 25 height 12
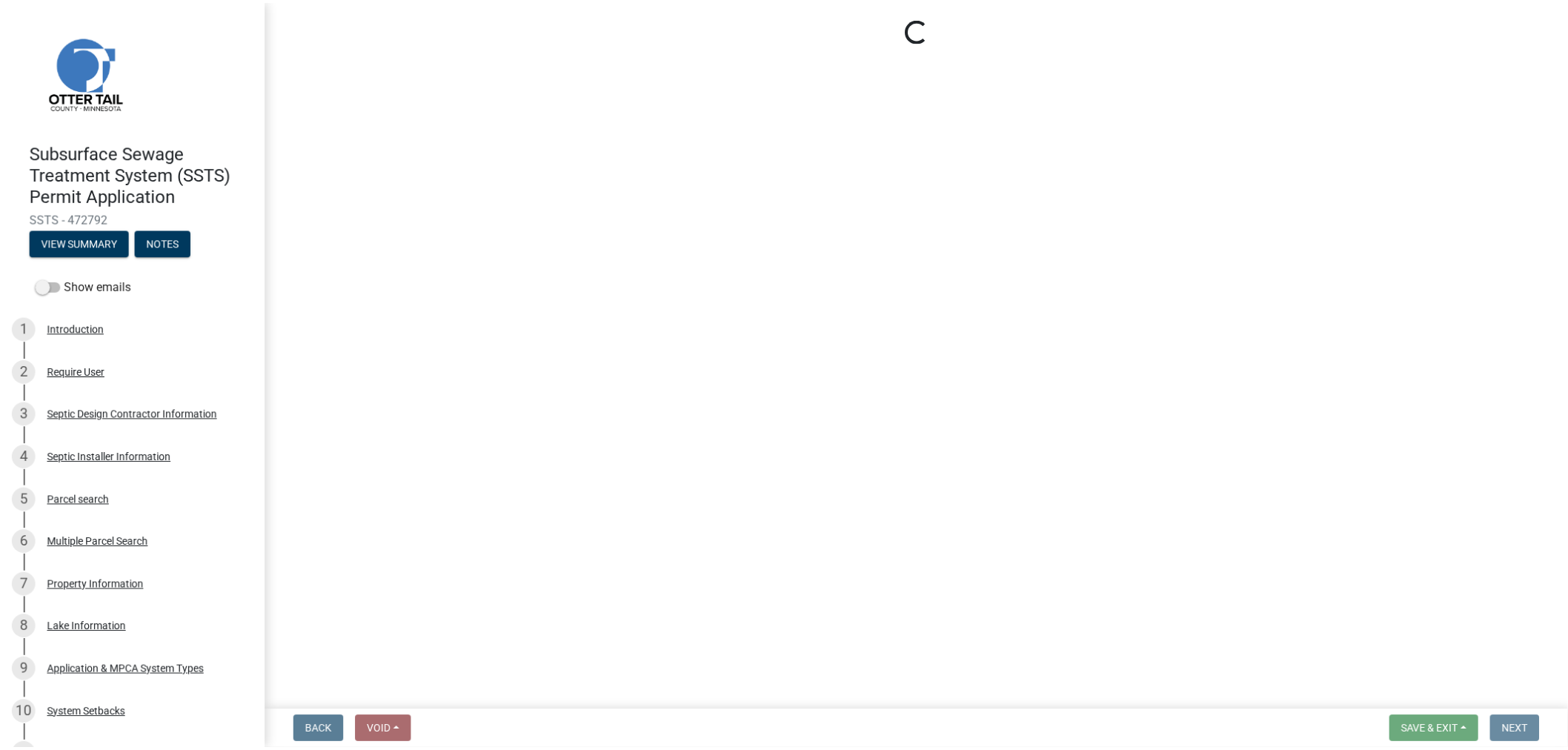
scroll to position [0, 0]
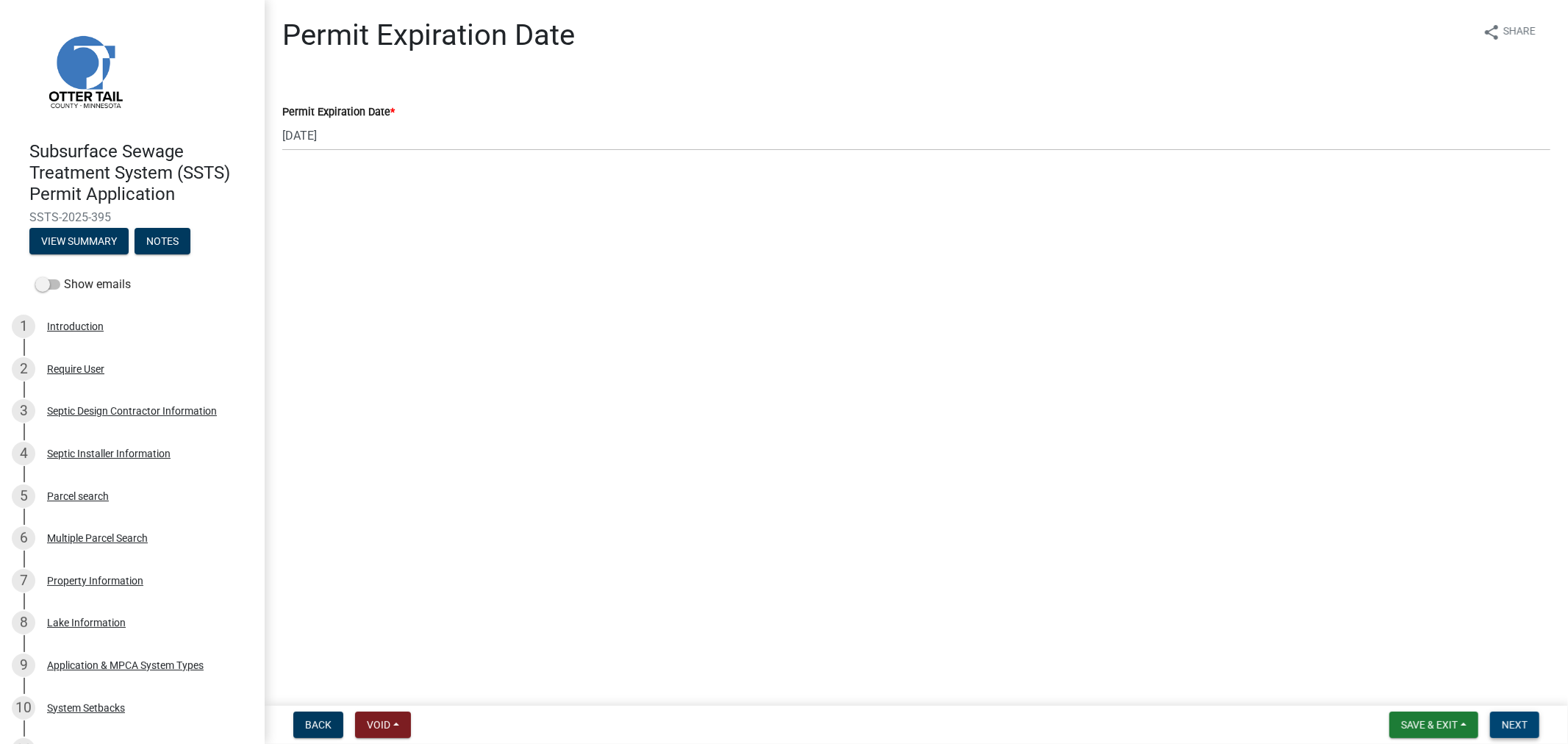
click at [1516, 726] on span "Next" at bounding box center [1514, 725] width 25 height 12
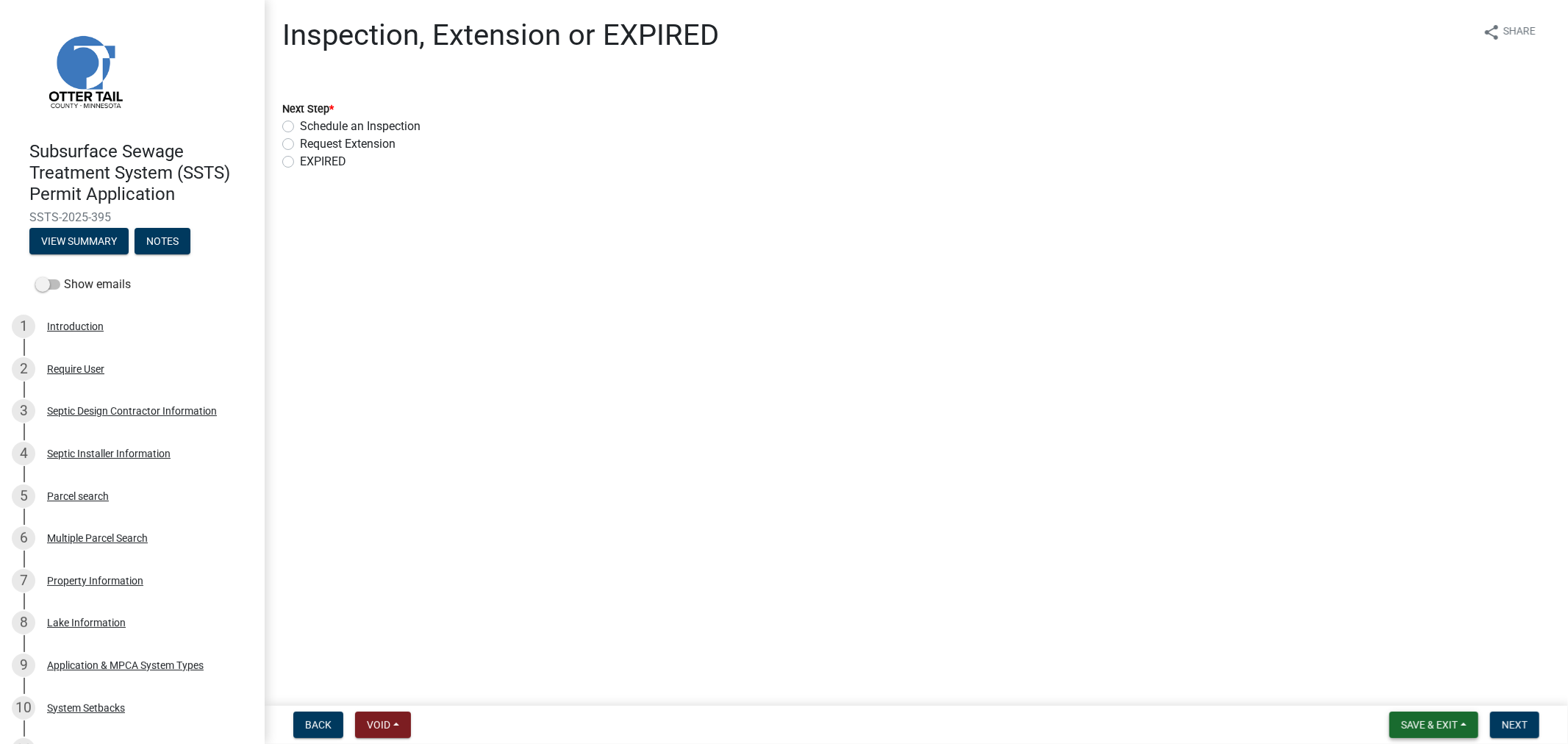
click at [1438, 730] on button "Save & Exit" at bounding box center [1433, 725] width 88 height 26
click at [1413, 692] on button "Save & Exit" at bounding box center [1418, 687] width 118 height 35
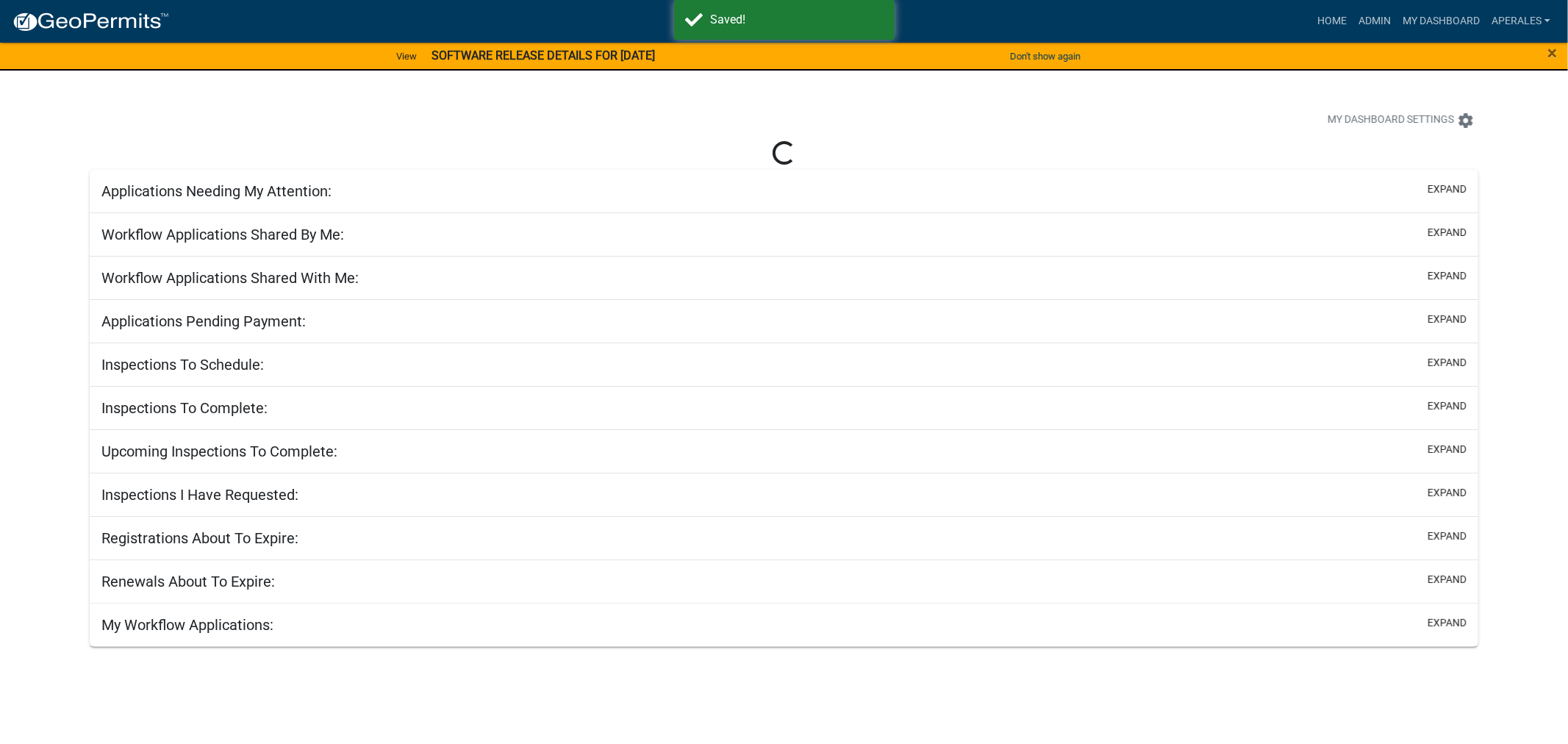
select select "3: 100"
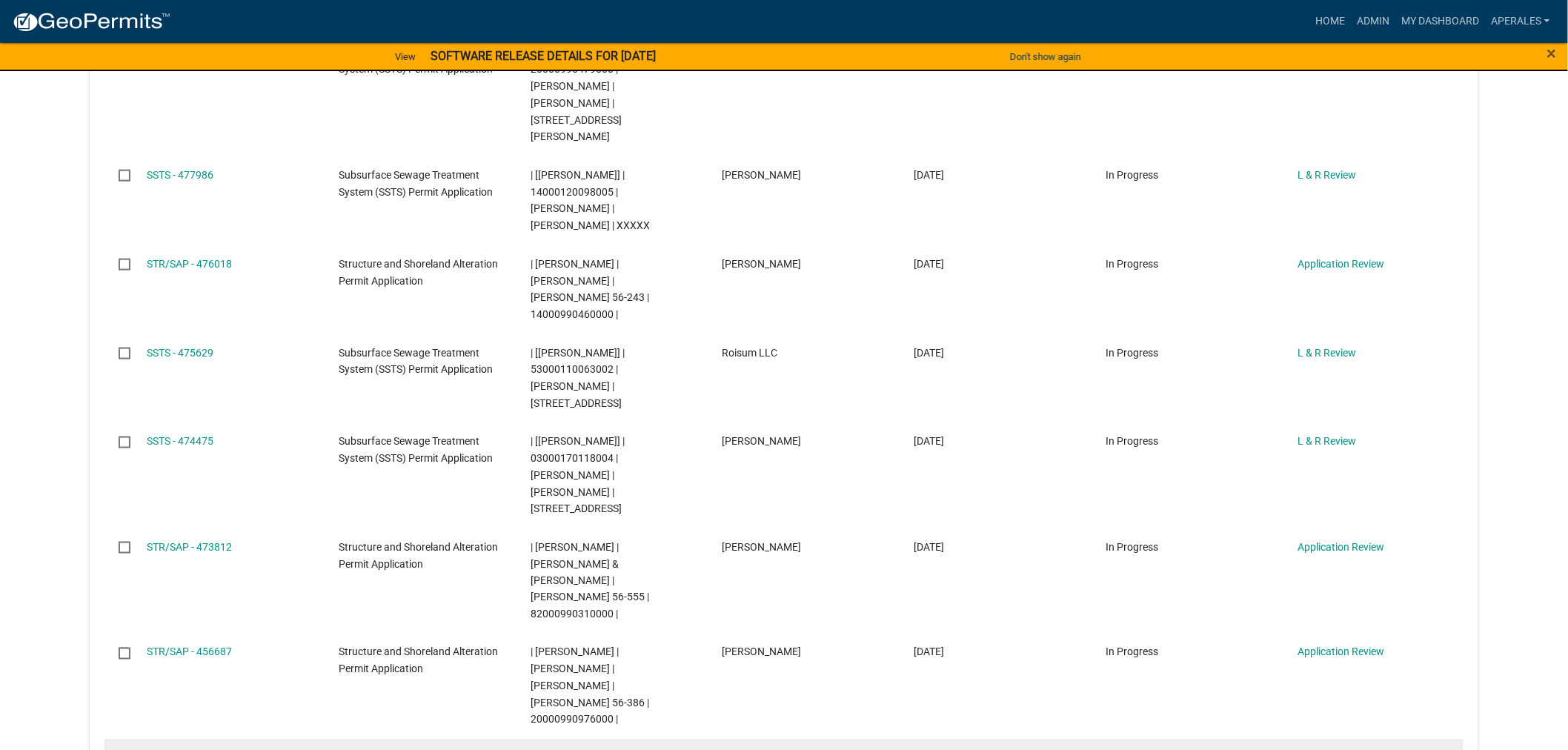
scroll to position [658, 0]
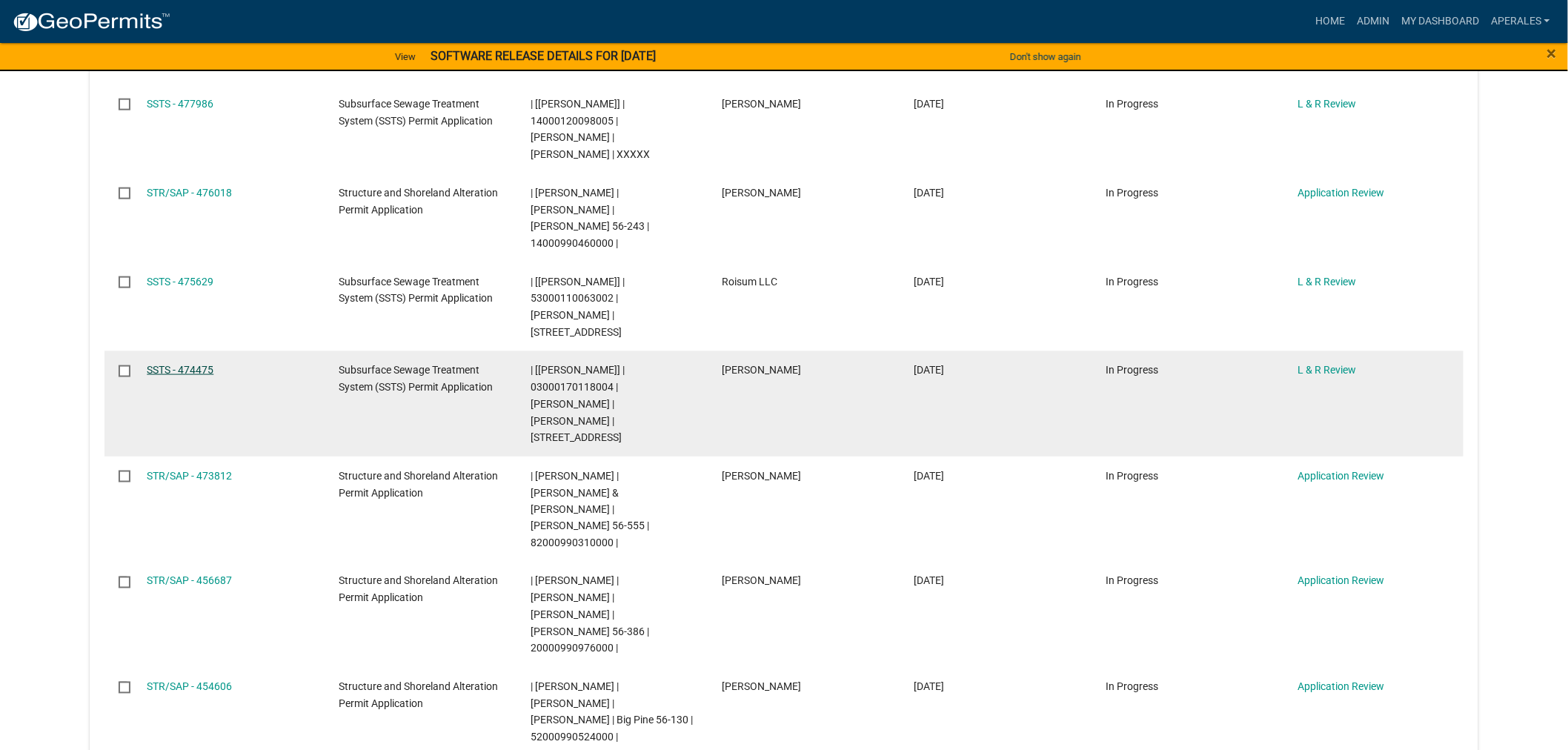
click at [188, 364] on link "SSTS - 474475" at bounding box center [180, 370] width 67 height 12
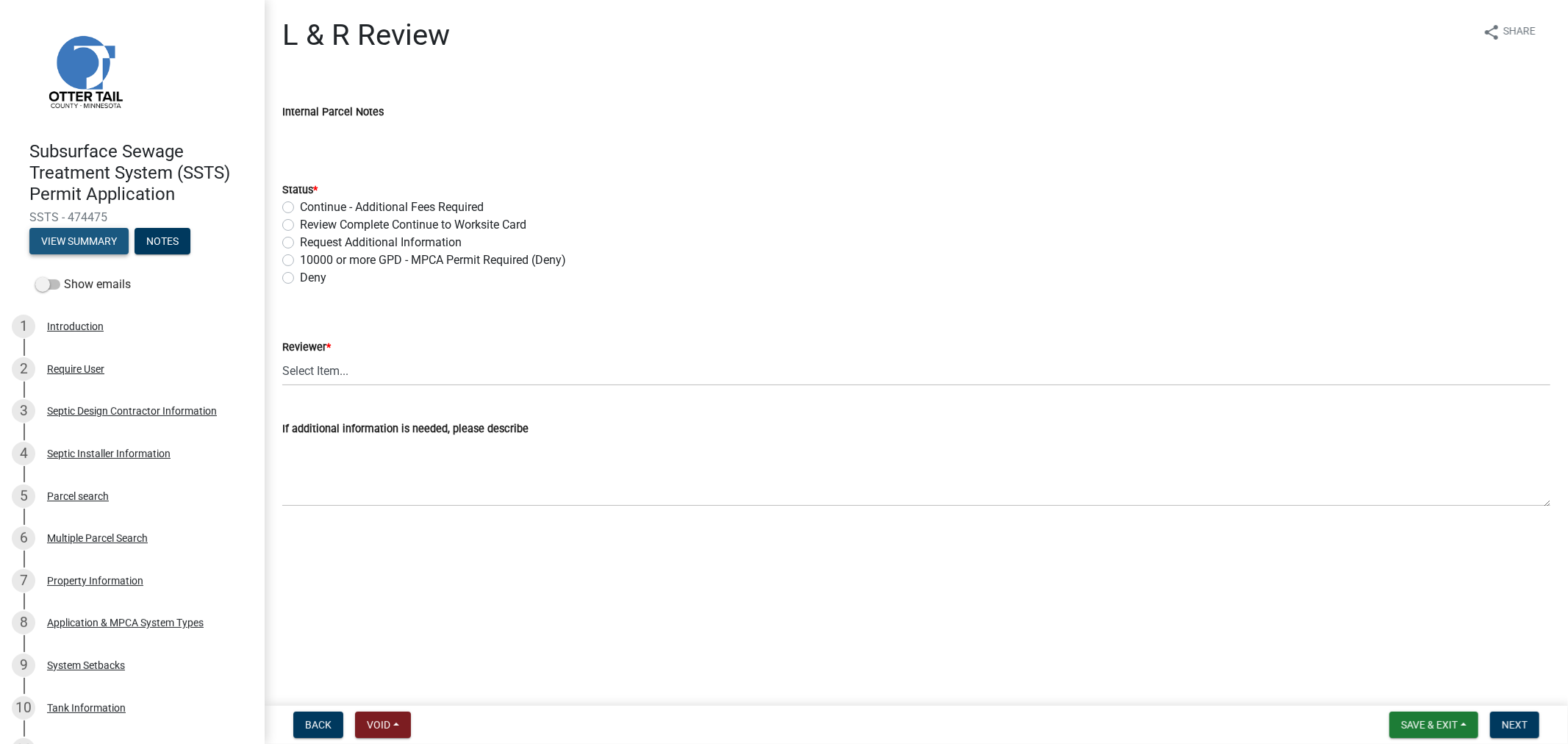
click at [74, 245] on button "View Summary" at bounding box center [79, 240] width 99 height 26
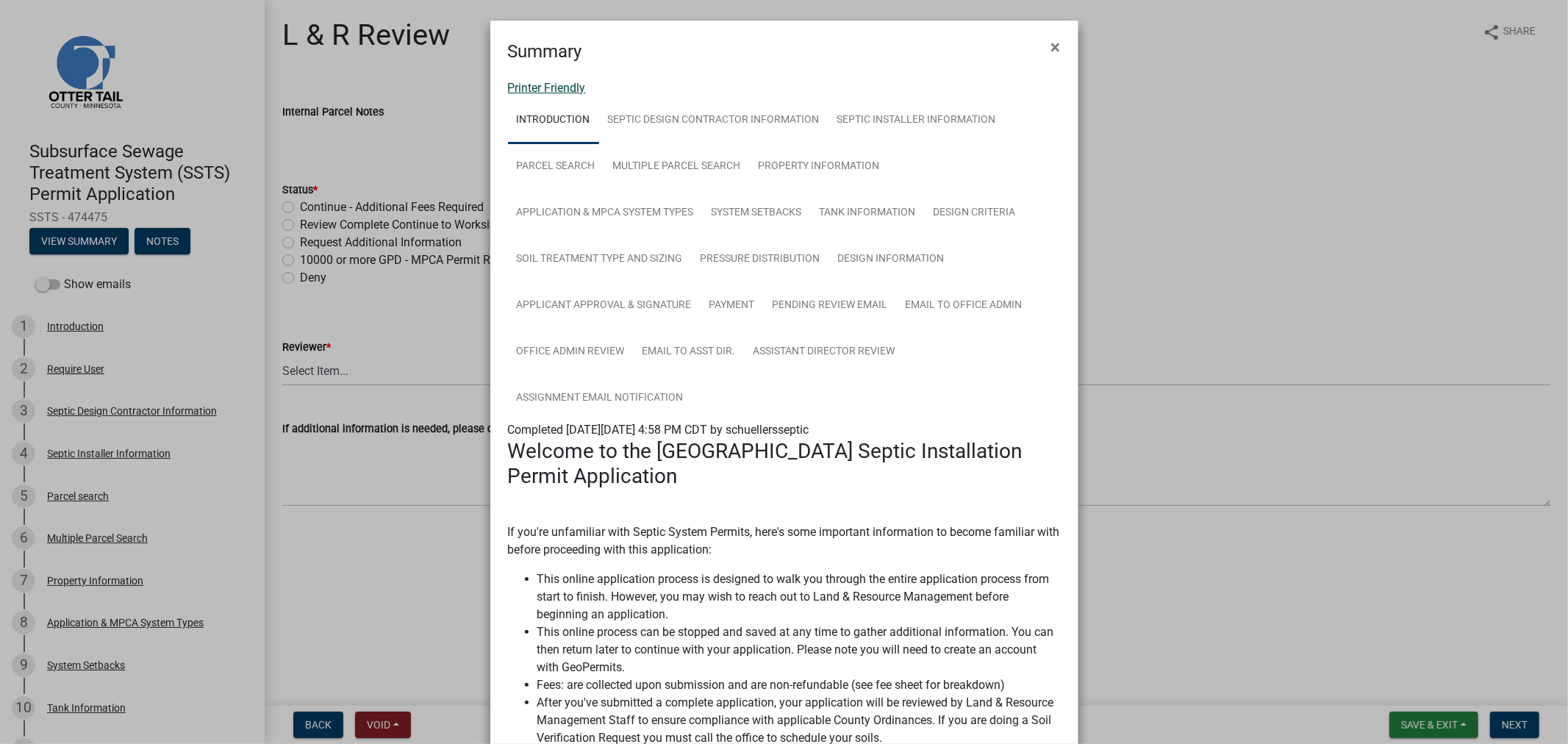
click at [525, 85] on link "Printer Friendly" at bounding box center [546, 88] width 78 height 14
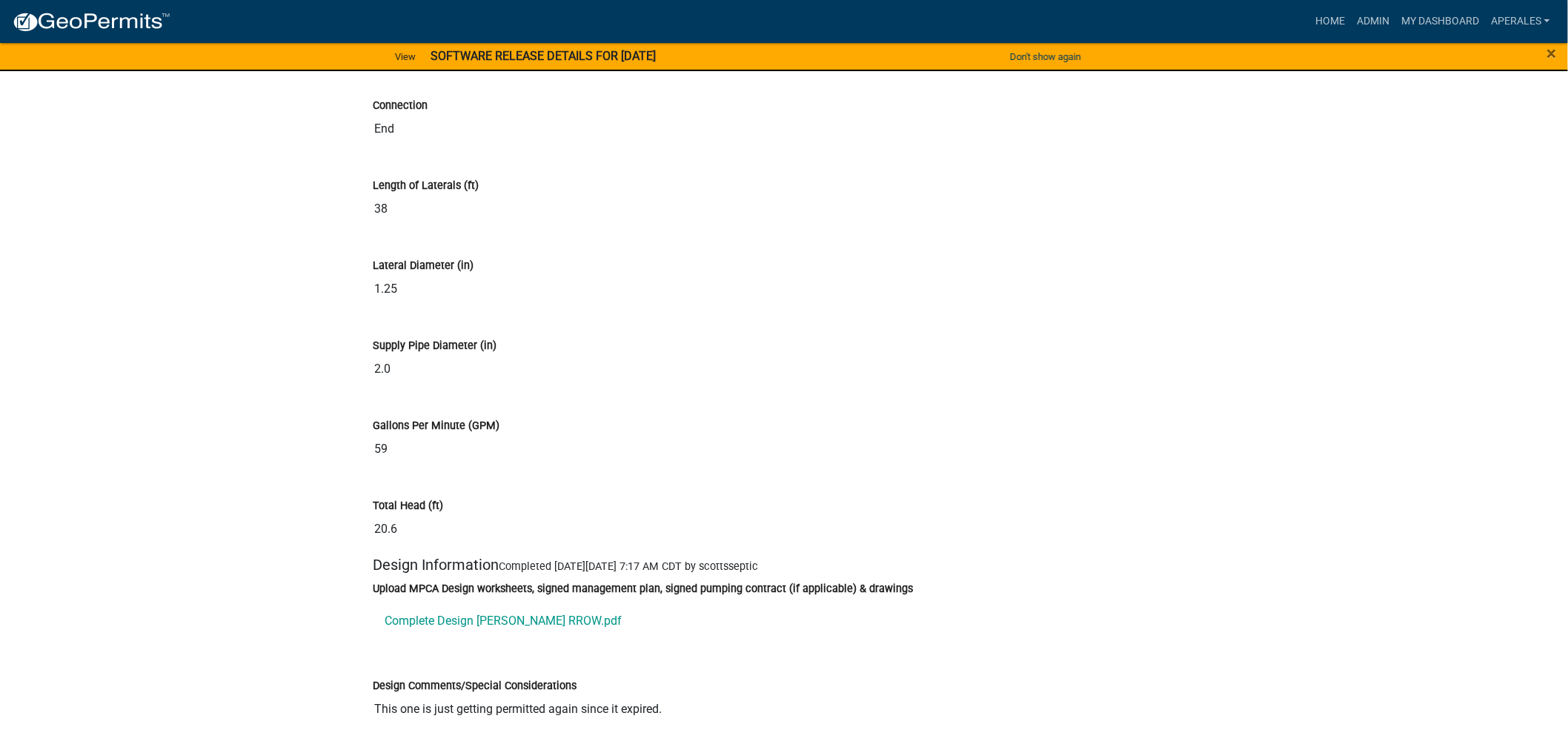
scroll to position [7741, 0]
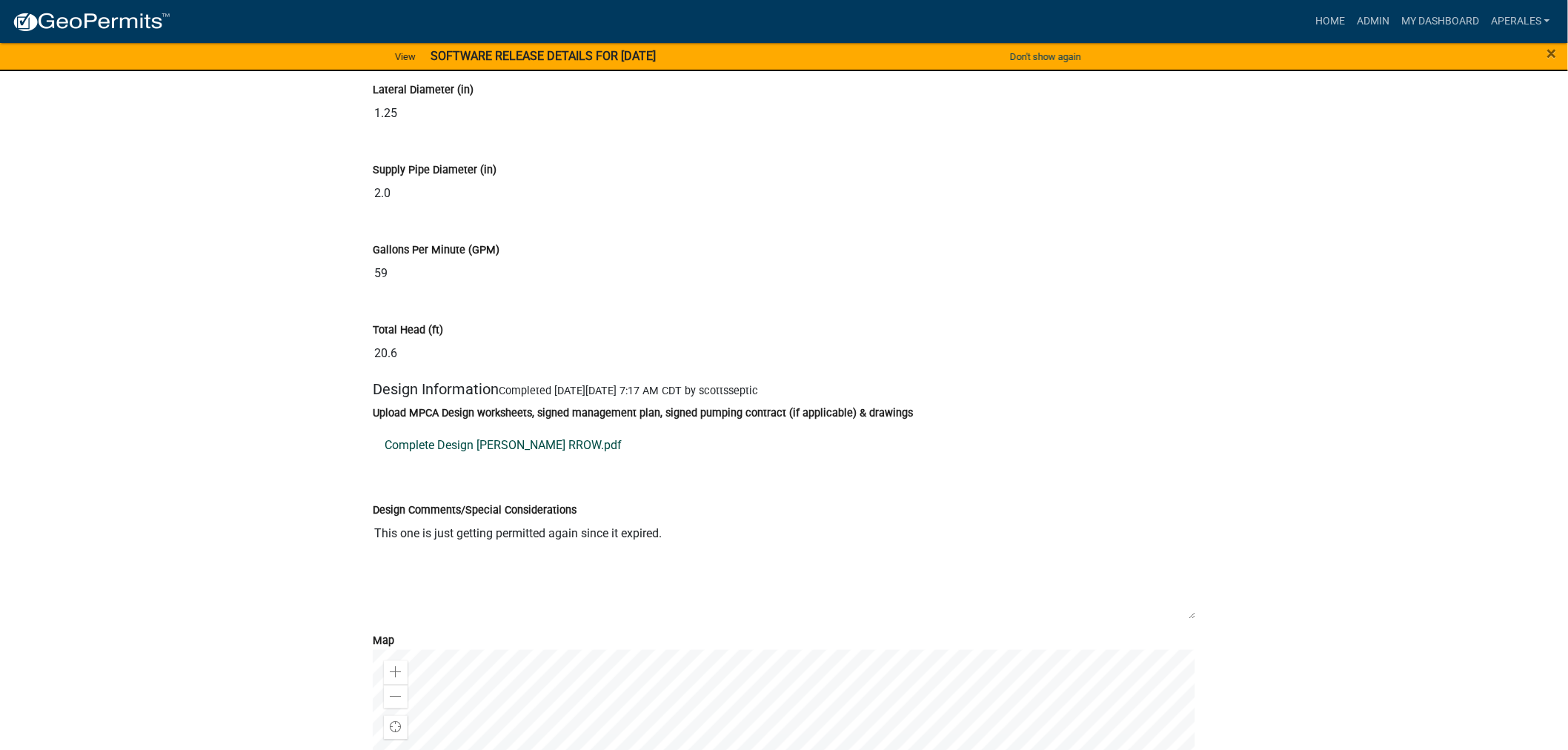
click at [393, 463] on link "Complete Design Volk RROW.pdf" at bounding box center [783, 445] width 822 height 35
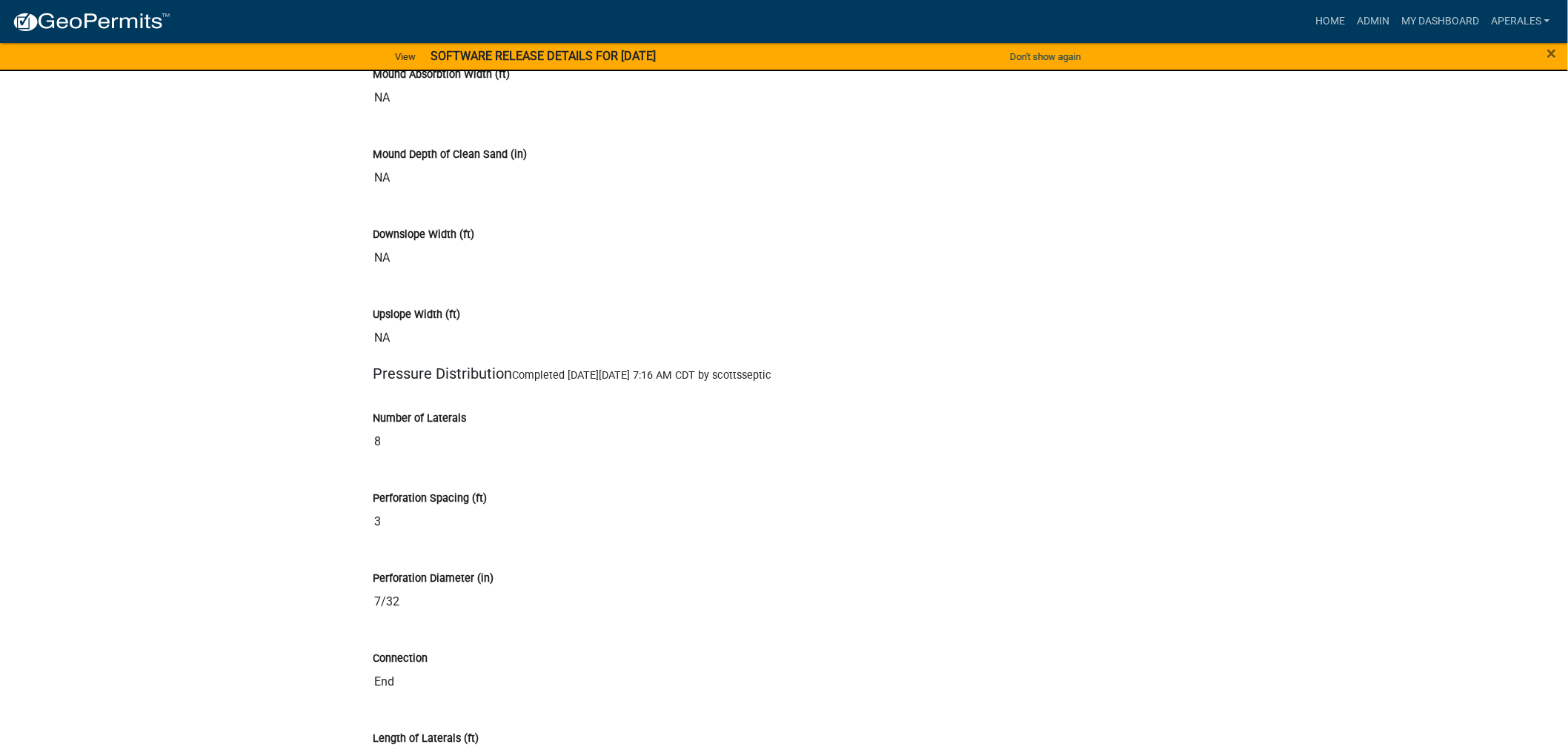
scroll to position [7081, 0]
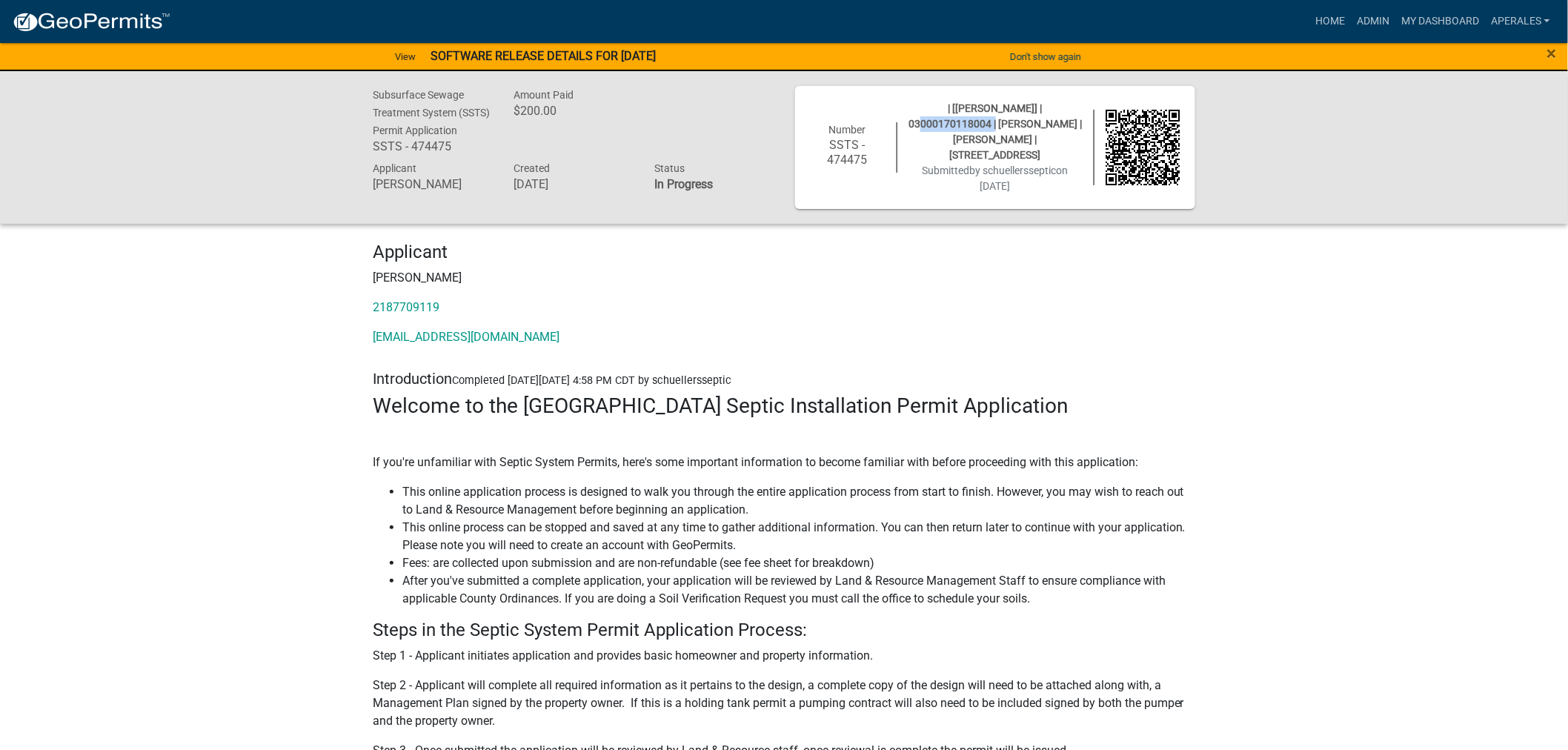
drag, startPoint x: 1086, startPoint y: 105, endPoint x: 1001, endPoint y: 105, distance: 85.0
click at [1001, 105] on div "| [Andrea Perales] | 03000170118004 | JANINE M JOHNSON | DALE G WALLACE | 24385…" at bounding box center [995, 147] width 196 height 93
copy span "03000170118004"
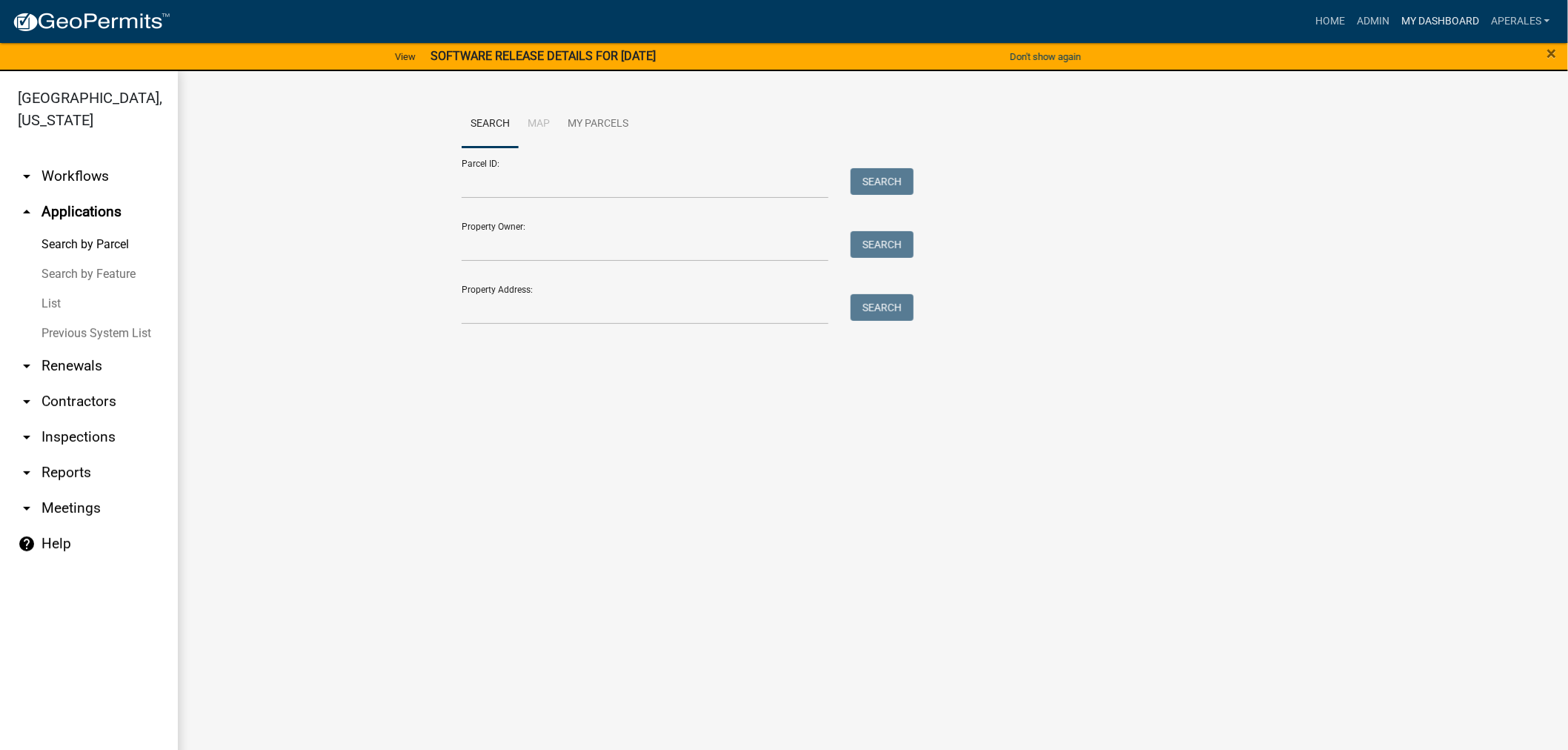
click at [1411, 12] on link "My Dashboard" at bounding box center [1440, 22] width 89 height 28
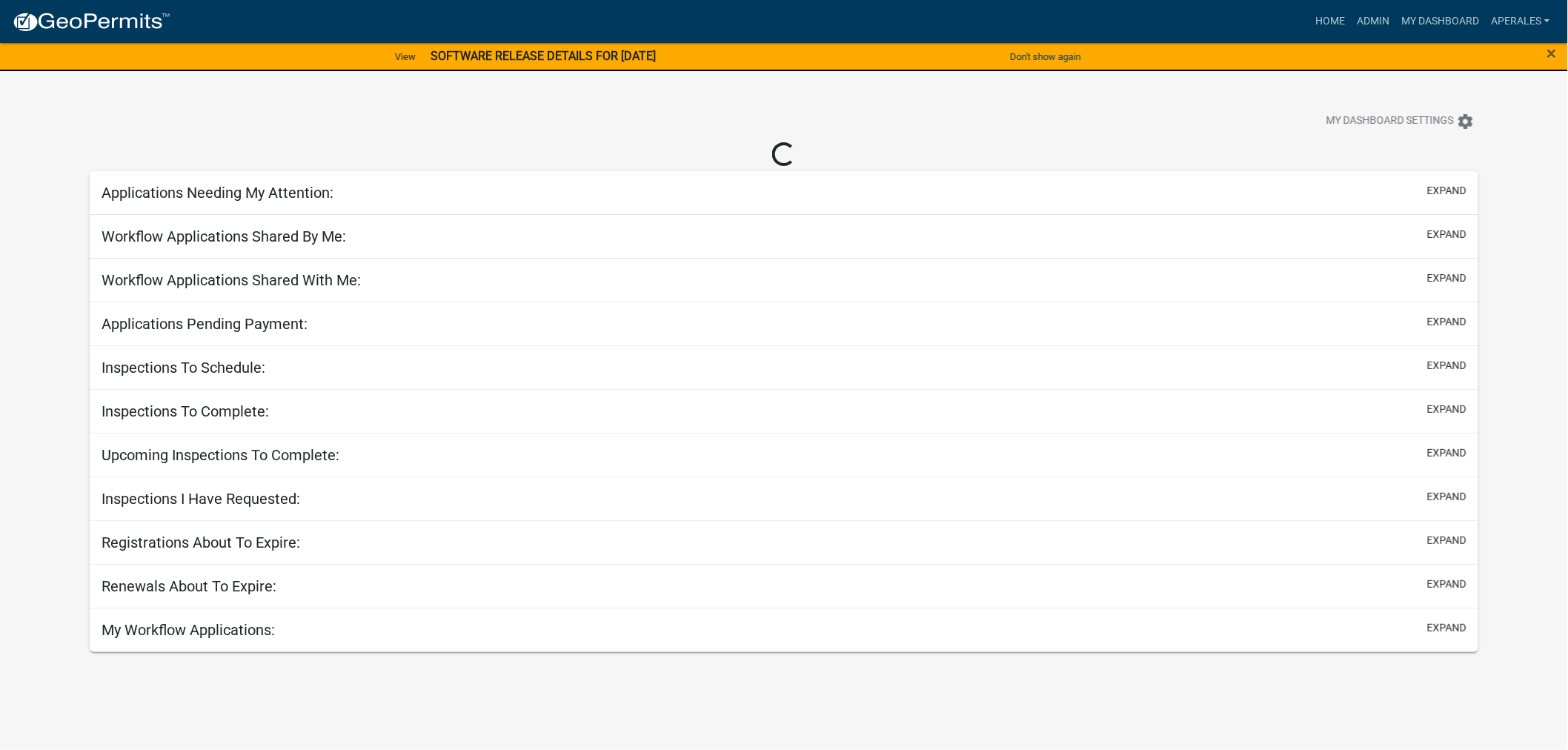
select select "3: 100"
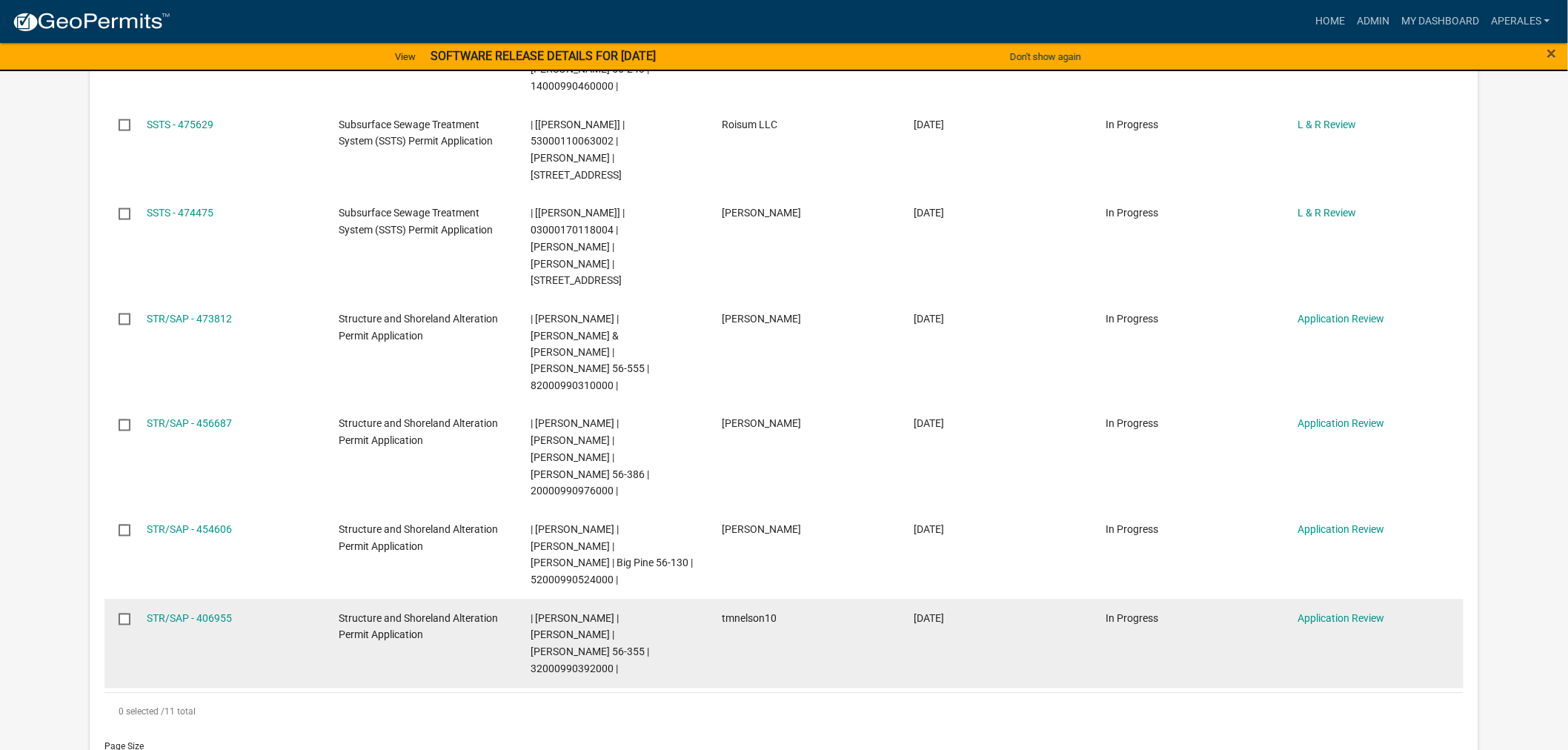
scroll to position [824, 0]
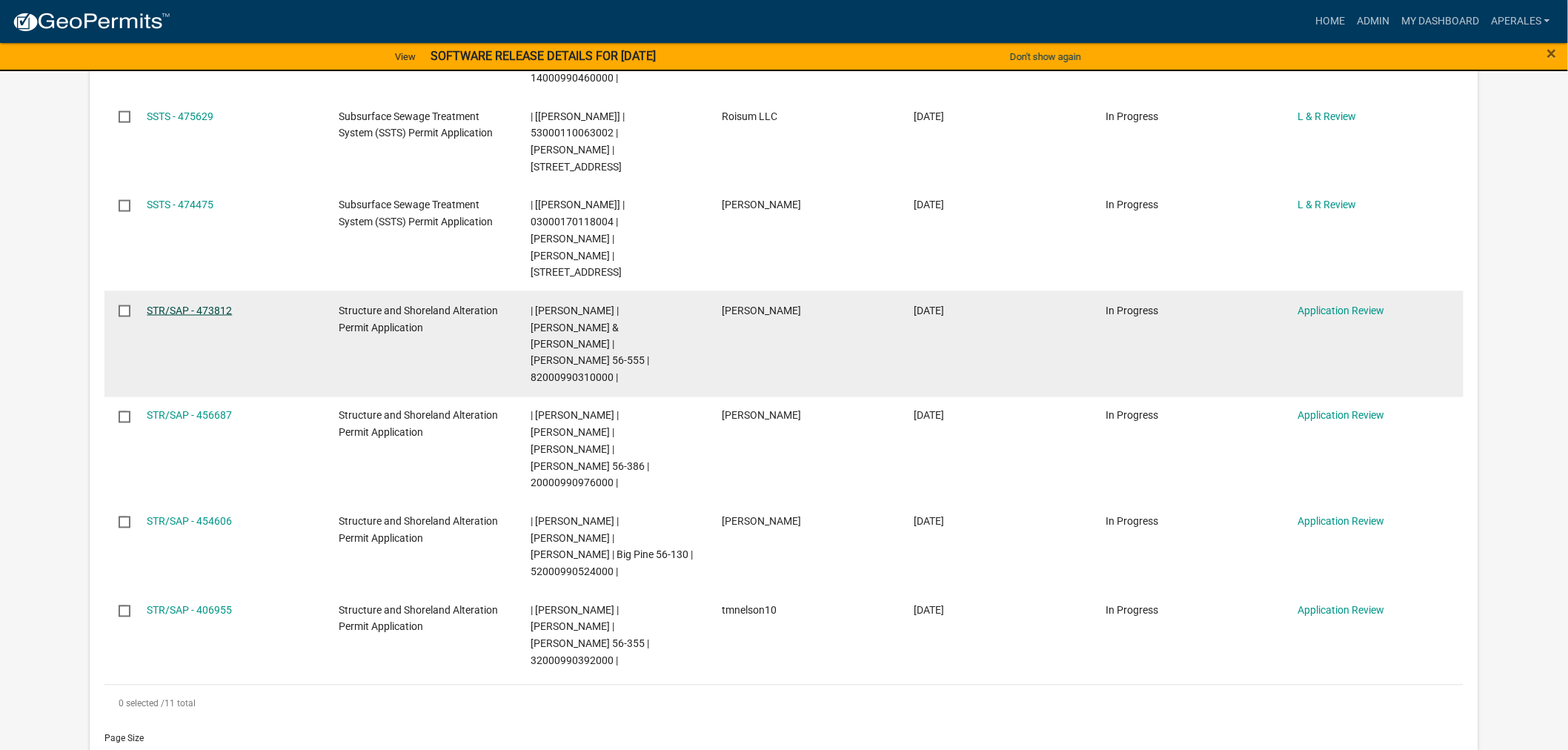
click at [166, 305] on link "STR/SAP - 473812" at bounding box center [189, 311] width 85 height 12
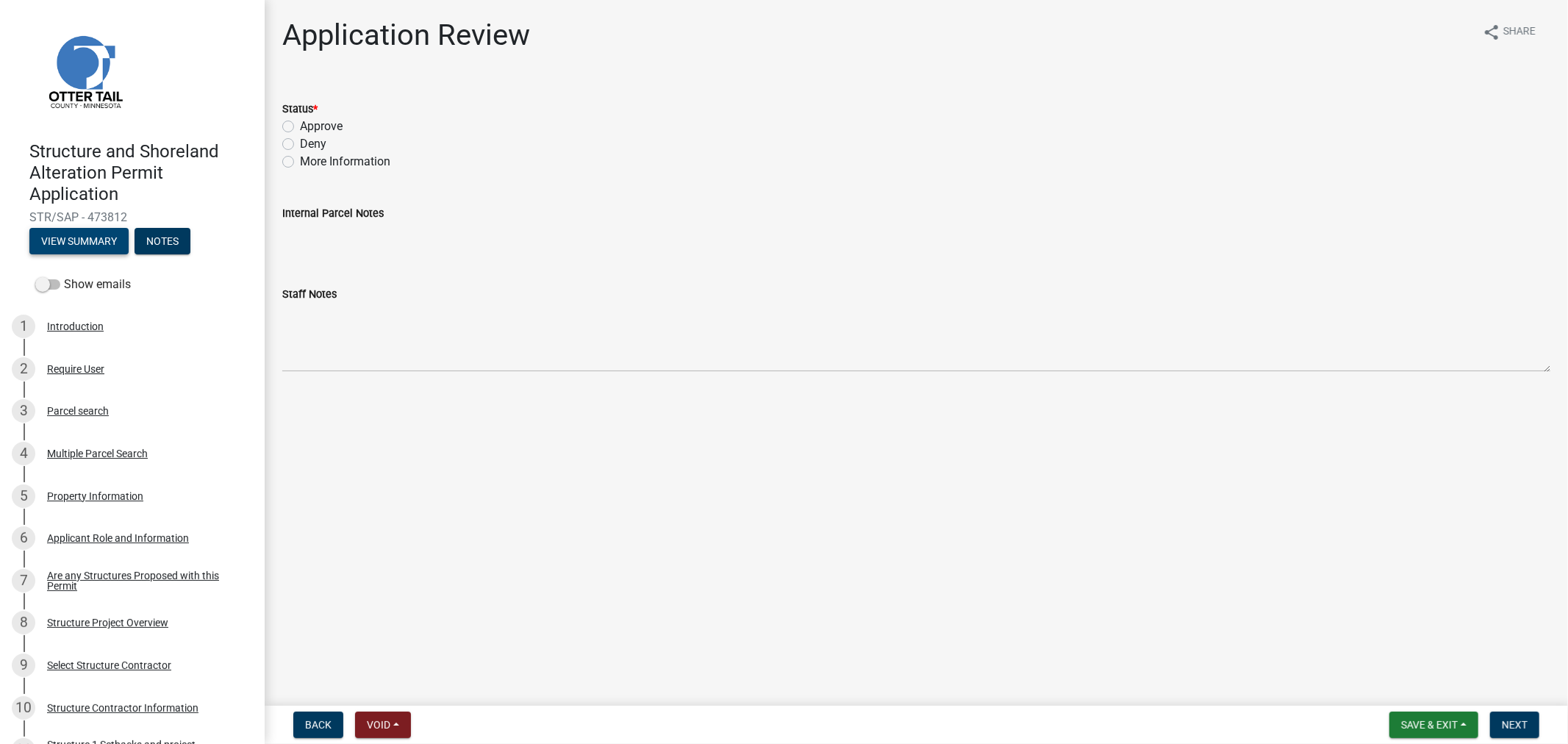
click at [61, 248] on button "View Summary" at bounding box center [79, 240] width 99 height 26
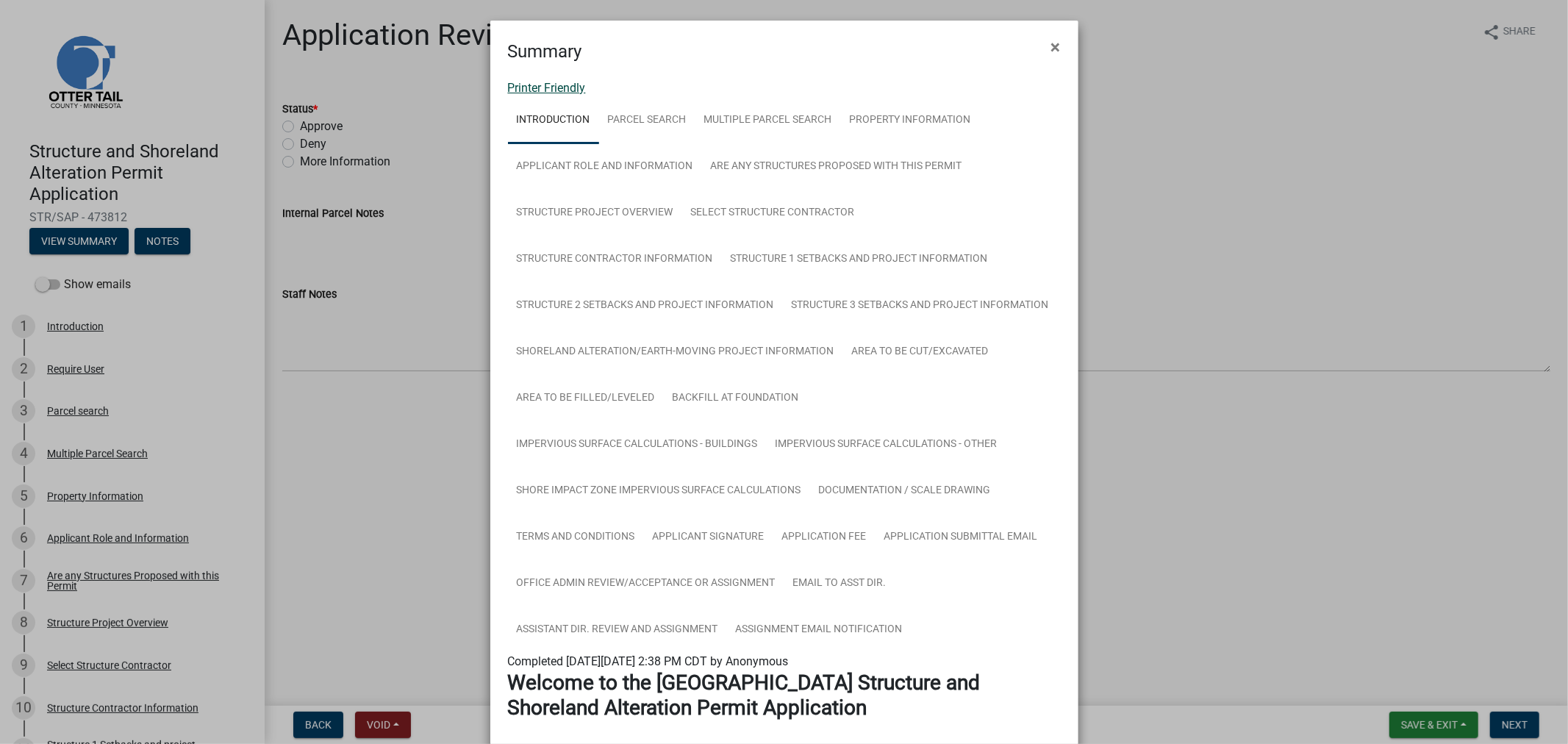
click at [547, 89] on link "Printer Friendly" at bounding box center [546, 88] width 78 height 14
click at [784, 252] on link "Structure 1 Setbacks and project information" at bounding box center [858, 260] width 275 height 47
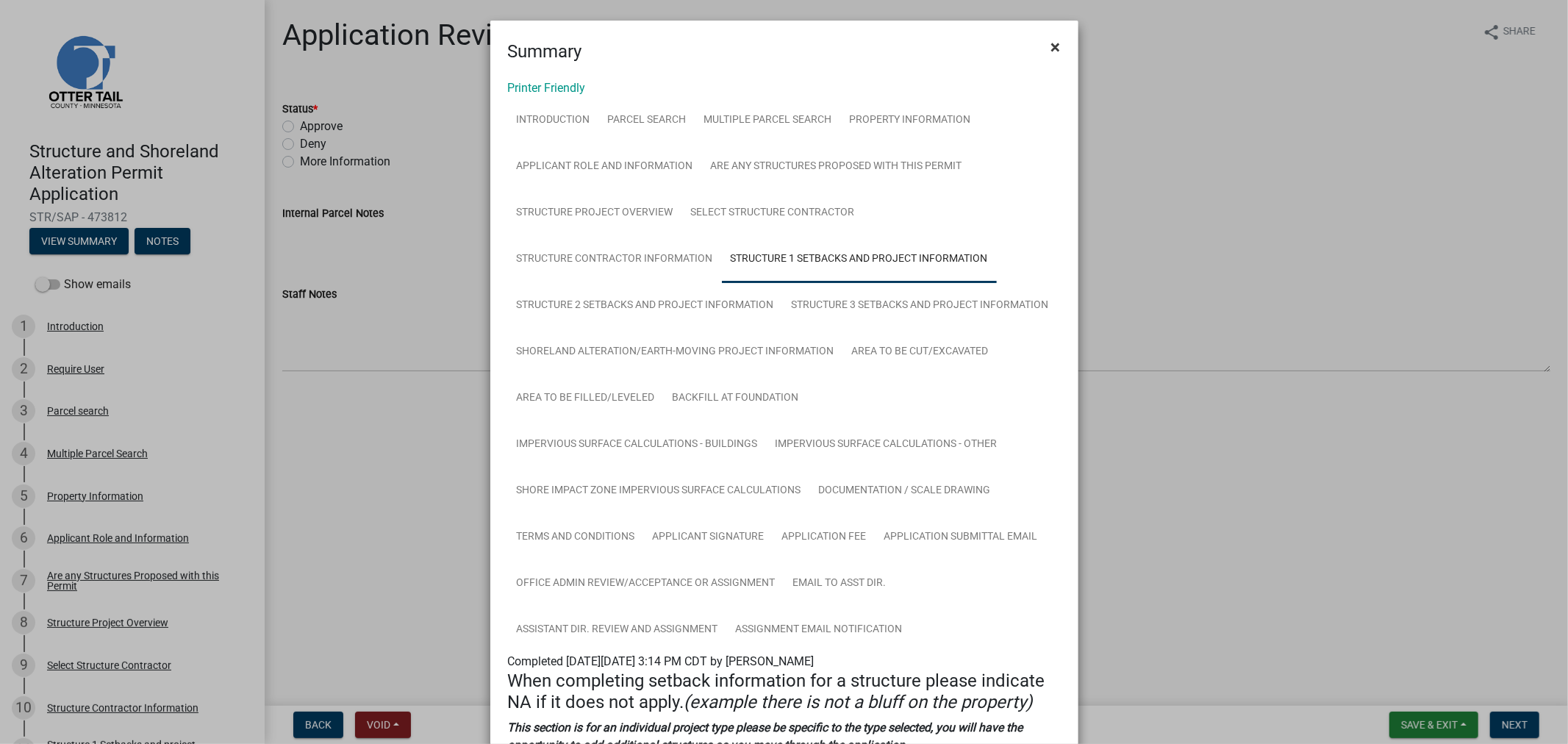
drag, startPoint x: 1059, startPoint y: 44, endPoint x: 1036, endPoint y: 67, distance: 32.5
click at [1059, 47] on button "×" at bounding box center [1056, 47] width 33 height 41
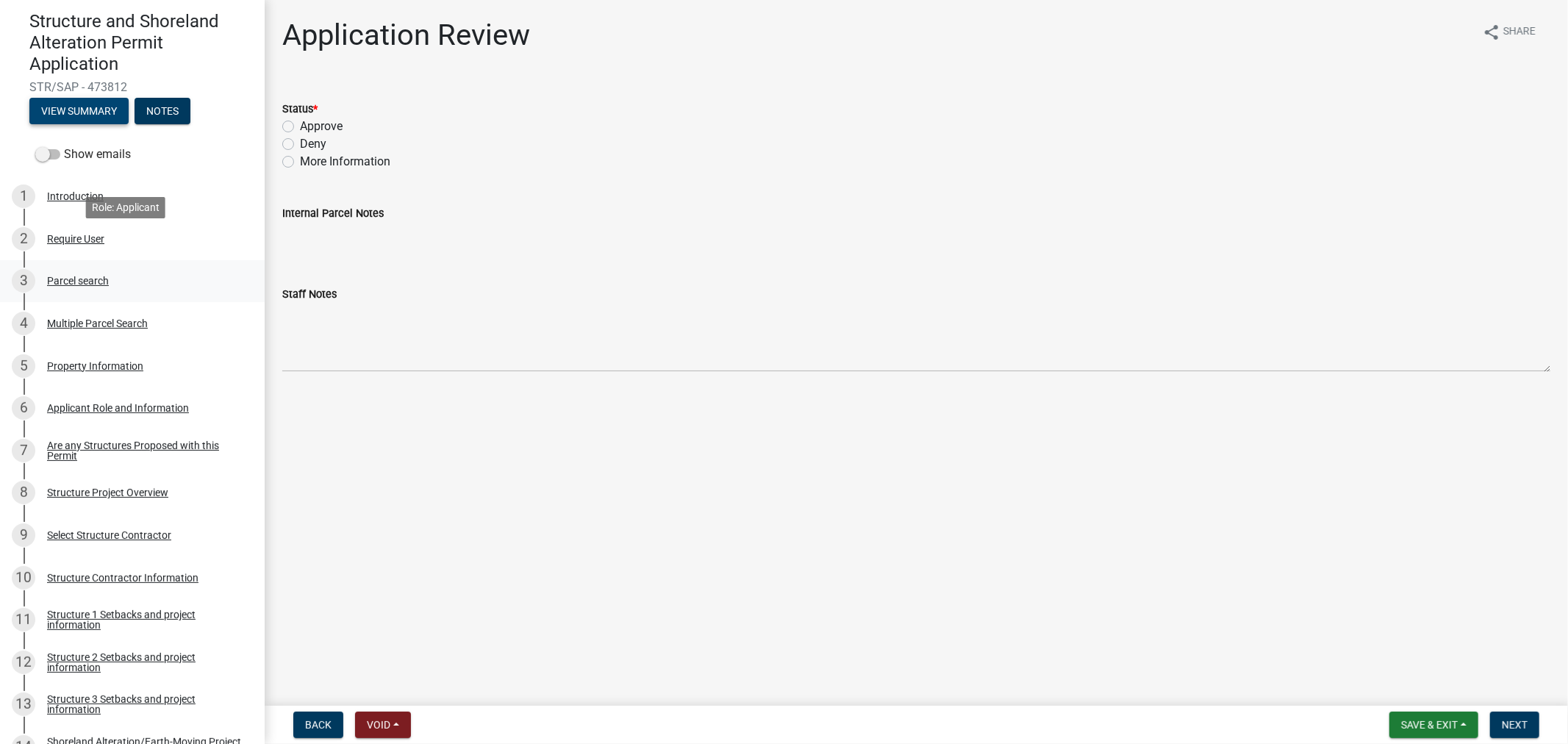
scroll to position [163, 0]
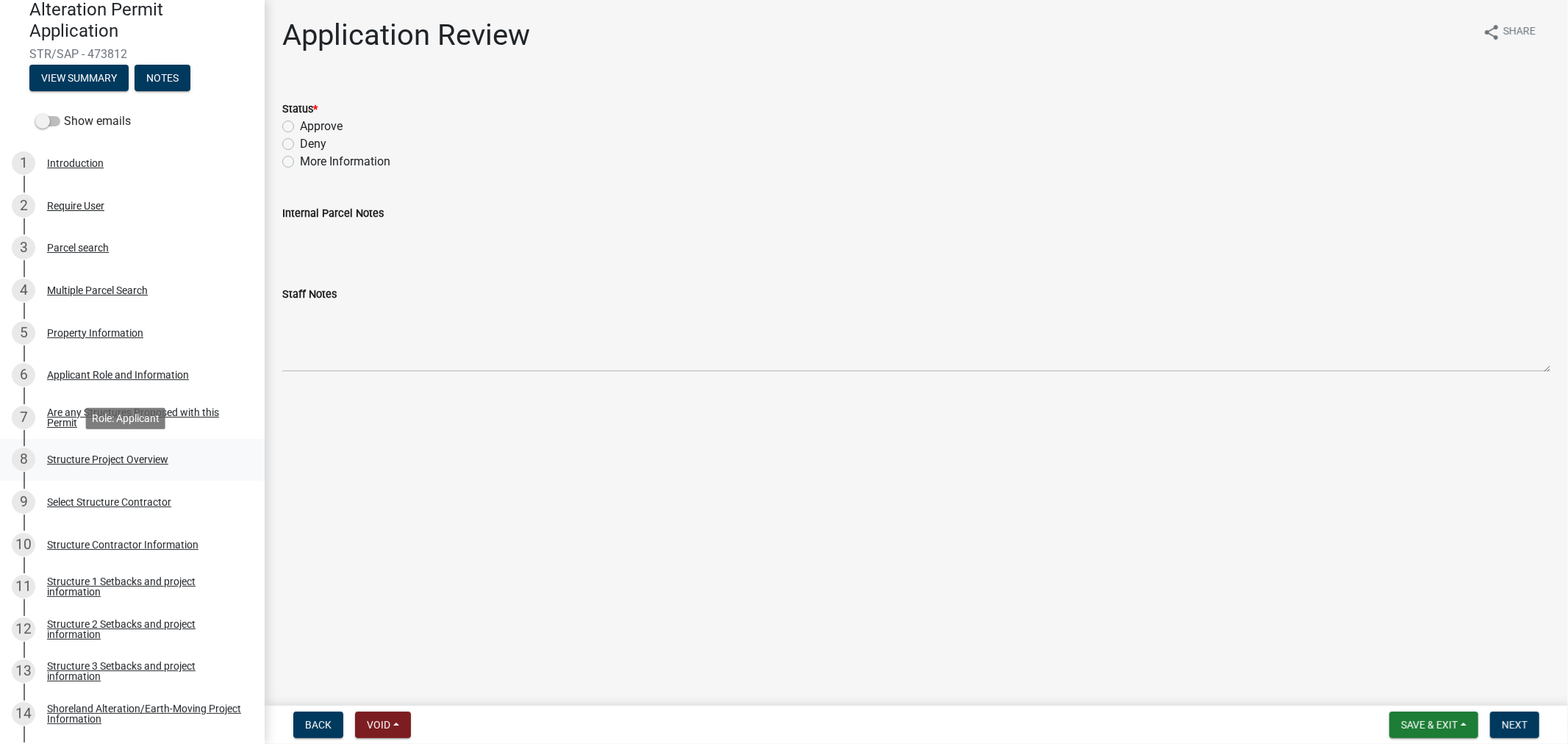
click at [79, 458] on div "Structure Project Overview" at bounding box center [107, 459] width 122 height 11
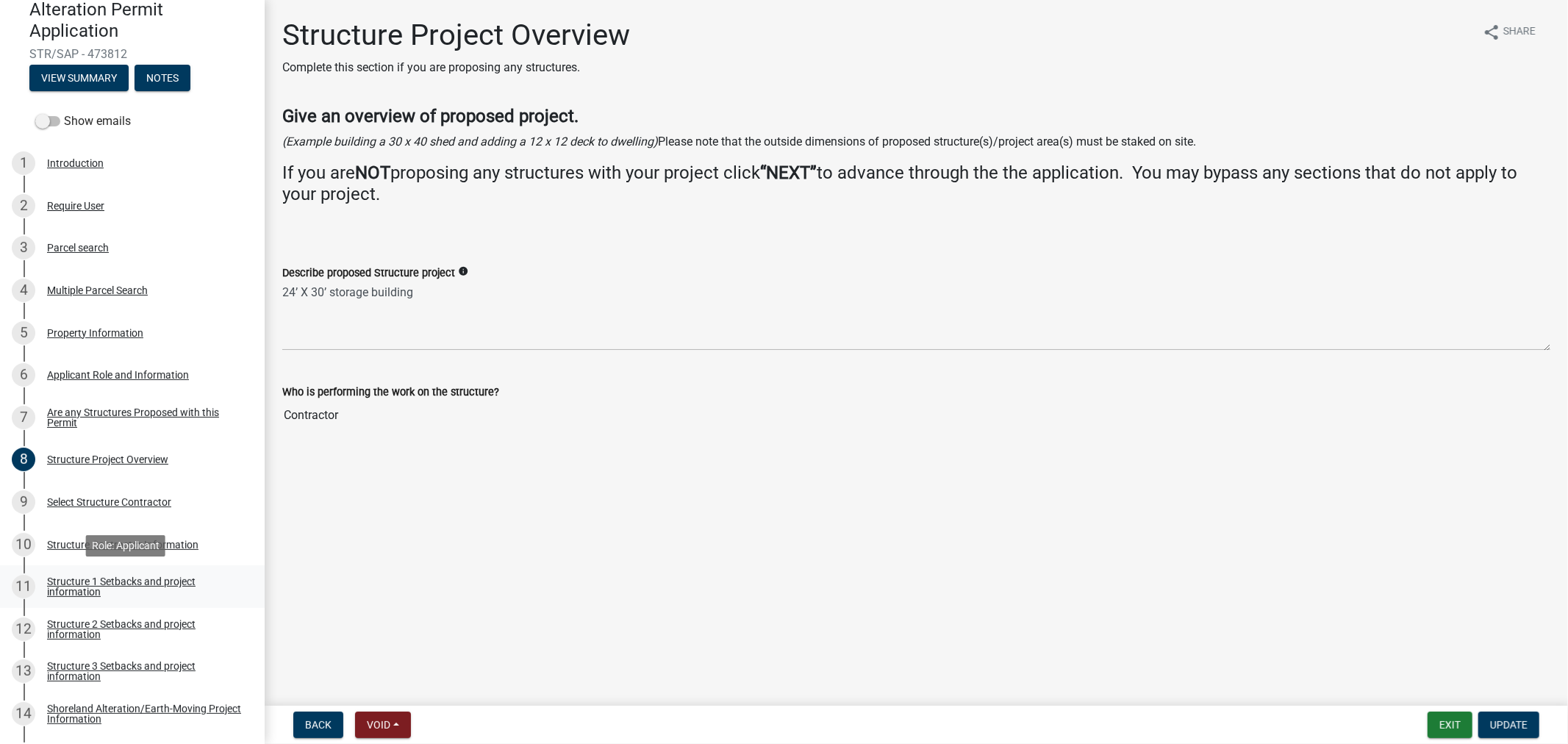
click at [97, 577] on div "Structure 1 Setbacks and project information" at bounding box center [144, 586] width 194 height 20
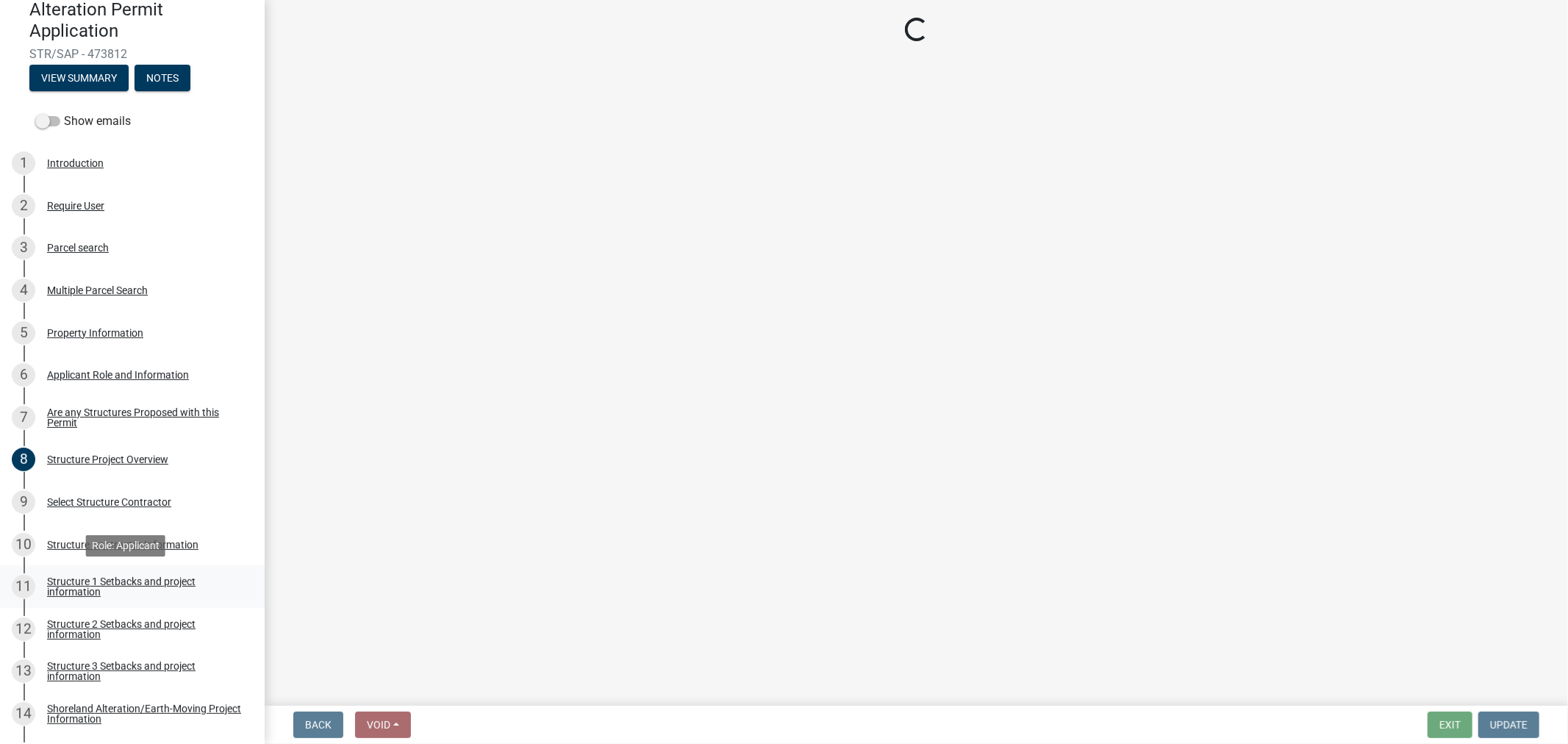
select select "c185e313-3403-4239-bd61-bb563c58a77a"
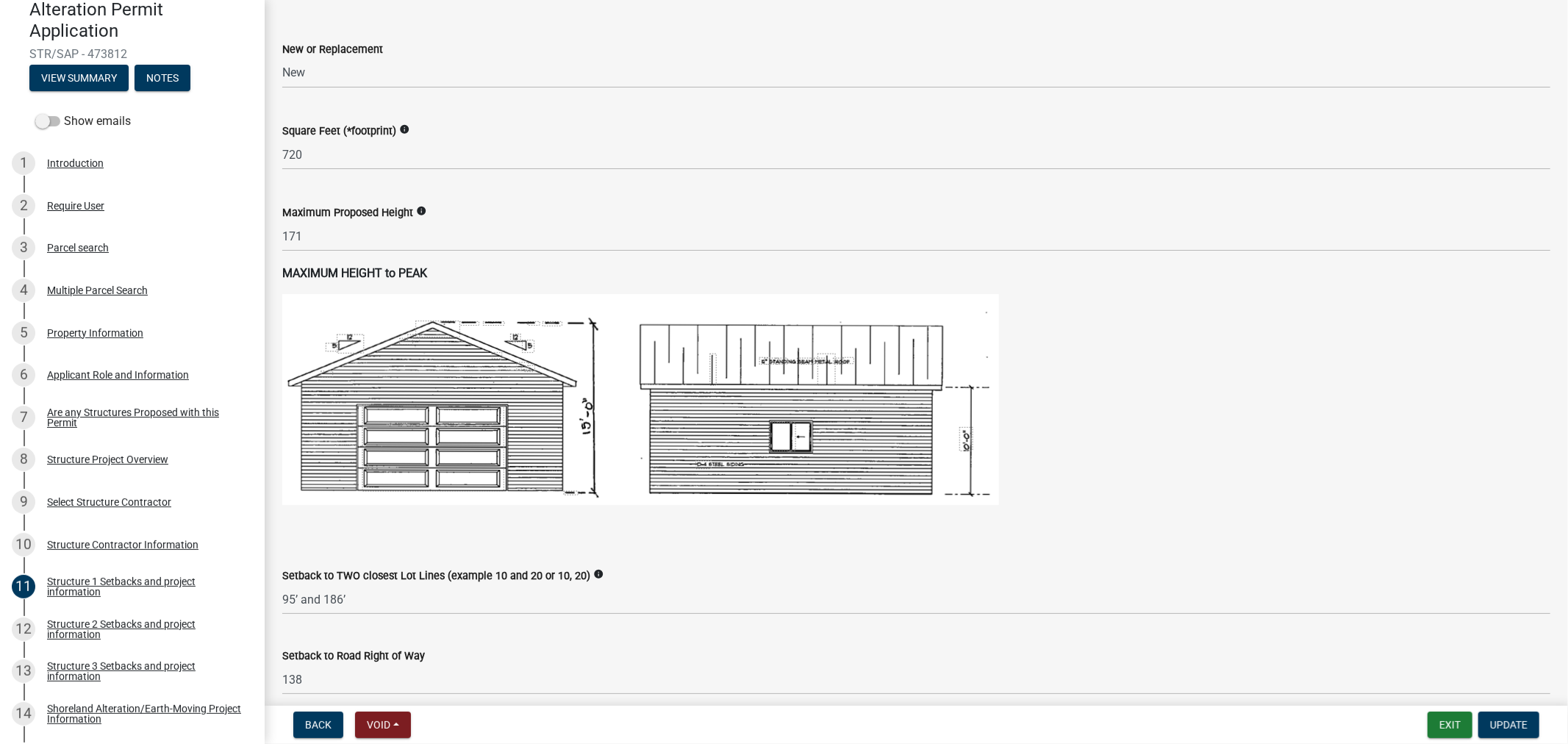
scroll to position [653, 0]
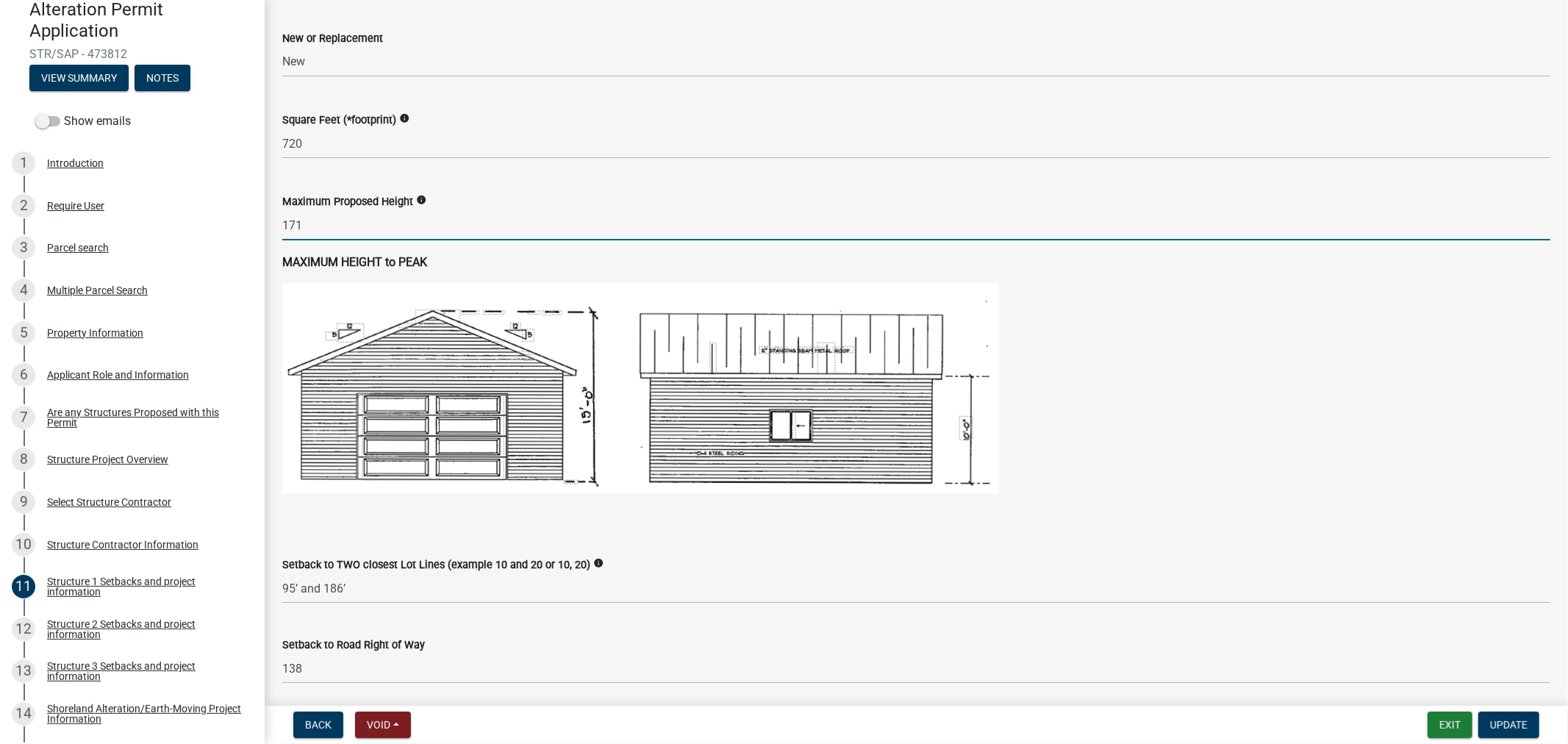
click at [311, 227] on input "171" at bounding box center [916, 225] width 1268 height 30
type input "17.5"
click at [1497, 723] on span "Update" at bounding box center [1508, 725] width 38 height 12
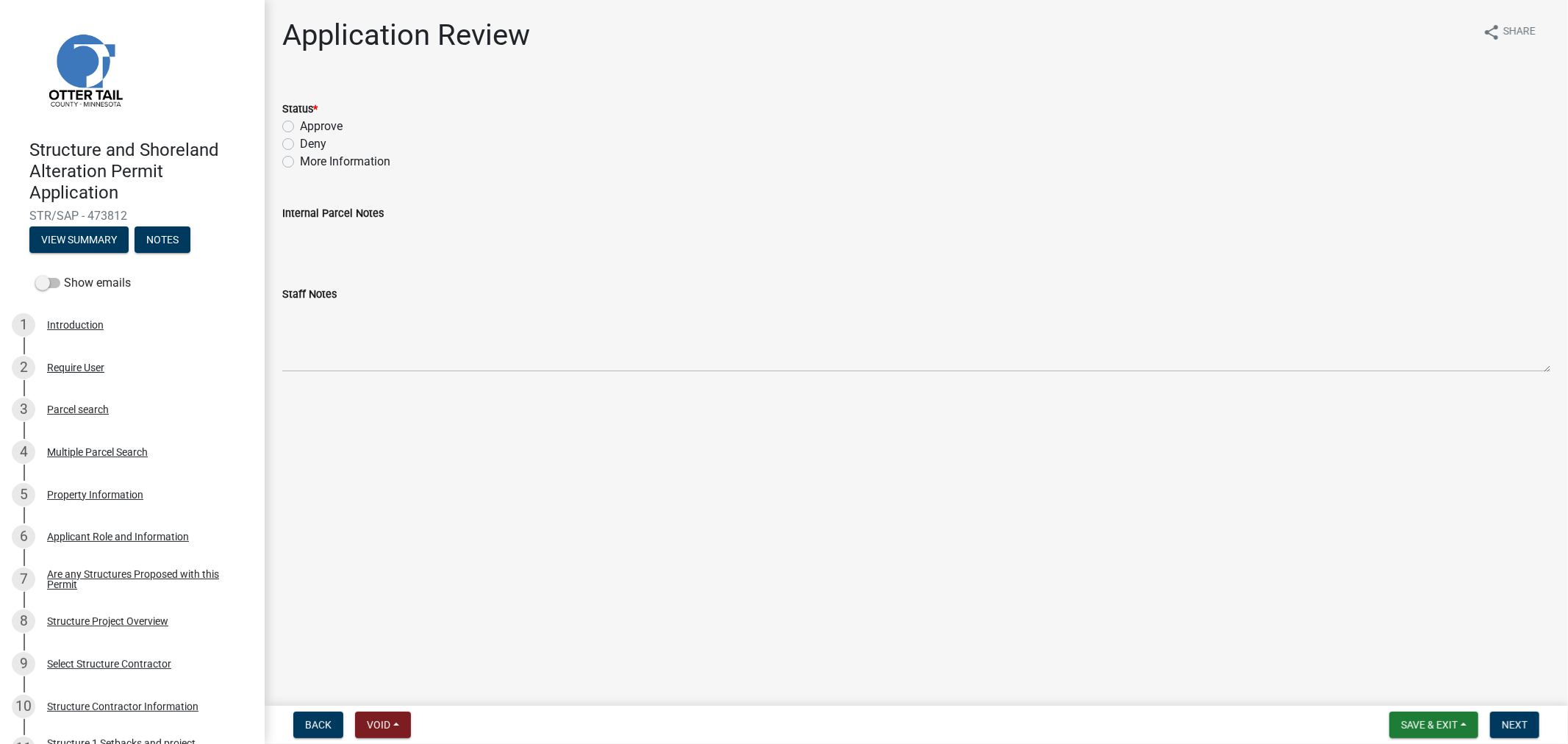
scroll to position [0, 0]
click at [74, 245] on button "View Summary" at bounding box center [79, 240] width 99 height 26
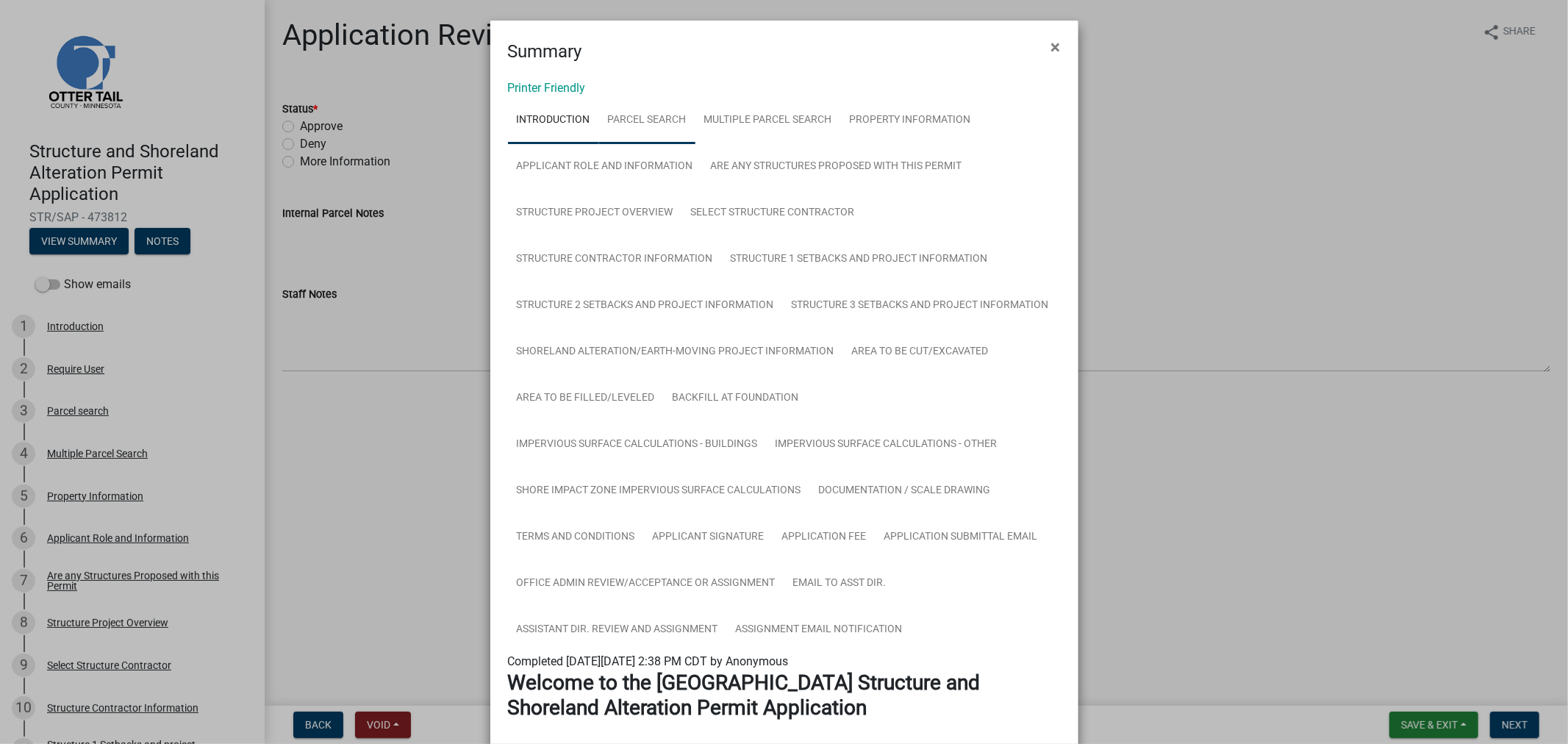
click at [658, 116] on link "Parcel search" at bounding box center [646, 121] width 96 height 47
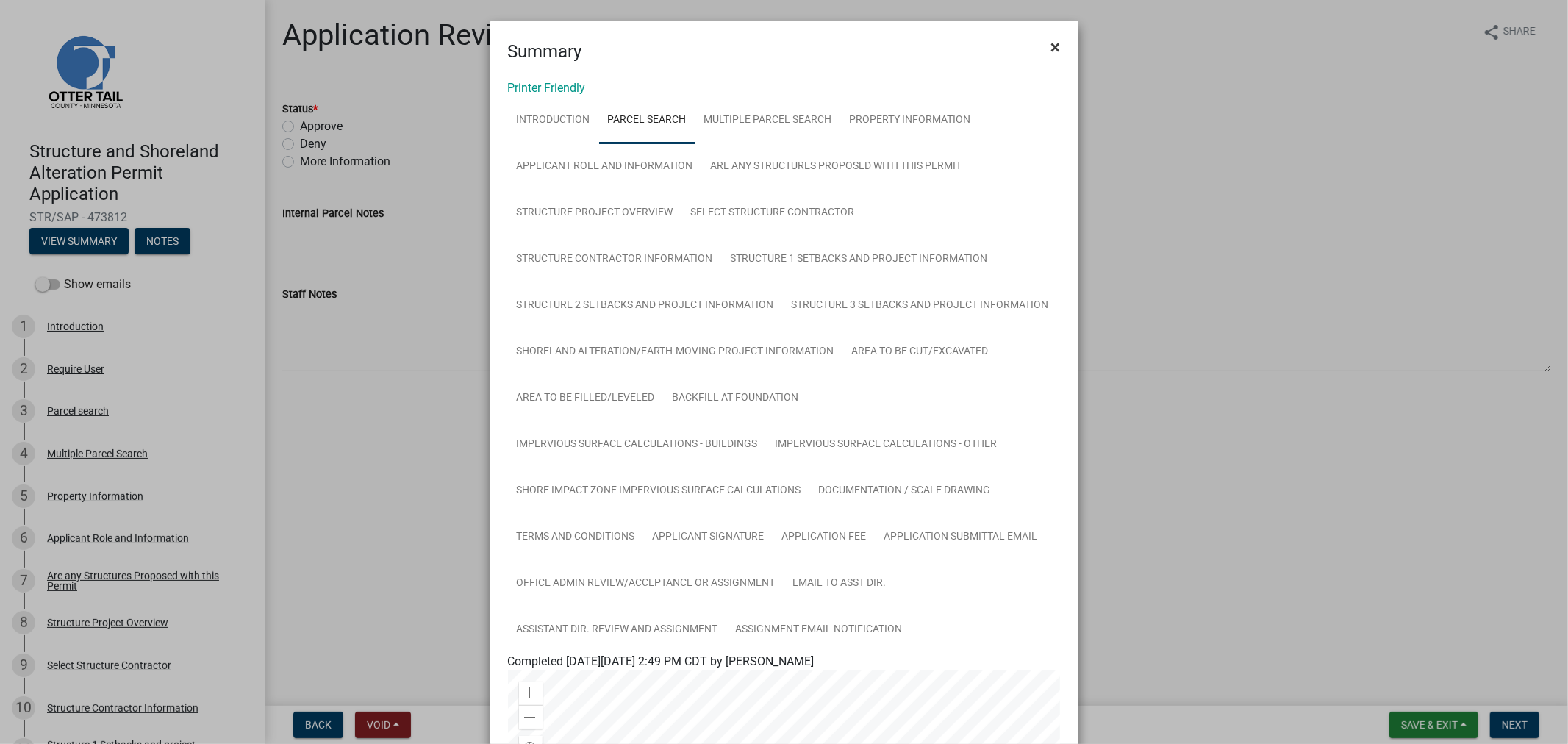
click at [1051, 49] on span "×" at bounding box center [1056, 47] width 10 height 20
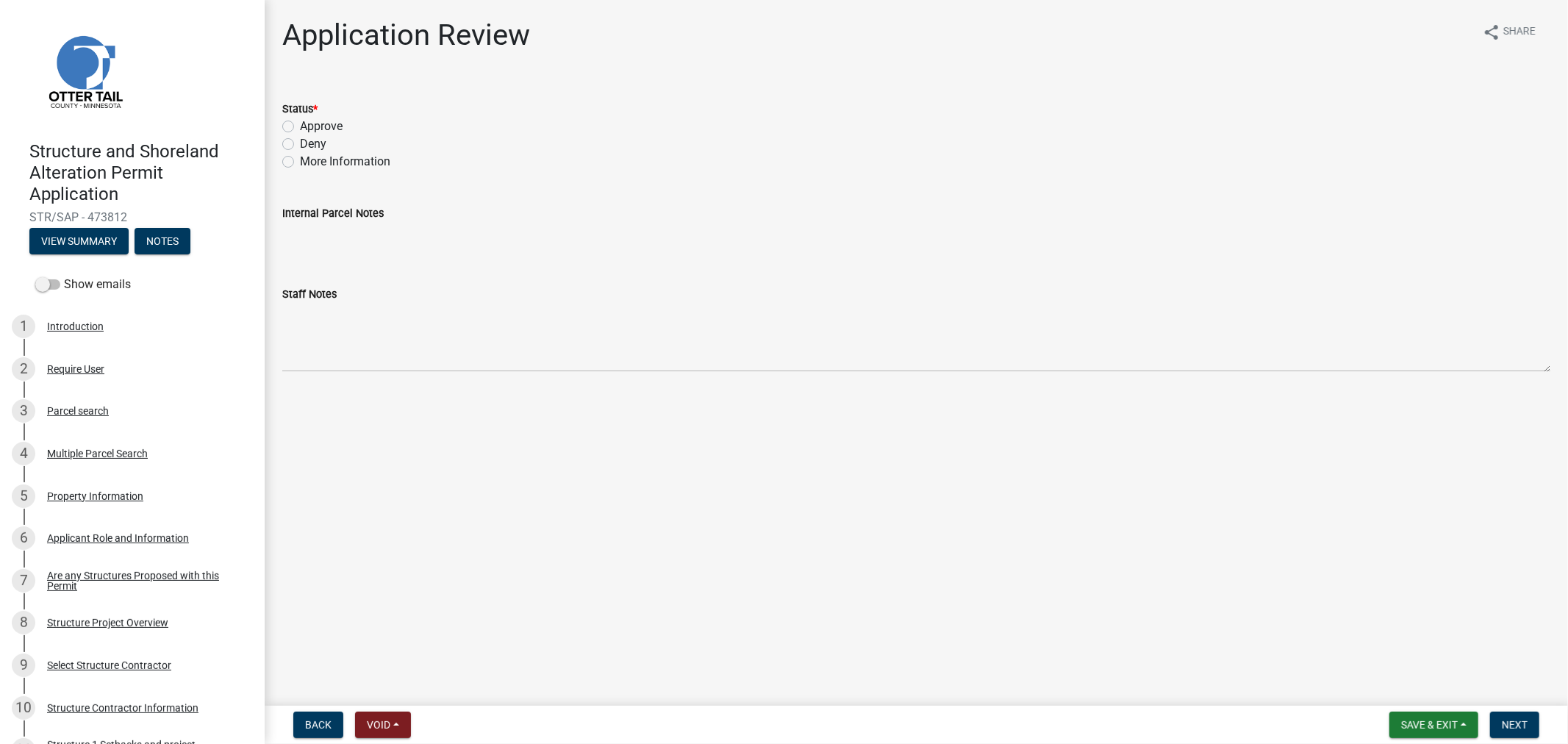
click at [299, 126] on label "Approve" at bounding box center [321, 126] width 43 height 18
click at [299, 126] on input "Approve" at bounding box center [304, 123] width 10 height 10
radio input "true"
click at [1508, 719] on span "Next" at bounding box center [1514, 725] width 25 height 12
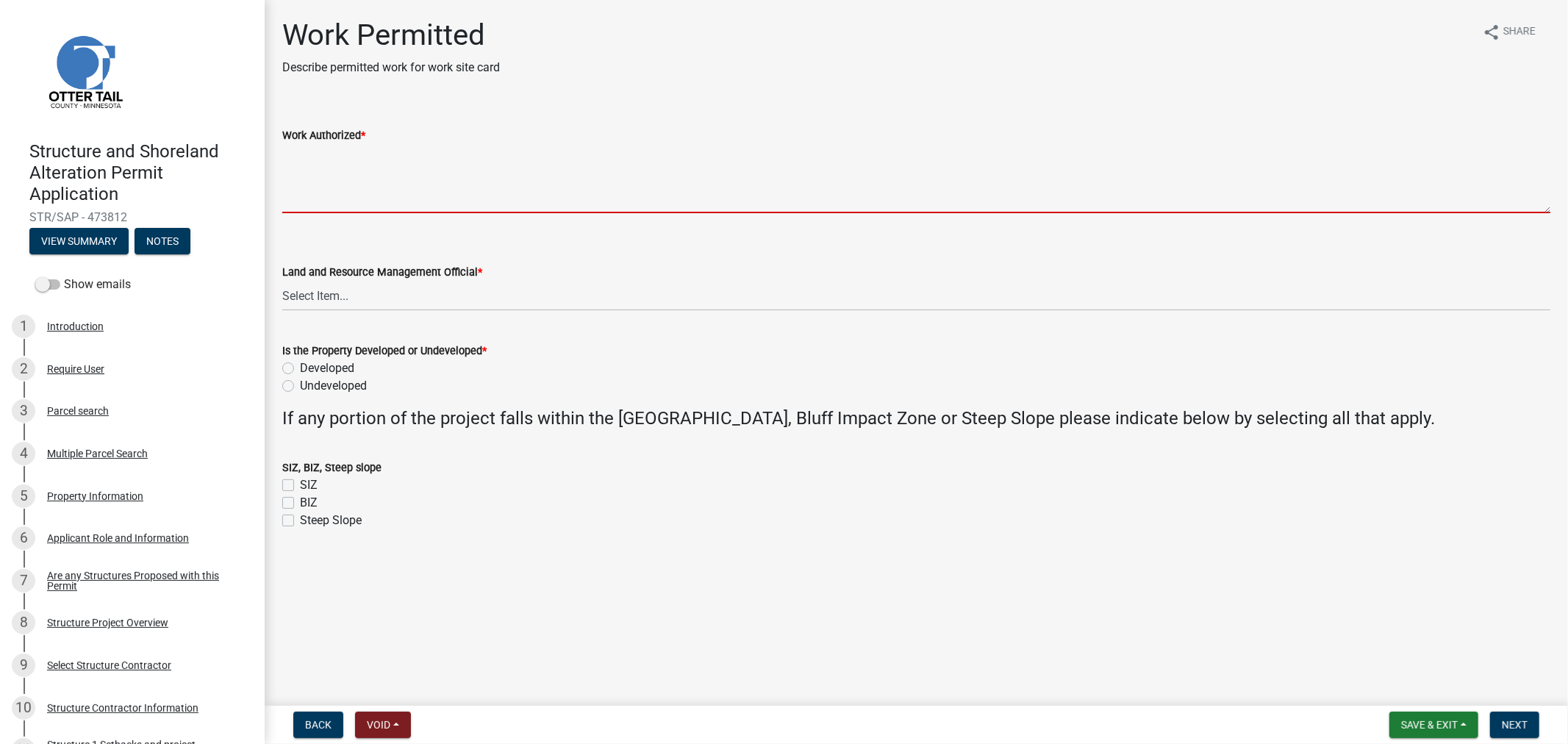
click at [367, 192] on textarea "Work Authorized *" at bounding box center [916, 178] width 1268 height 69
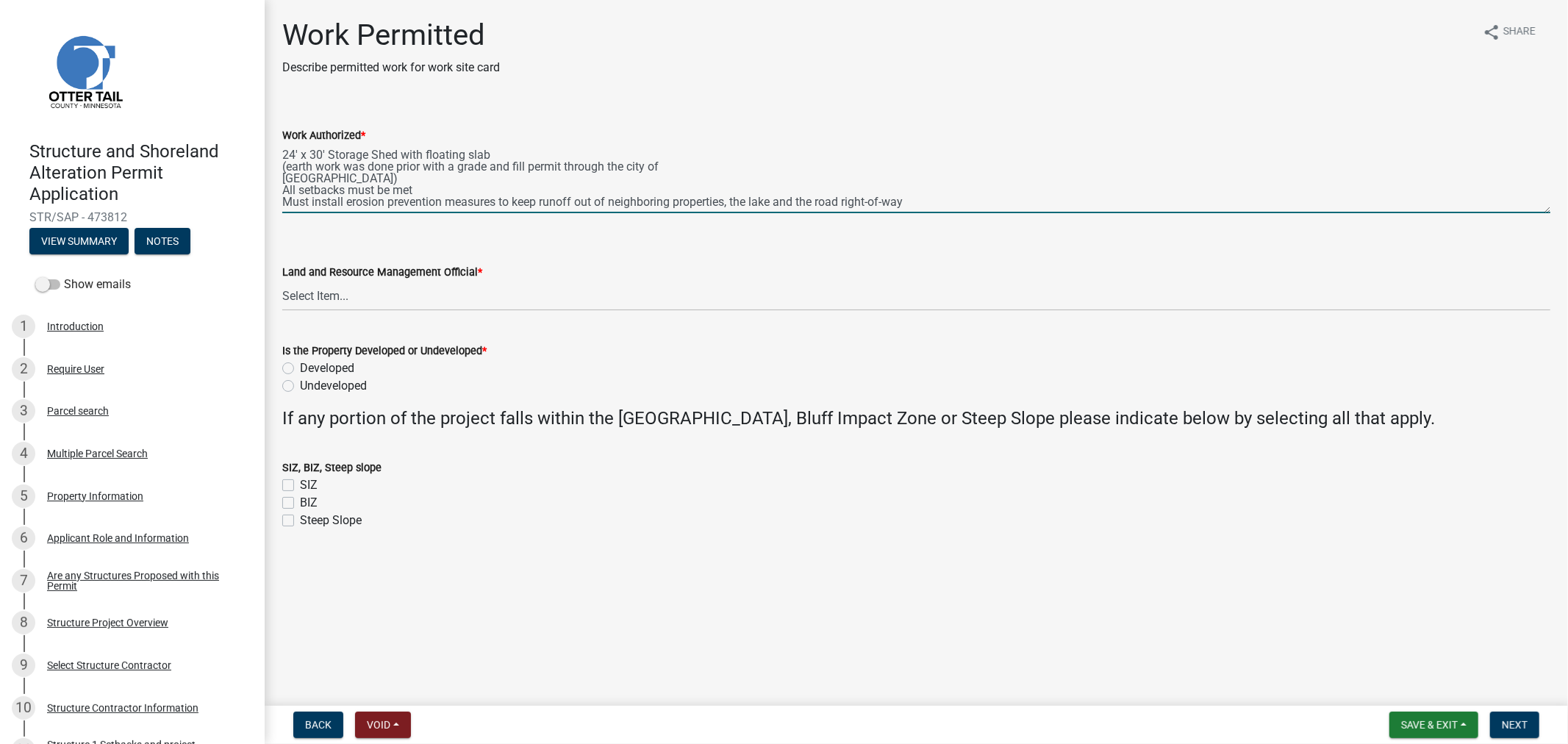
scroll to position [8, 0]
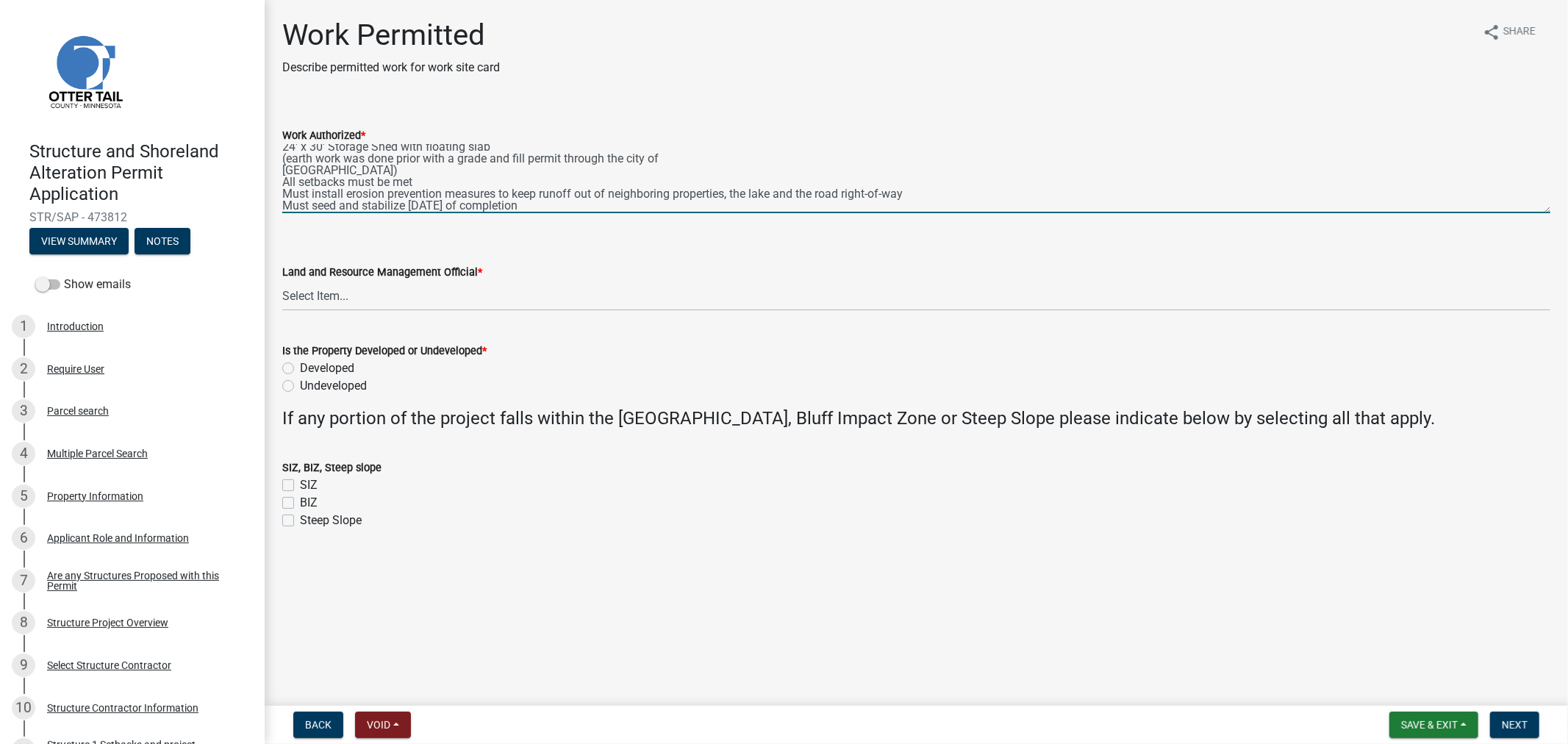
type textarea "24' x 30' Storage Shed with floating slab (earth work was done prior with a gra…"
click at [293, 304] on select "Select Item... Alexis Newark Amy Busko Andrea Perales Brittany Tollefson Christ…" at bounding box center [916, 296] width 1268 height 30
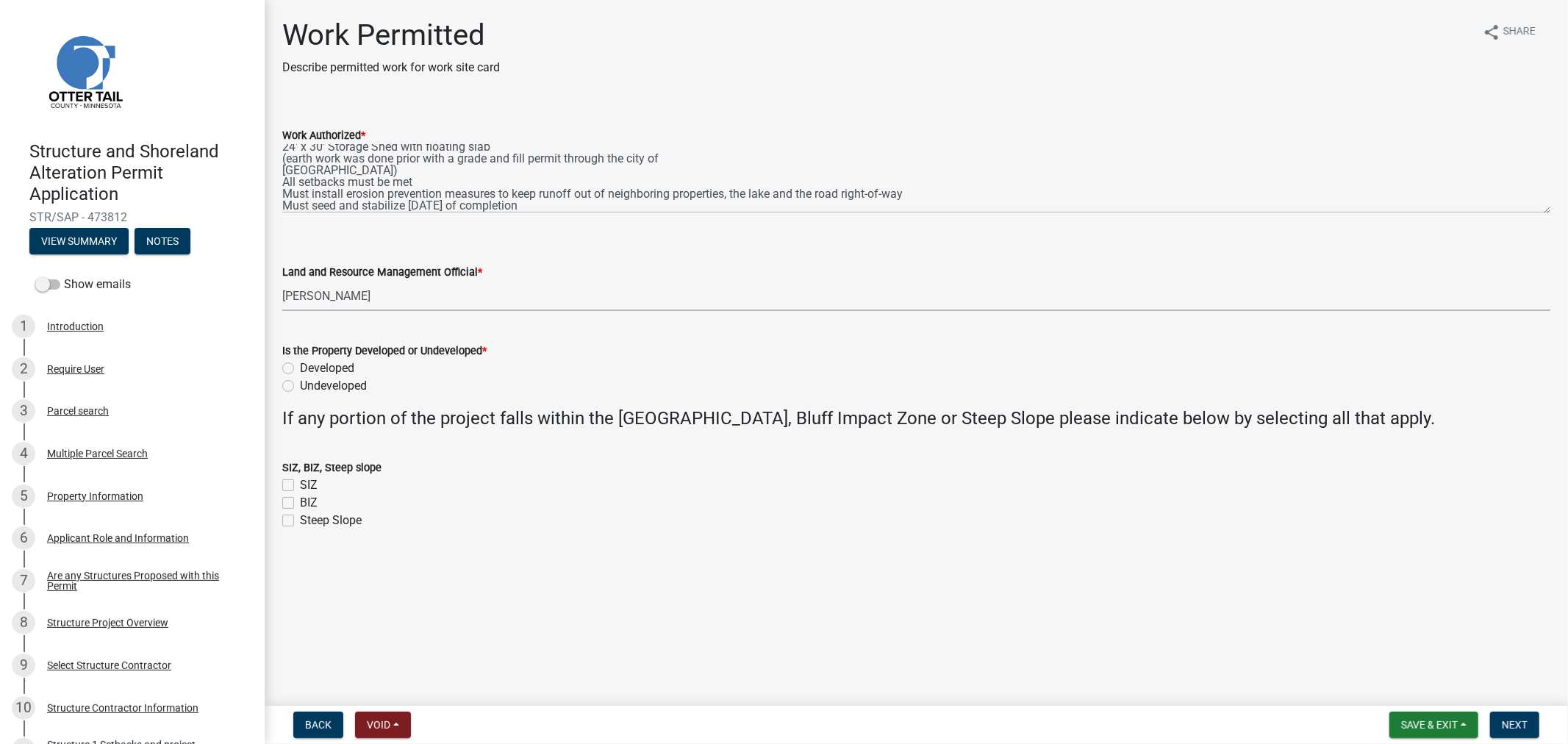
click at [282, 281] on select "Select Item... Alexis Newark Amy Busko Andrea Perales Brittany Tollefson Christ…" at bounding box center [916, 296] width 1268 height 30
select select "4ffc802c-a91c-4807-8d38-a10afb9862f8"
click at [299, 368] on label "Developed" at bounding box center [327, 369] width 54 height 18
click at [299, 368] on input "Developed" at bounding box center [304, 365] width 10 height 10
radio input "true"
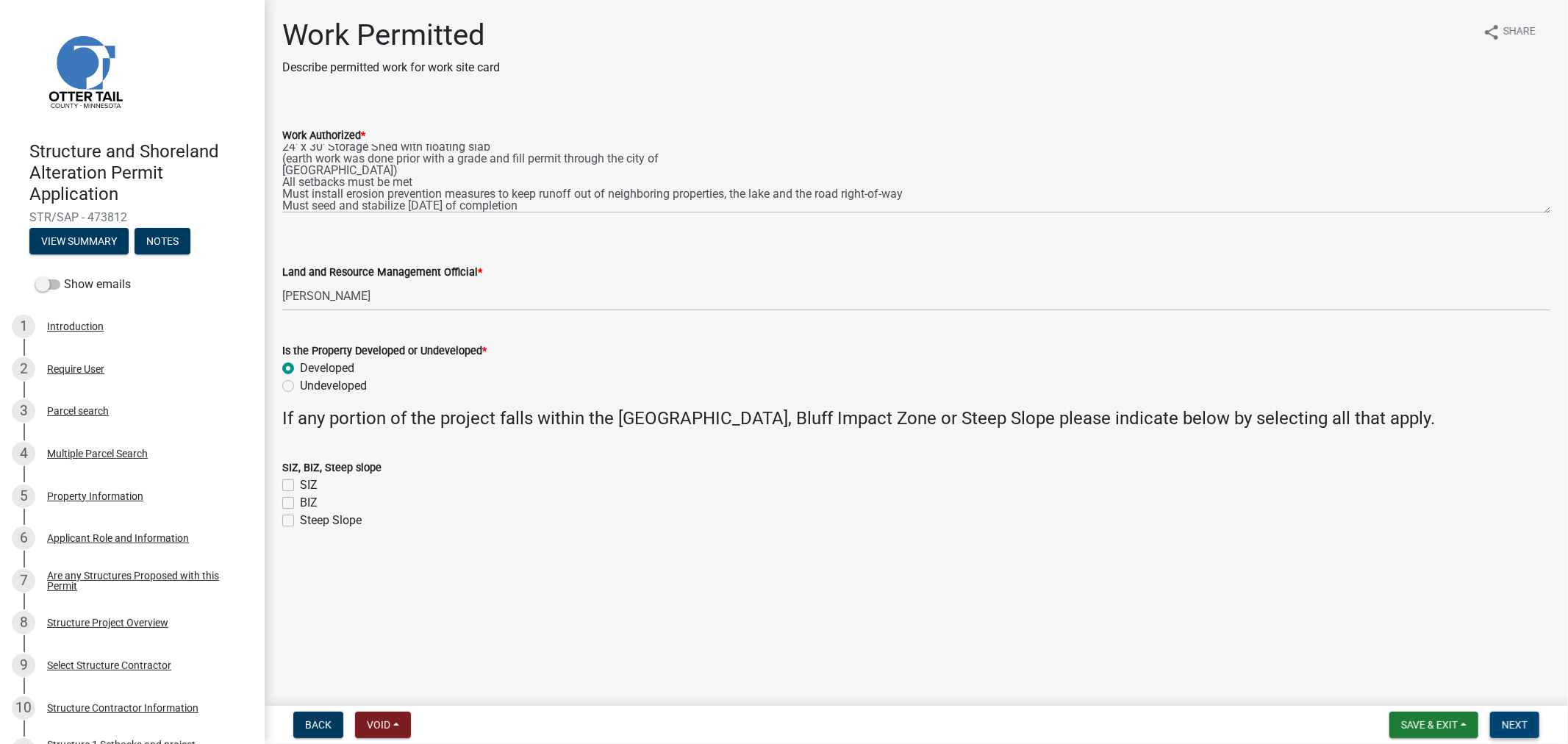
drag, startPoint x: 1524, startPoint y: 713, endPoint x: 932, endPoint y: 417, distance: 661.9
click at [934, 417] on wm-app "Structure and Shoreland Alteration Permit Application STR/SAP - 473812 View Sum…" at bounding box center [784, 372] width 1568 height 744
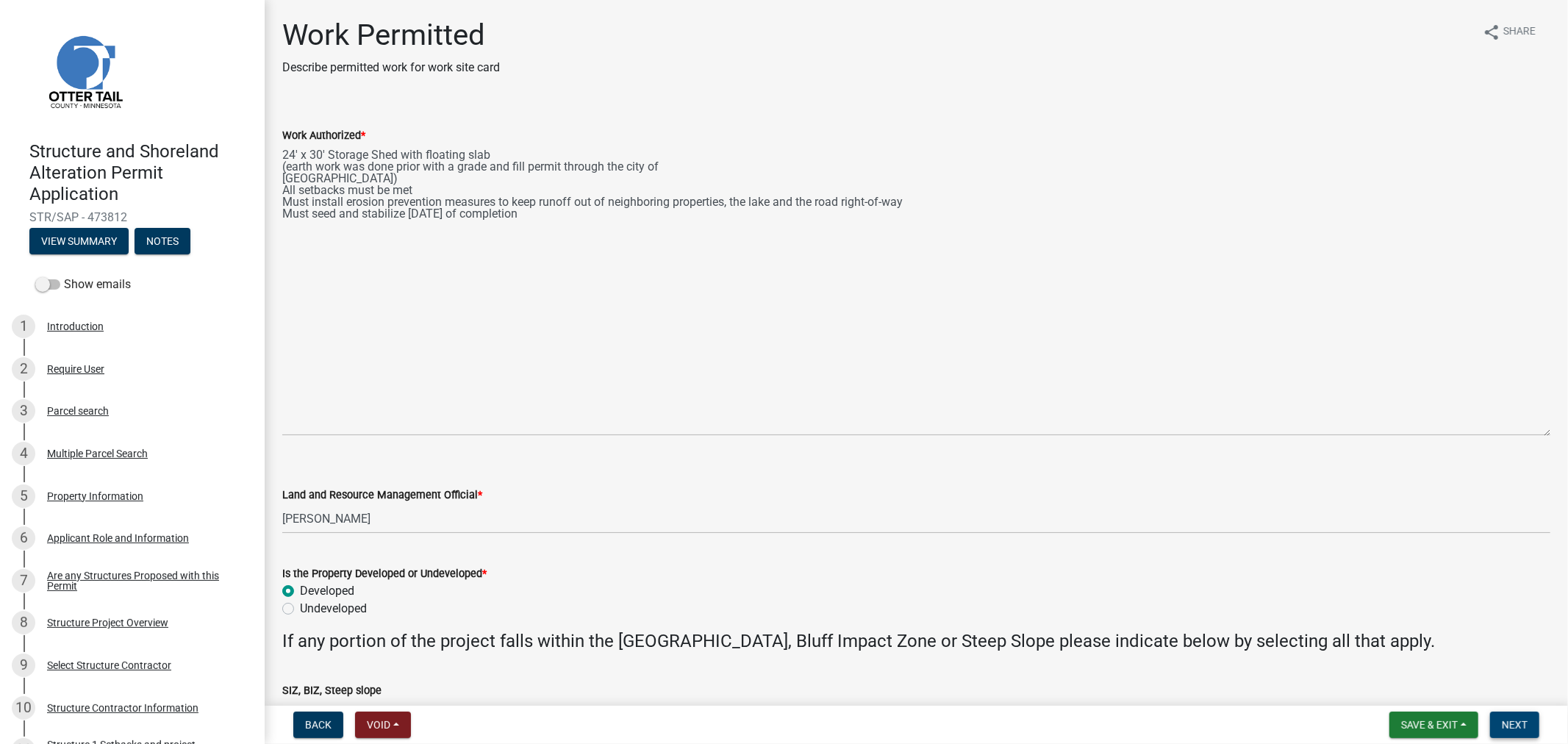
drag, startPoint x: 1547, startPoint y: 212, endPoint x: 1641, endPoint y: 435, distance: 242.0
click at [1554, 435] on html "Internet Explorer does NOT work with GeoPermits. Get a new browser for more sec…" at bounding box center [784, 372] width 1568 height 744
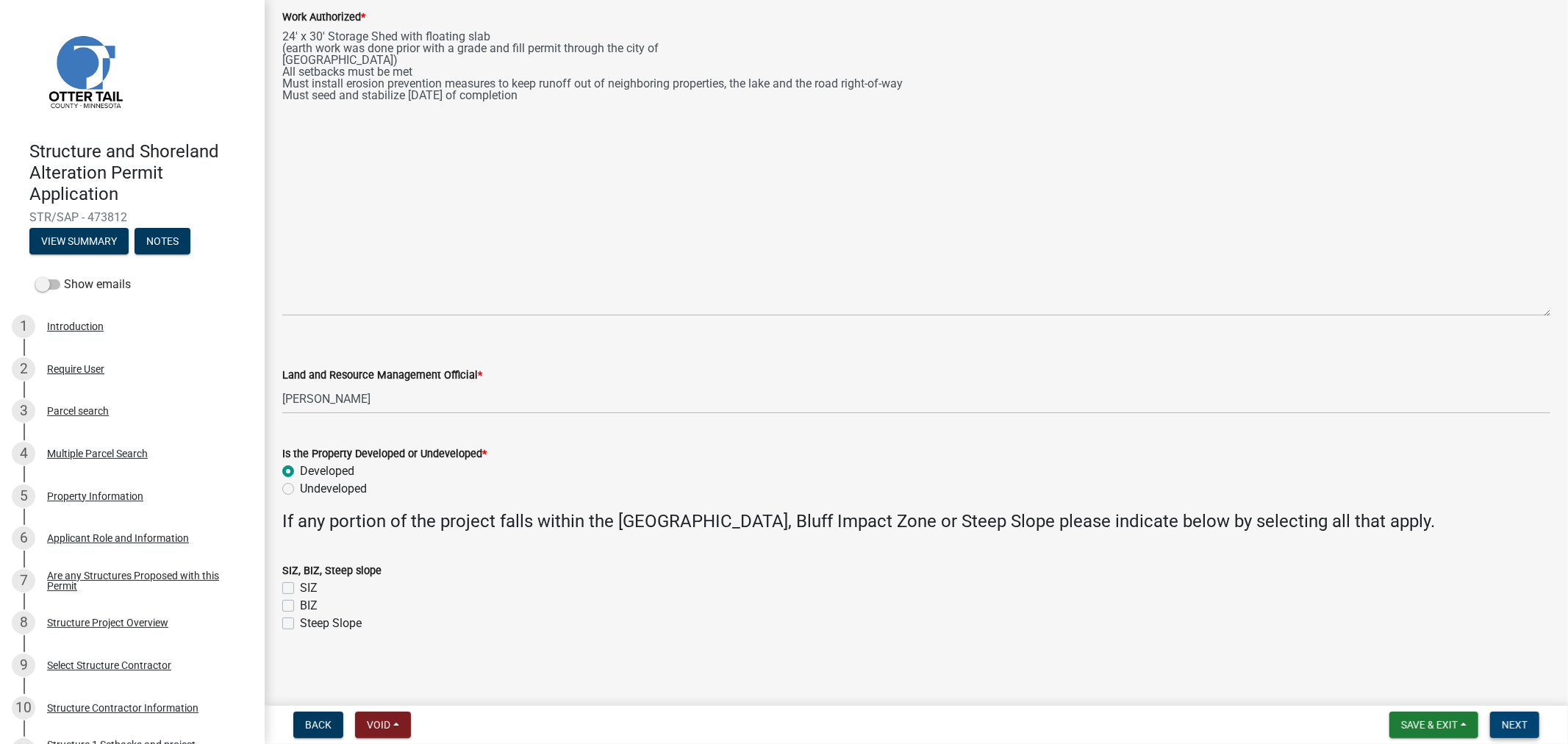
scroll to position [121, 0]
click at [1495, 722] on button "Next" at bounding box center [1514, 725] width 50 height 26
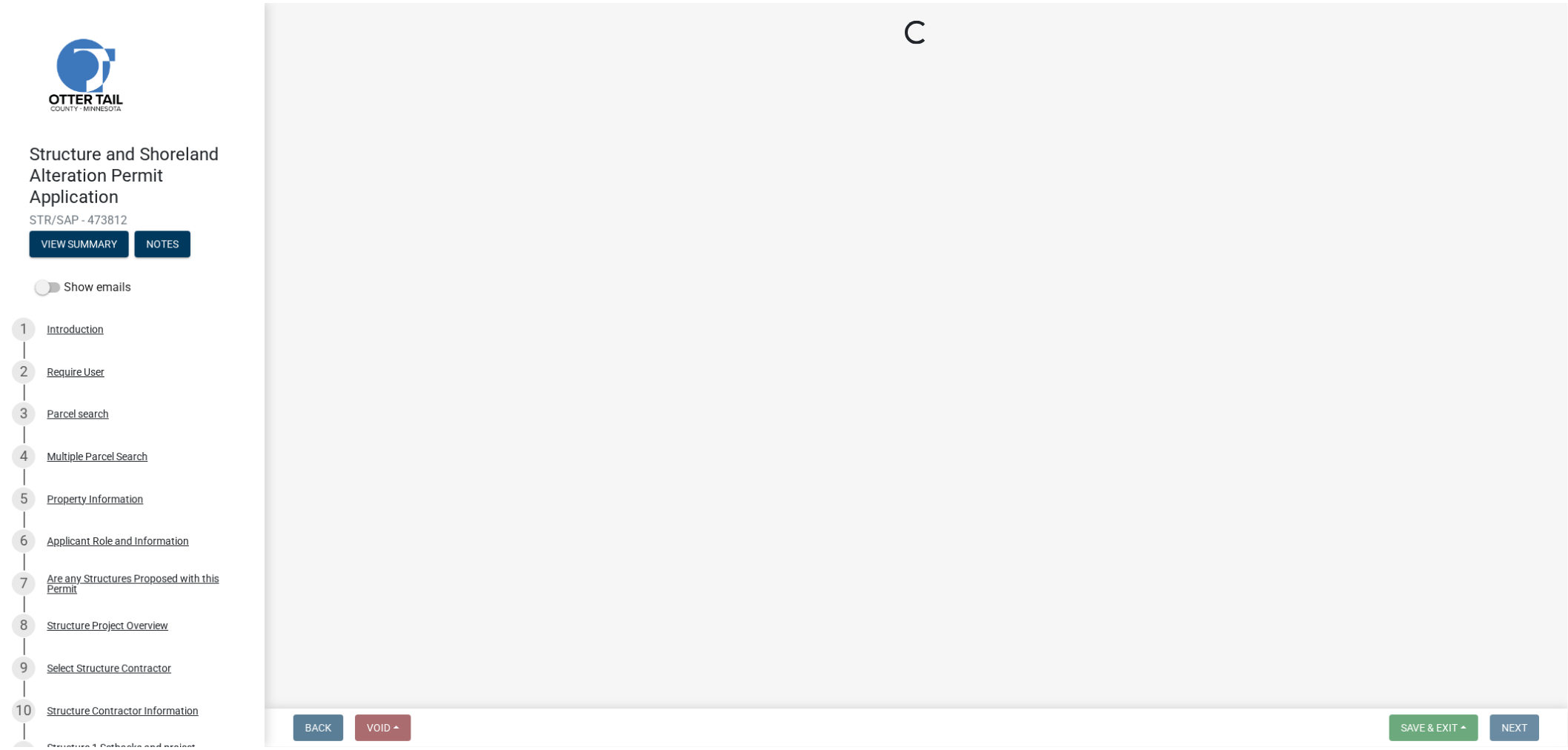
scroll to position [0, 0]
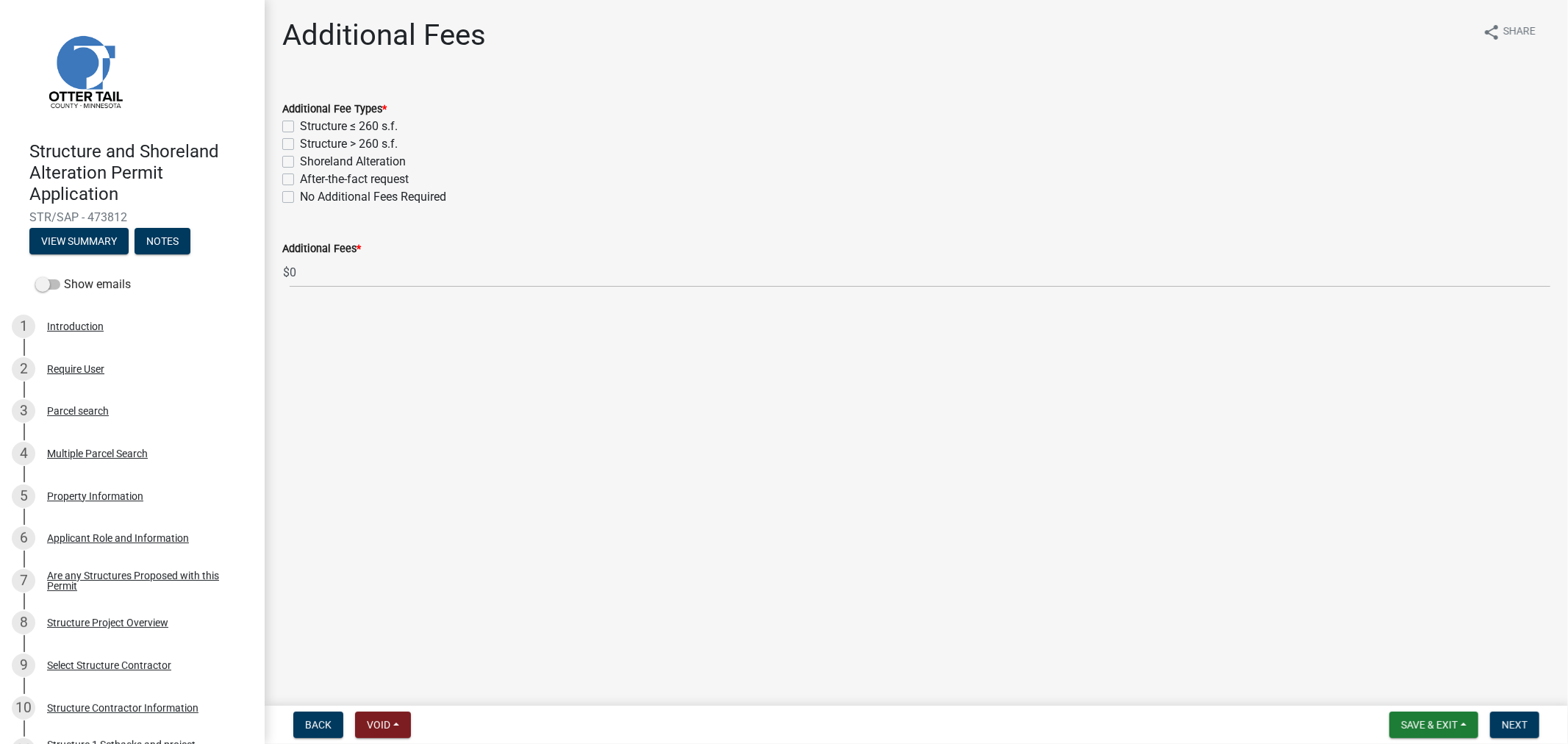
click at [299, 148] on label "Structure > 260 s.f." at bounding box center [348, 144] width 98 height 18
click at [299, 145] on input "Structure > 260 s.f." at bounding box center [304, 140] width 10 height 10
checkbox input "true"
checkbox input "false"
checkbox input "true"
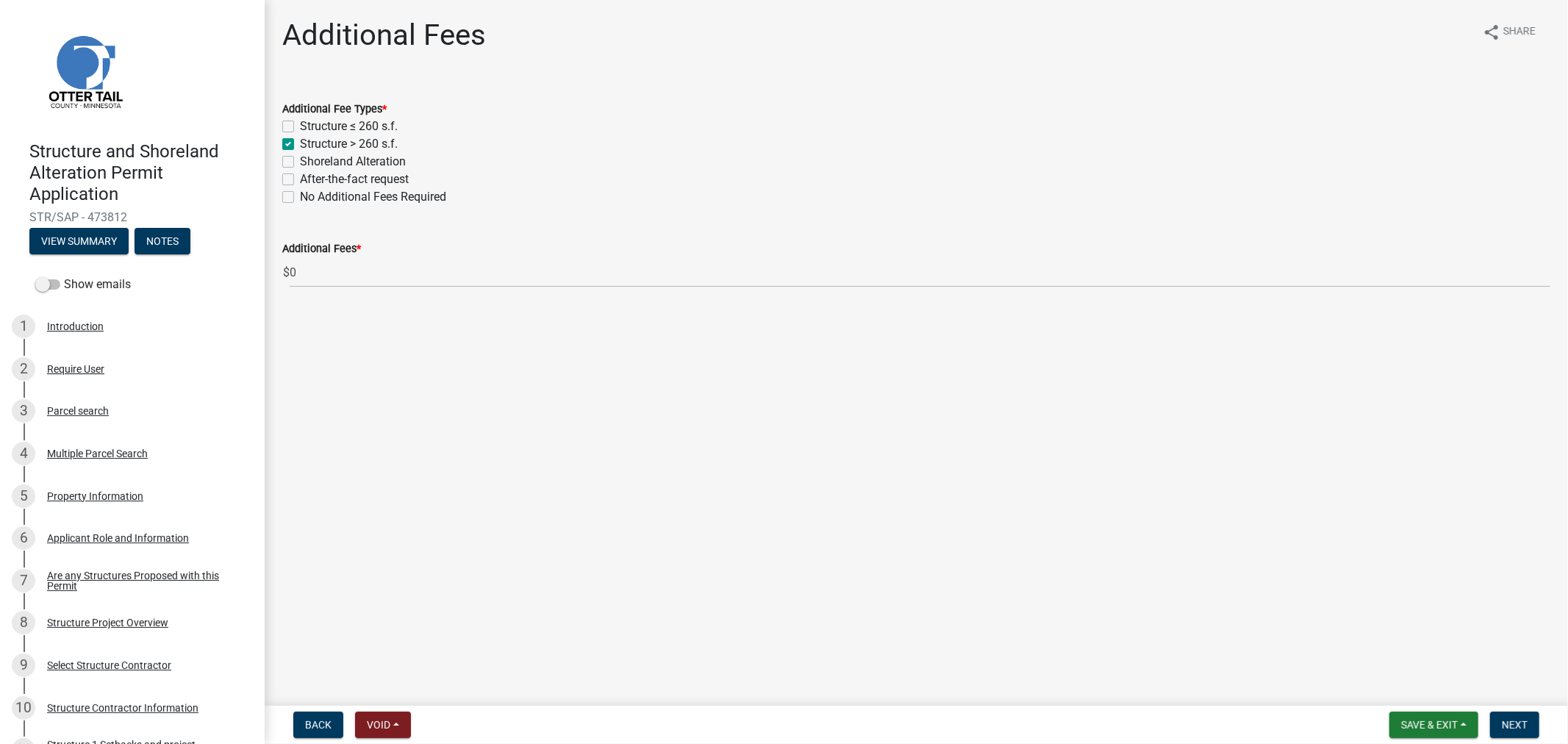
checkbox input "false"
click at [1510, 725] on span "Next" at bounding box center [1514, 725] width 25 height 12
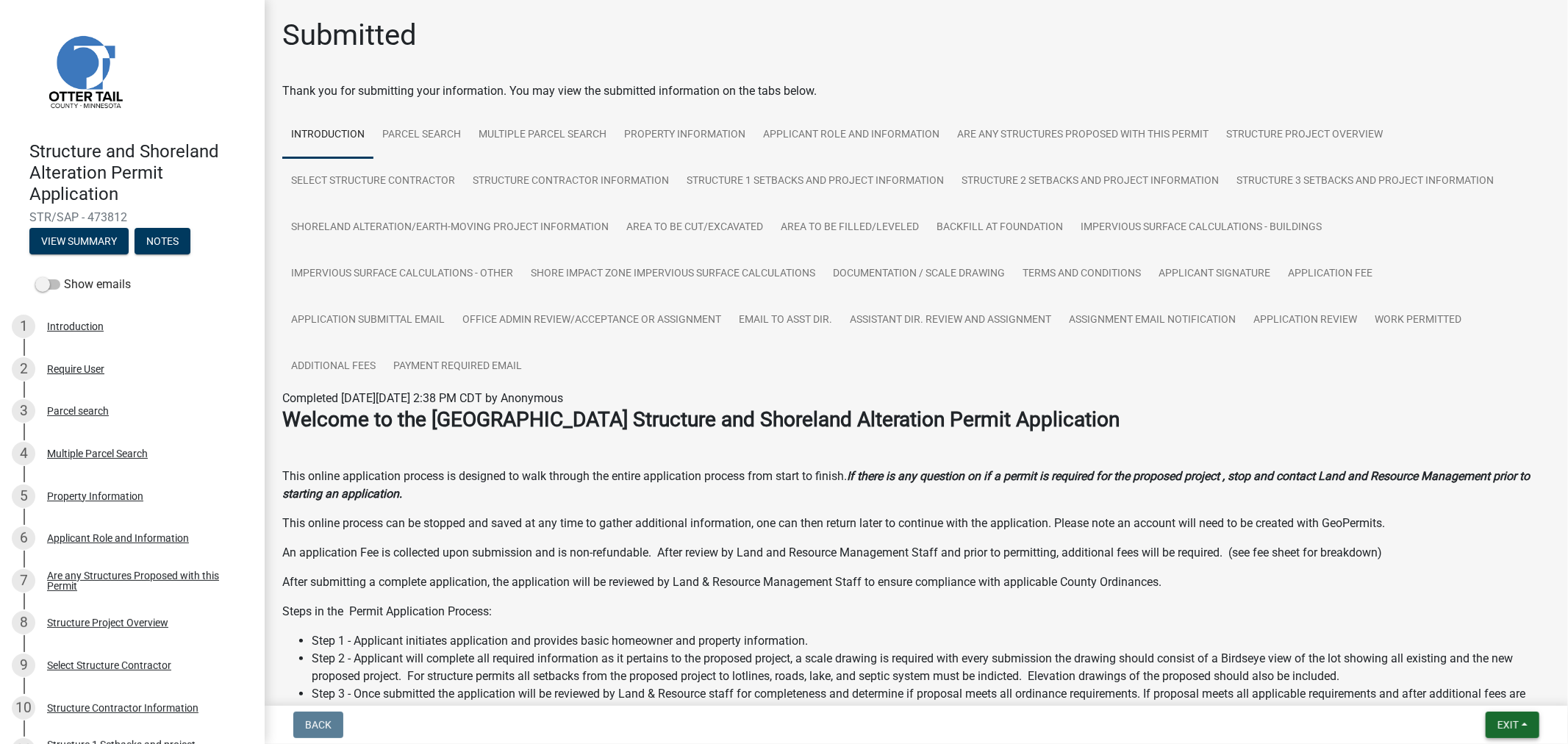
click at [1509, 719] on span "Exit" at bounding box center [1508, 725] width 21 height 12
click at [1493, 699] on button "Save & Exit" at bounding box center [1480, 687] width 118 height 35
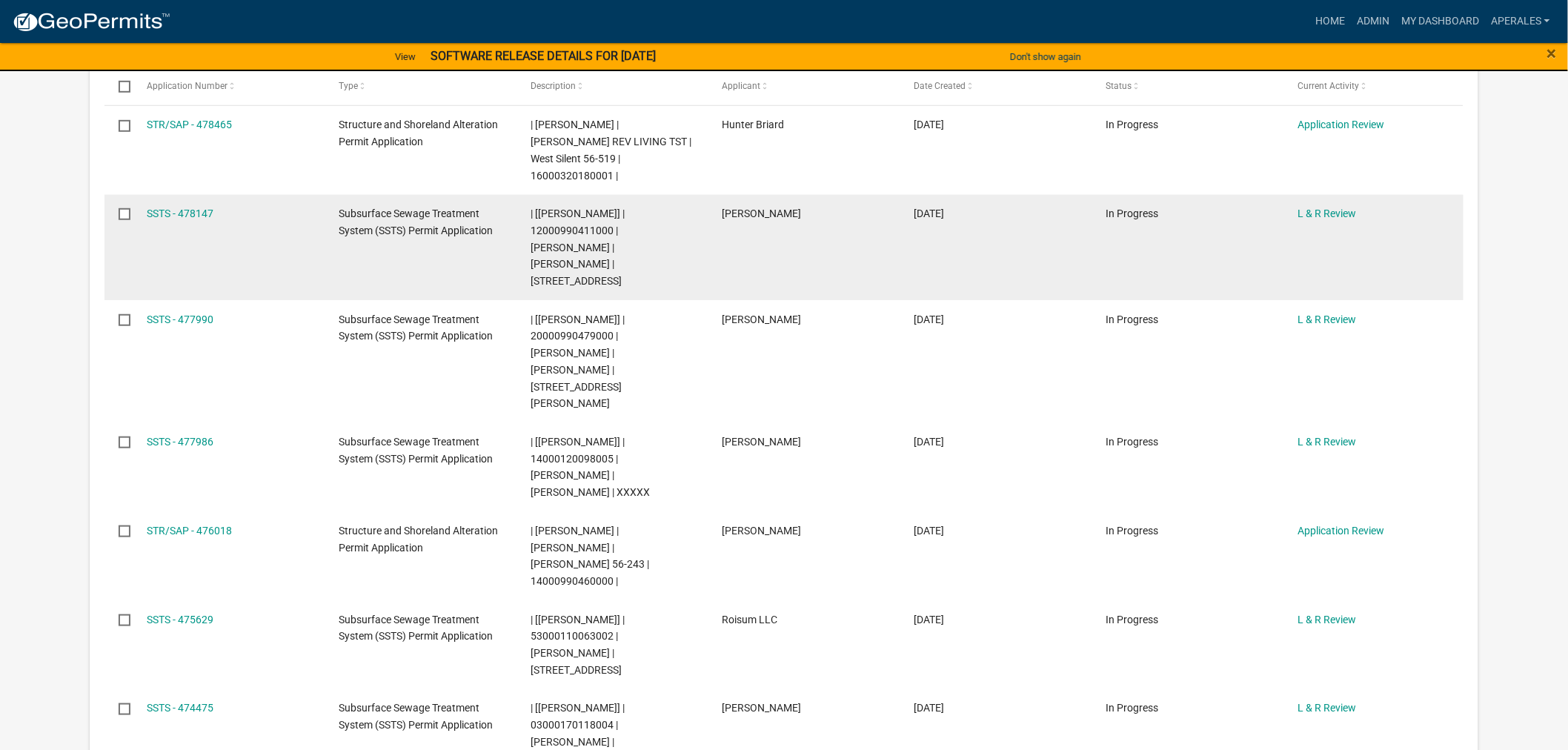
scroll to position [493, 0]
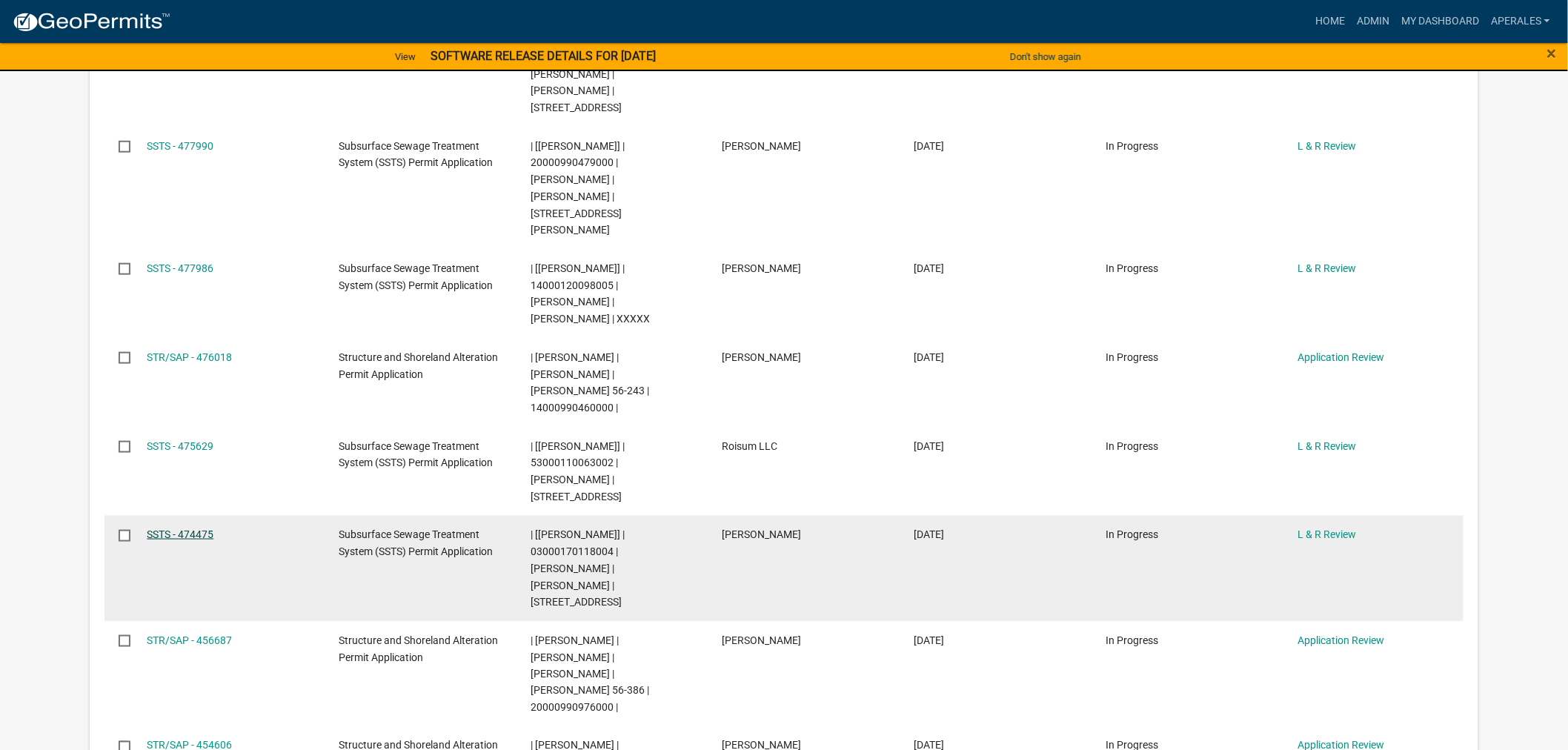
click at [193, 528] on link "SSTS - 474475" at bounding box center [180, 534] width 67 height 12
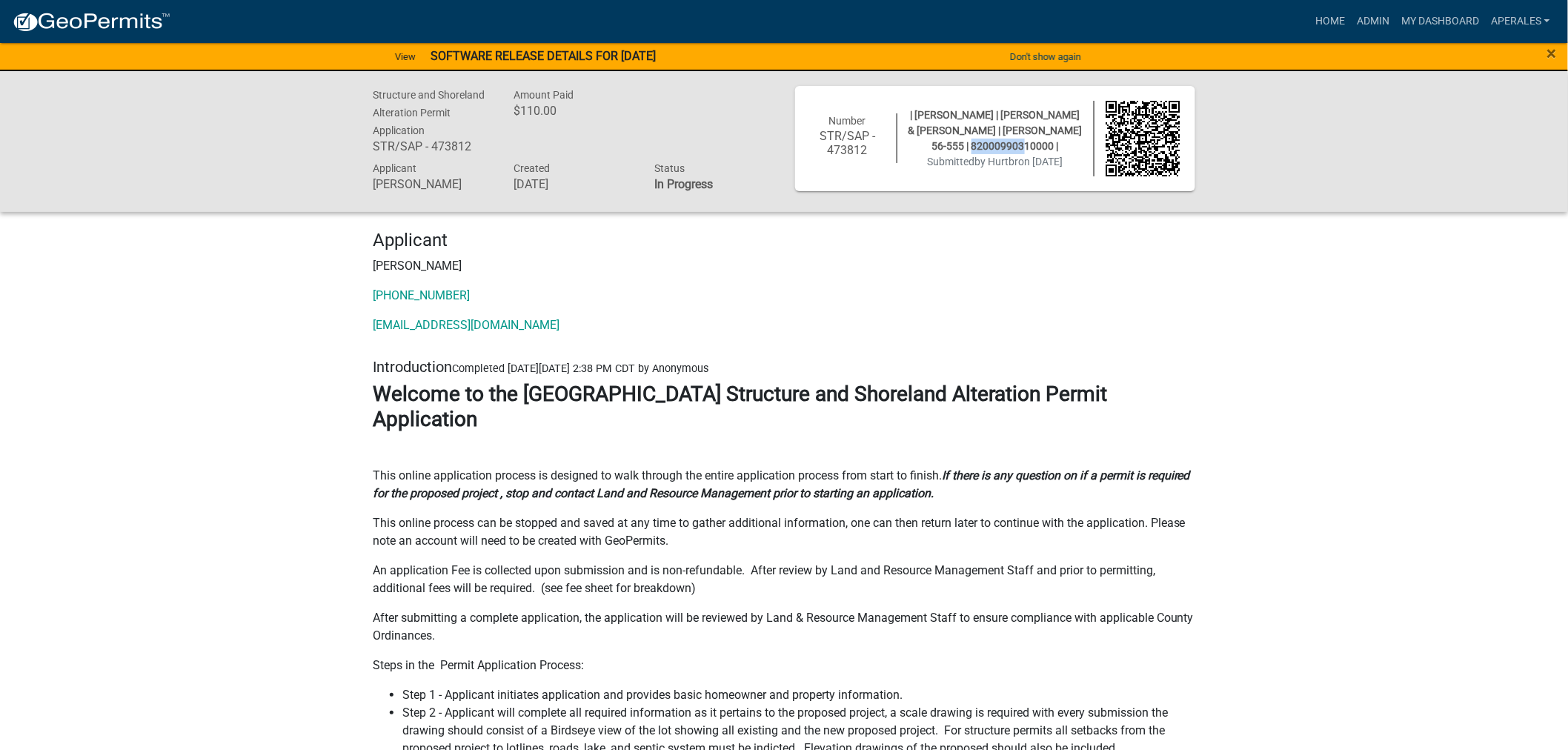
drag, startPoint x: 1043, startPoint y: 141, endPoint x: 987, endPoint y: 144, distance: 56.1
click at [987, 144] on span "| [PERSON_NAME] | [PERSON_NAME] & [PERSON_NAME] | [PERSON_NAME] 56-555 | 820009…" at bounding box center [996, 130] width 174 height 43
click at [1053, 172] on div "Number STR/SAP - 473812 | [PERSON_NAME] | [PERSON_NAME] & [PERSON_NAME] | [PERS…" at bounding box center [995, 138] width 393 height 75
drag, startPoint x: 1046, startPoint y: 145, endPoint x: 966, endPoint y: 147, distance: 80.0
click at [966, 147] on span "| [PERSON_NAME] | [PERSON_NAME] & [PERSON_NAME] | [PERSON_NAME] 56-555 | 820009…" at bounding box center [996, 130] width 174 height 43
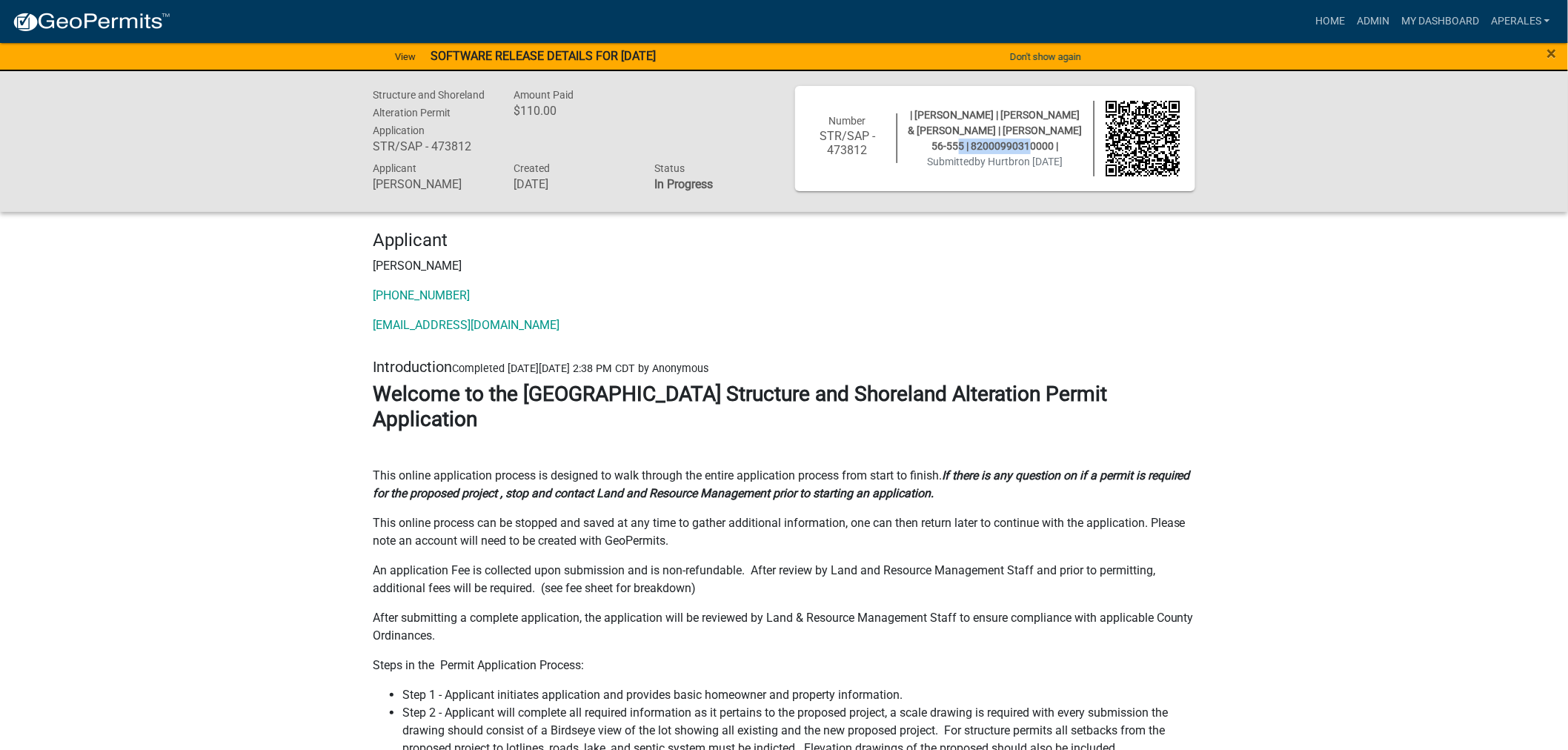
copy span "82000990310000"
click at [694, 317] on p "[EMAIL_ADDRESS][DOMAIN_NAME]" at bounding box center [783, 325] width 822 height 18
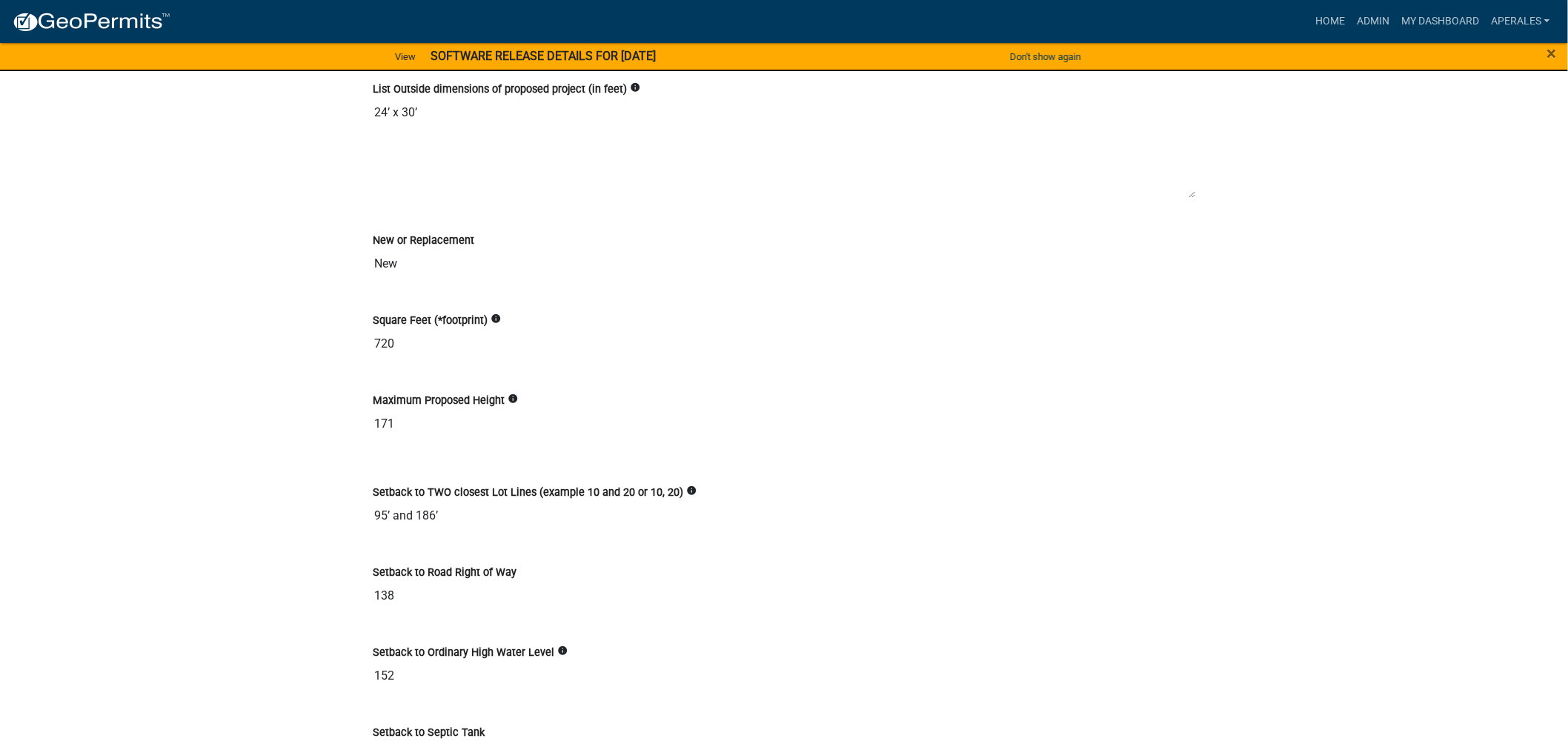
scroll to position [4447, 0]
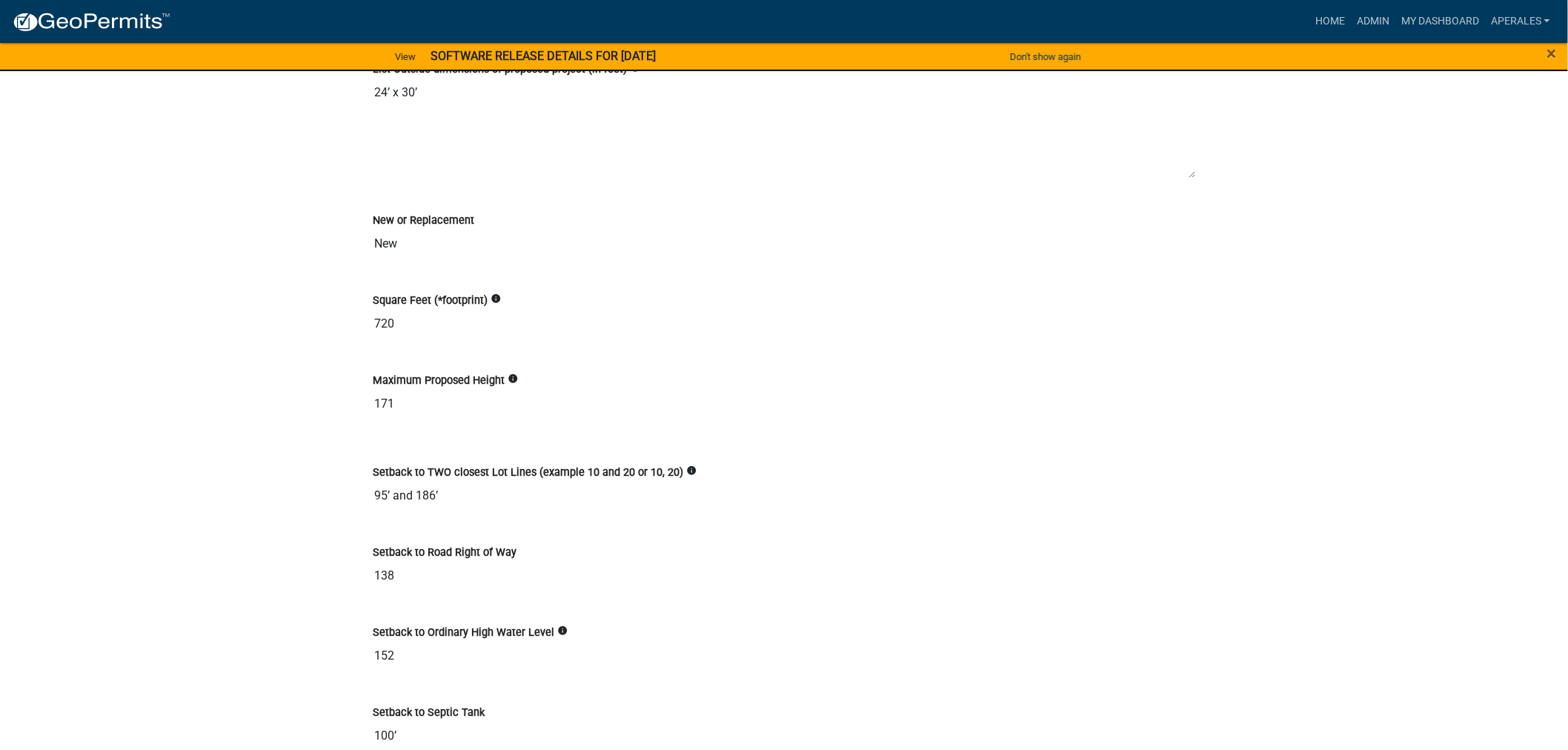
click at [454, 396] on div "Maximum Proposed Height info 171" at bounding box center [784, 391] width 845 height 80
drag, startPoint x: 416, startPoint y: 364, endPoint x: 271, endPoint y: 378, distance: 145.7
click at [400, 430] on div at bounding box center [784, 436] width 845 height 12
drag, startPoint x: 402, startPoint y: 387, endPoint x: 393, endPoint y: 387, distance: 9.0
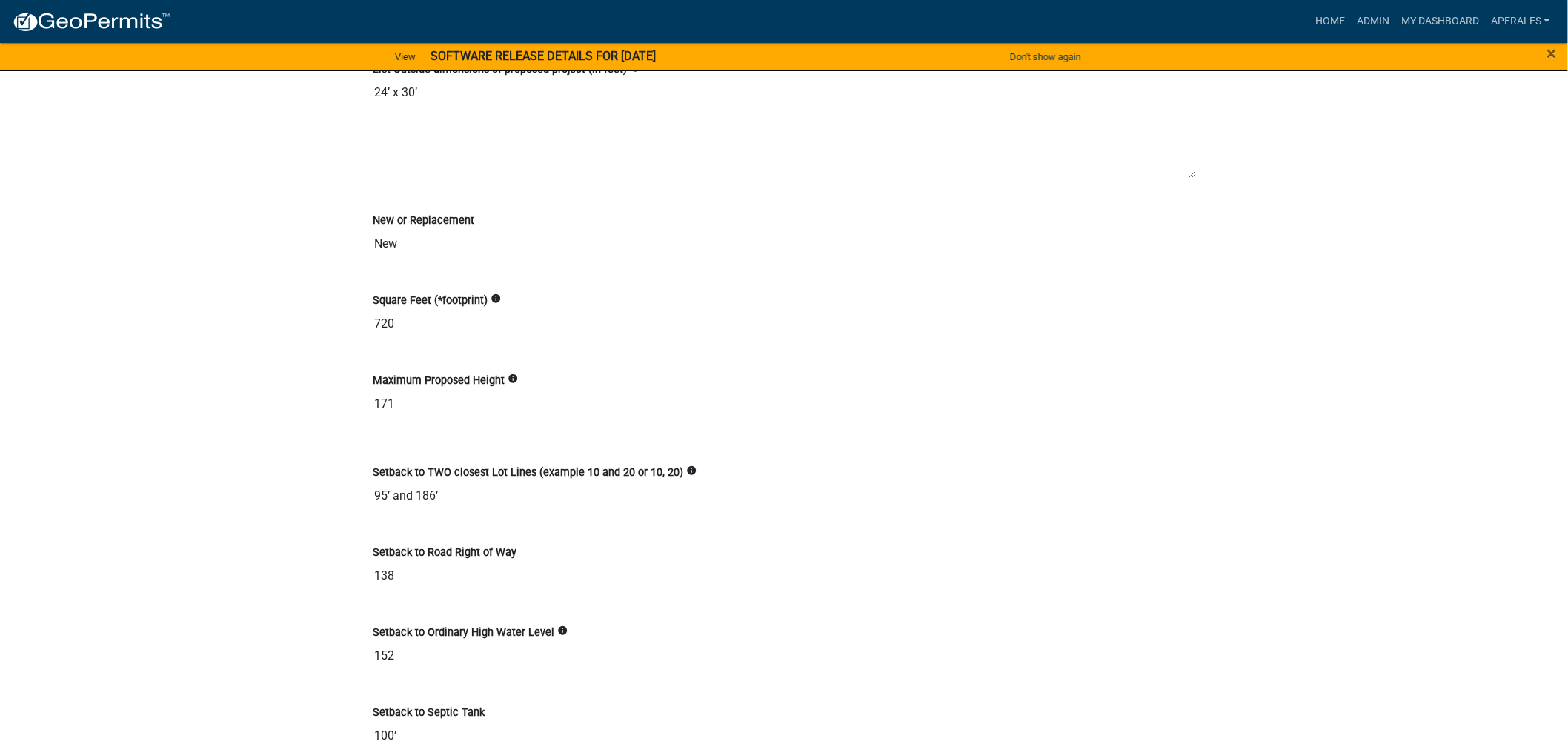
click at [398, 389] on input "171" at bounding box center [783, 404] width 822 height 29
click at [393, 389] on input "171" at bounding box center [783, 404] width 822 height 29
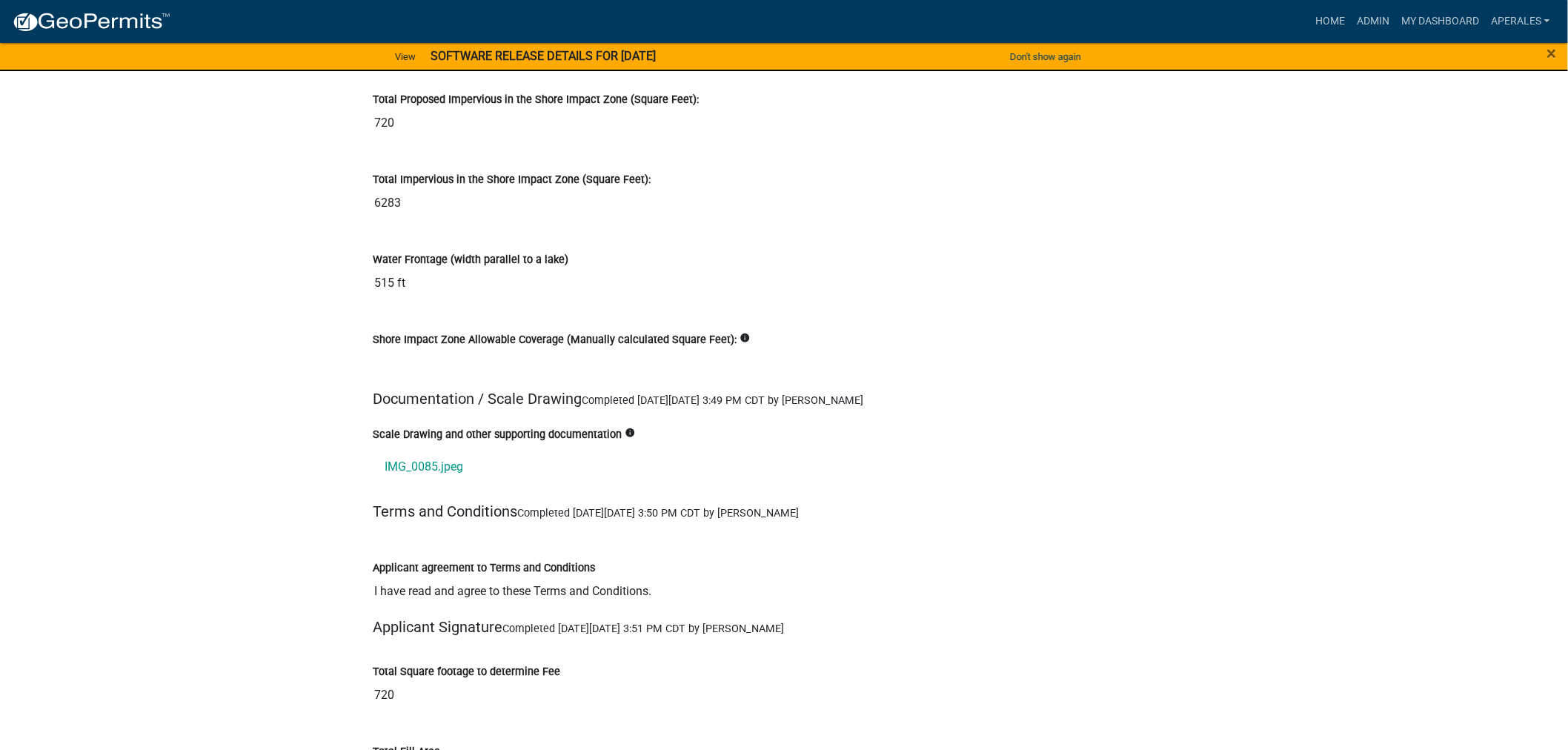
scroll to position [16881, 0]
click at [432, 448] on link "IMG_0085.jpeg" at bounding box center [783, 466] width 822 height 35
